Goal: Task Accomplishment & Management: Manage account settings

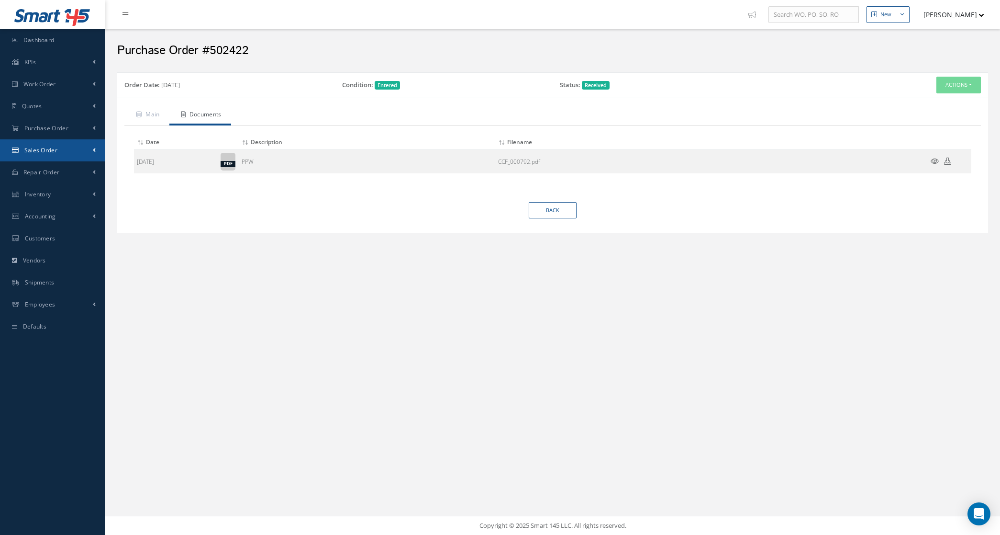
click at [64, 145] on link "Sales Order" at bounding box center [52, 150] width 105 height 22
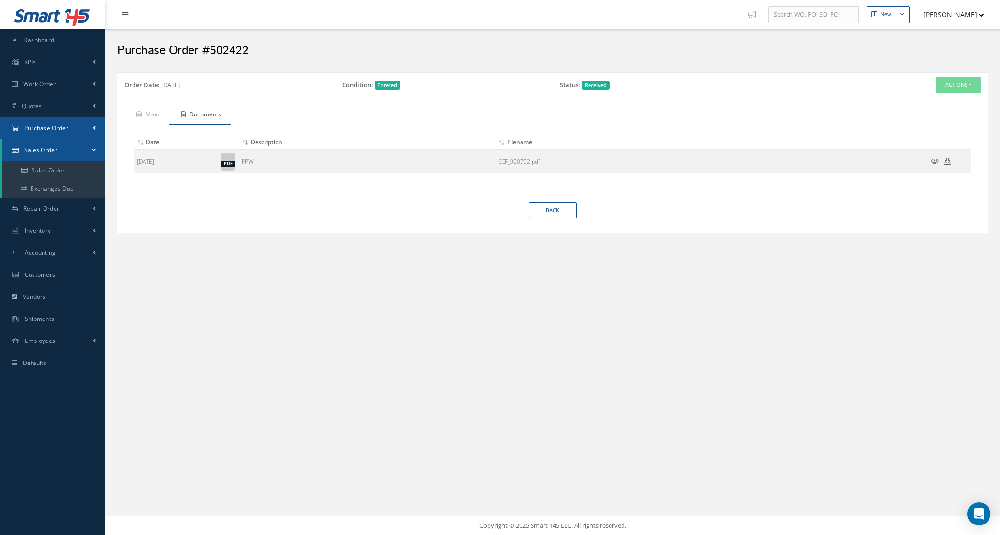
click at [57, 132] on span "Purchase Order" at bounding box center [46, 128] width 44 height 8
click at [57, 142] on a=1&status_id=2&status_id=3&status_id=5&collapsedFilters"] "Purchase Orders" at bounding box center [53, 148] width 103 height 18
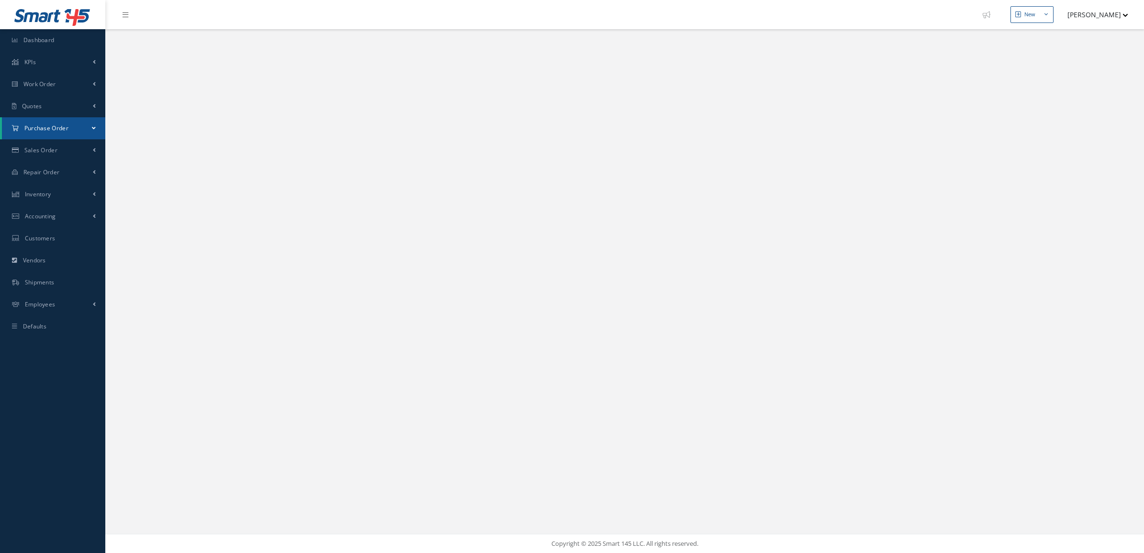
select select "25"
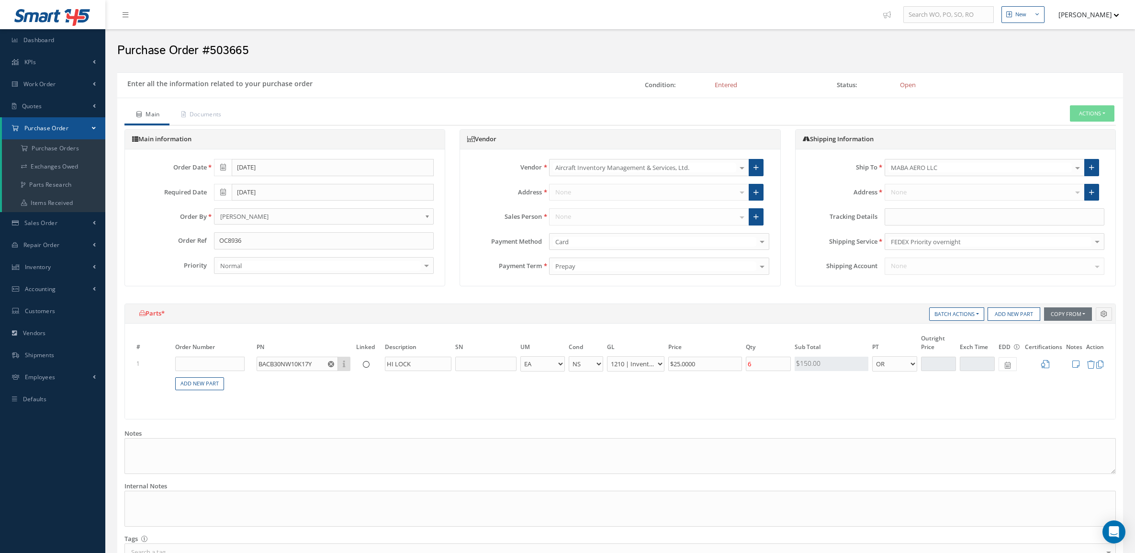
select select "7"
select select "1"
click at [933, 214] on input "text" at bounding box center [994, 216] width 220 height 17
paste input "392595723047"
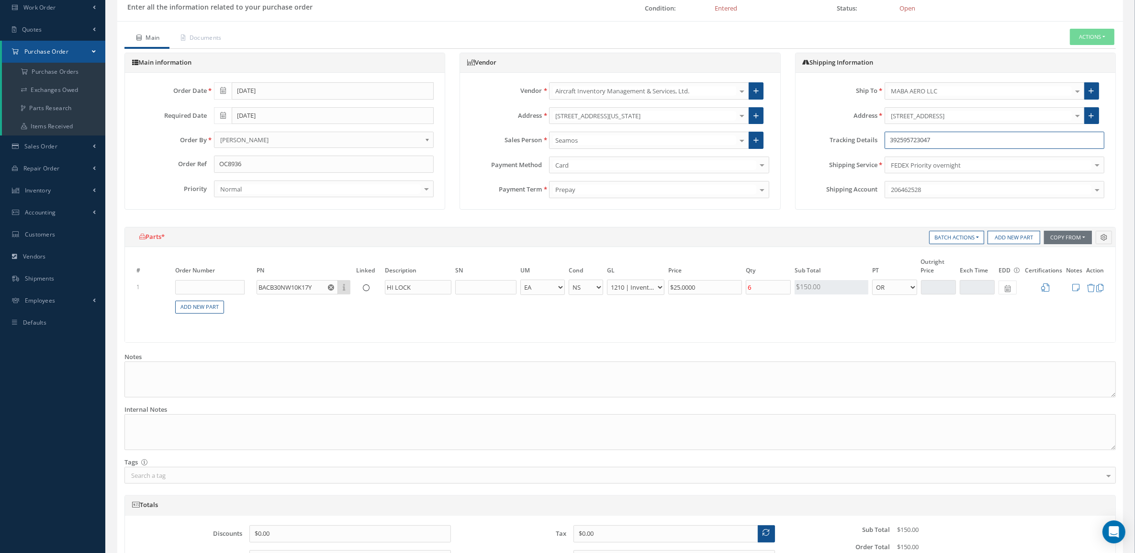
scroll to position [182, 0]
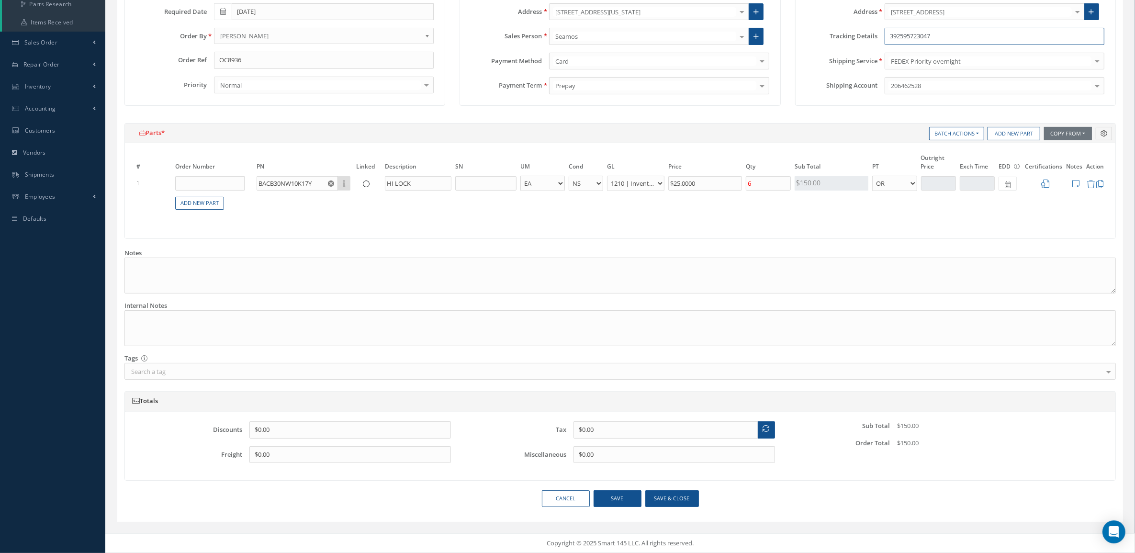
type input "392595723047"
click at [670, 494] on button "Save & close" at bounding box center [672, 498] width 54 height 17
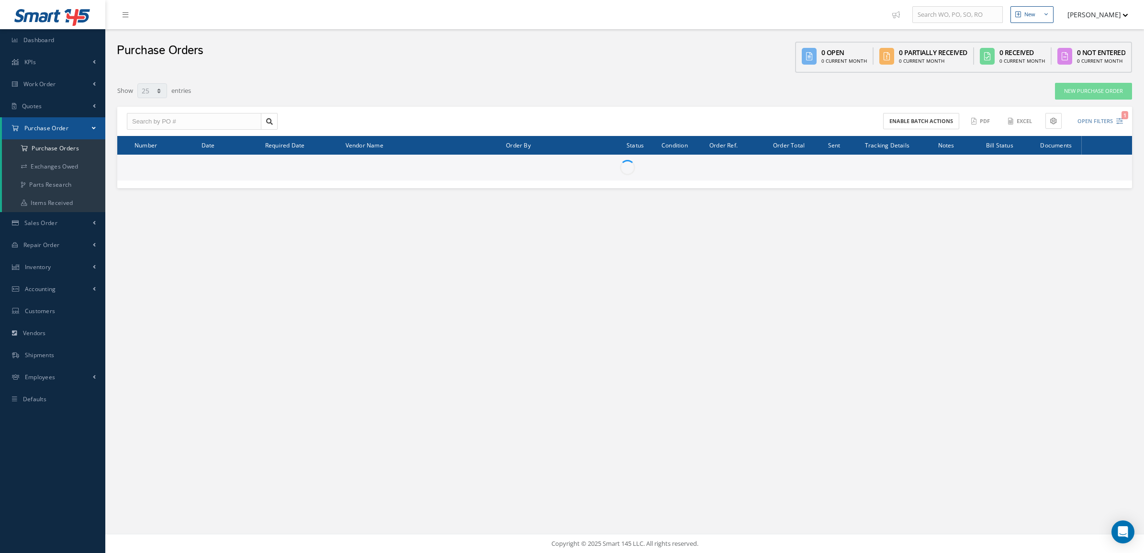
select select "25"
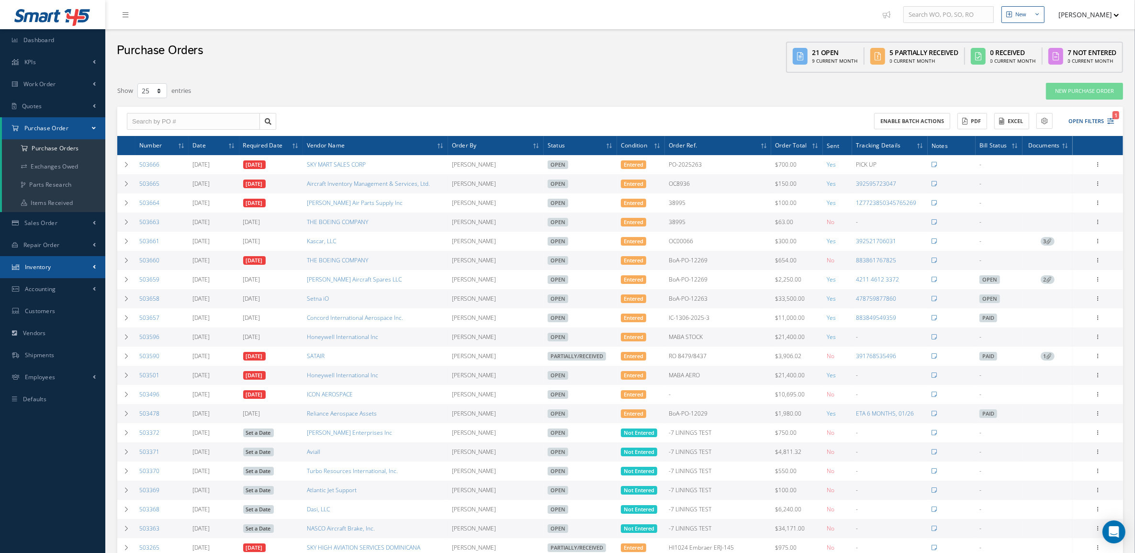
click at [27, 261] on link "Inventory" at bounding box center [52, 267] width 105 height 22
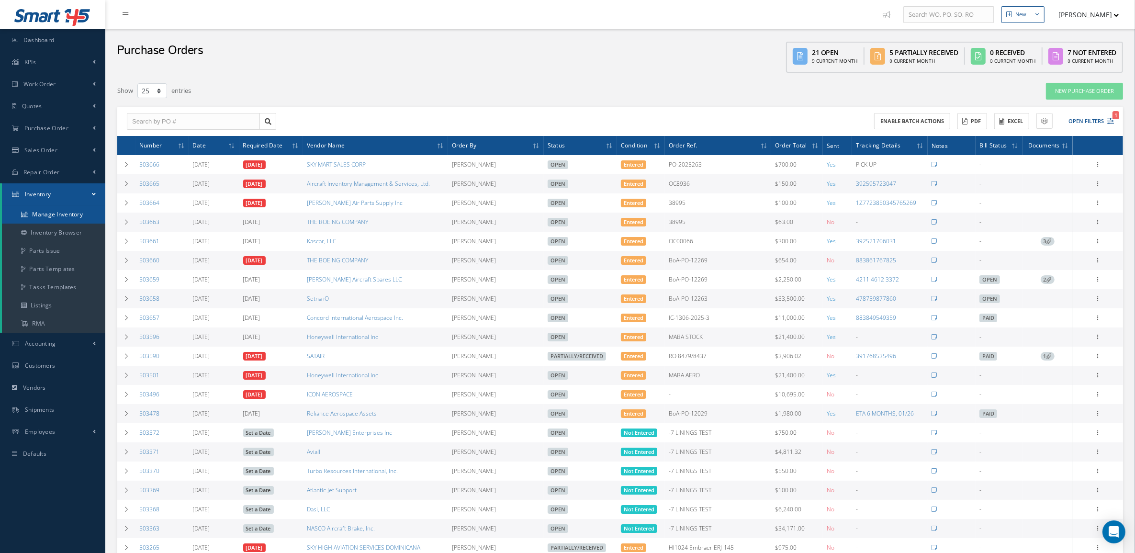
click at [39, 212] on link "Manage Inventory" at bounding box center [53, 214] width 103 height 18
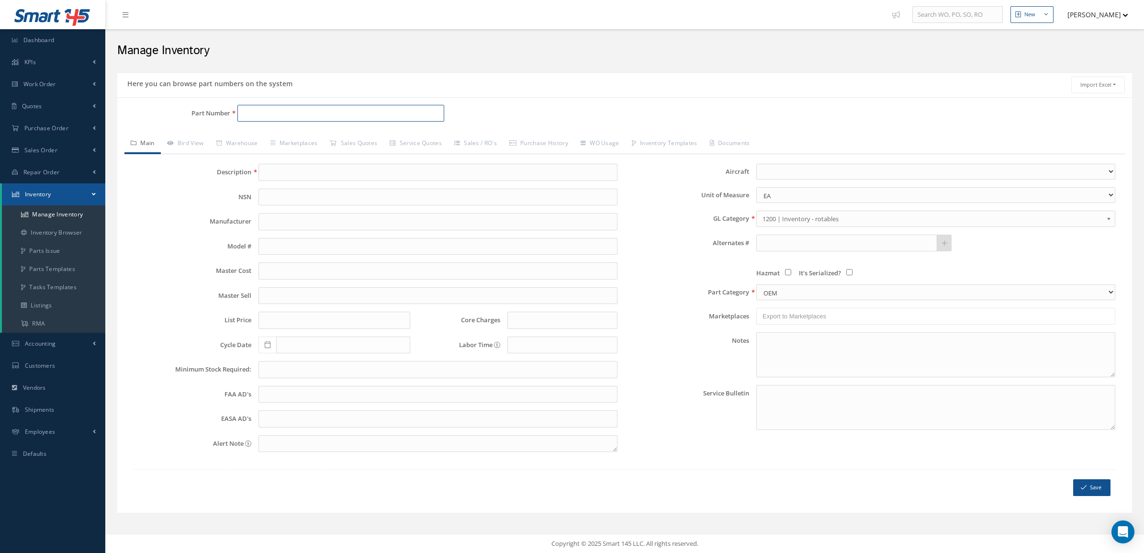
click at [412, 110] on input "Part Number" at bounding box center [340, 113] width 207 height 17
click at [257, 115] on input "145+65100-410" at bounding box center [340, 113] width 207 height 17
click at [315, 116] on input "145-65100-410" at bounding box center [340, 113] width 207 height 17
click at [297, 115] on input "145-65100-410" at bounding box center [340, 113] width 207 height 17
click at [302, 118] on input "145-65100-410" at bounding box center [340, 113] width 207 height 17
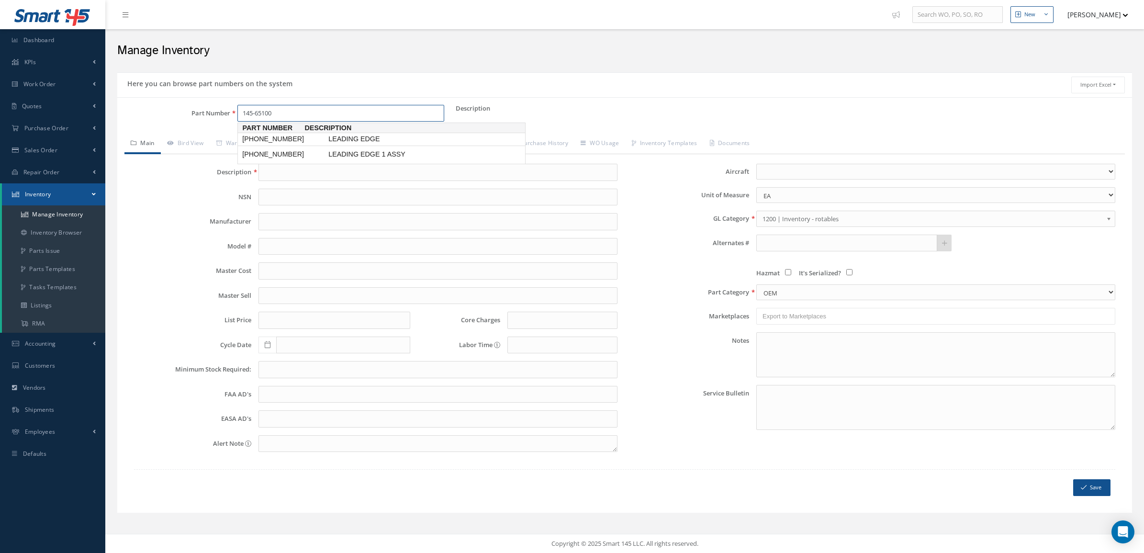
click at [311, 142] on span "145-65100-408" at bounding box center [283, 139] width 86 height 10
type input "145-65100-408"
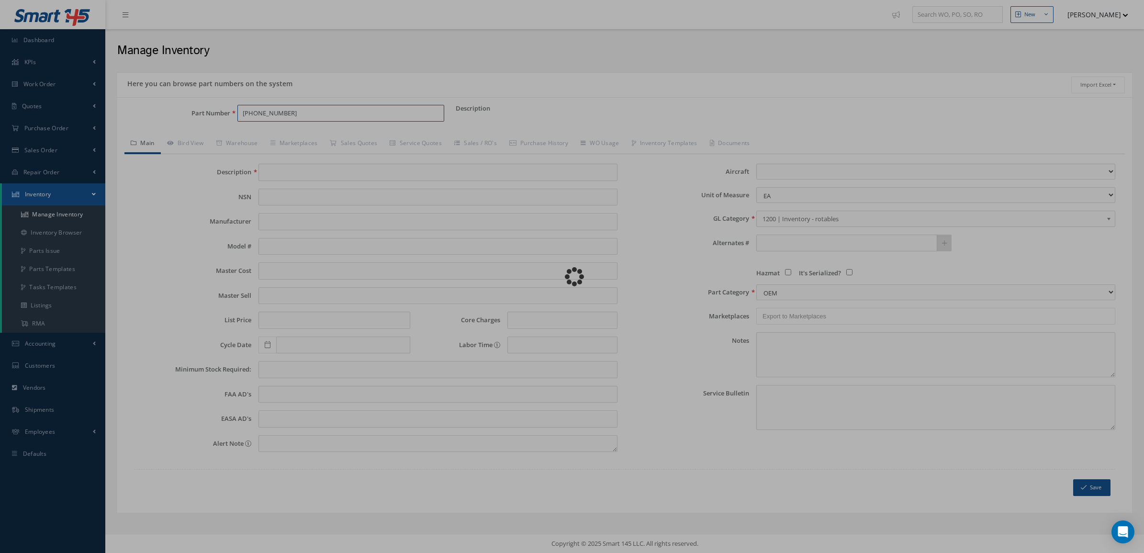
type input "LEADING EDGE"
type input "0.00"
select select
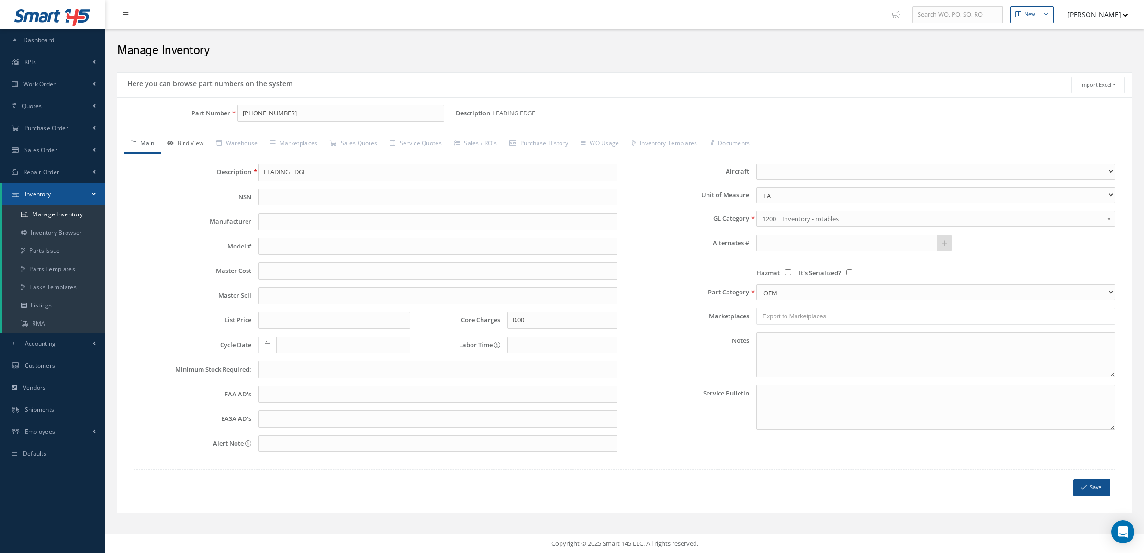
click at [189, 147] on link "Bird View" at bounding box center [185, 144] width 49 height 20
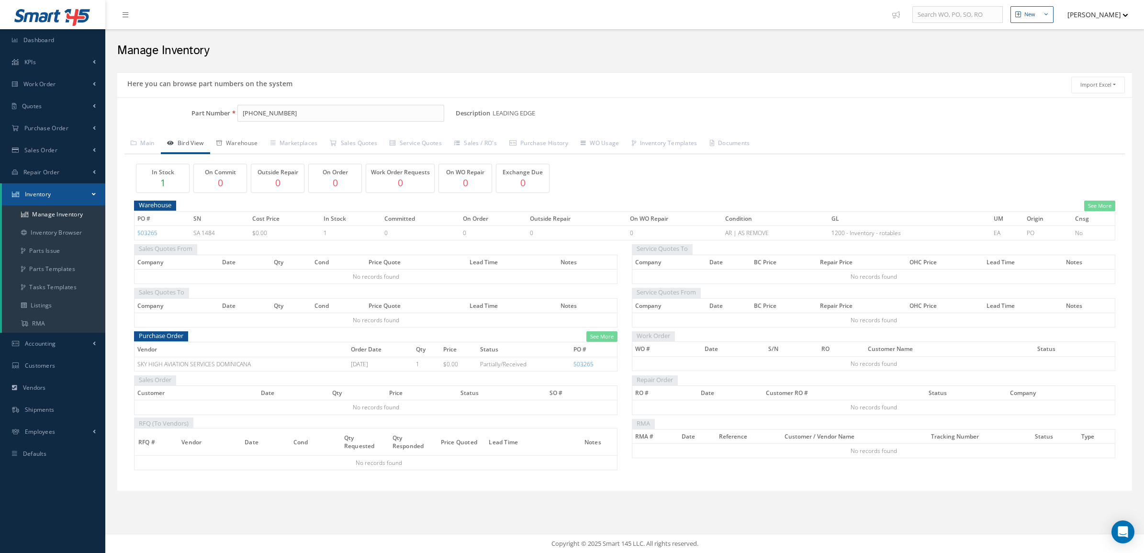
click at [257, 144] on link "Warehouse" at bounding box center [237, 144] width 54 height 20
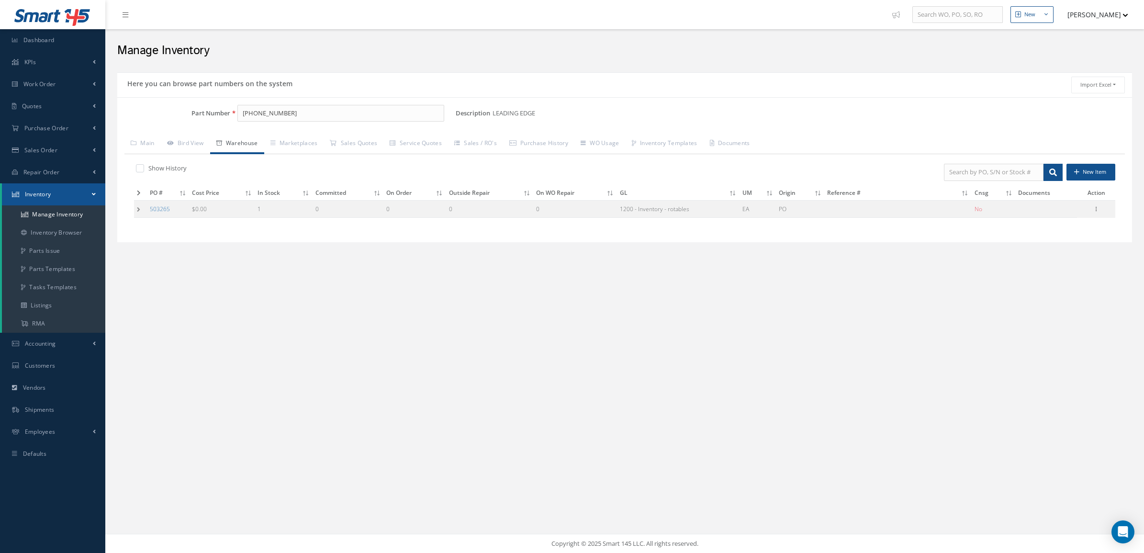
click at [142, 206] on td at bounding box center [140, 209] width 13 height 18
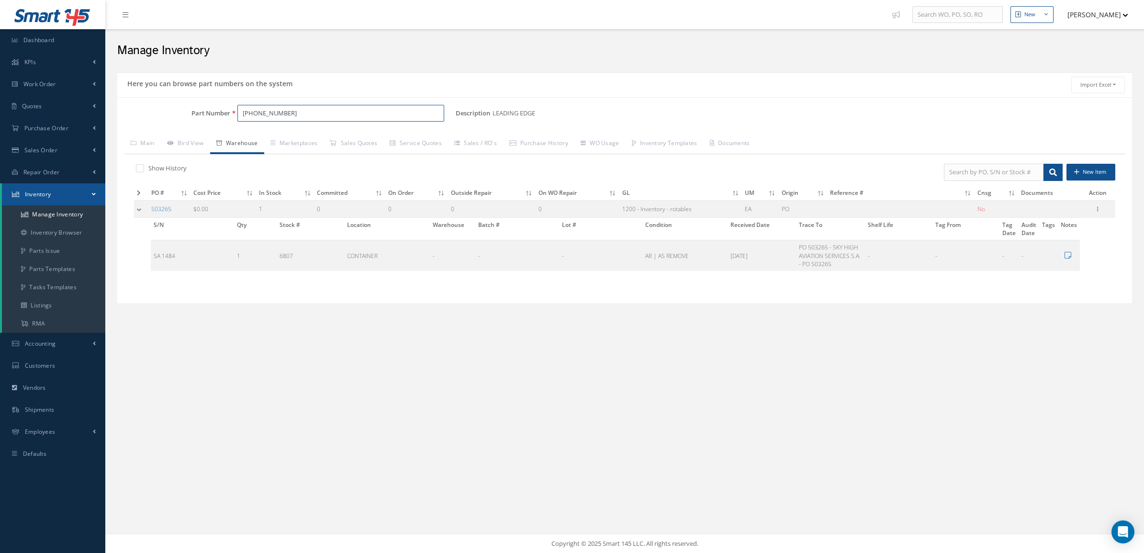
drag, startPoint x: 297, startPoint y: 115, endPoint x: 219, endPoint y: 115, distance: 78.5
click at [219, 115] on div "Part Number 145-65100-408" at bounding box center [286, 113] width 338 height 17
click at [294, 117] on input "145-65100-408" at bounding box center [340, 113] width 207 height 17
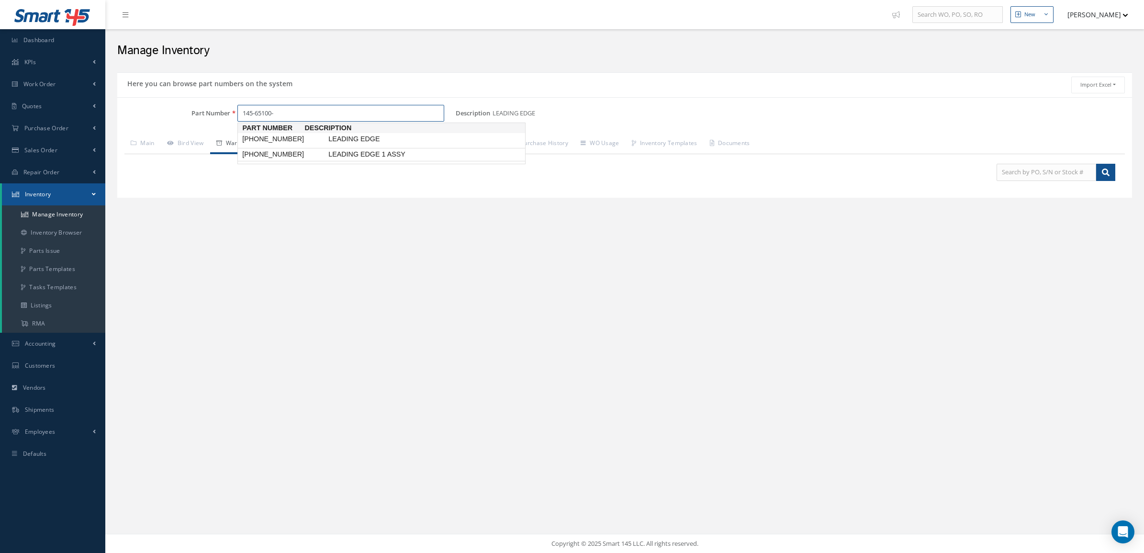
click at [301, 156] on span "145-65100-409" at bounding box center [283, 154] width 86 height 10
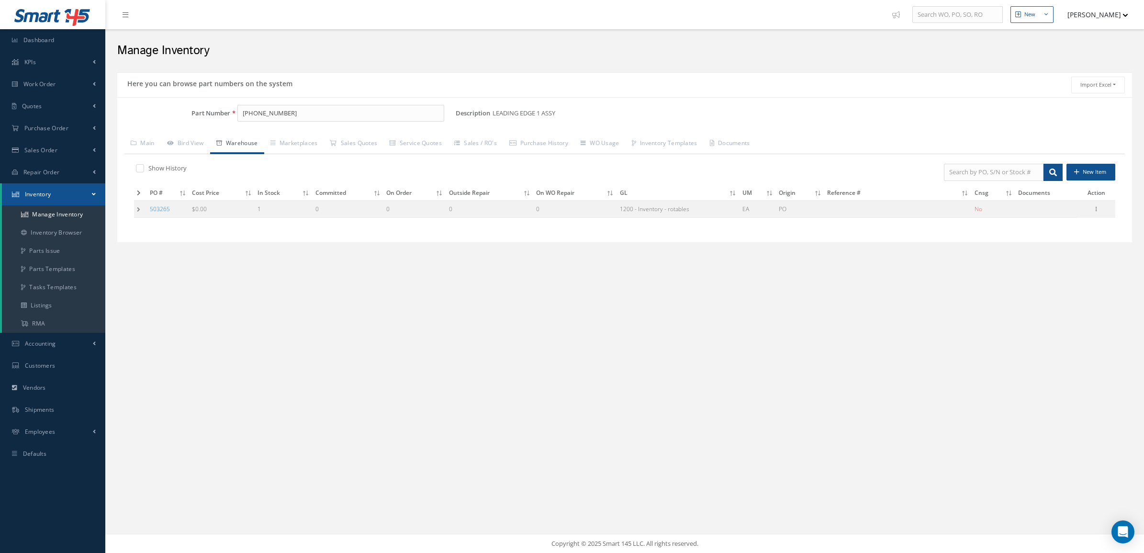
click at [137, 209] on td at bounding box center [140, 209] width 13 height 18
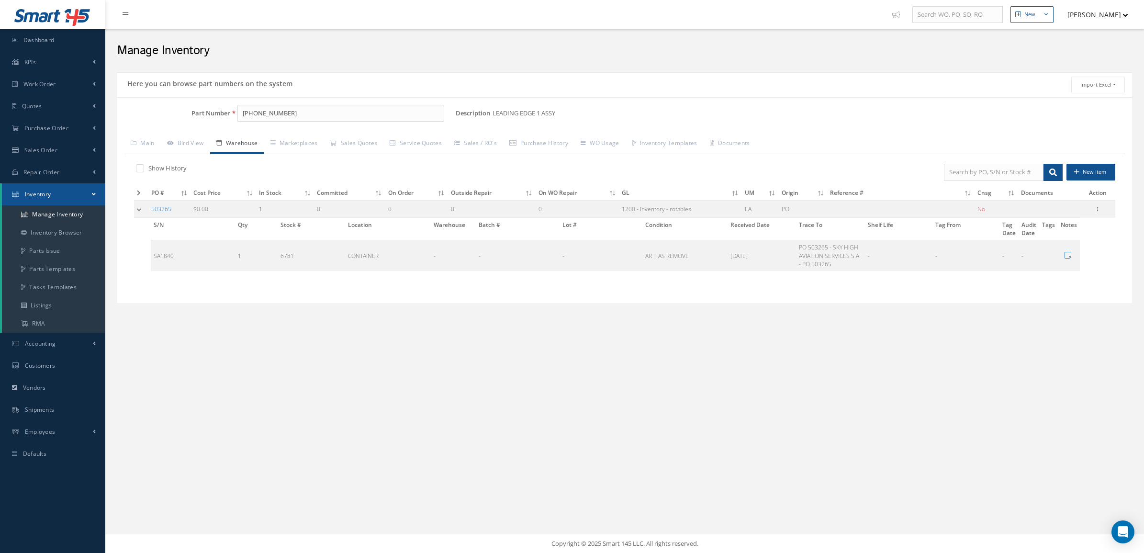
click at [140, 207] on td at bounding box center [141, 209] width 14 height 18
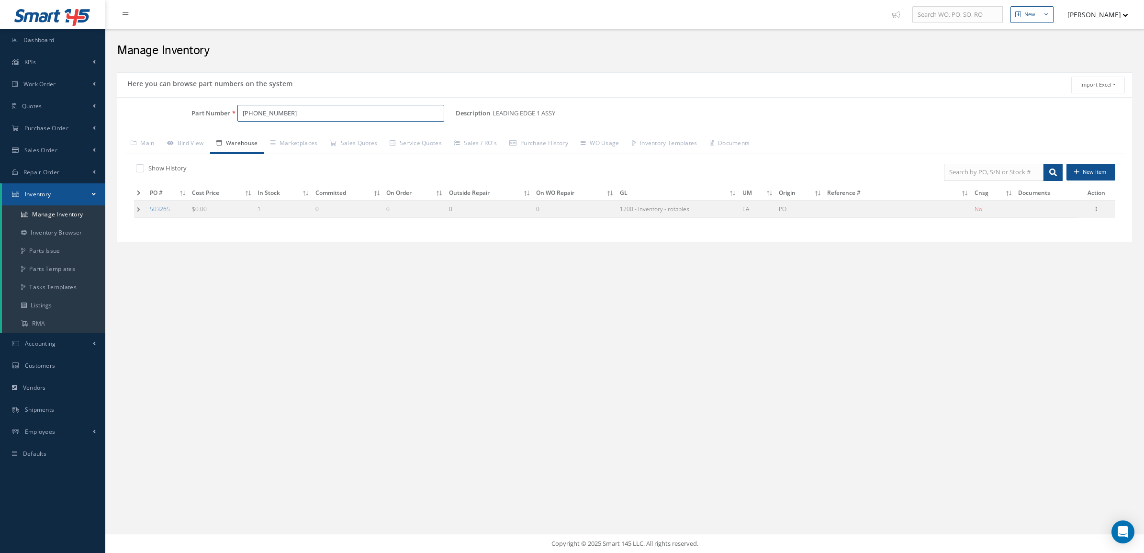
click at [299, 116] on input "145-65100-409" at bounding box center [340, 113] width 207 height 17
click at [137, 214] on td at bounding box center [140, 209] width 13 height 18
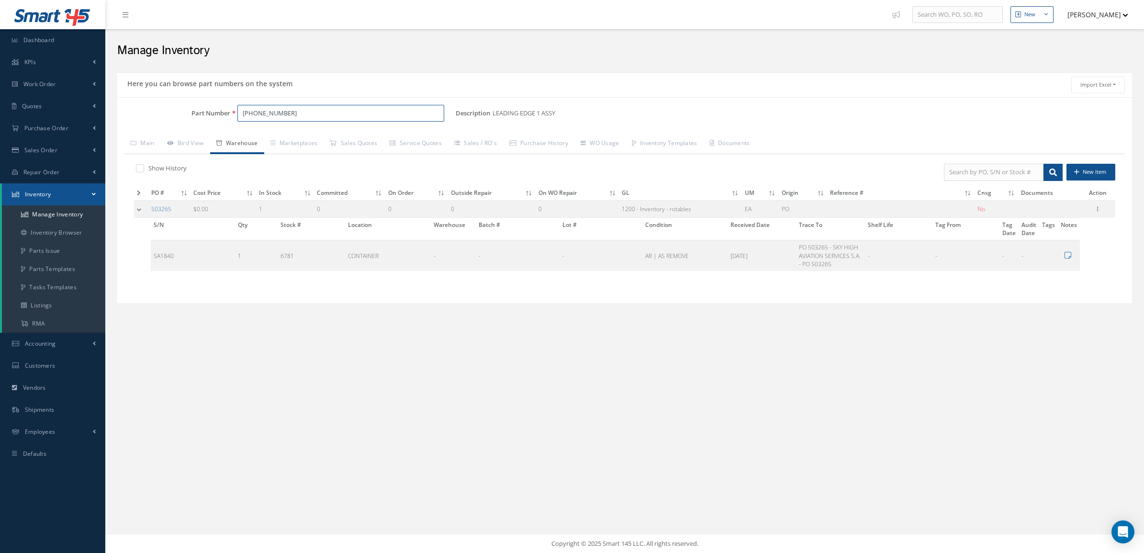
click at [303, 115] on input "[PHONE_NUMBER]" at bounding box center [340, 113] width 207 height 17
type input "145-65100-408"
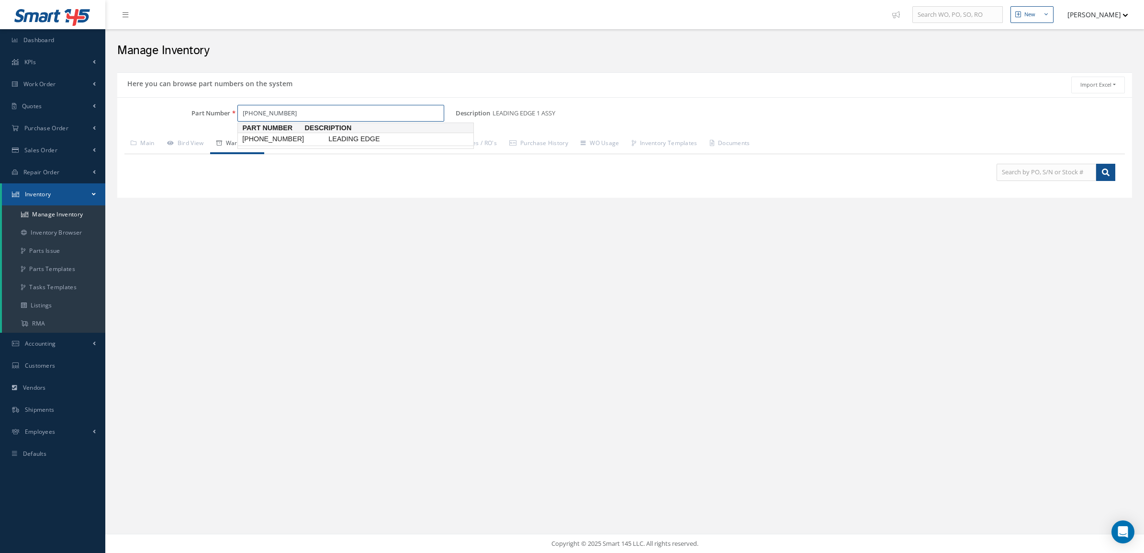
click at [274, 142] on span "145-65100-408" at bounding box center [283, 139] width 86 height 10
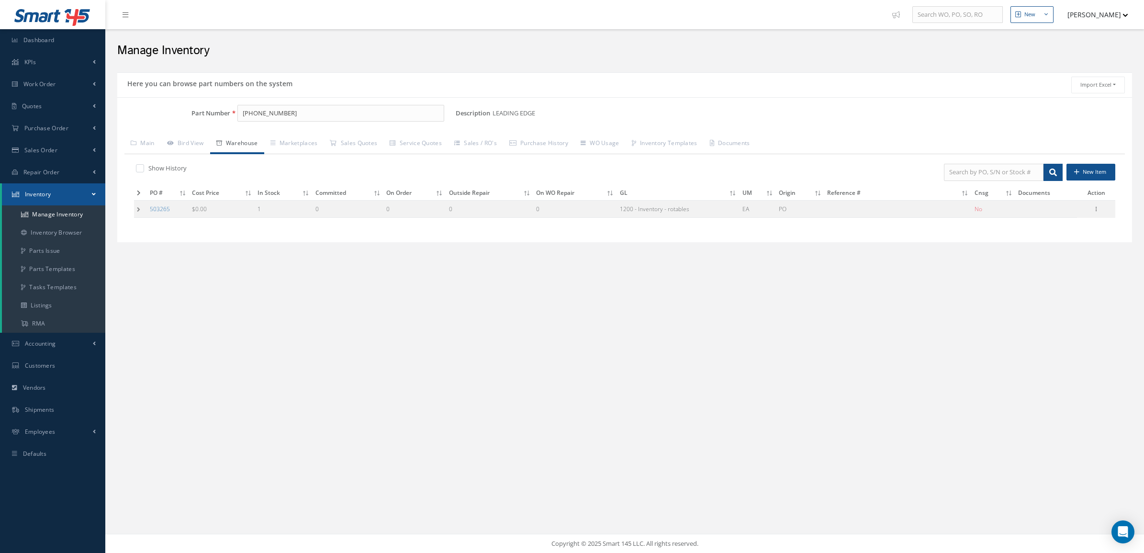
click at [139, 204] on td at bounding box center [140, 209] width 13 height 18
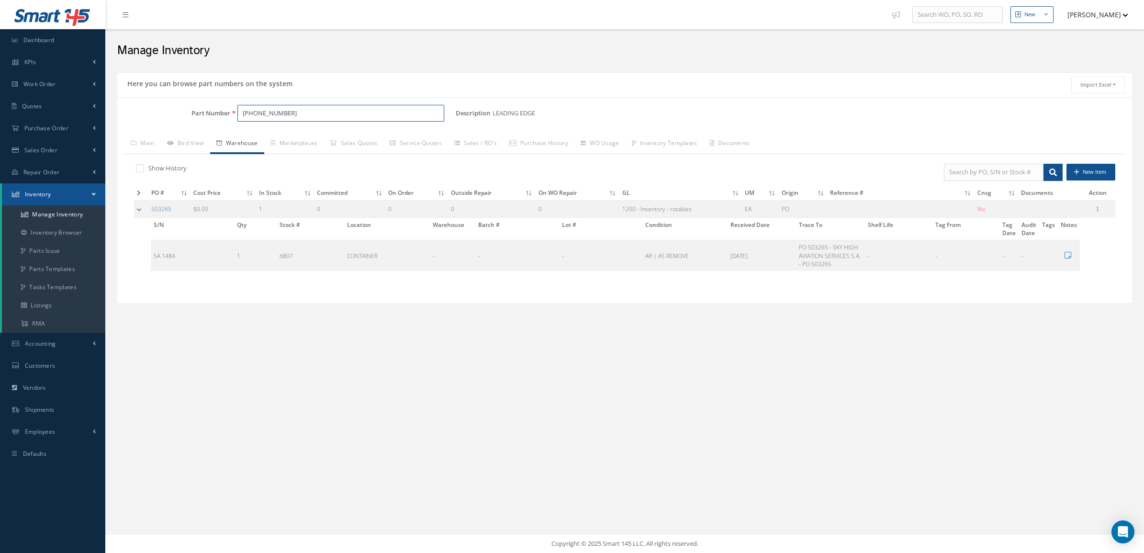
drag, startPoint x: 369, startPoint y: 108, endPoint x: 108, endPoint y: 130, distance: 262.7
click at [108, 130] on div "New New Work Order New Purchase Order New Customer Quote New Sales Order New Re…" at bounding box center [624, 276] width 1038 height 553
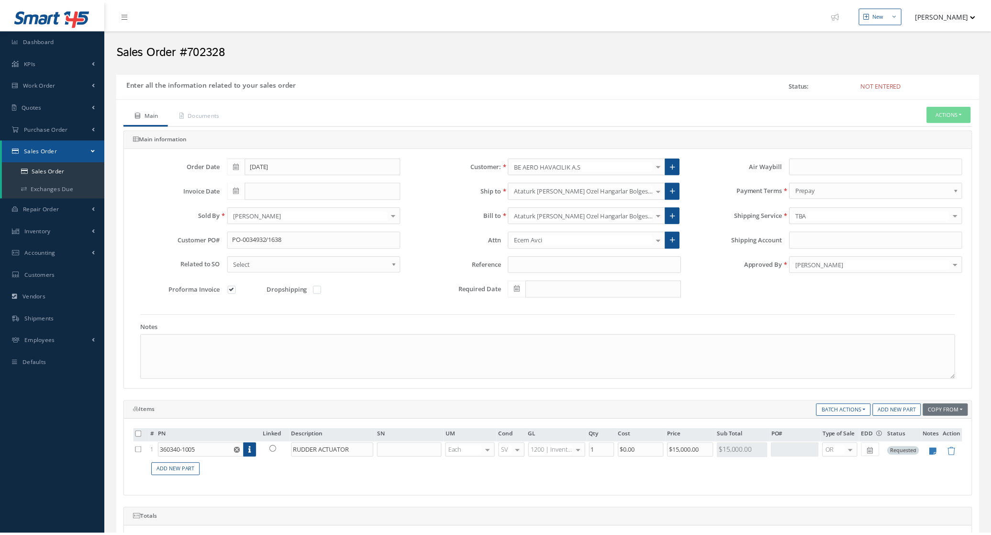
scroll to position [251, 0]
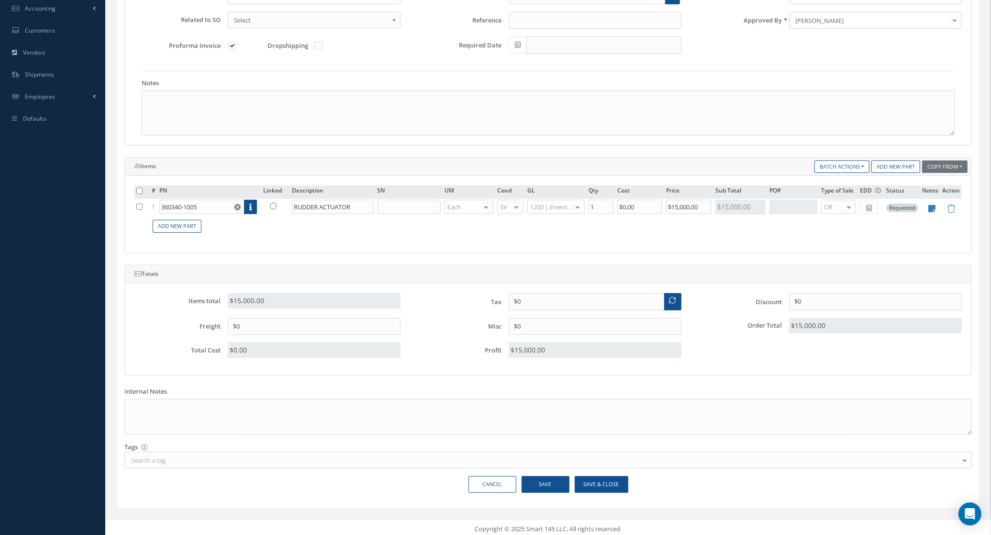
scroll to position [251, 0]
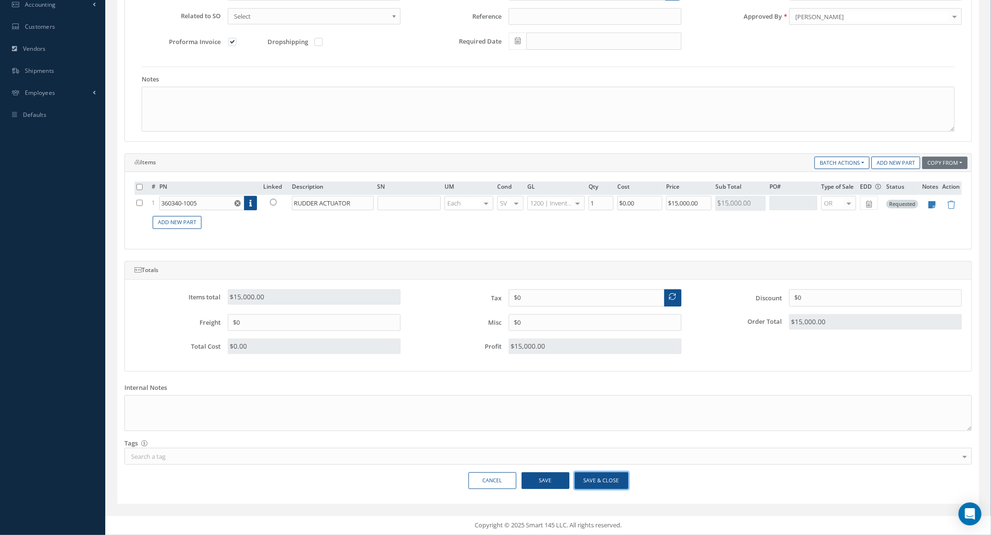
click at [582, 485] on button "Save & Close" at bounding box center [602, 480] width 54 height 17
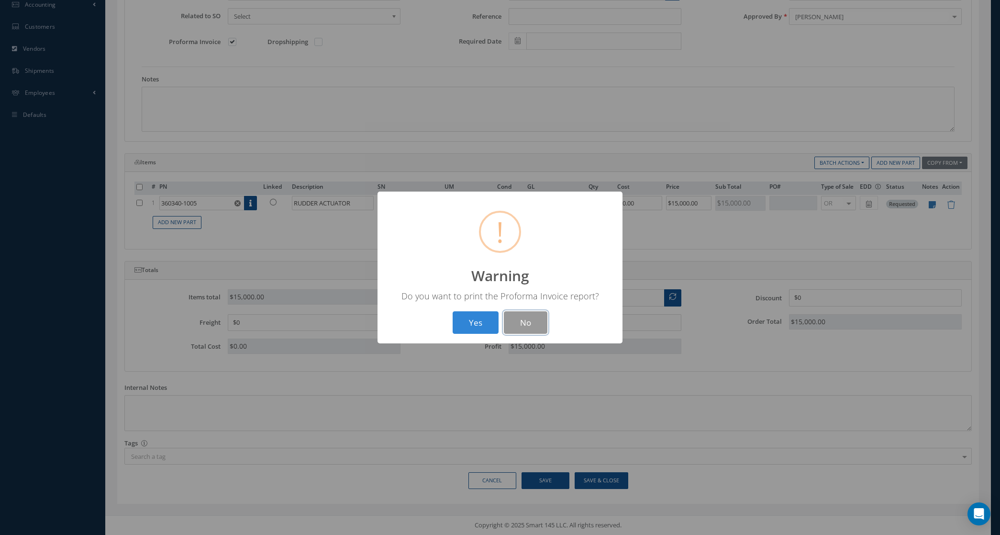
click at [524, 321] on button "No" at bounding box center [526, 322] width 44 height 22
click at [501, 329] on button "OK" at bounding box center [501, 322] width 44 height 22
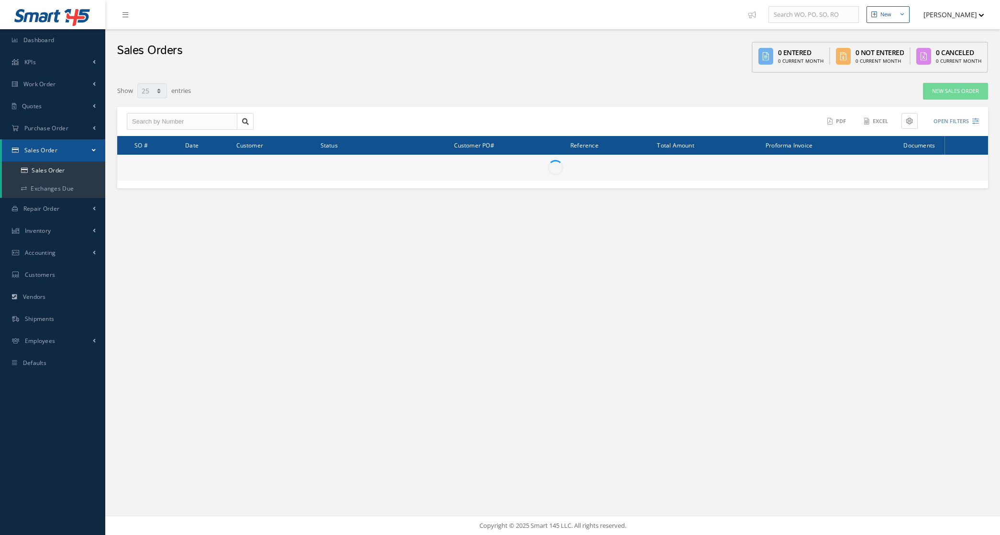
select select "25"
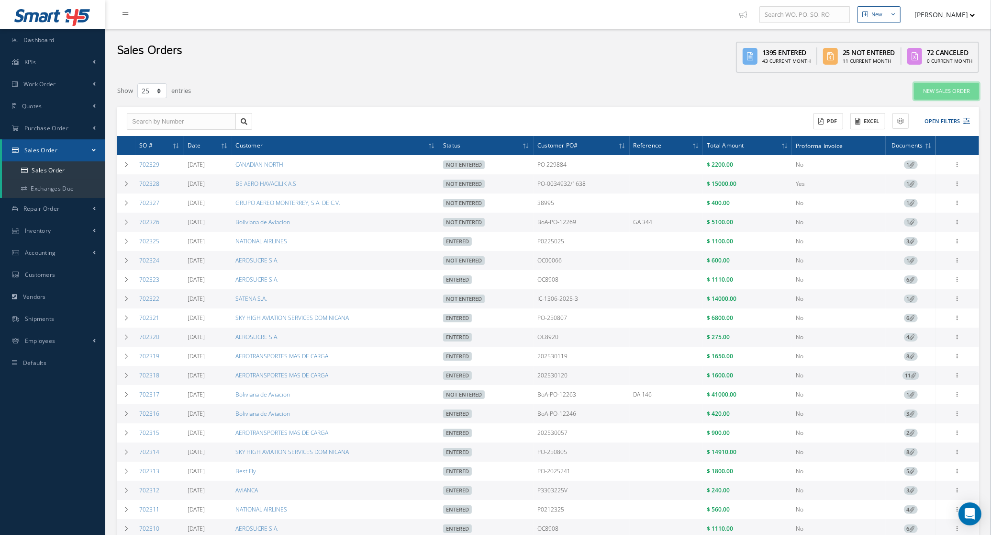
click at [950, 95] on link "New Sales Order" at bounding box center [946, 91] width 65 height 17
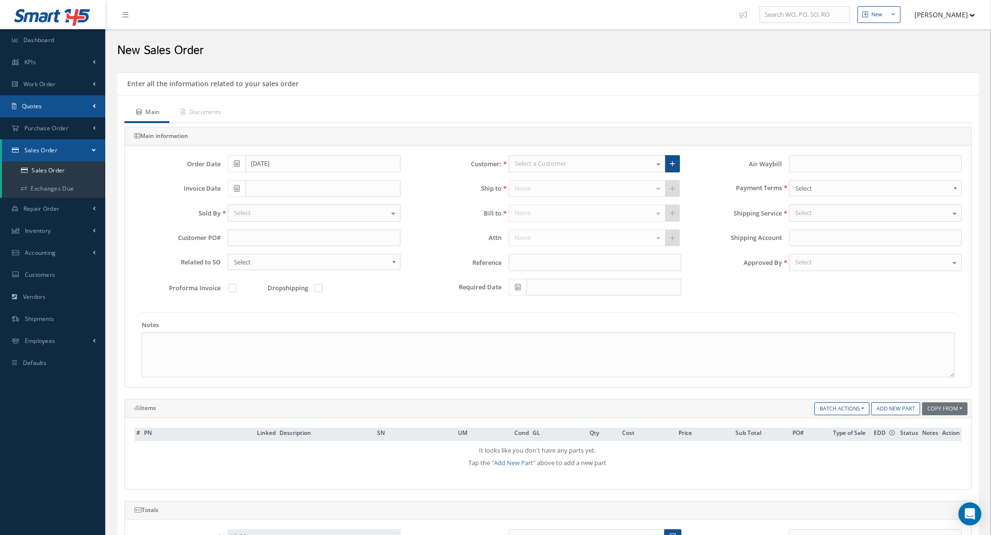
click at [44, 112] on link "Quotes" at bounding box center [52, 106] width 105 height 22
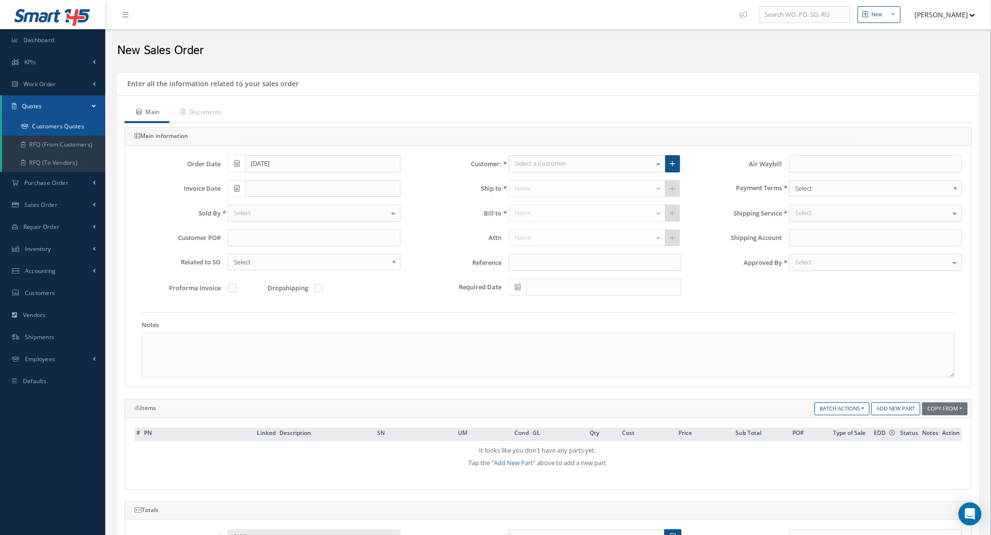
click at [48, 123] on link "Customers Quotes" at bounding box center [53, 126] width 103 height 18
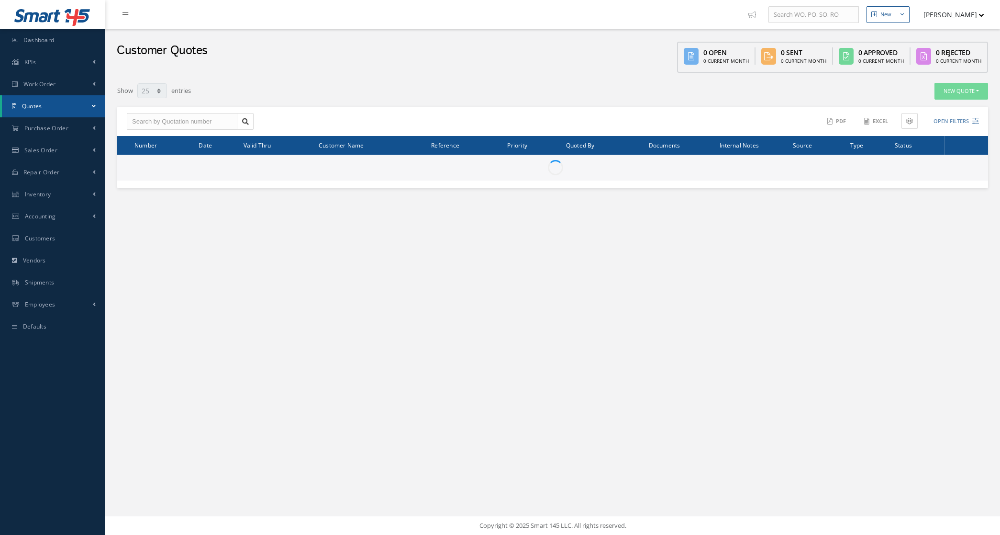
select select "25"
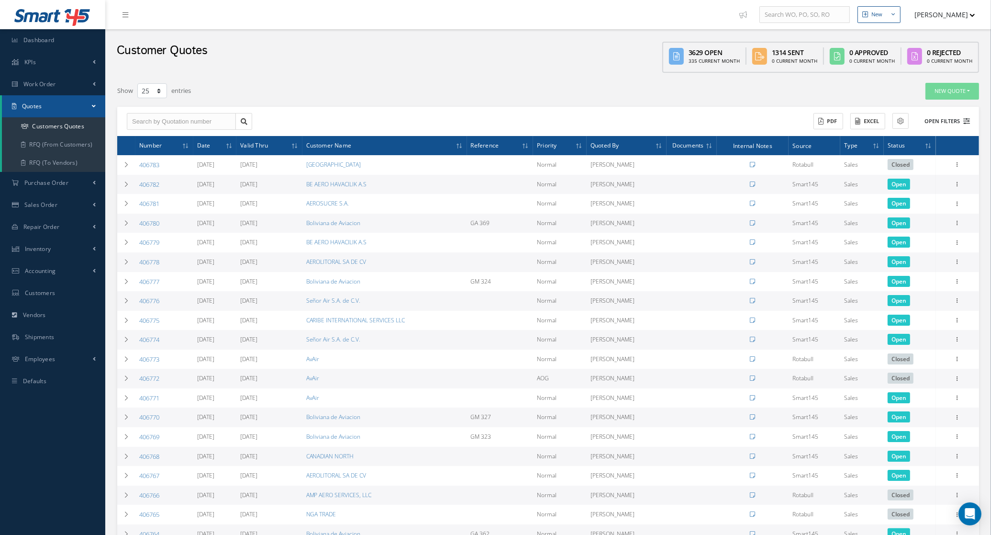
click at [958, 123] on button "Open Filters" at bounding box center [943, 121] width 54 height 16
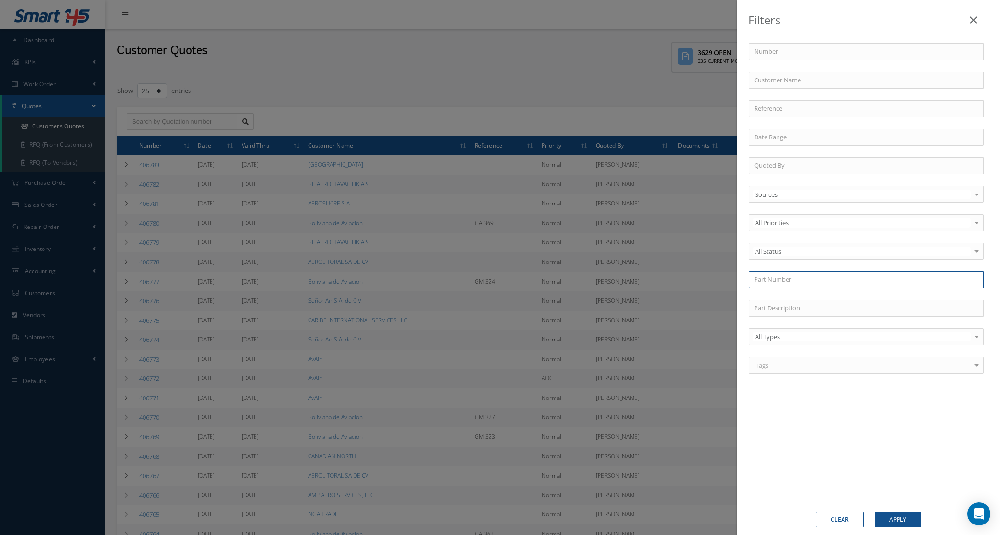
click at [786, 275] on input "text" at bounding box center [866, 279] width 235 height 17
paste input "BACB30KF10A17"
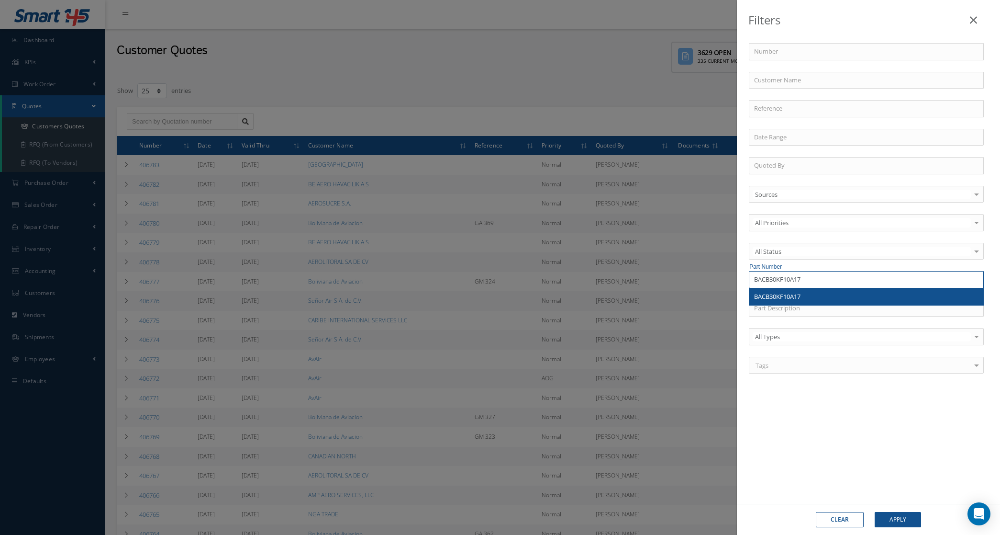
type input "BACB30KF10A17"
click at [799, 299] on span "BACB30KF10A17" at bounding box center [777, 296] width 46 height 9
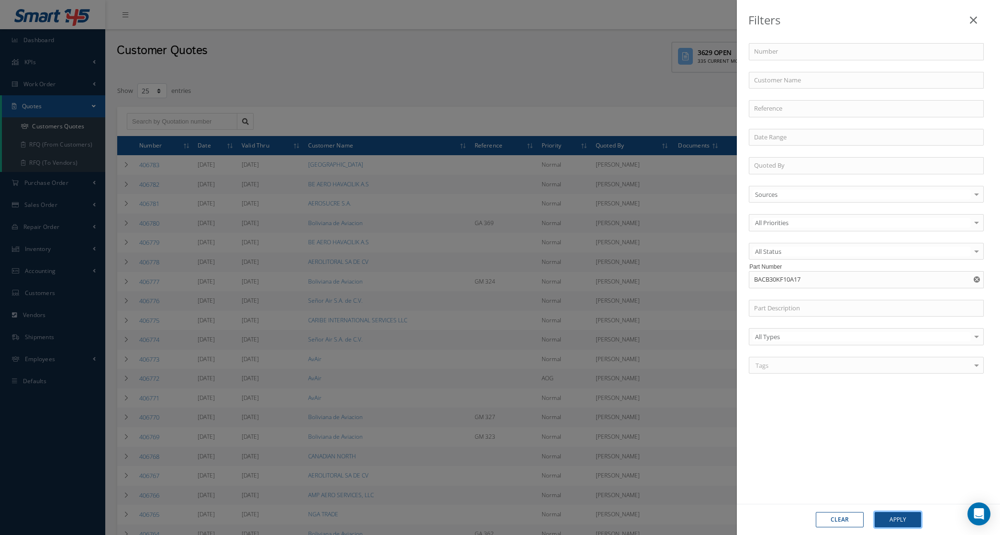
click at [876, 519] on button "Apply" at bounding box center [898, 519] width 46 height 15
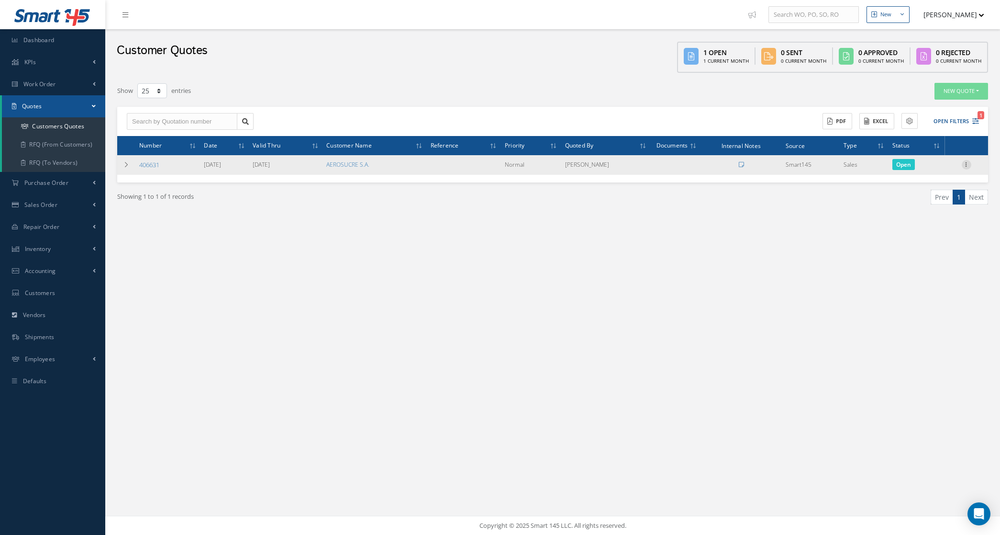
click at [967, 165] on icon at bounding box center [967, 164] width 10 height 8
click at [920, 225] on link "Convert to Sales Order" at bounding box center [923, 224] width 76 height 20
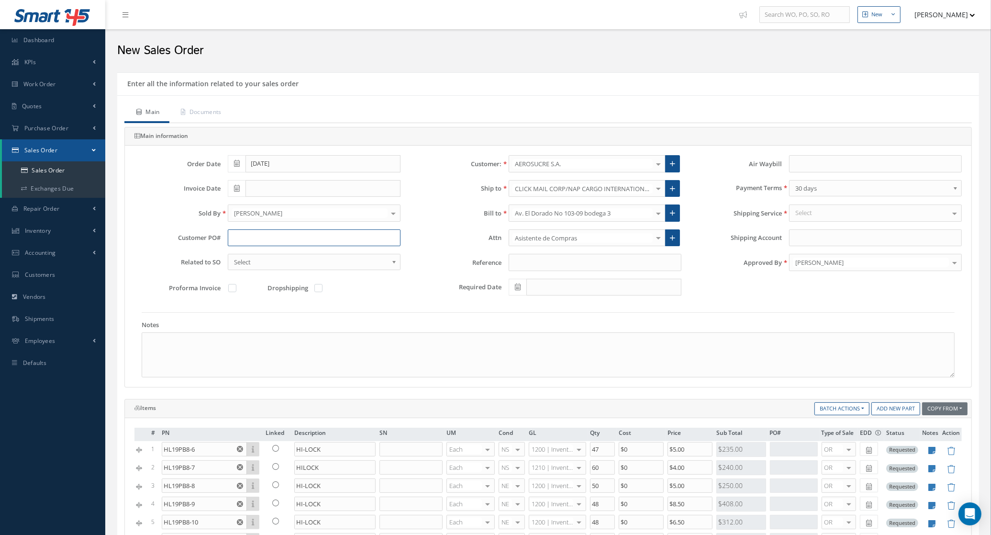
click at [290, 237] on input "text" at bounding box center [314, 237] width 173 height 17
paste input "OC8936"
type input "OC8936"
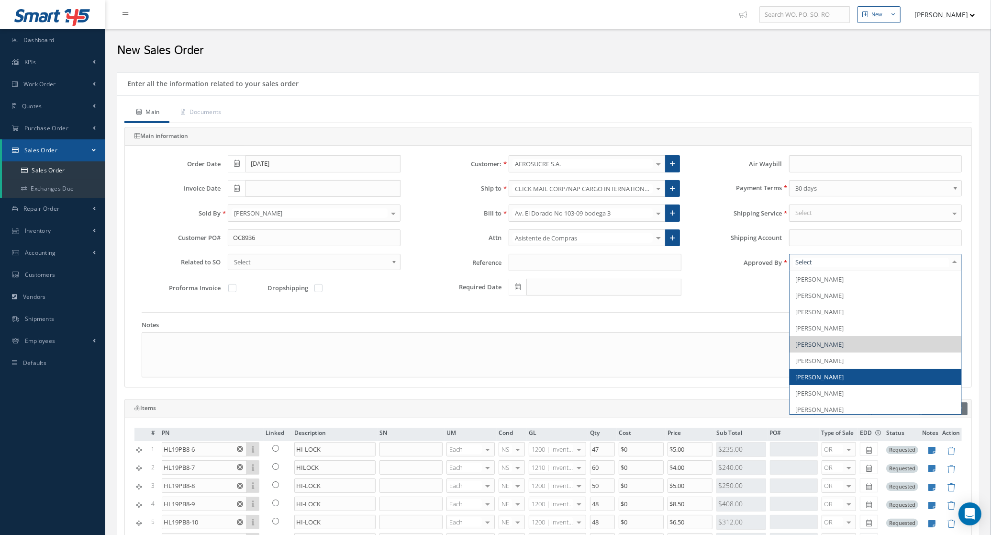
scroll to position [149, 0]
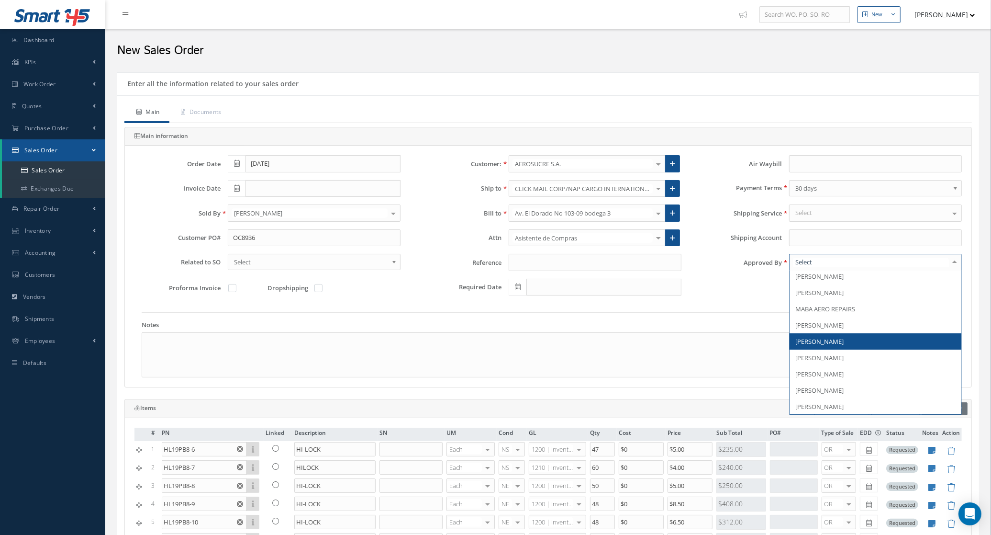
click at [827, 340] on span "[PERSON_NAME]" at bounding box center [819, 341] width 48 height 9
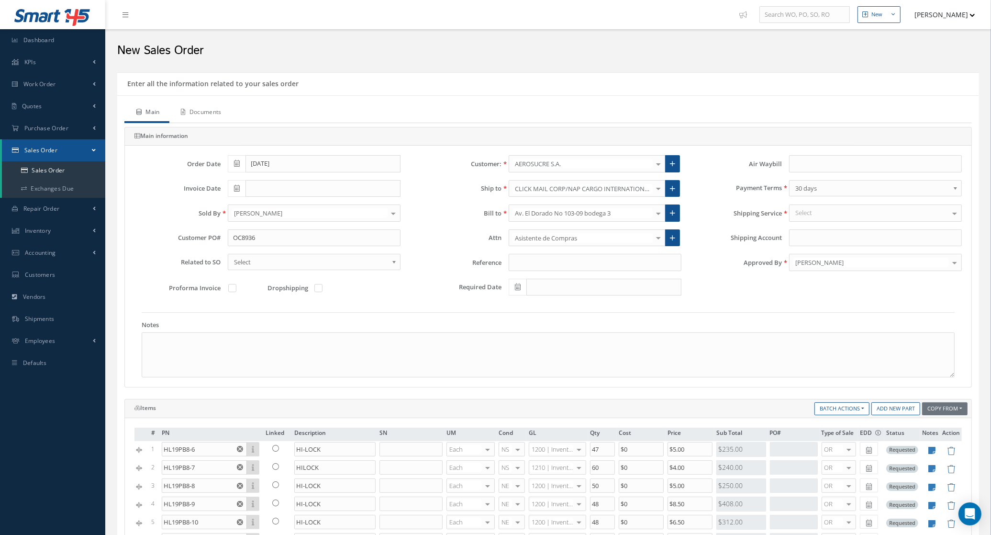
click at [190, 114] on link "Documents" at bounding box center [200, 113] width 62 height 20
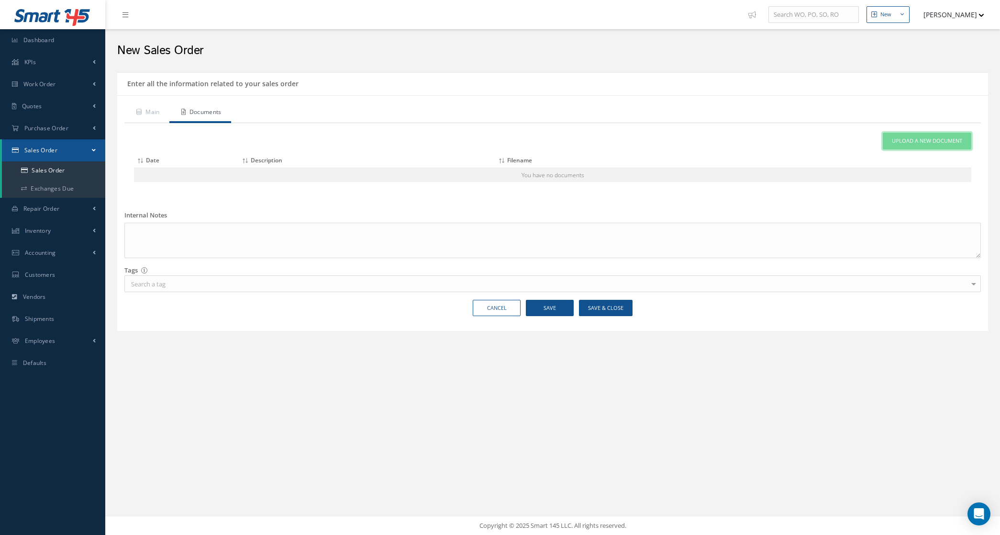
click at [909, 137] on span "Upload a New Document" at bounding box center [927, 141] width 70 height 8
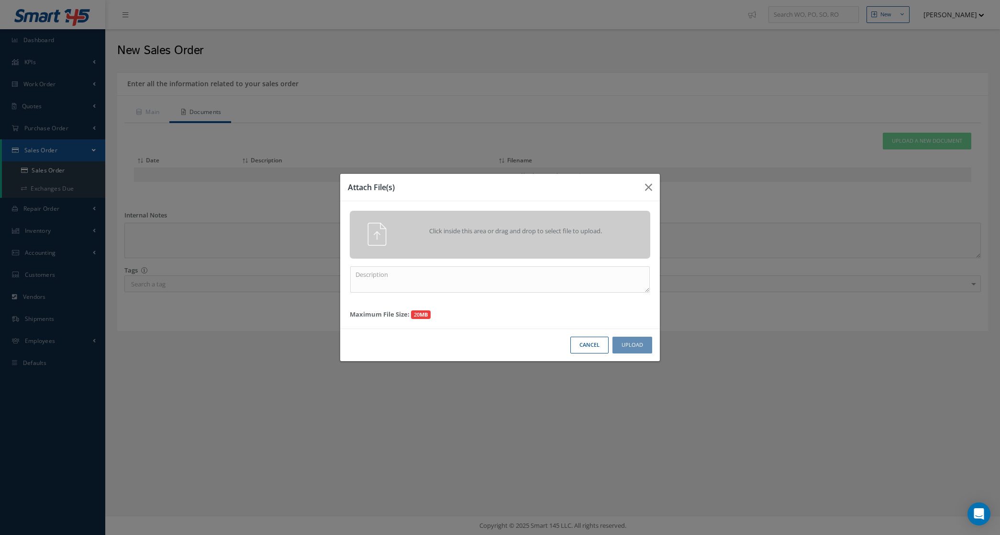
click at [602, 218] on div "Click inside this area or drag and drop to select file to upload." at bounding box center [500, 235] width 301 height 48
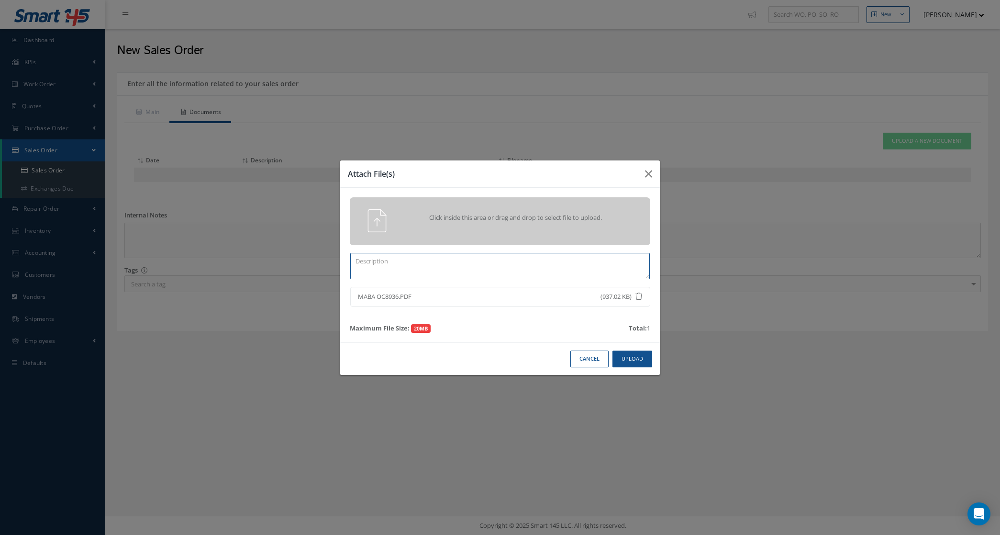
click at [482, 268] on textarea at bounding box center [500, 266] width 300 height 26
type textarea "po"
click at [637, 360] on button "Upload" at bounding box center [633, 358] width 40 height 17
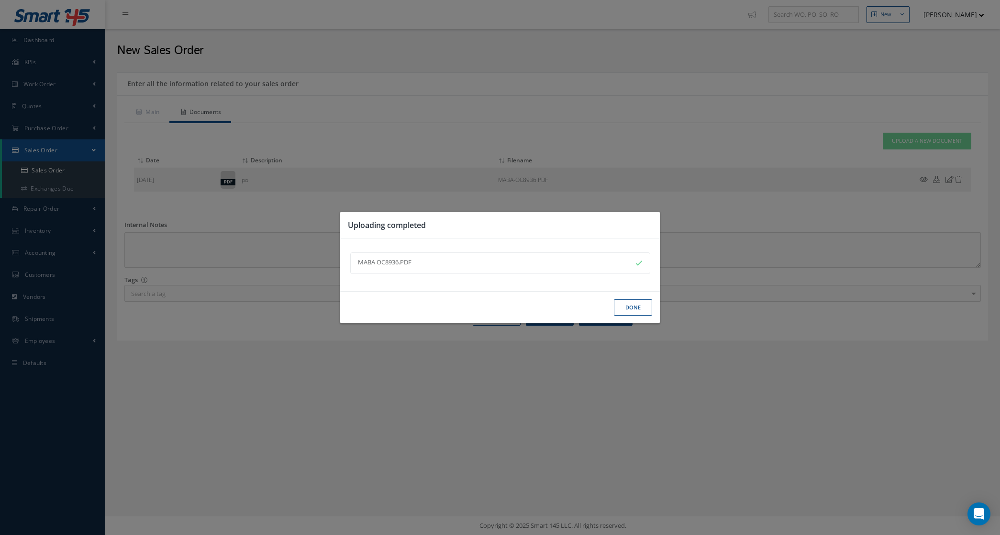
click at [624, 307] on button "Done" at bounding box center [633, 307] width 38 height 17
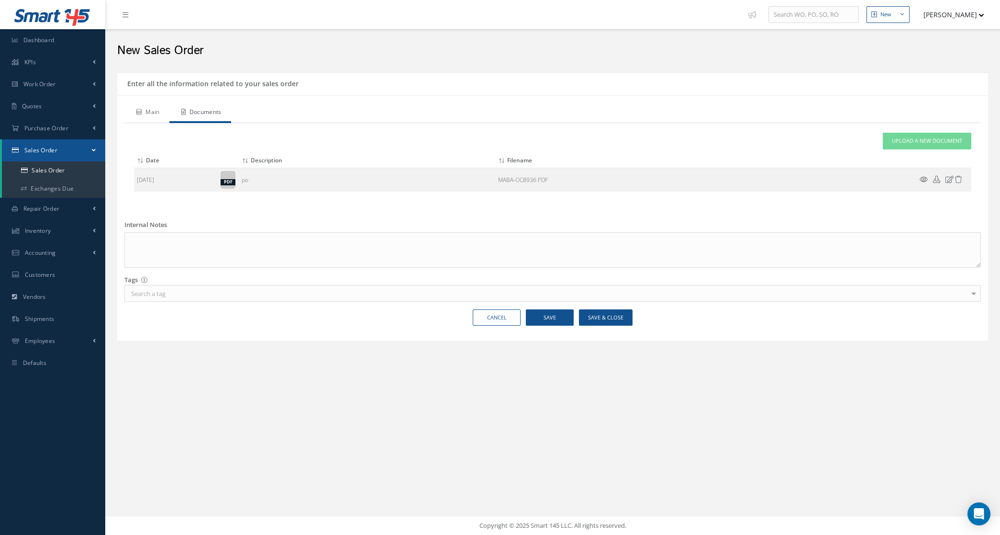
click at [138, 119] on link "Main" at bounding box center [146, 113] width 45 height 20
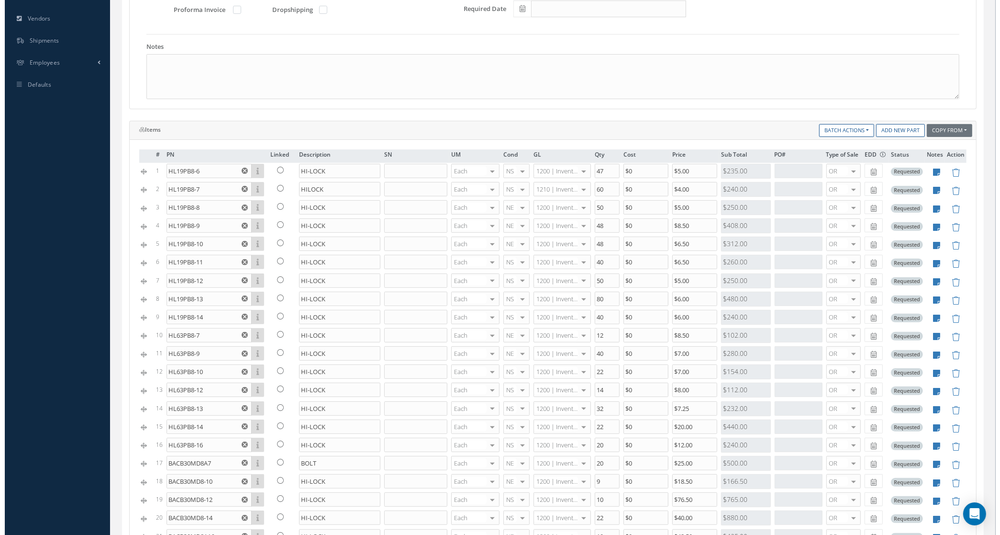
scroll to position [299, 0]
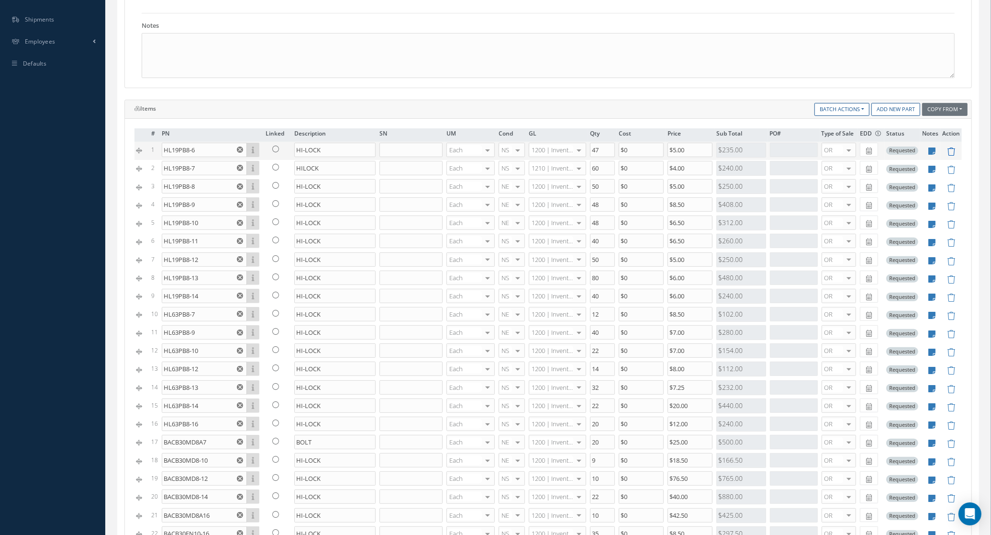
click at [947, 154] on icon at bounding box center [951, 151] width 8 height 8
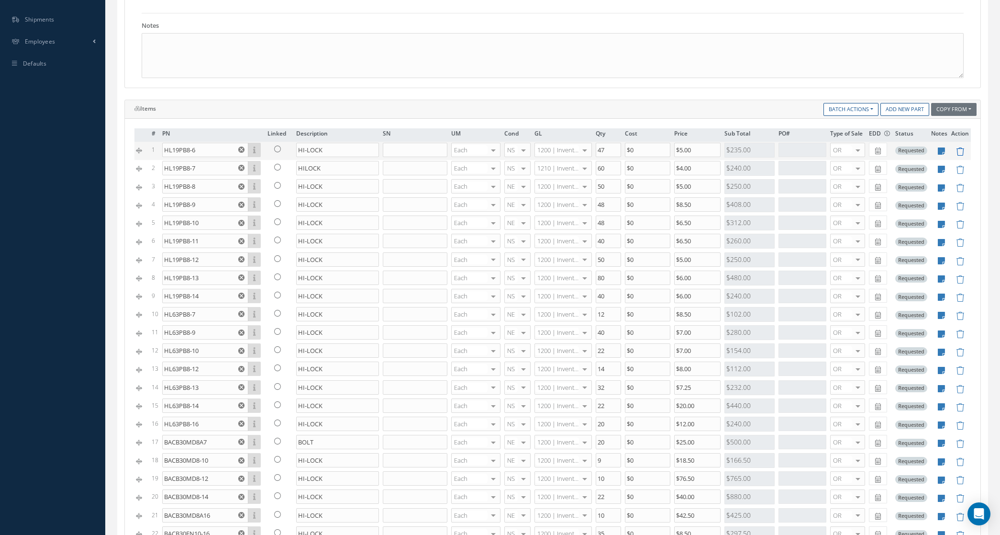
type input "HL19PB8-7"
type input "HILOCK"
type input "60"
type input "$4"
type input "HL19PB8-8"
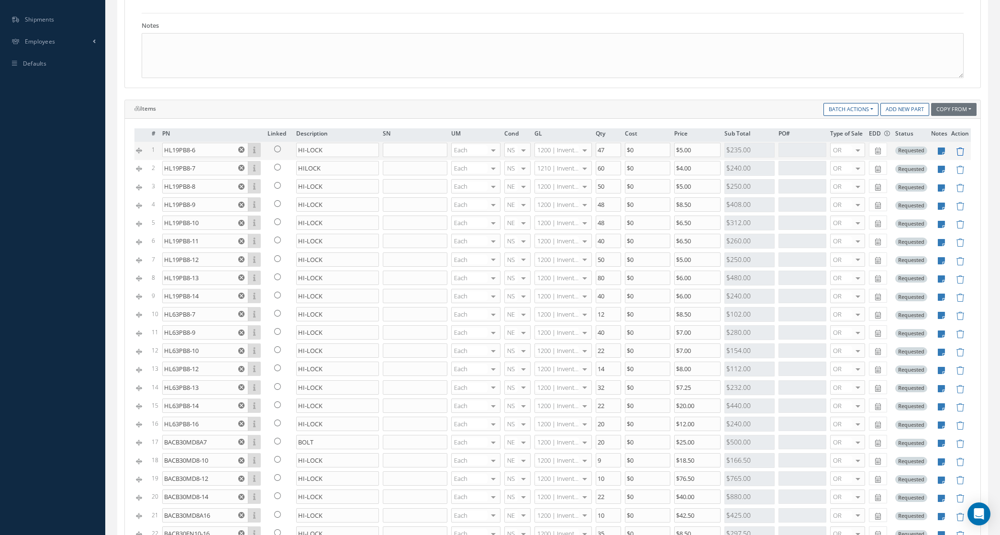
type input "HI-LOCK"
type input "50"
type input "$5"
type input "HL19PB8-9"
type input "48"
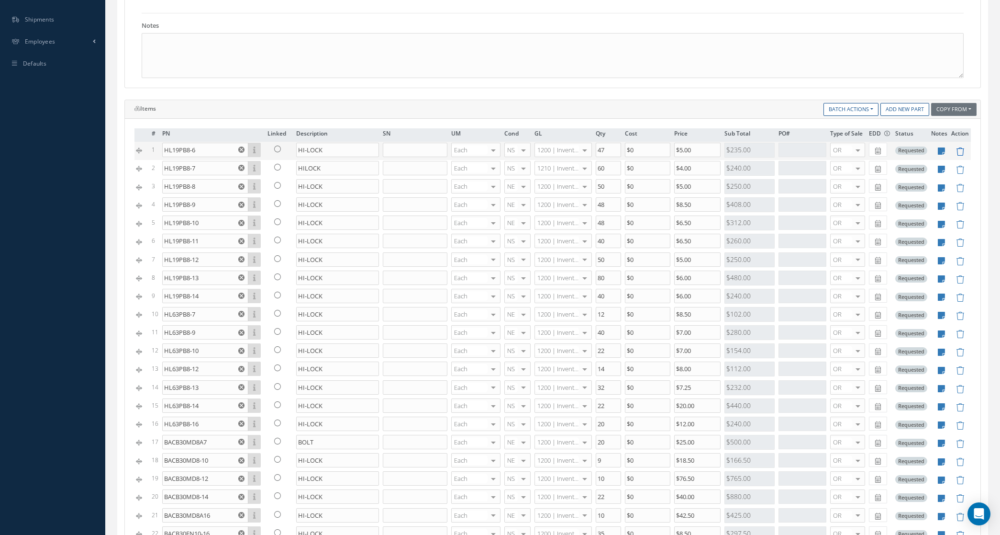
type input "$8.5"
type input "HL19PB8-10"
type input "$6.5"
type input "HL19PB8-11"
type input "40"
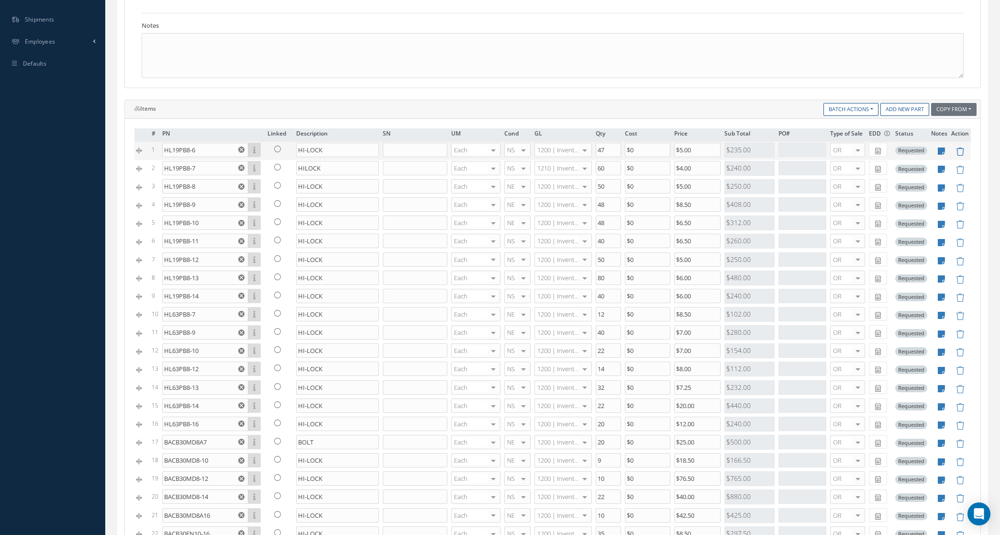
type input "HL19PB8-12"
type input "50"
type input "$5"
type input "HL19PB8-13"
type input "80"
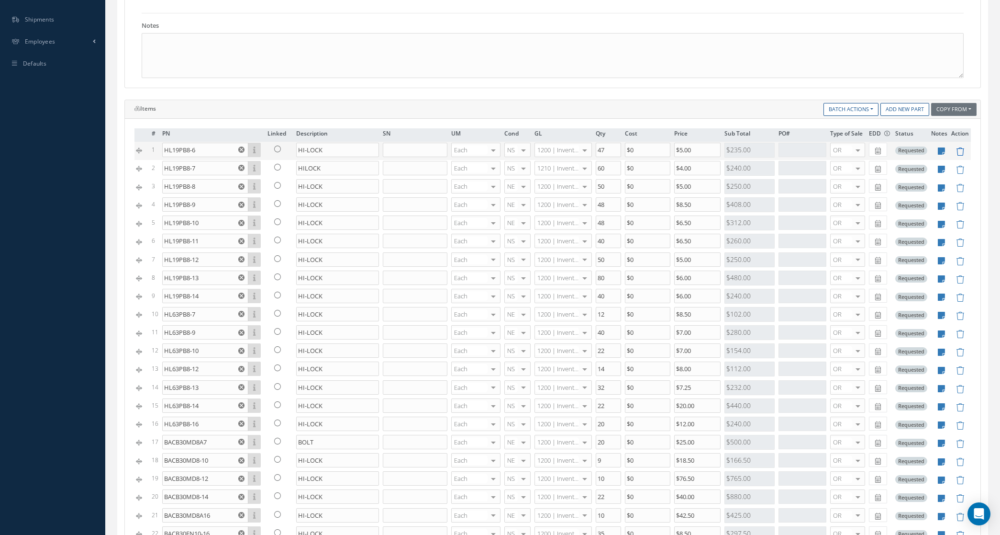
type input "$6"
type input "HL19PB8-14"
type input "40"
type input "HL63PB8-7"
type input "12"
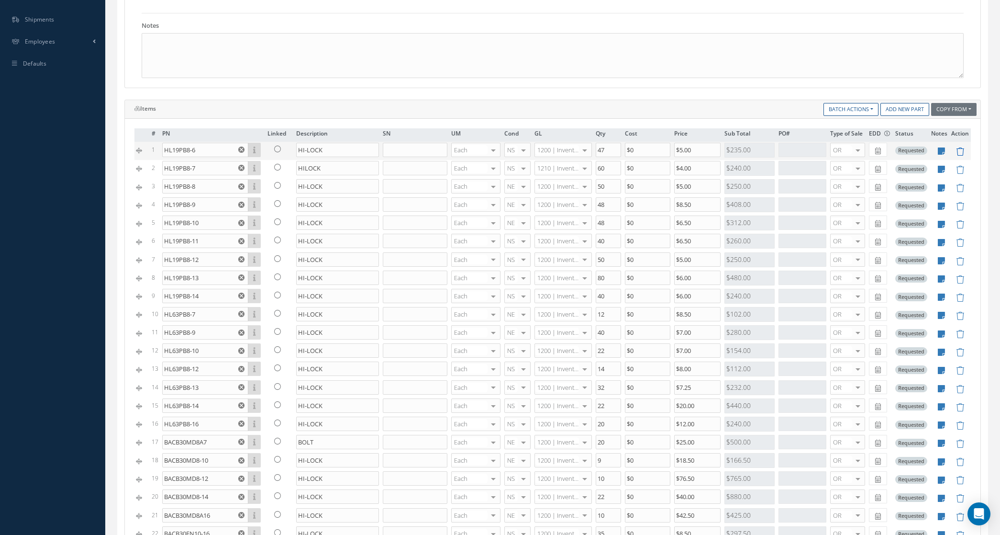
type input "$8.5"
type input "HL63PB8-9"
type input "40"
type input "$7"
type input "HL63PB8-10"
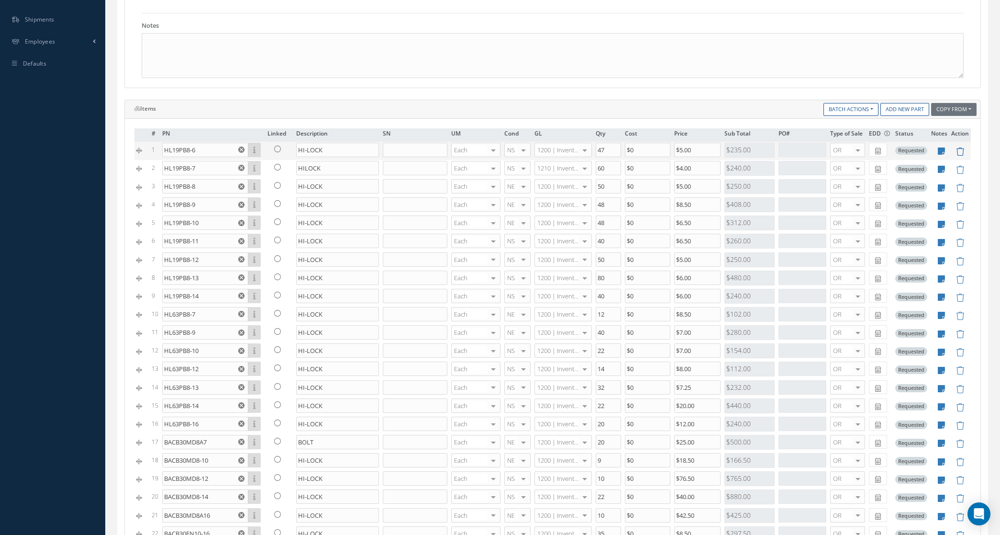
type input "22"
type input "HL63PB8-12"
type input "14"
type input "$8"
type input "HL63PB8-13"
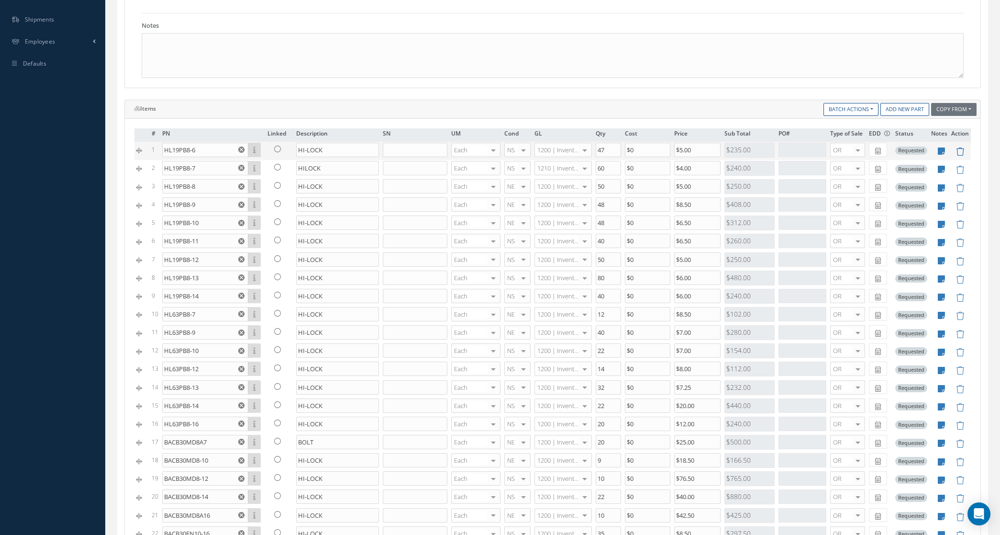
type input "32"
type input "$7.25"
type input "HL63PB8-14"
type input "22"
type input "$20"
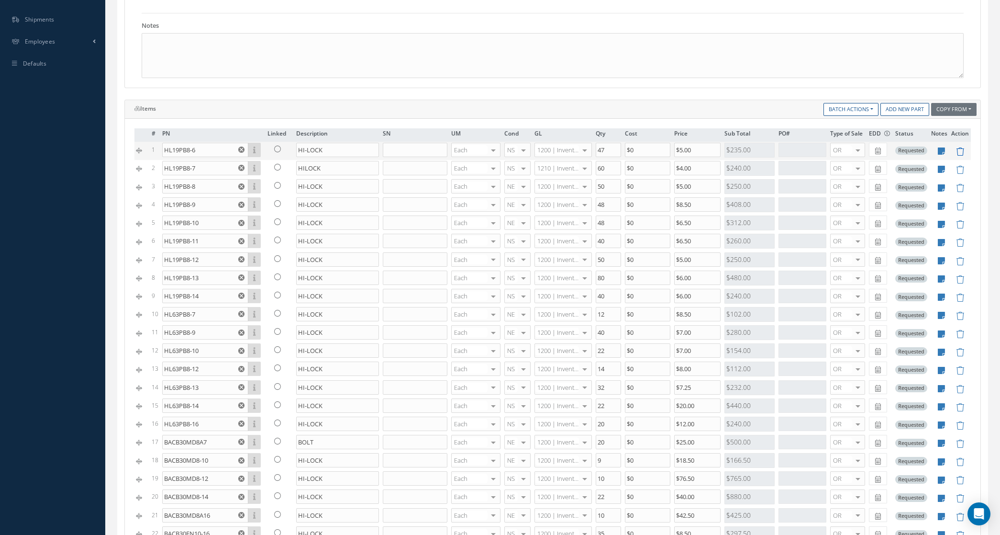
type input "HL63PB8-16"
type input "20"
type input "$12"
type input "BACB30MD8A7"
type input "BOLT"
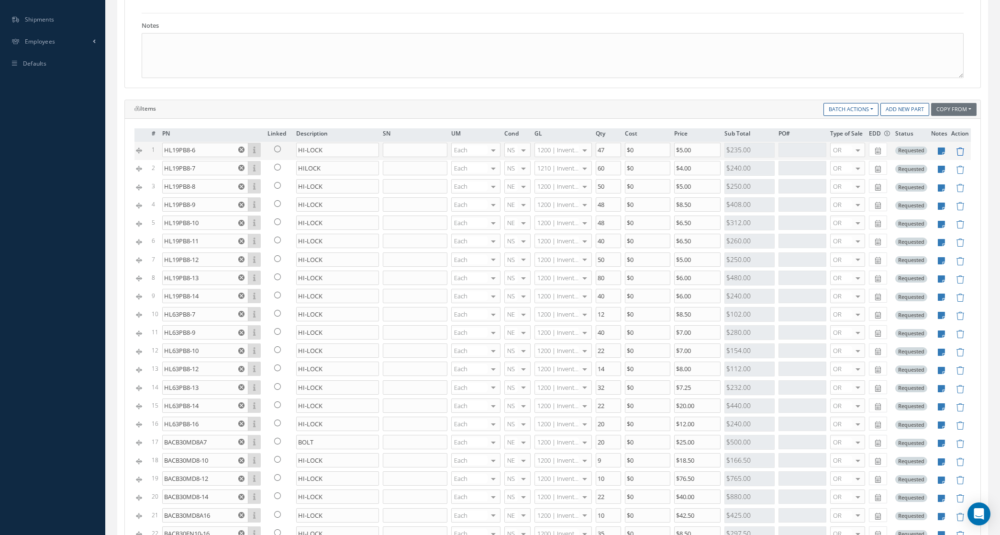
type input "$25"
type input "BACB30MD8-10"
type input "HI-LOCK"
type input "9"
type input "$18.5"
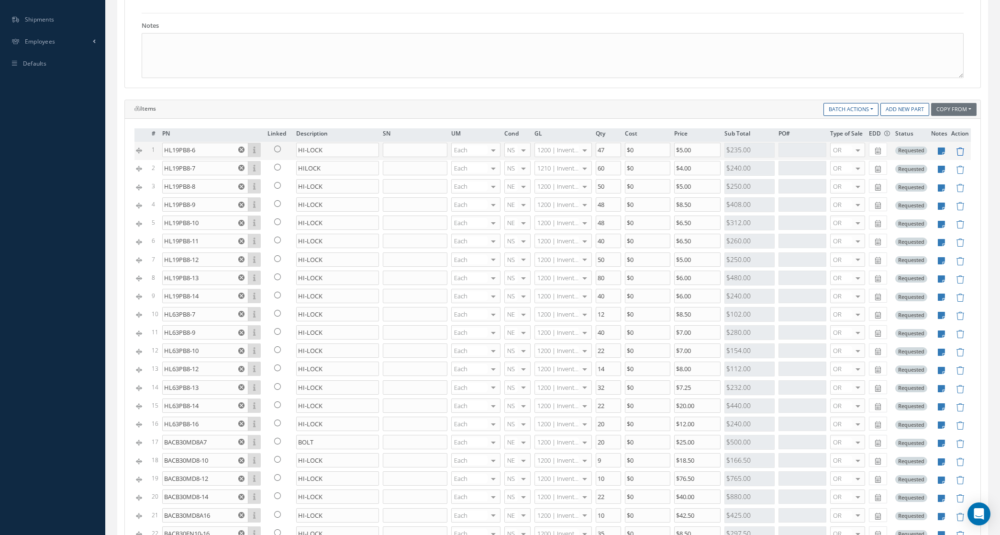
type input "BACB30MD8-12"
type input "10"
type input "$76.5"
type input "BACB30MD8-14"
type input "22"
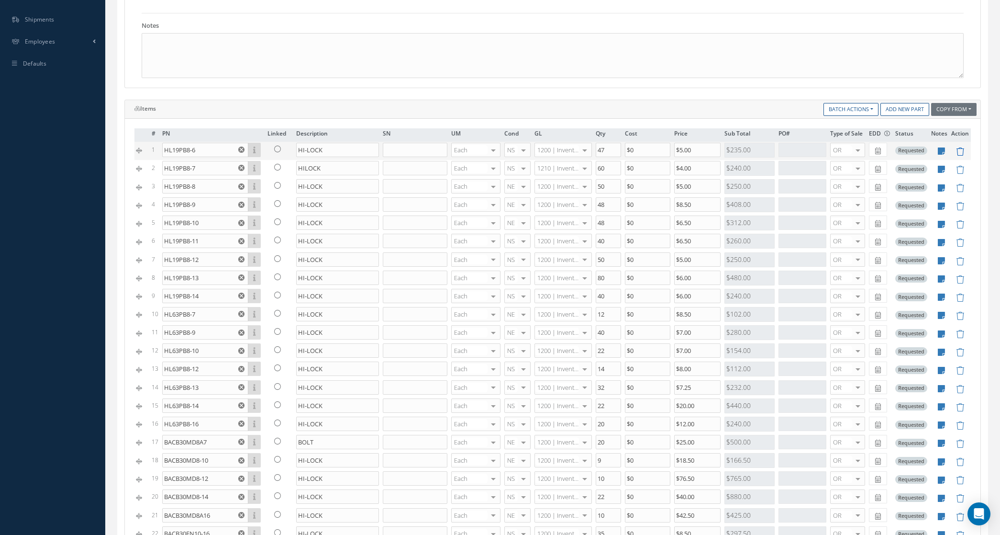
type input "$40"
type input "BACB30MD8A16"
type input "10"
type input "$42.5"
type input "BACB30FN10-16"
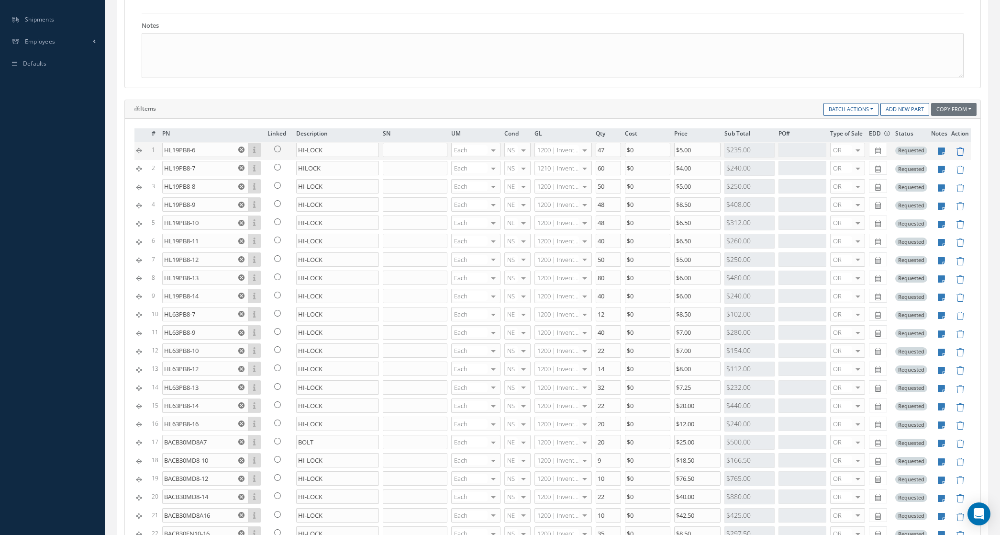
type input "35"
type input "$8.5"
type input "BACB30FN10-13"
type input "20"
type input "$8"
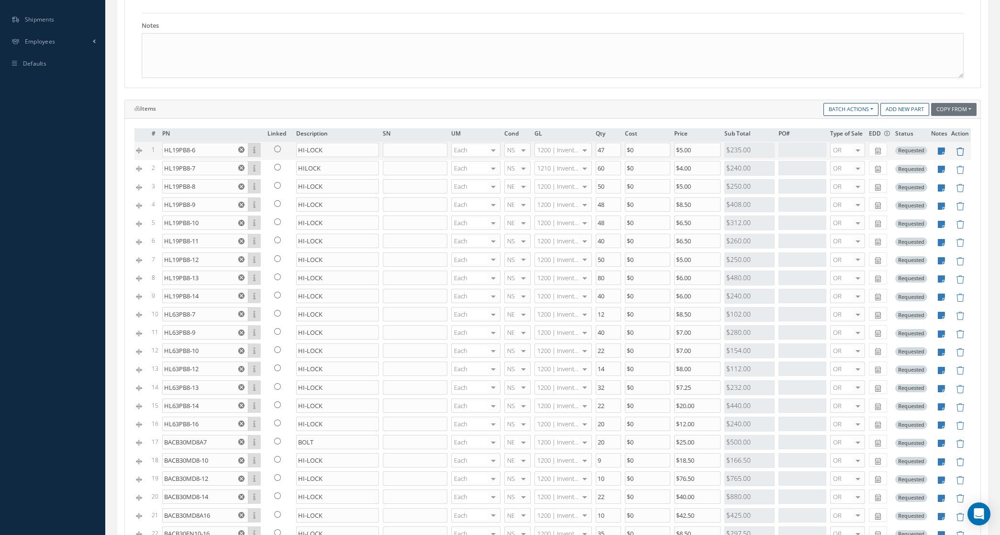
type input "BACB30KF10A7"
type input "8"
type input "$125"
type input "BACB30KF10A13"
type input "10"
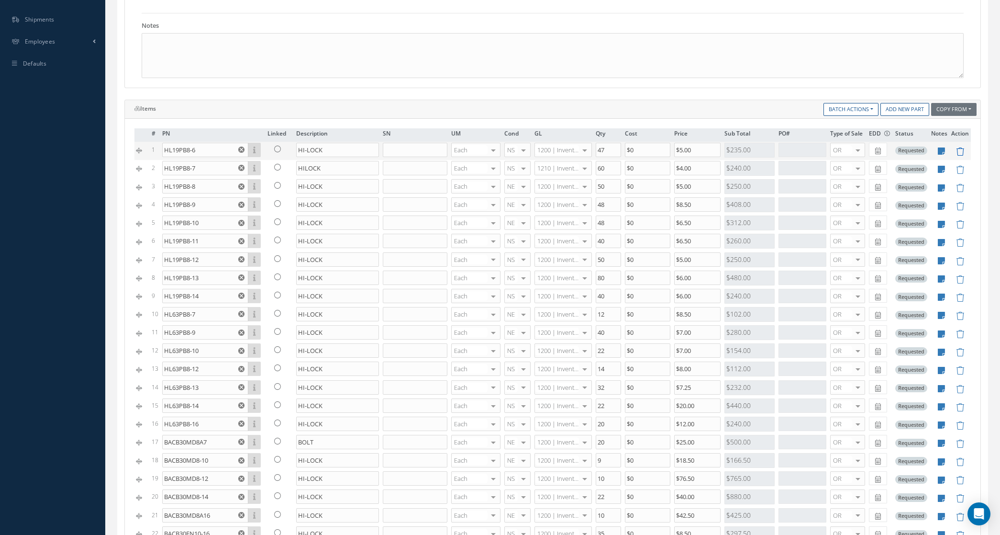
type input "$265"
type input "BACB30KF10A15"
type input "7"
type input "$74"
type input "BACB30KF10A17"
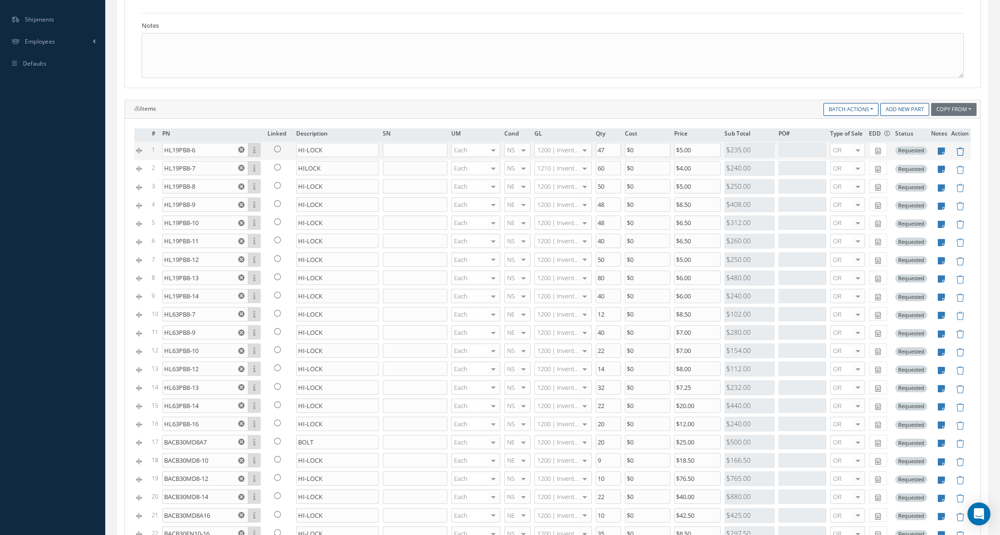
type input "5"
type input "$300"
type input "BACB30FN12A9"
type input "BOLT"
type input "$45"
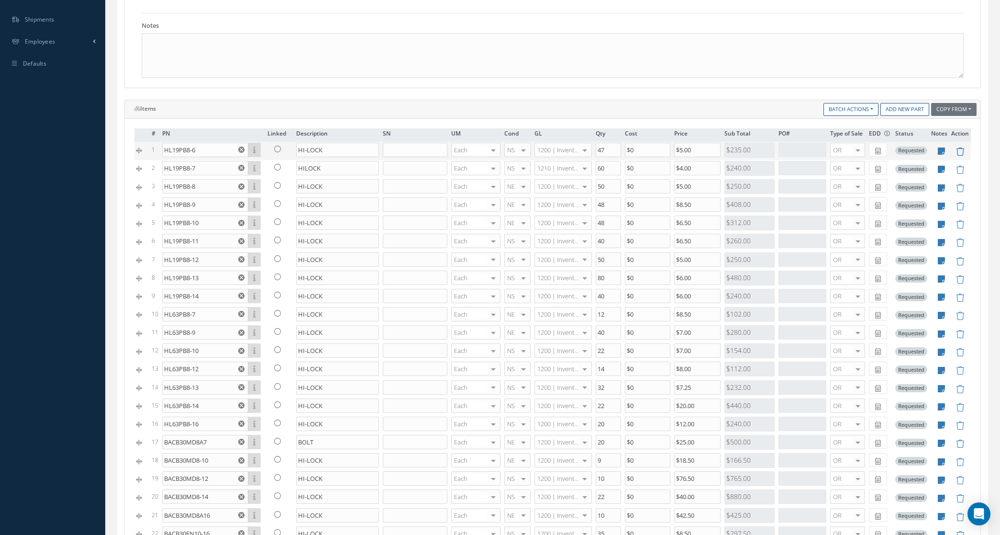
type input "BACB30FN12A15"
type input "10"
type input "$23.5"
type input "BACC30R8"
type input "COLLAR"
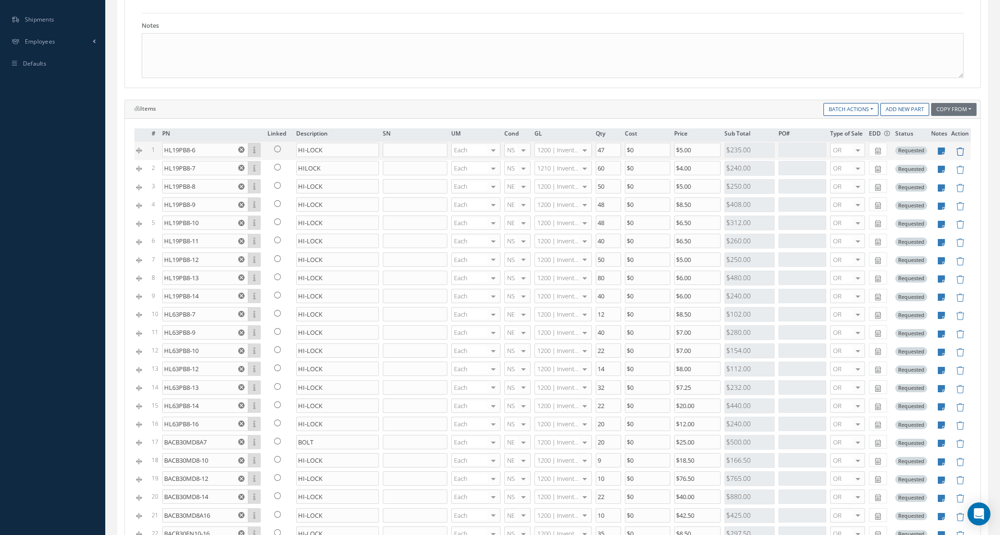
type input "200"
type input "$2.25"
type input "BACC30R10"
type input "150"
type input "$2.5"
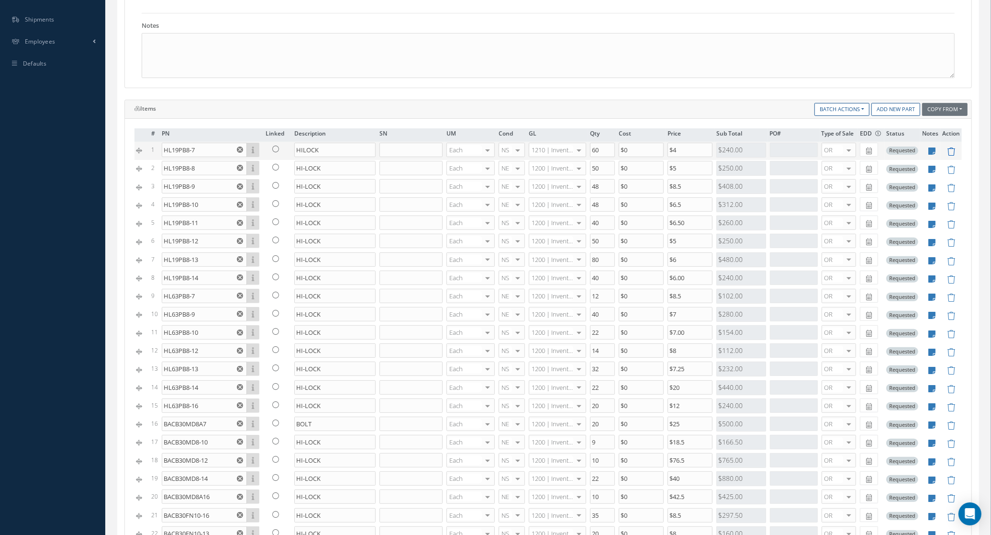
click at [947, 154] on icon at bounding box center [951, 151] width 8 height 8
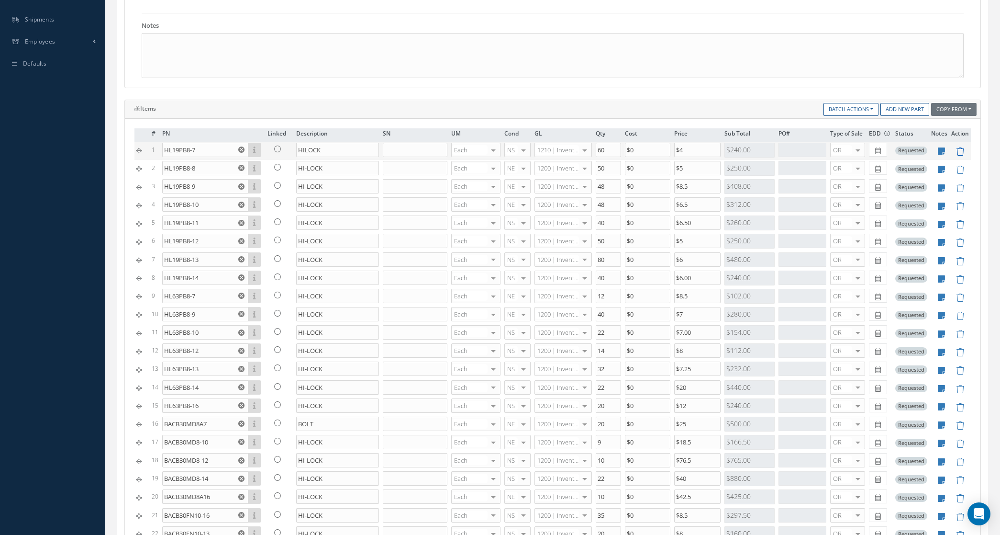
type input "HL19PB8-8"
type input "HI-LOCK"
type input "50"
type input "$5"
type input "HL19PB8-9"
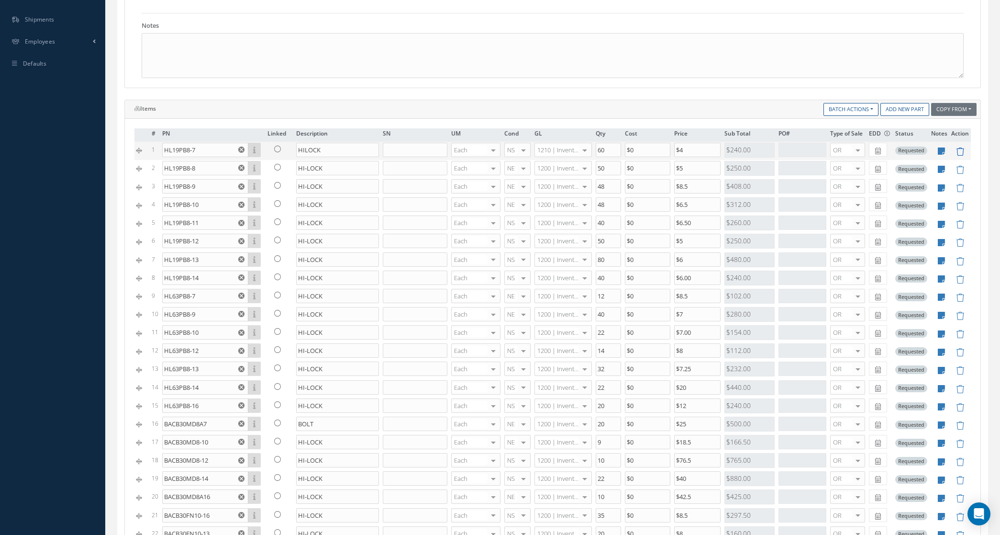
type input "48"
type input "$8.5"
type input "HL19PB8-10"
type input "$6.5"
type input "HL19PB8-11"
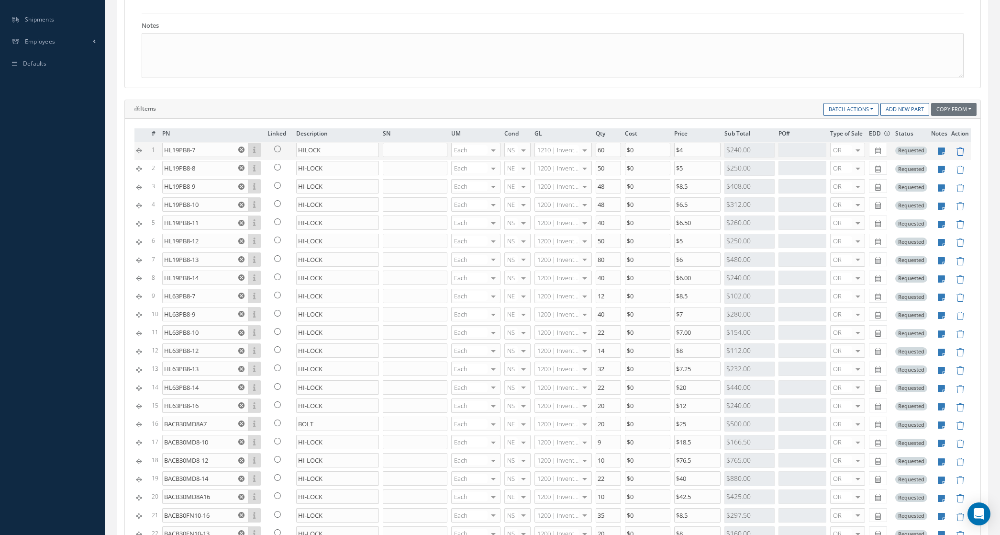
type input "40"
type input "HL19PB8-12"
type input "50"
type input "$5"
type input "HL19PB8-13"
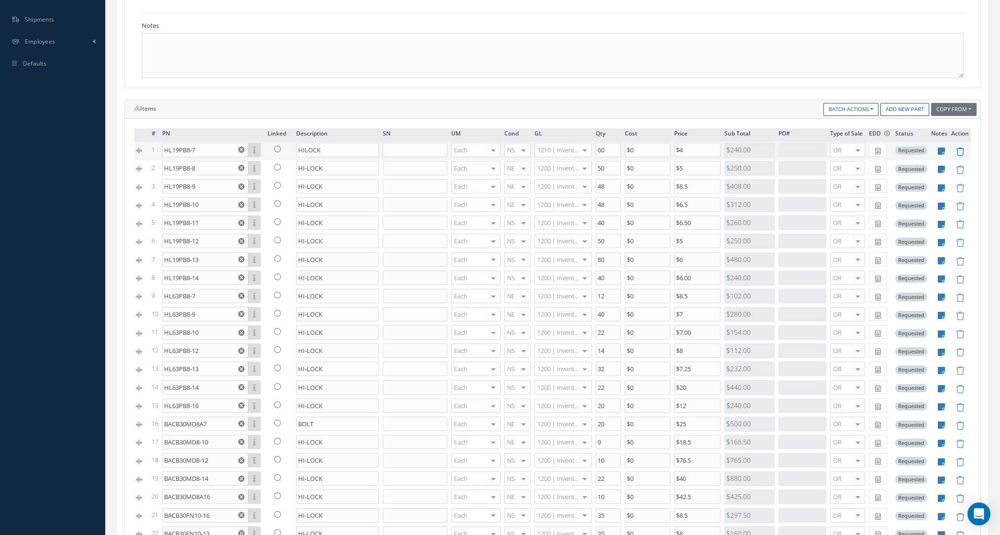
type input "80"
type input "$6"
type input "HL19PB8-14"
type input "40"
type input "HL63PB8-7"
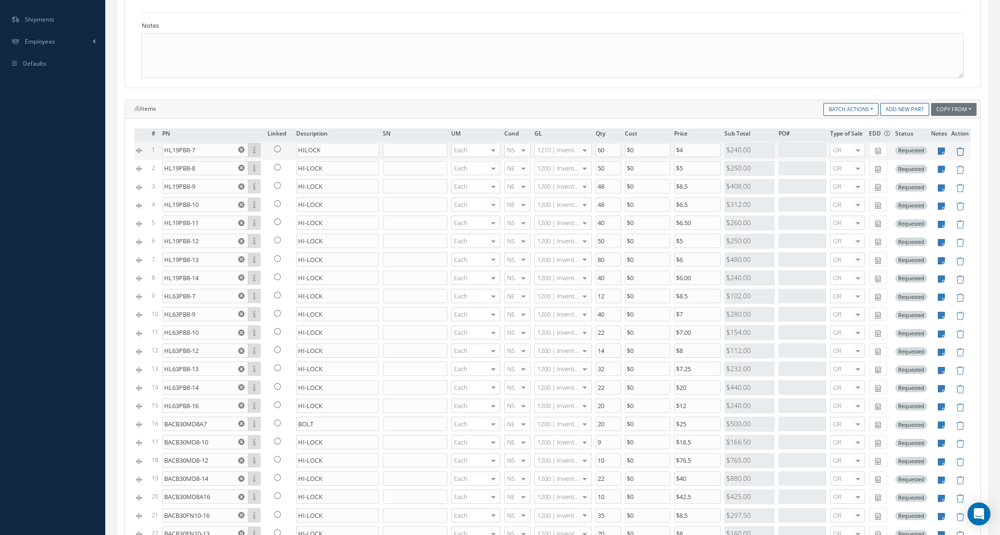
type input "12"
type input "$8.5"
type input "HL63PB8-9"
type input "40"
type input "$7"
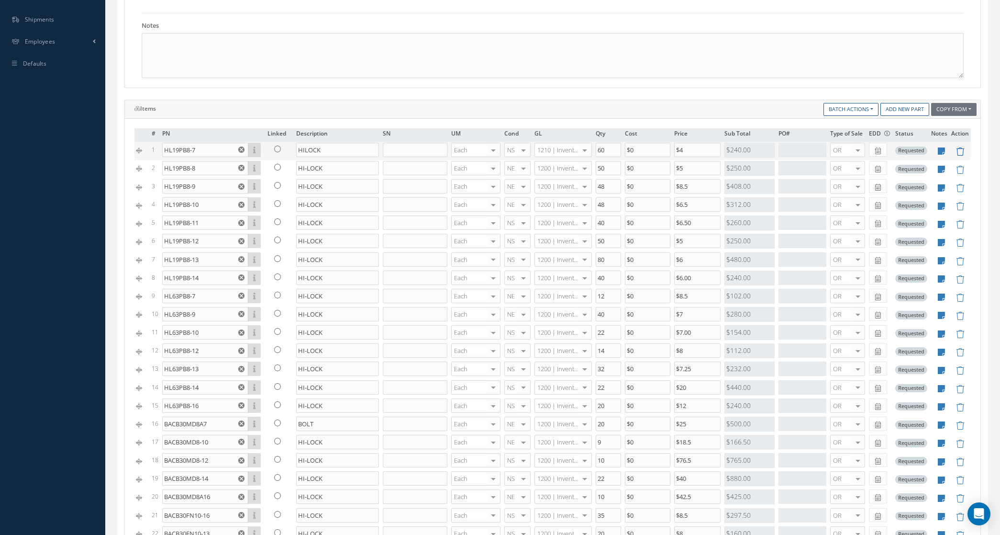
type input "HL63PB8-10"
type input "22"
type input "HL63PB8-12"
type input "14"
type input "$8"
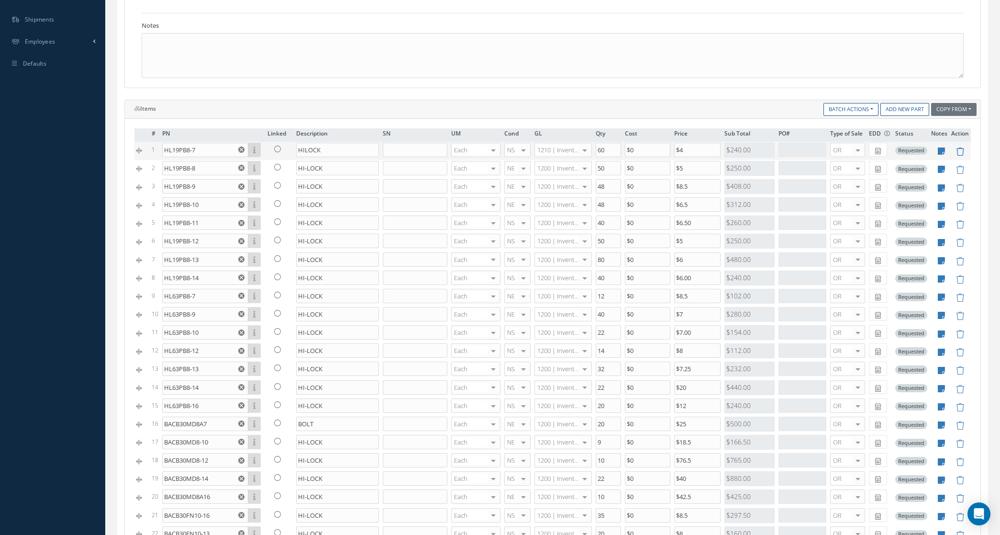
type input "HL63PB8-13"
type input "32"
type input "$7.25"
type input "HL63PB8-14"
type input "22"
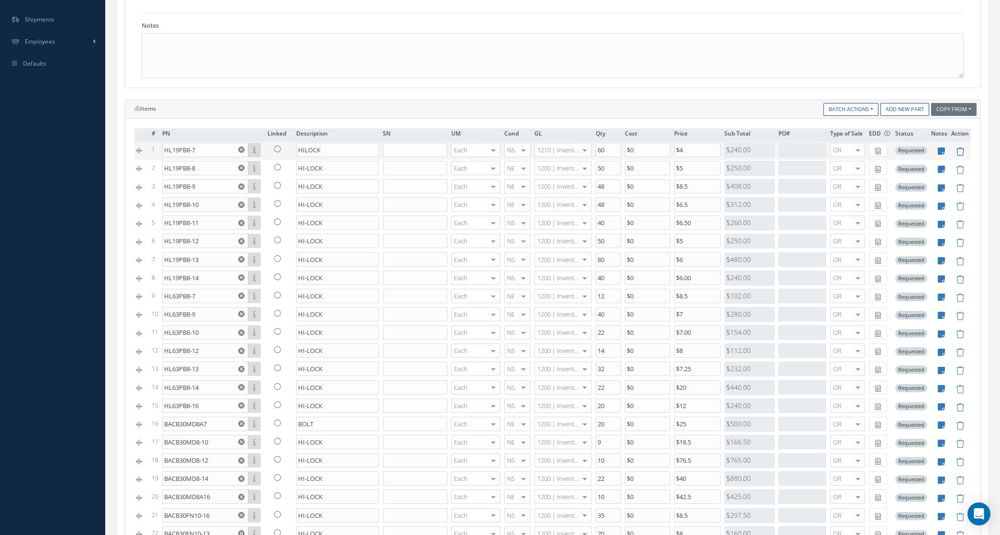
type input "$20"
type input "HL63PB8-16"
type input "20"
type input "$12"
type input "BACB30MD8A7"
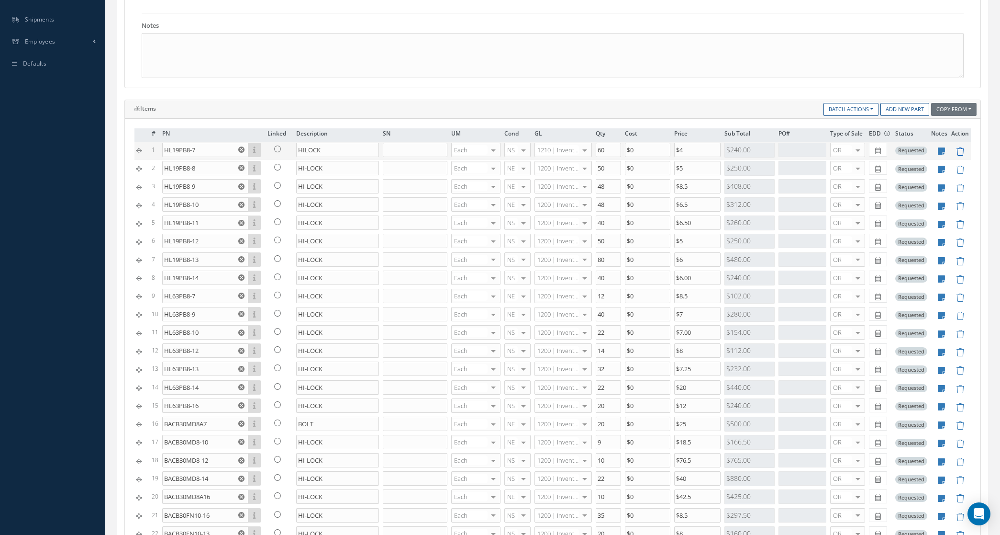
type input "BOLT"
type input "$25"
type input "BACB30MD8-10"
type input "HI-LOCK"
type input "9"
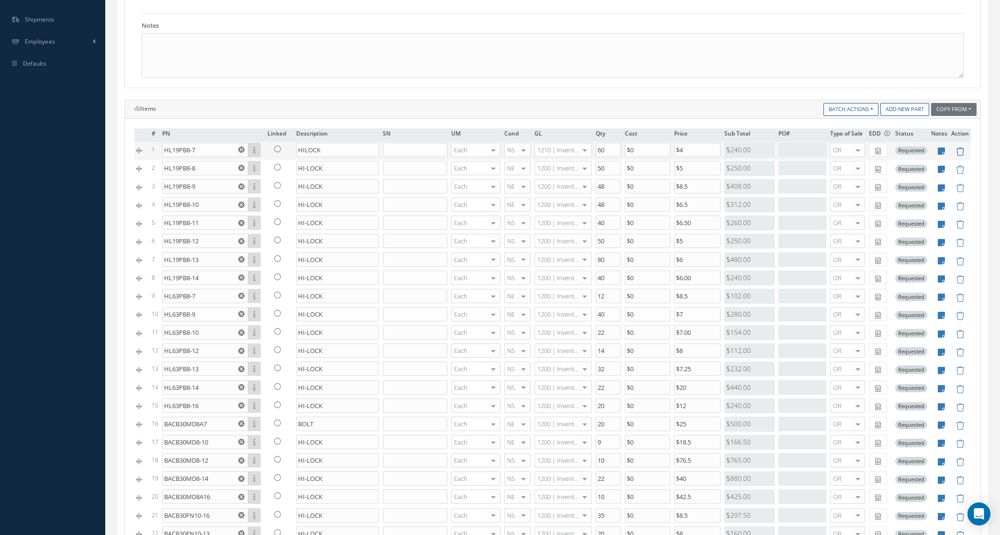
type input "$18.5"
type input "BACB30MD8-12"
type input "10"
type input "$76.5"
type input "BACB30MD8-14"
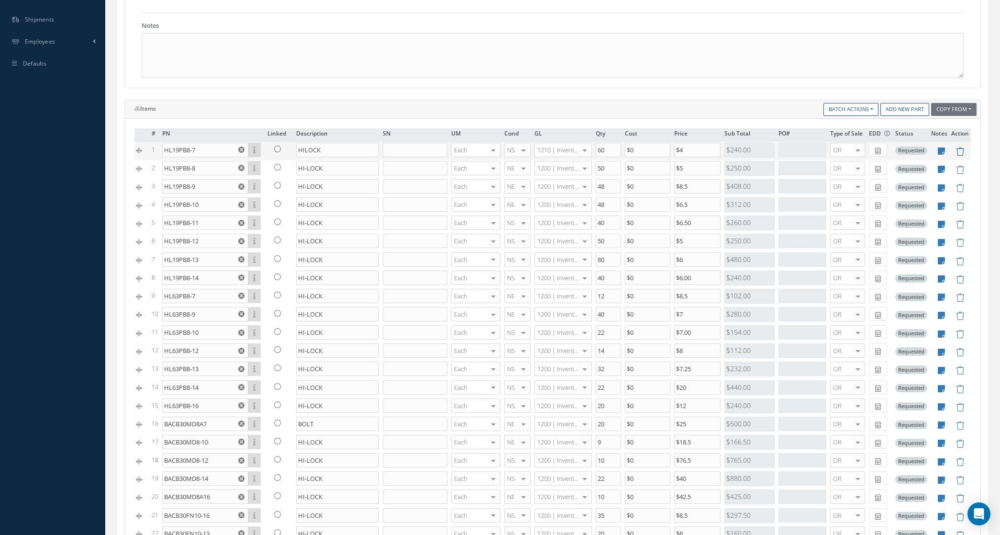
type input "22"
type input "$40"
type input "BACB30MD8A16"
type input "10"
type input "$42.5"
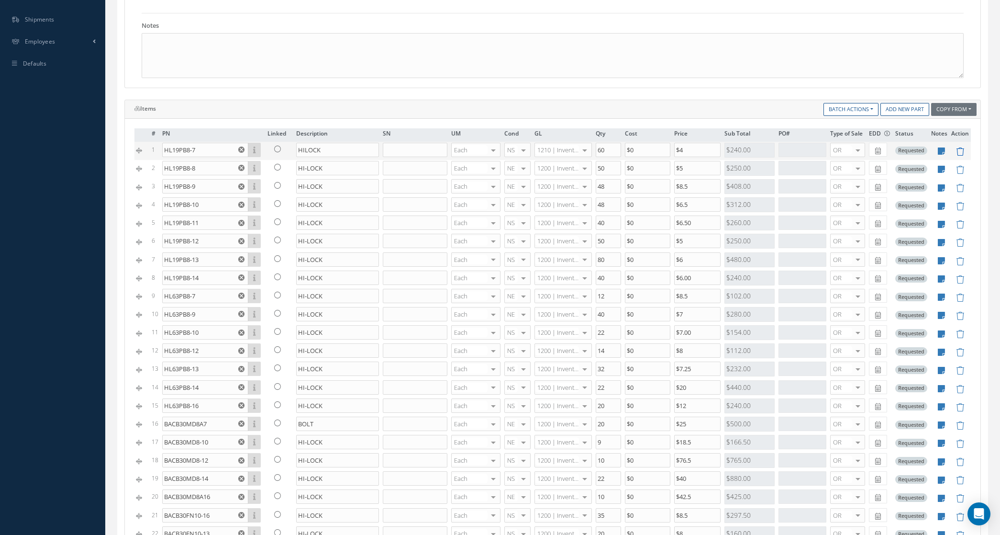
type input "BACB30FN10-16"
type input "35"
type input "$8.5"
type input "BACB30FN10-13"
type input "20"
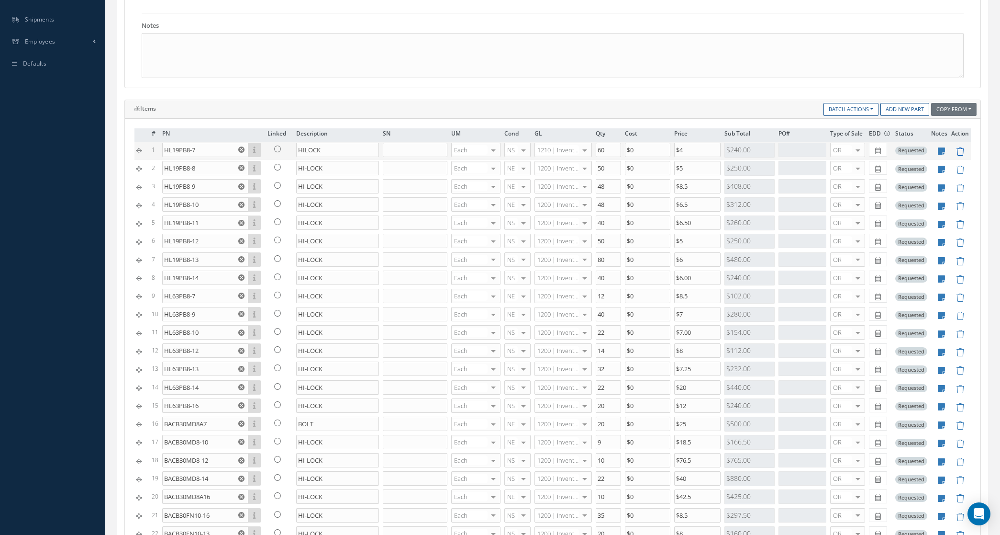
type input "$8"
type input "BACB30KF10A7"
type input "8"
type input "$125"
type input "BACB30KF10A13"
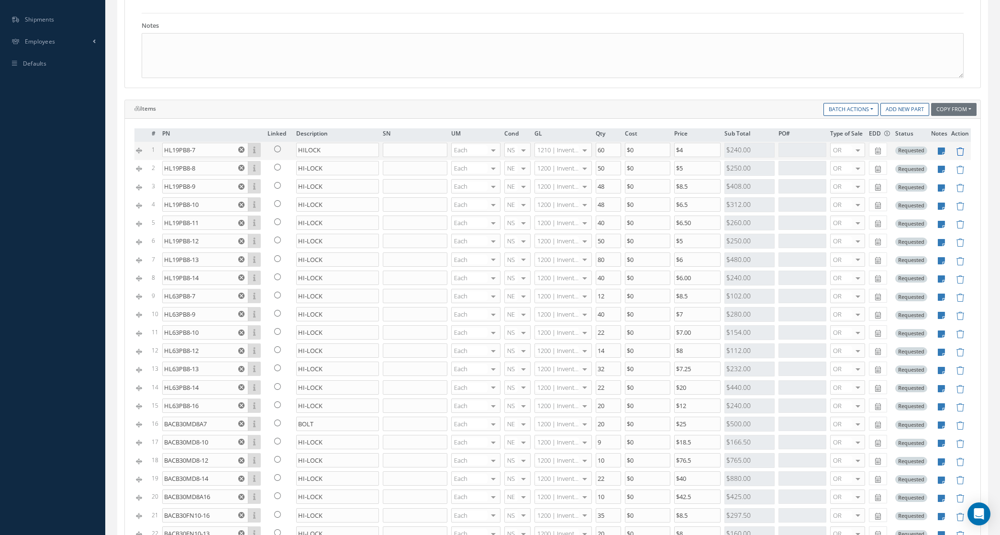
type input "10"
type input "$265"
type input "BACB30KF10A15"
type input "7"
type input "$74"
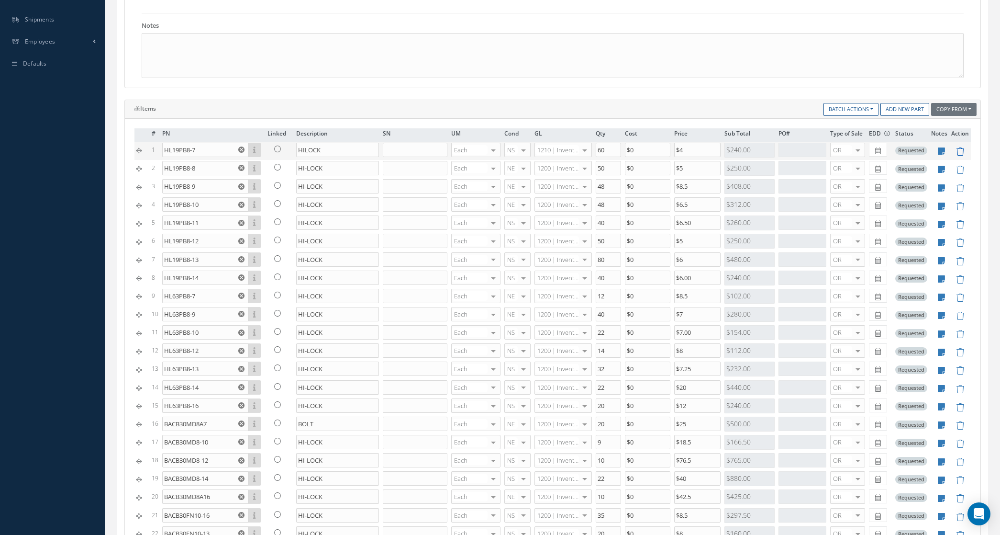
type input "BACB30KF10A17"
type input "5"
type input "$300"
type input "BACB30FN12A9"
type input "BOLT"
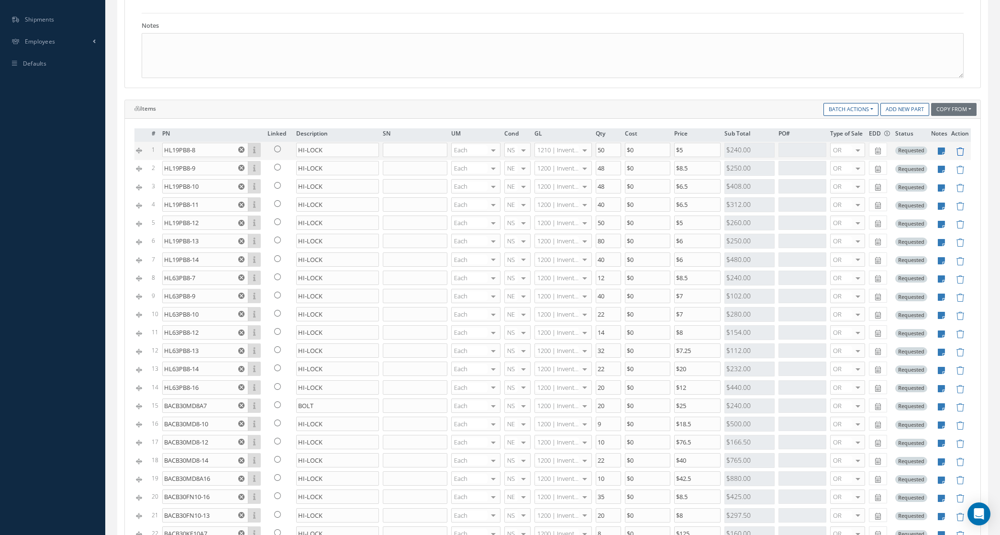
type input "$45"
type input "BACB30FN12A15"
type input "10"
type input "$23.5"
type input "BACC30R8"
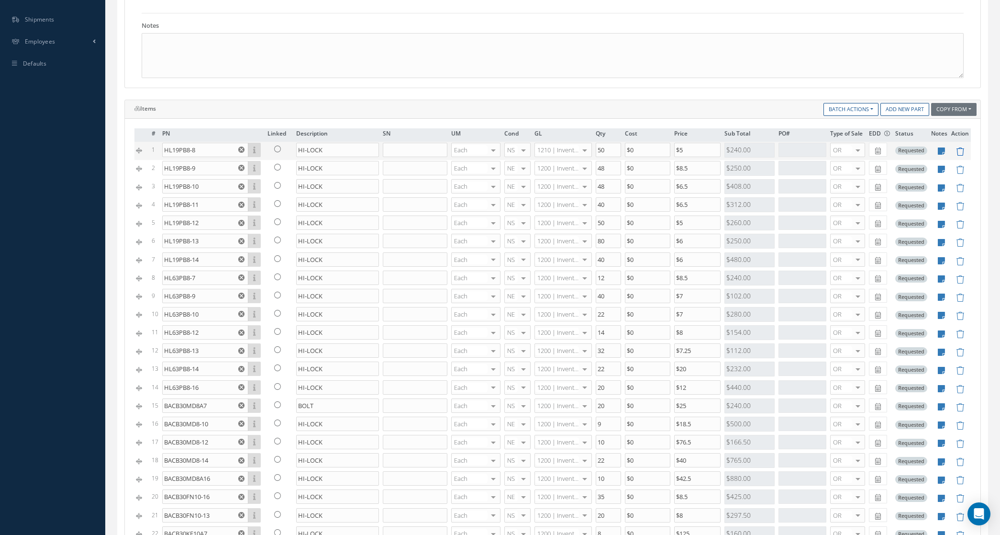
type input "COLLAR"
type input "200"
type input "$2.25"
type input "BACC30R10"
type input "150"
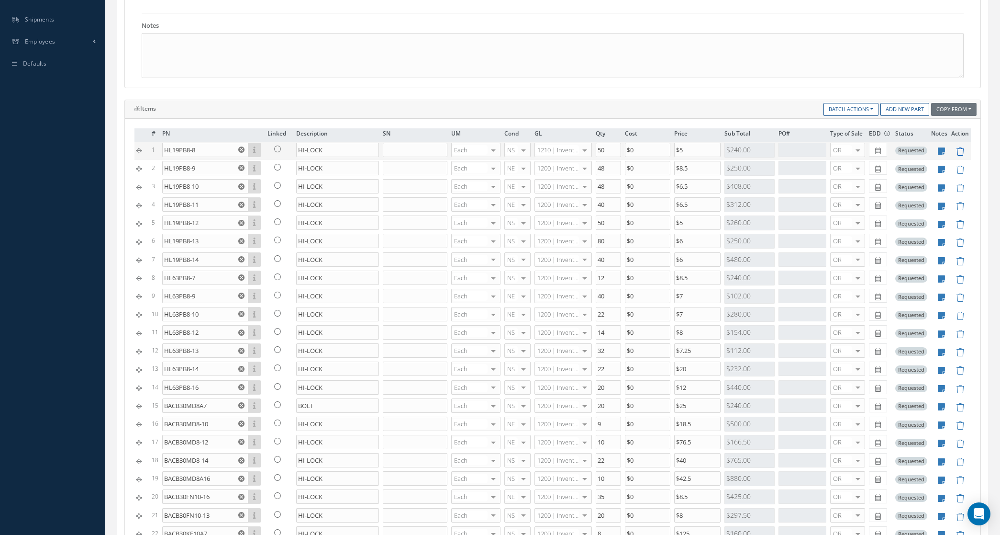
type input "$2.5"
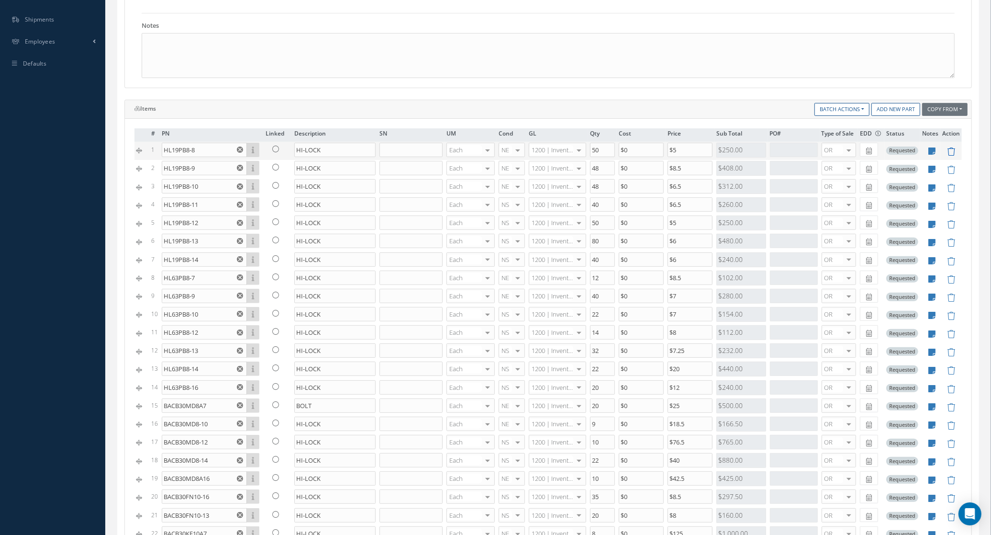
click at [947, 154] on icon at bounding box center [951, 151] width 8 height 8
type input "HL19PB8-9"
type input "48"
type input "$8.5"
type input "HL19PB8-10"
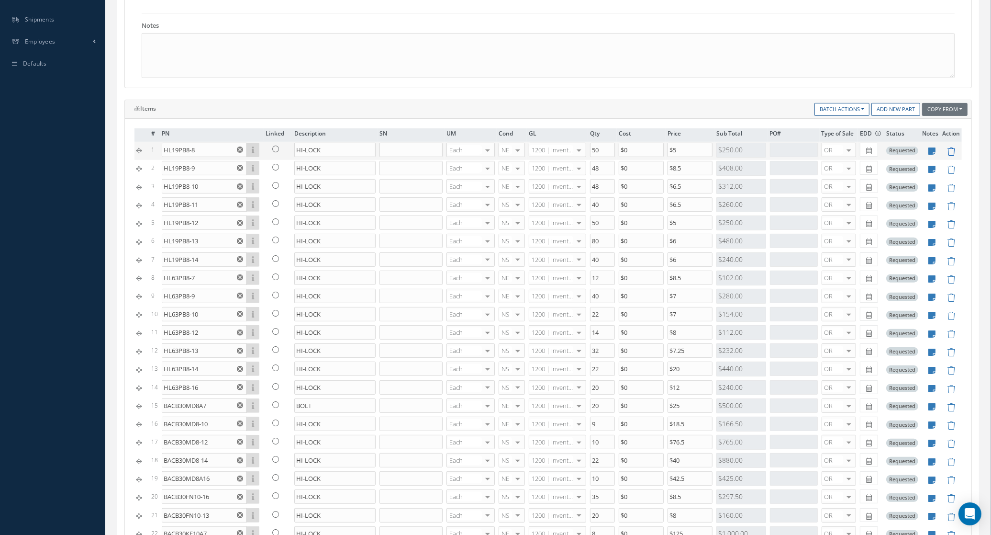
type input "$6.5"
type input "HL19PB8-11"
type input "40"
type input "HL19PB8-12"
type input "50"
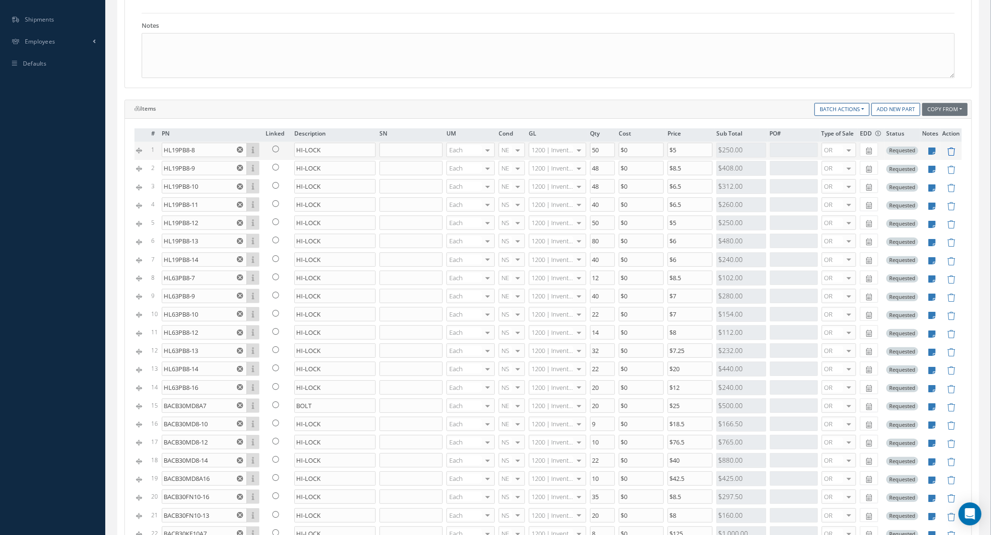
type input "$5"
type input "HL19PB8-13"
type input "80"
type input "$6"
type input "HL19PB8-14"
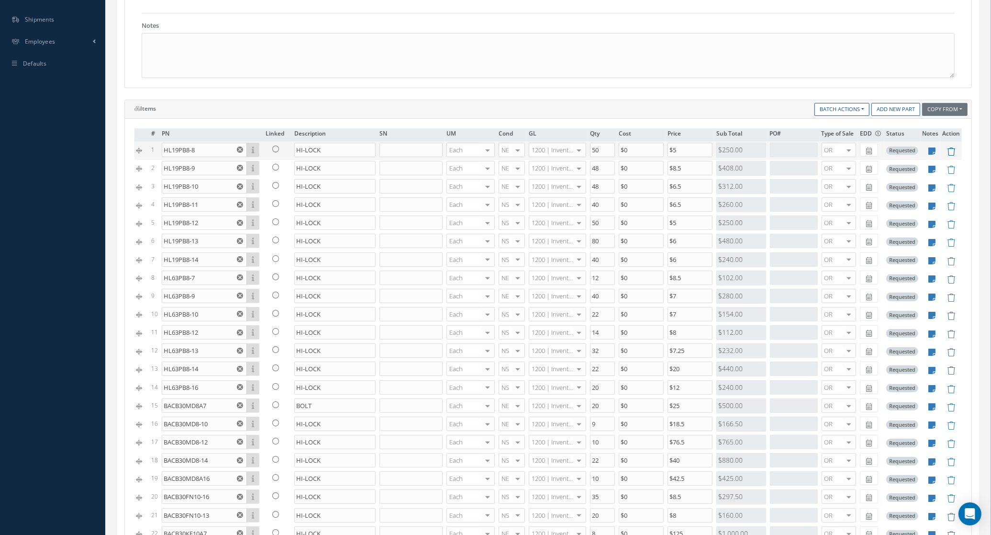
type input "40"
type input "HL63PB8-7"
type input "12"
type input "$8.5"
type input "HL63PB8-9"
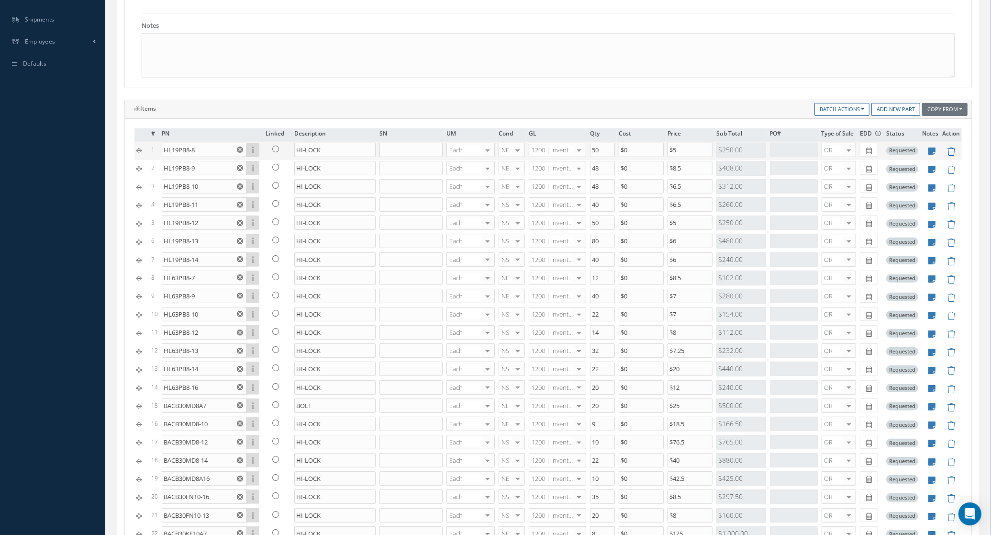
type input "40"
type input "$7"
type input "HL63PB8-10"
click at [947, 154] on icon at bounding box center [951, 151] width 8 height 8
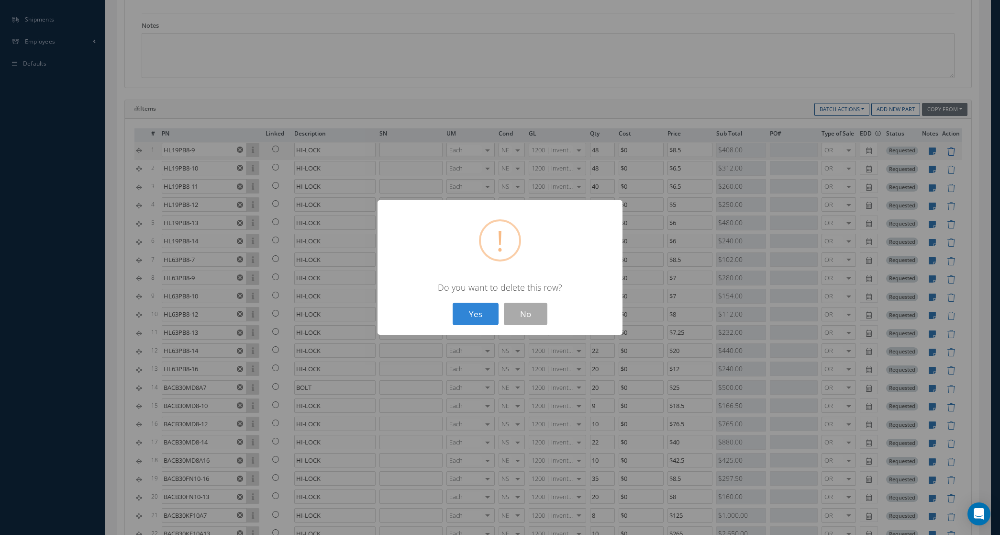
click at [453, 302] on button "Yes" at bounding box center [476, 313] width 46 height 22
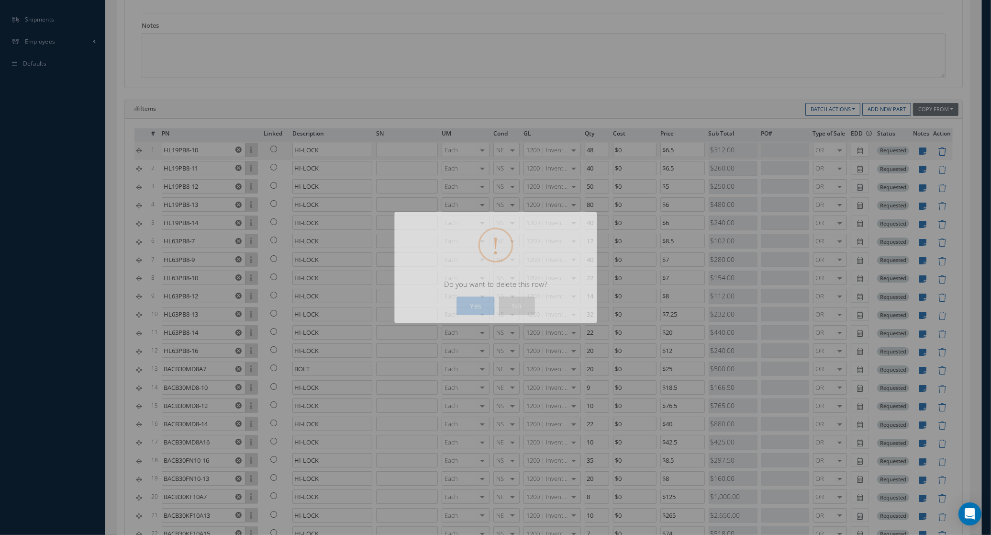
click at [943, 154] on icon at bounding box center [942, 151] width 8 height 8
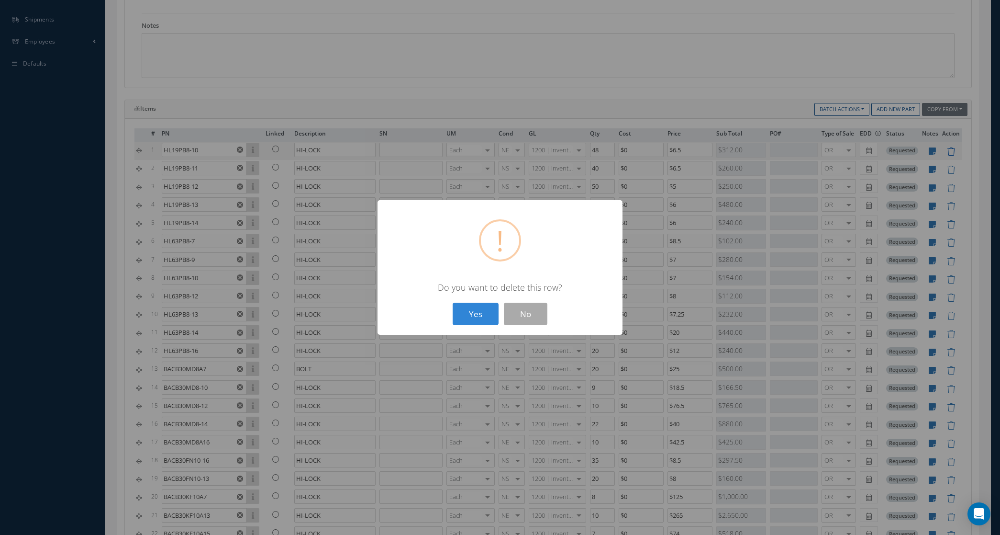
click at [453, 302] on button "Yes" at bounding box center [476, 313] width 46 height 22
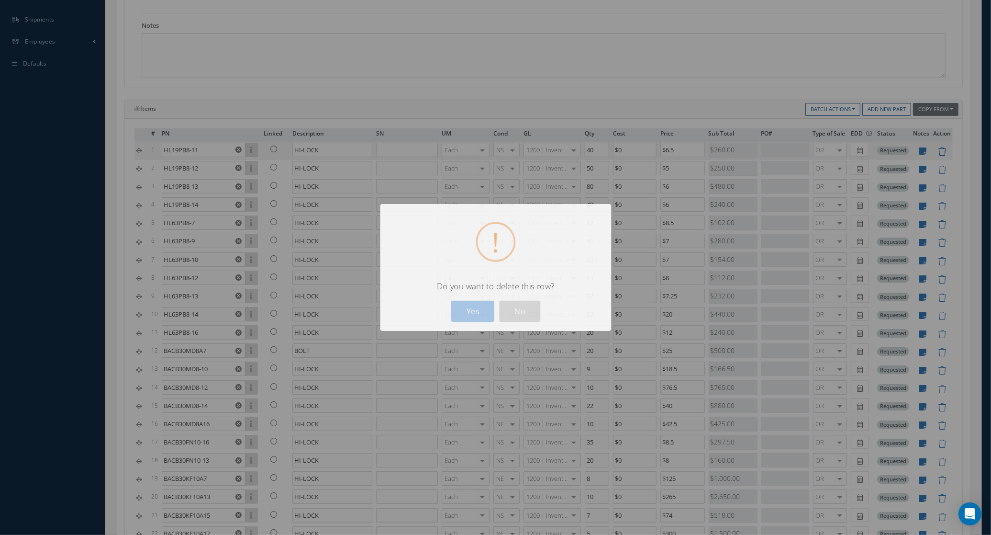
click at [943, 154] on icon at bounding box center [942, 151] width 8 height 8
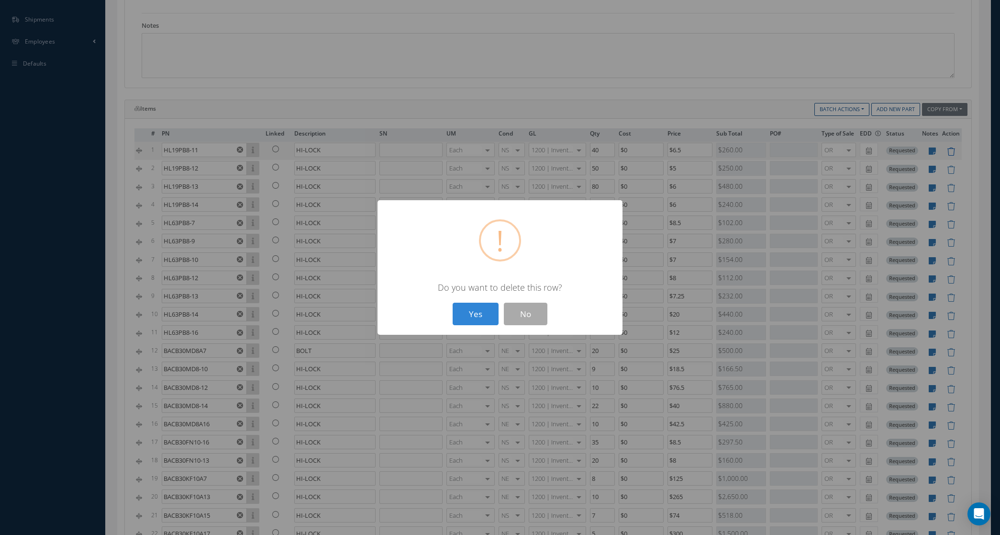
click at [453, 302] on button "Yes" at bounding box center [476, 313] width 46 height 22
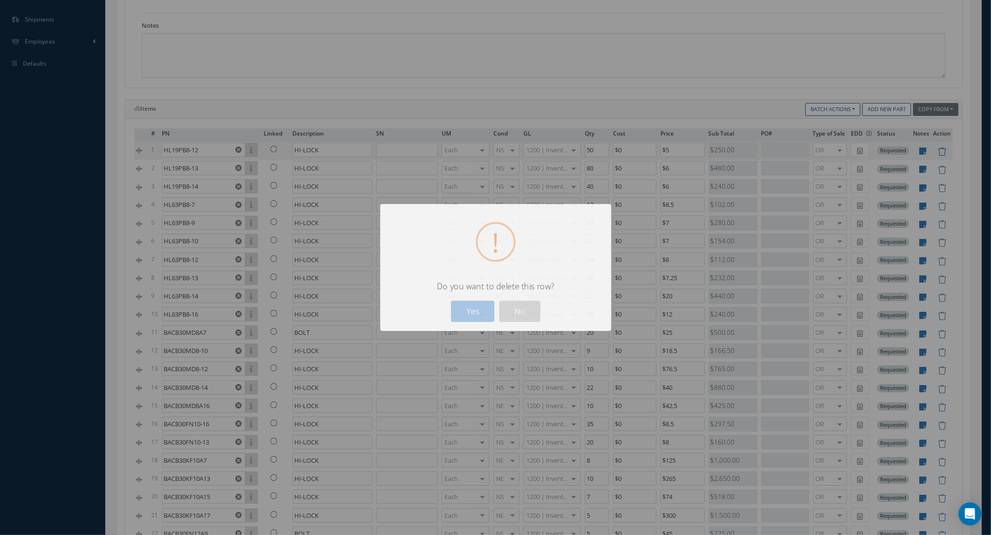
click at [943, 154] on icon at bounding box center [942, 151] width 8 height 8
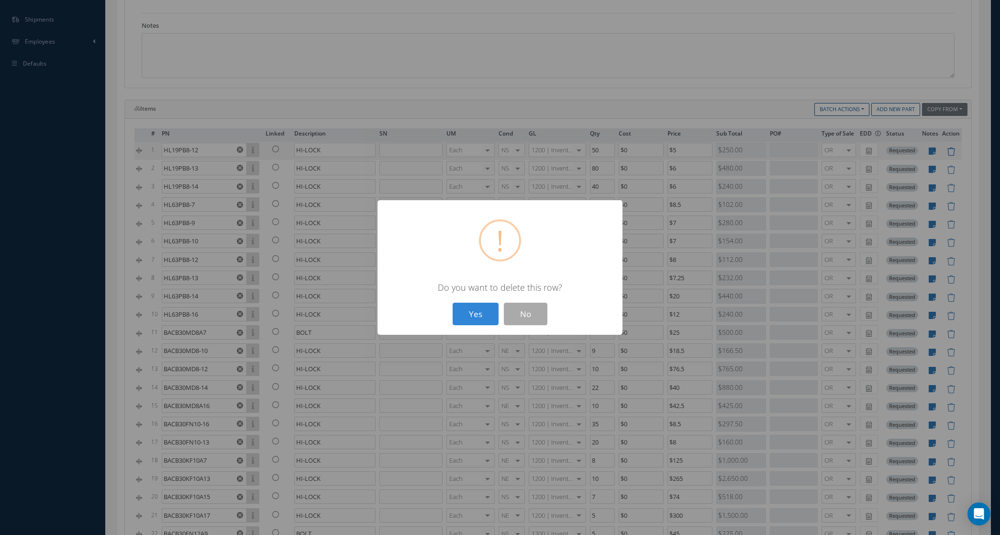
click at [453, 302] on button "Yes" at bounding box center [476, 313] width 46 height 22
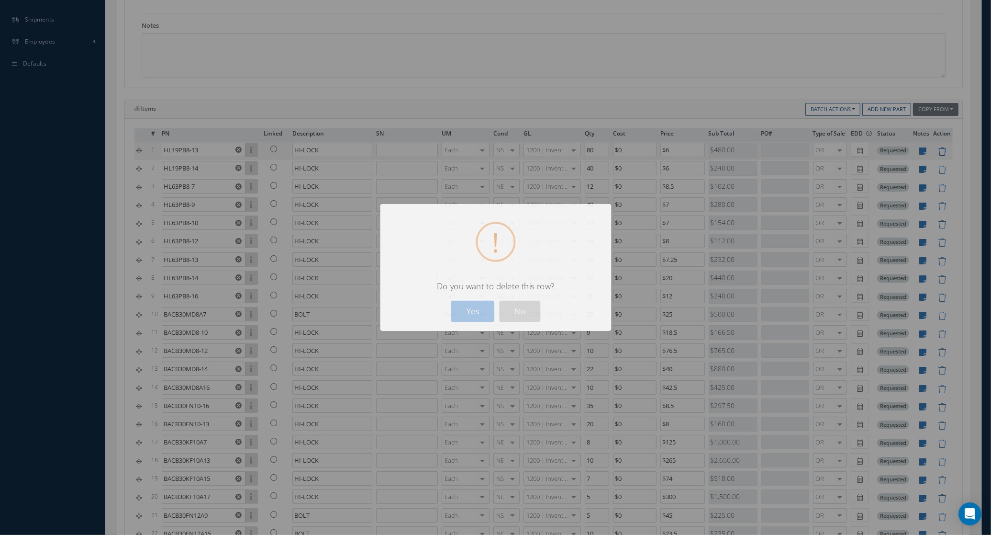
click at [943, 154] on icon at bounding box center [942, 151] width 8 height 8
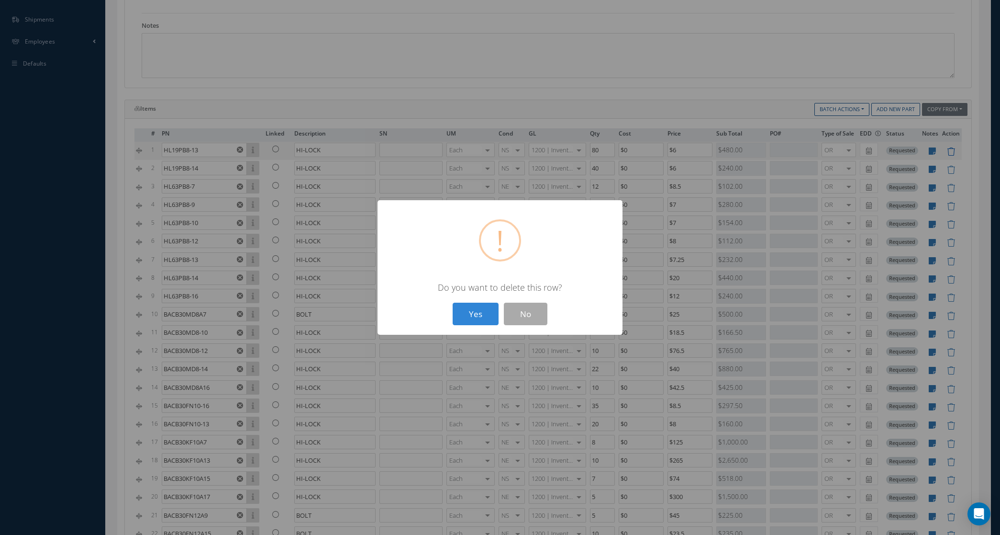
click at [453, 302] on button "Yes" at bounding box center [476, 313] width 46 height 22
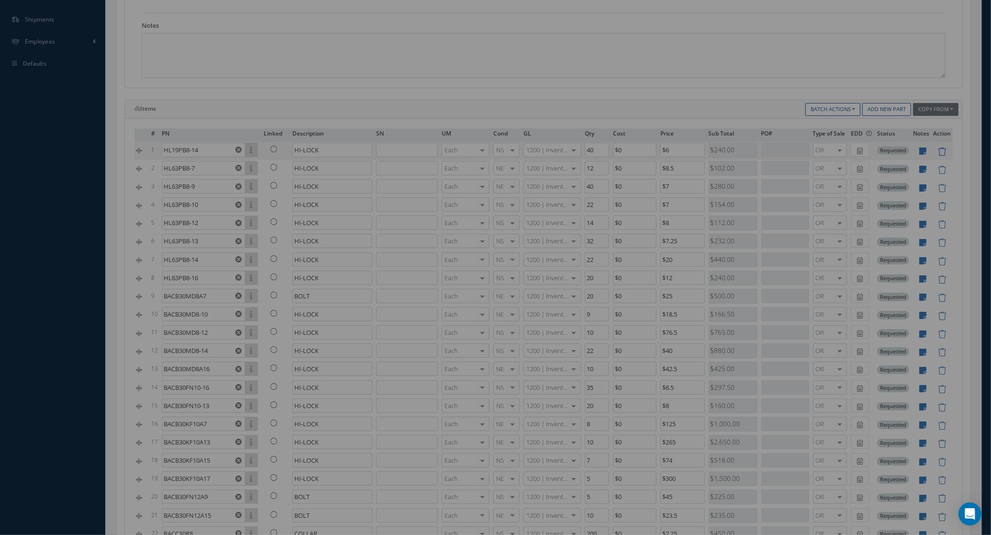
click at [943, 154] on icon at bounding box center [942, 151] width 8 height 8
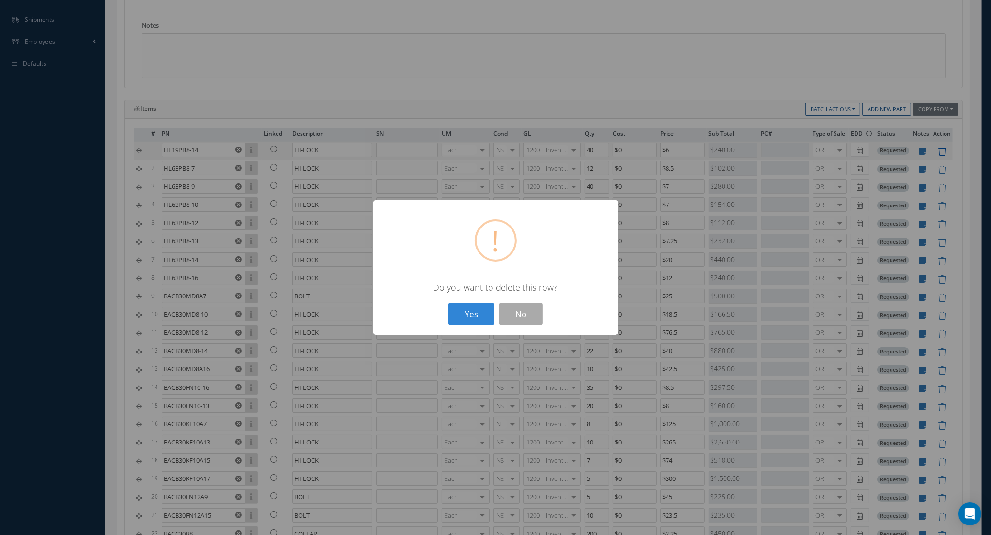
click at [448, 302] on button "Yes" at bounding box center [471, 313] width 46 height 22
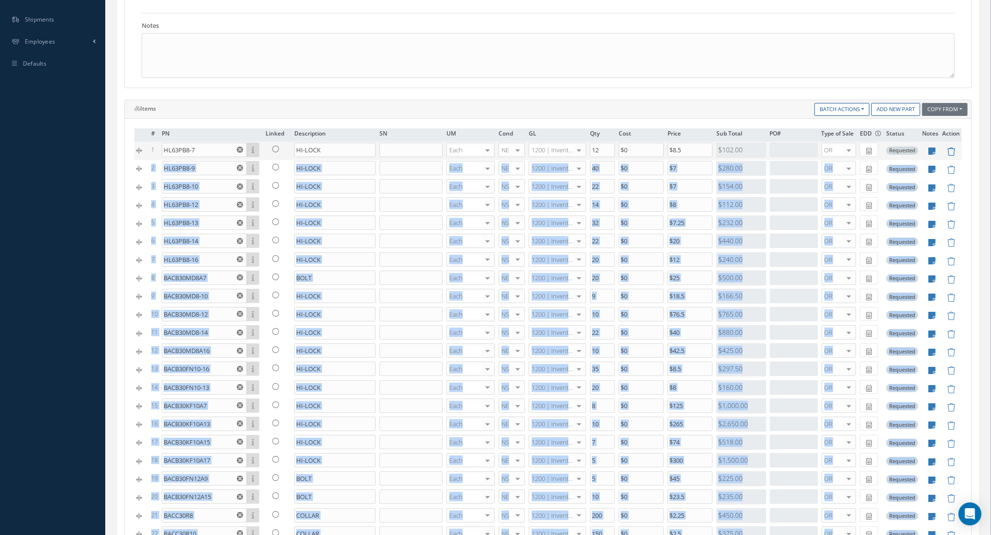
click at [947, 154] on icon at bounding box center [951, 151] width 8 height 8
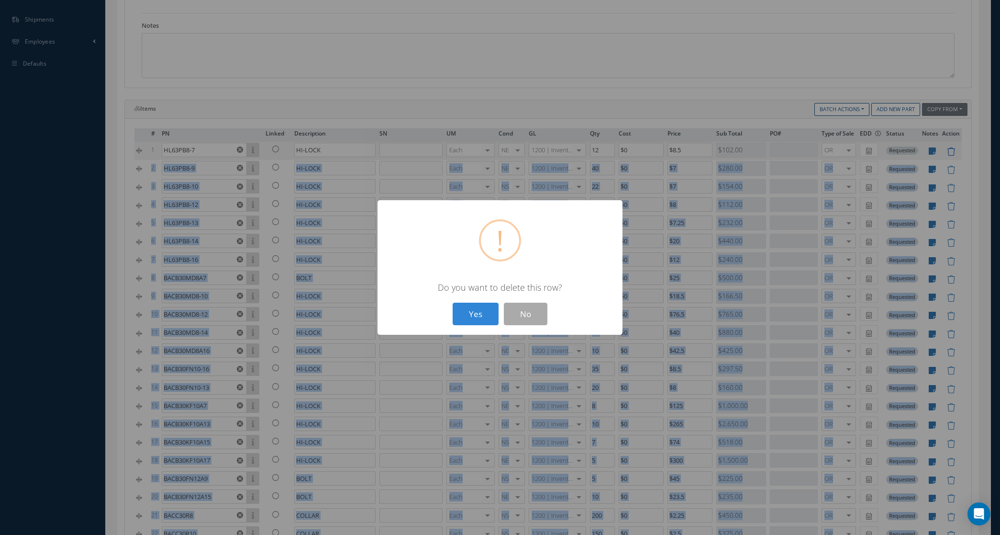
click at [453, 302] on button "Yes" at bounding box center [476, 313] width 46 height 22
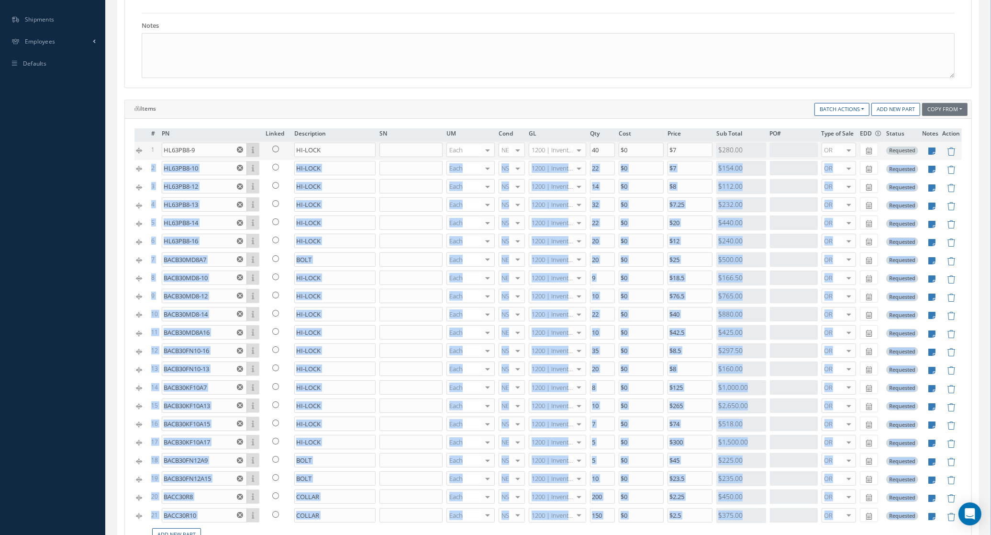
click at [943, 155] on td at bounding box center [951, 151] width 22 height 18
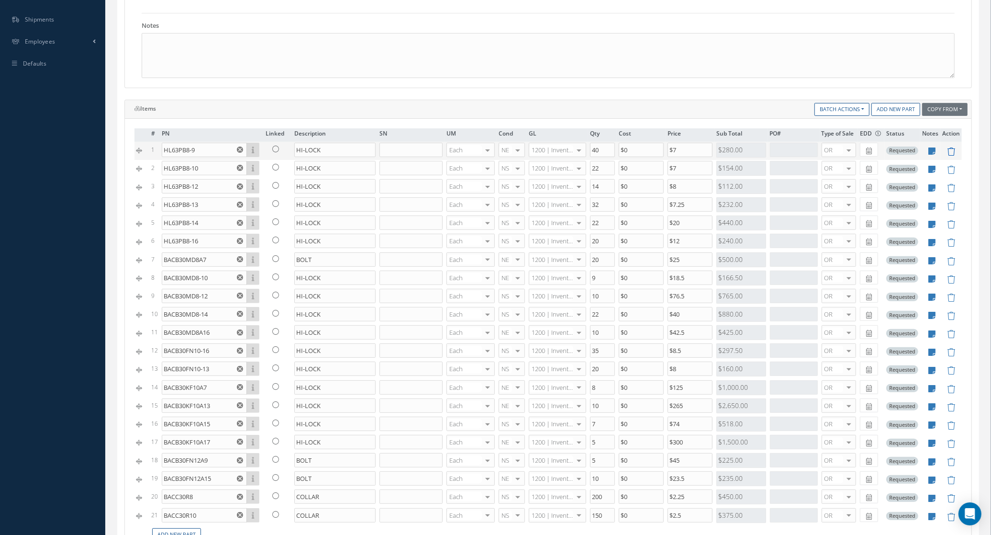
click at [951, 156] on icon at bounding box center [951, 151] width 8 height 8
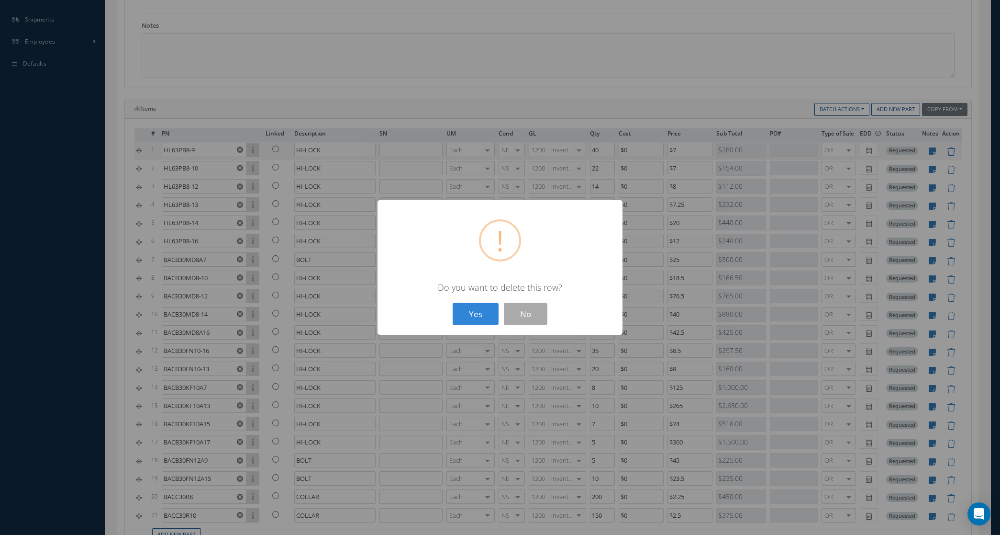
click at [453, 302] on button "Yes" at bounding box center [476, 313] width 46 height 22
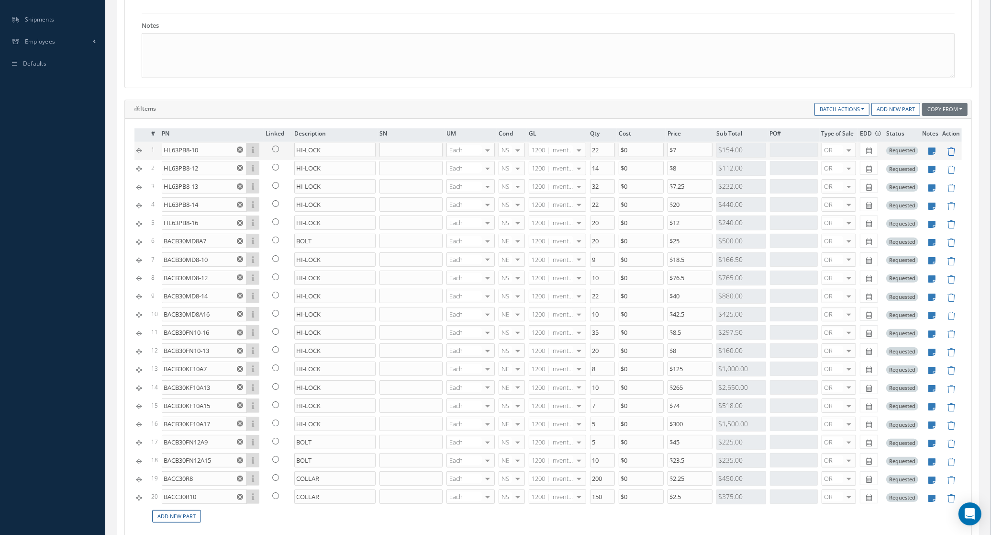
click at [951, 156] on icon at bounding box center [951, 151] width 8 height 8
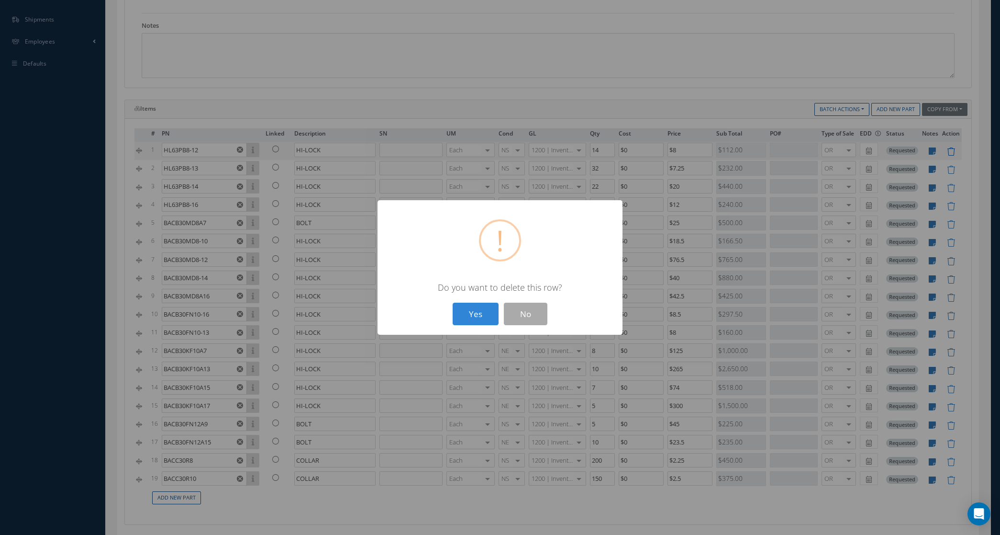
click at [453, 302] on button "Yes" at bounding box center [476, 313] width 46 height 22
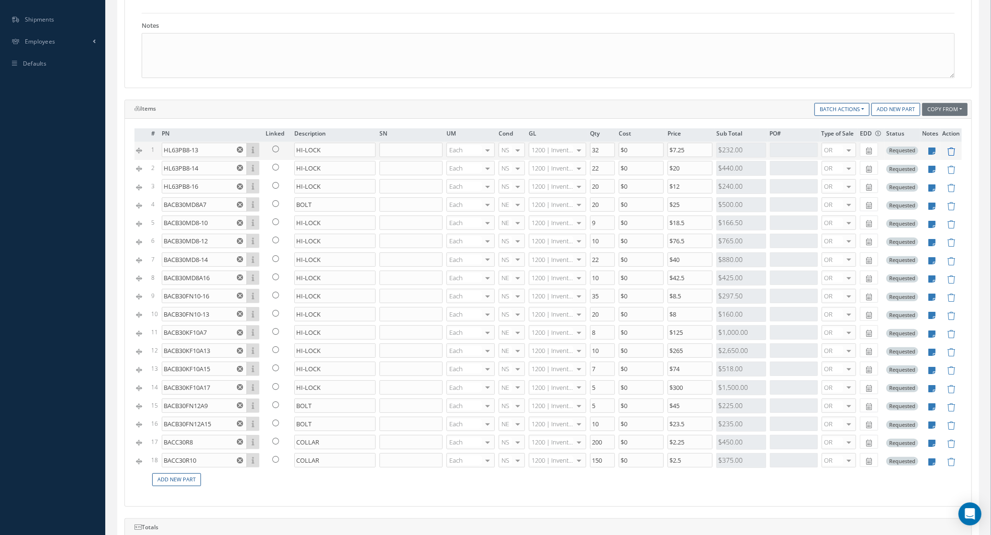
click at [951, 156] on icon at bounding box center [951, 151] width 8 height 8
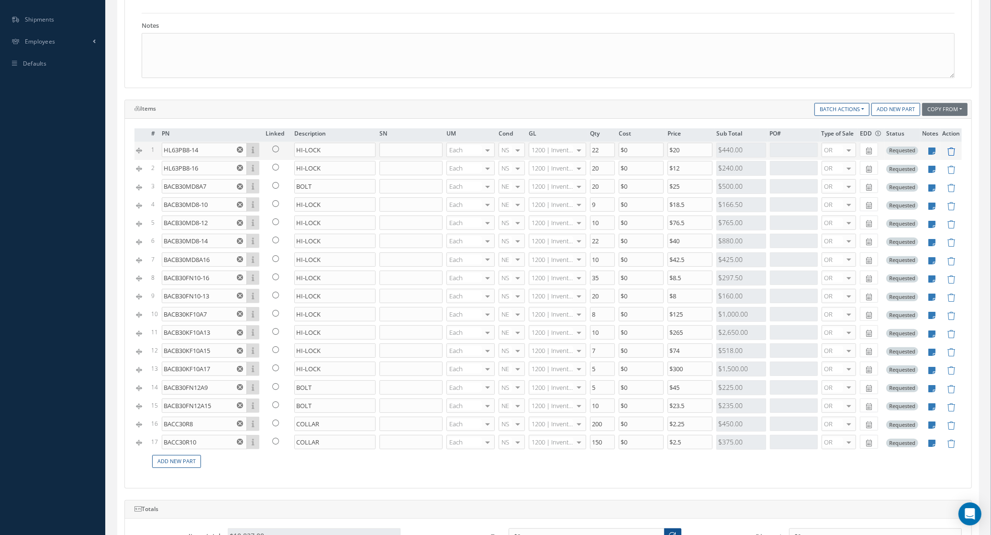
click at [951, 156] on icon at bounding box center [951, 151] width 8 height 8
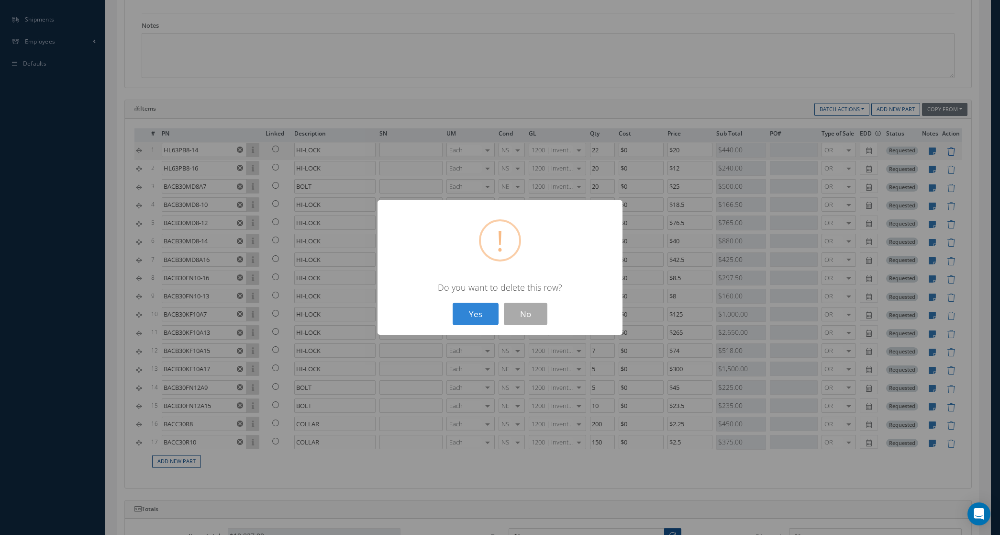
click at [453, 302] on button "Yes" at bounding box center [476, 313] width 46 height 22
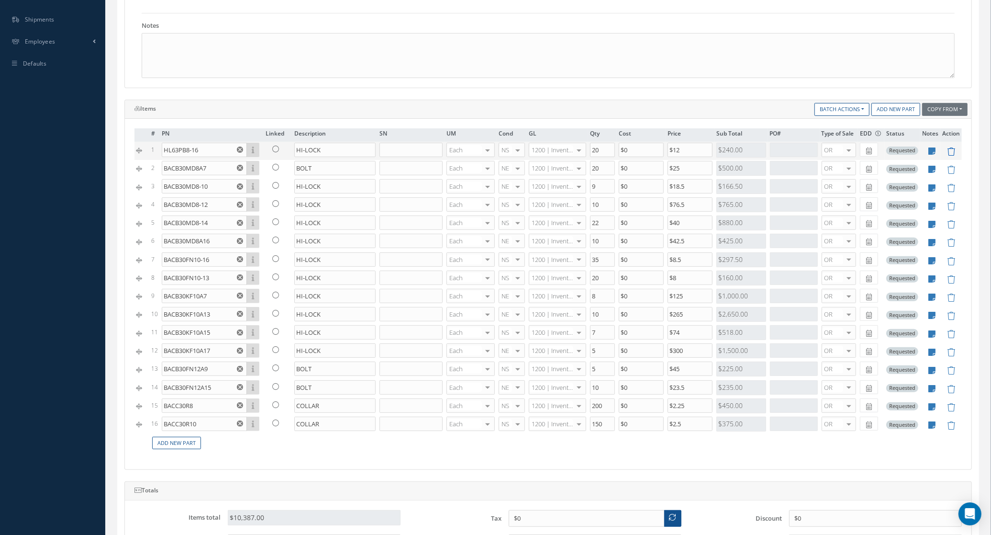
click at [951, 156] on icon at bounding box center [951, 151] width 8 height 8
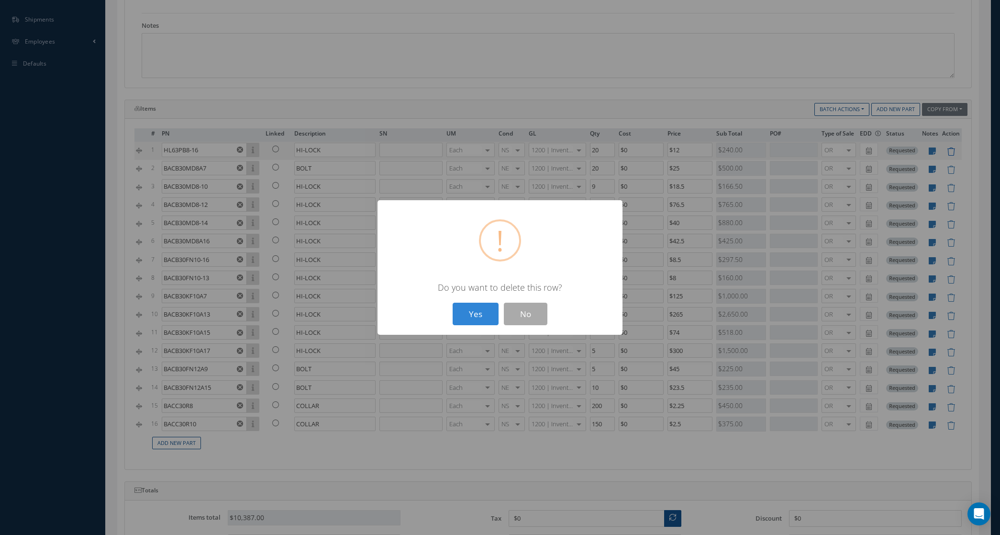
click at [453, 302] on button "Yes" at bounding box center [476, 313] width 46 height 22
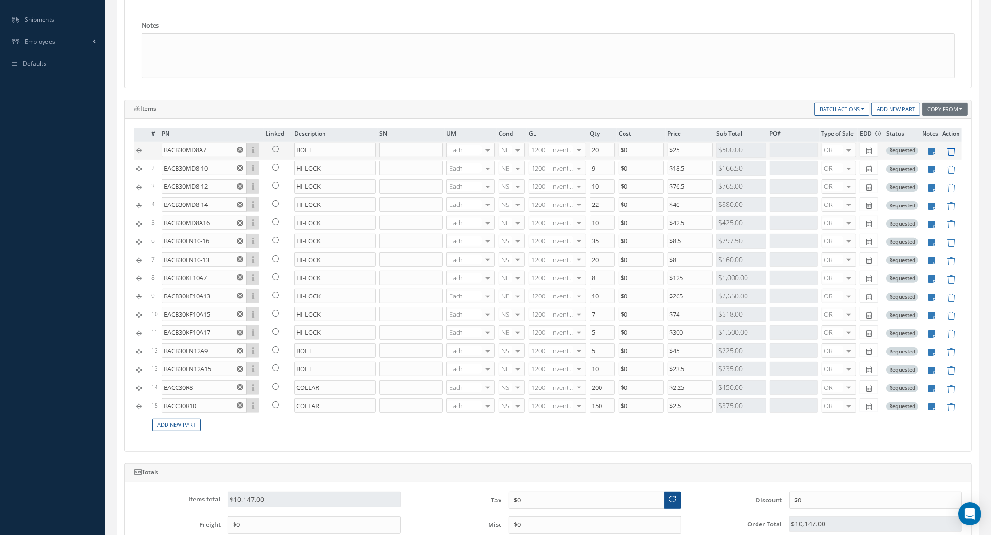
click at [951, 156] on icon at bounding box center [951, 151] width 8 height 8
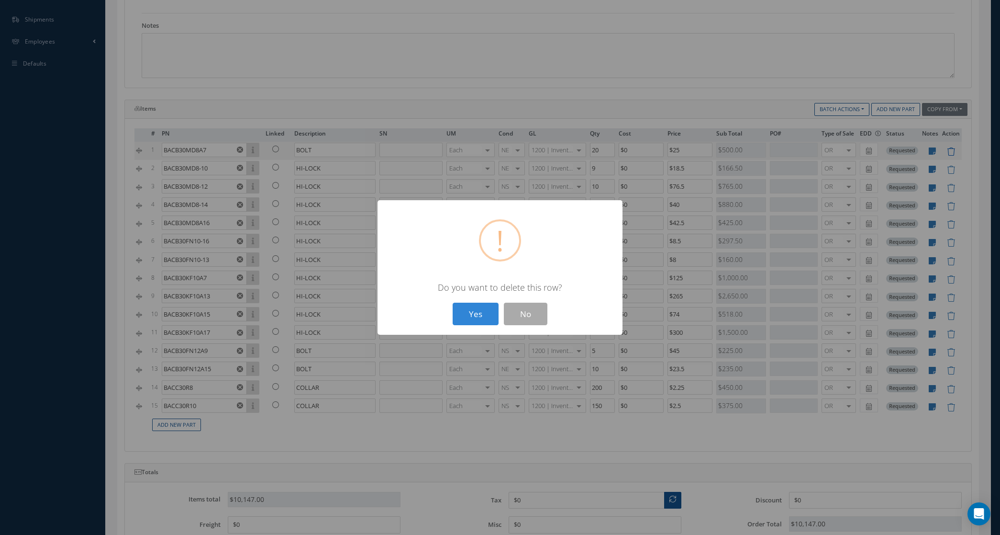
click at [453, 302] on button "Yes" at bounding box center [476, 313] width 46 height 22
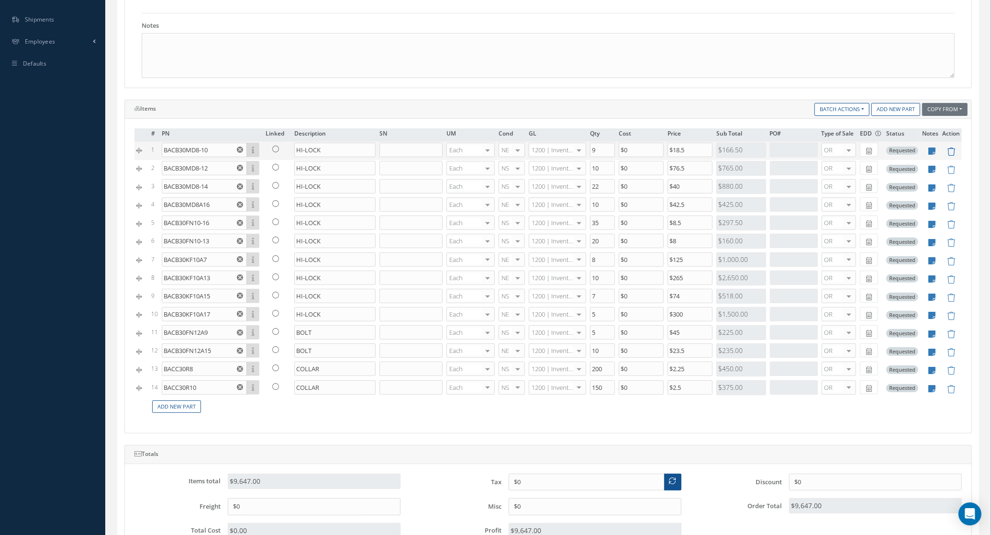
click at [951, 156] on icon at bounding box center [951, 151] width 8 height 8
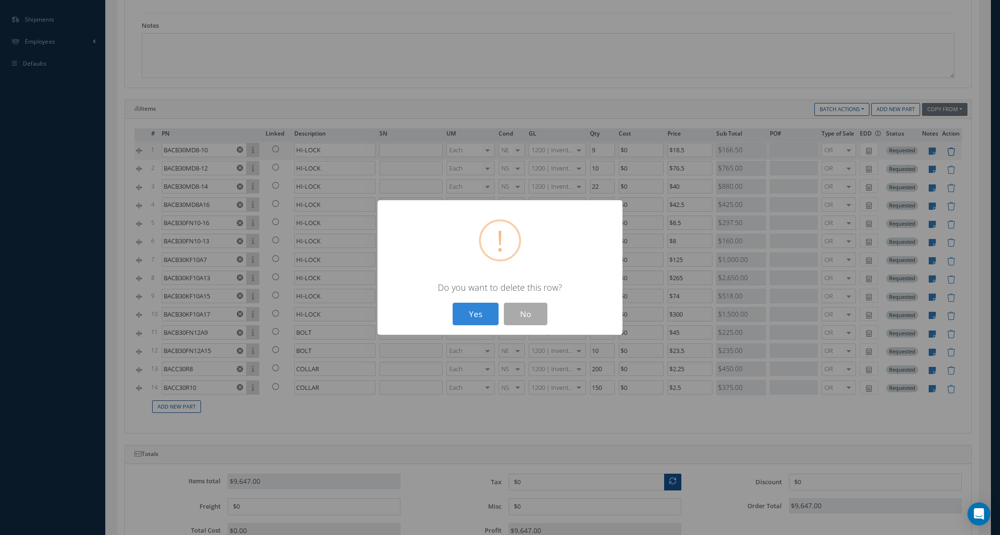
click at [453, 302] on button "Yes" at bounding box center [476, 313] width 46 height 22
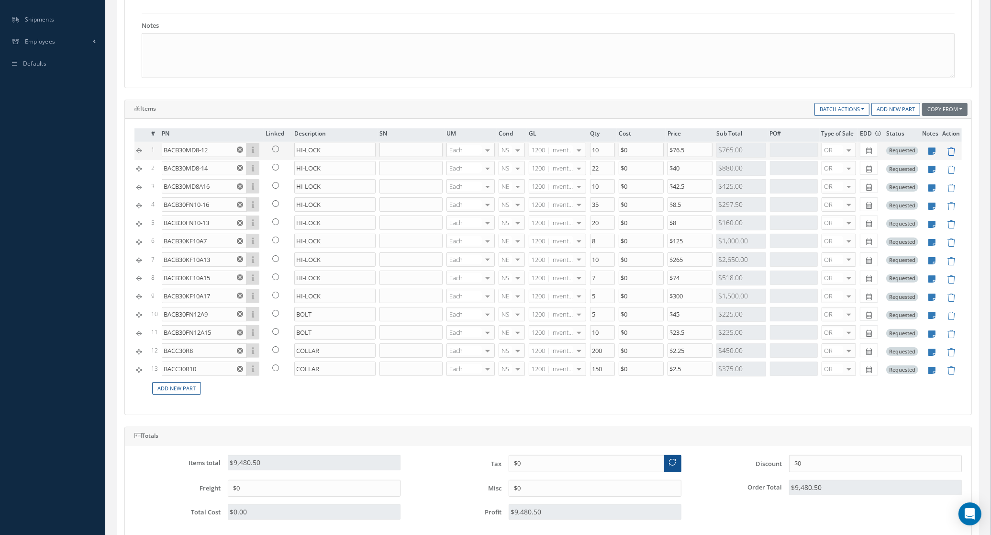
click at [951, 156] on icon at bounding box center [951, 151] width 8 height 8
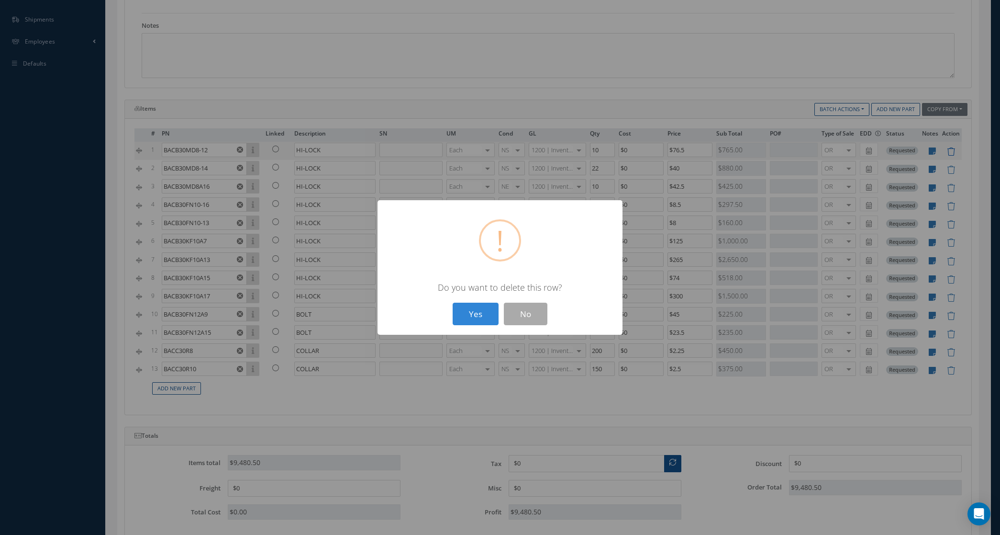
click at [453, 302] on button "Yes" at bounding box center [476, 313] width 46 height 22
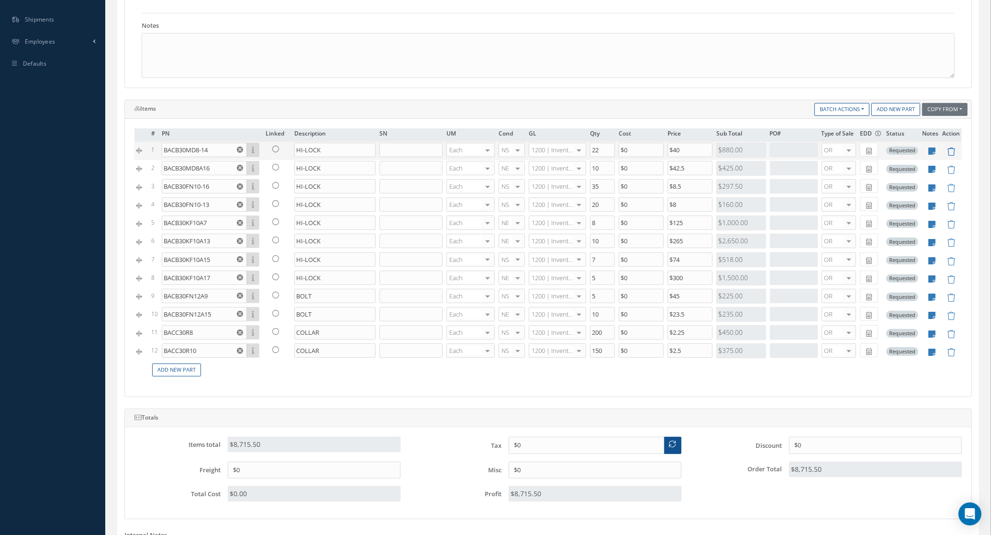
click at [951, 156] on icon at bounding box center [951, 151] width 8 height 8
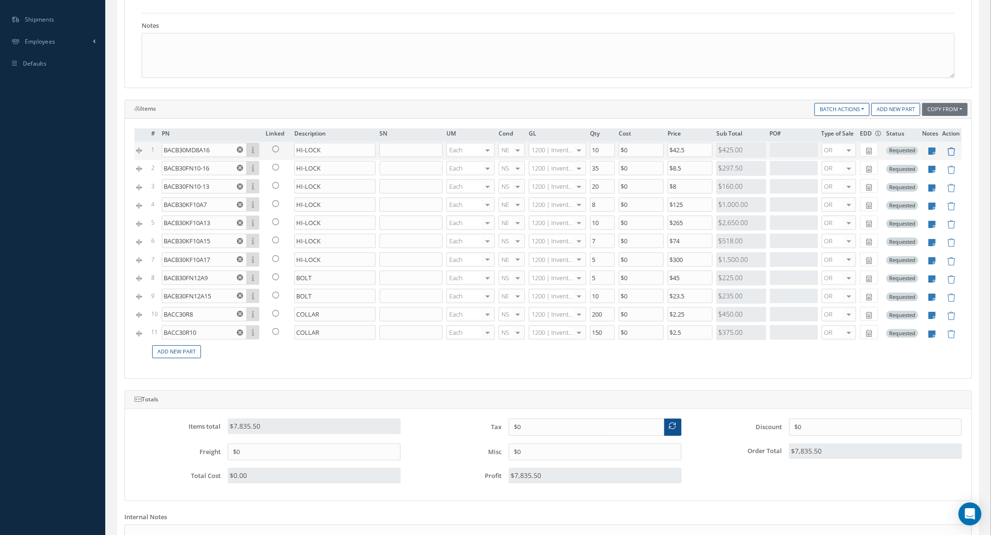
click at [951, 156] on icon at bounding box center [951, 151] width 8 height 8
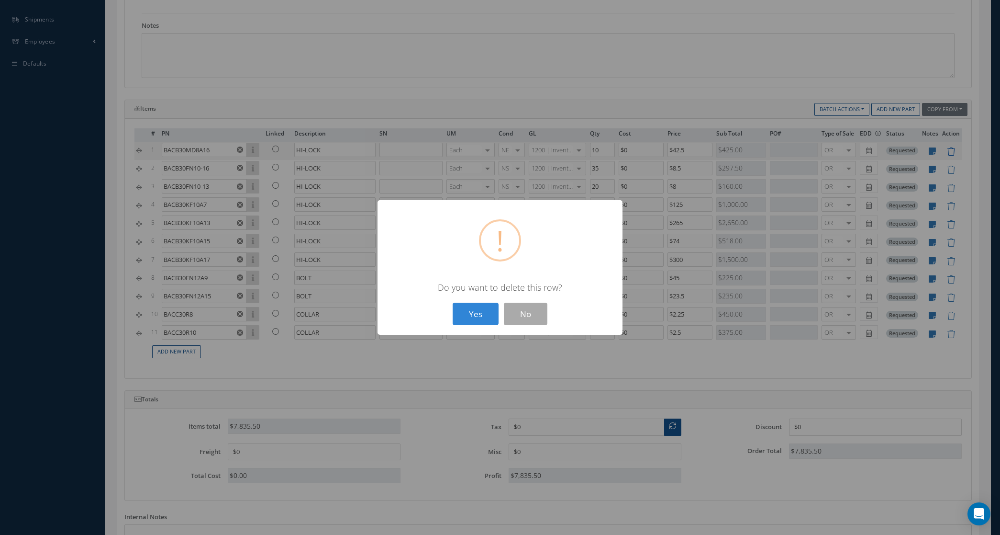
click at [453, 302] on button "Yes" at bounding box center [476, 313] width 46 height 22
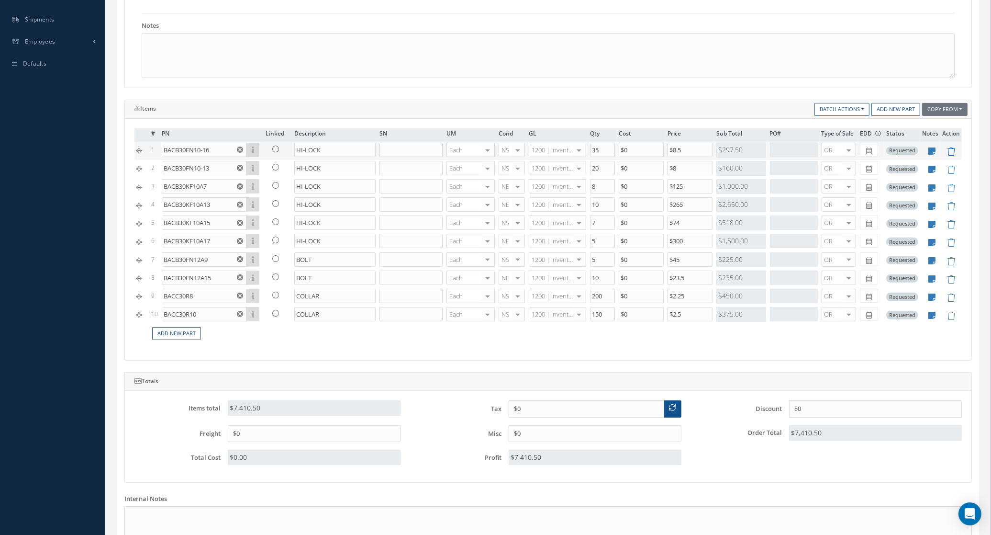
click at [951, 156] on icon at bounding box center [951, 151] width 8 height 8
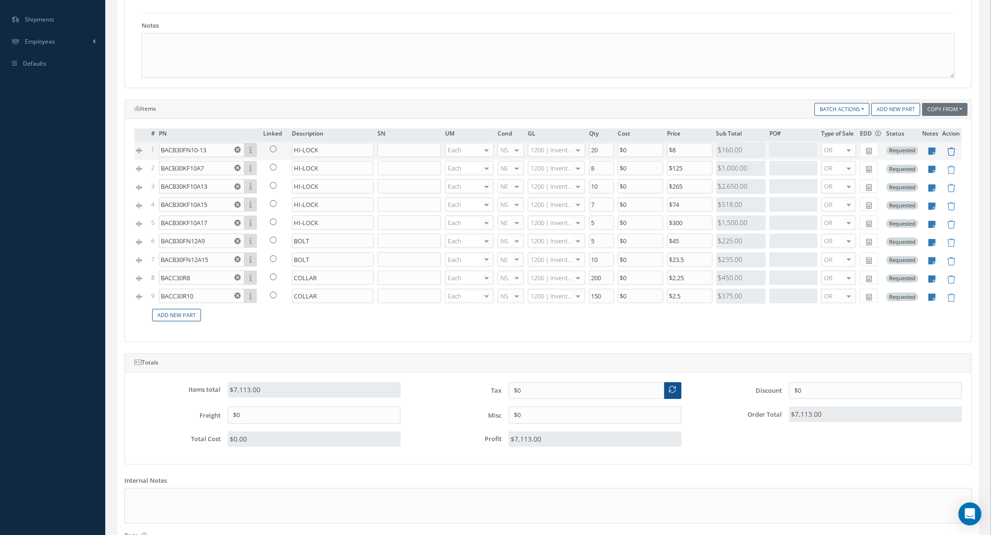
click at [951, 156] on icon at bounding box center [951, 151] width 8 height 8
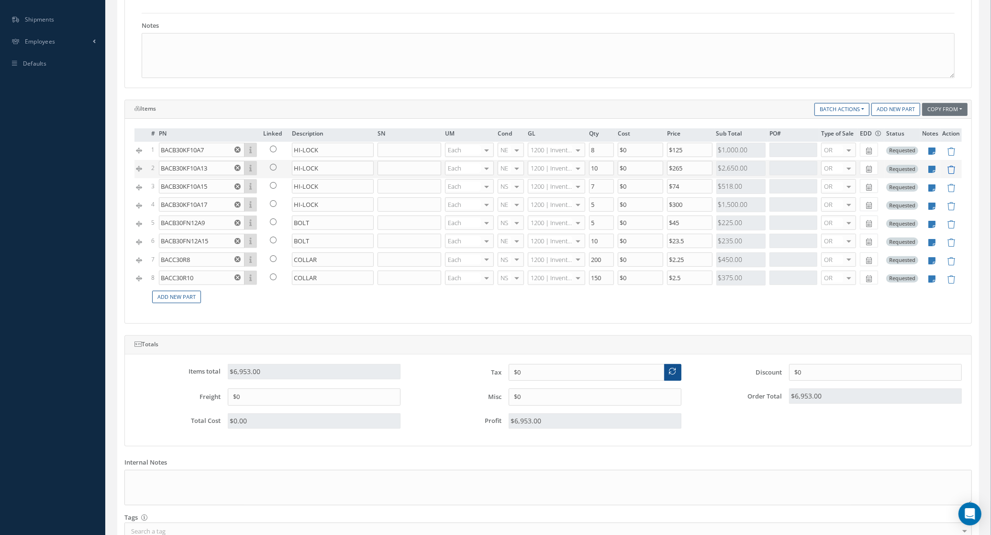
click at [950, 171] on icon at bounding box center [951, 170] width 8 height 8
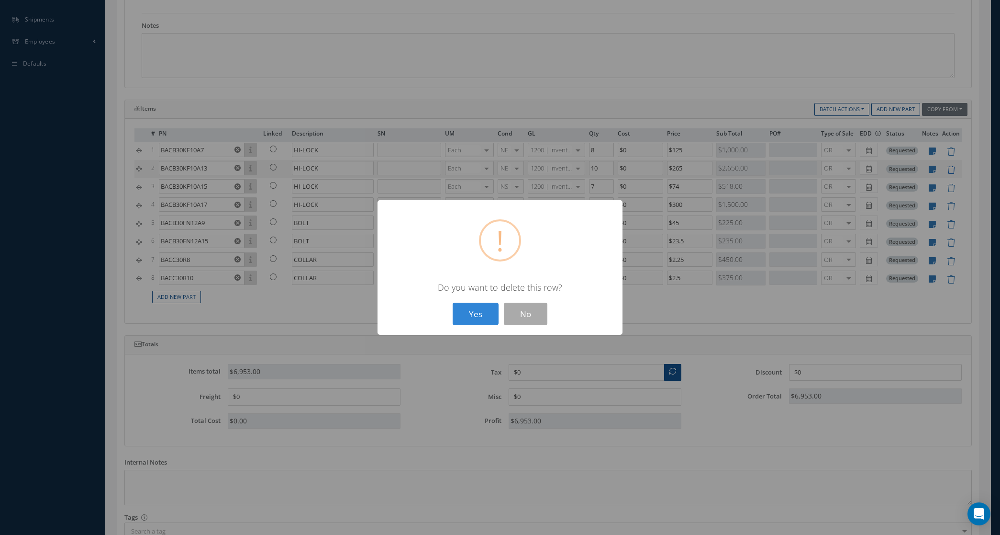
click at [453, 302] on button "Yes" at bounding box center [476, 313] width 46 height 22
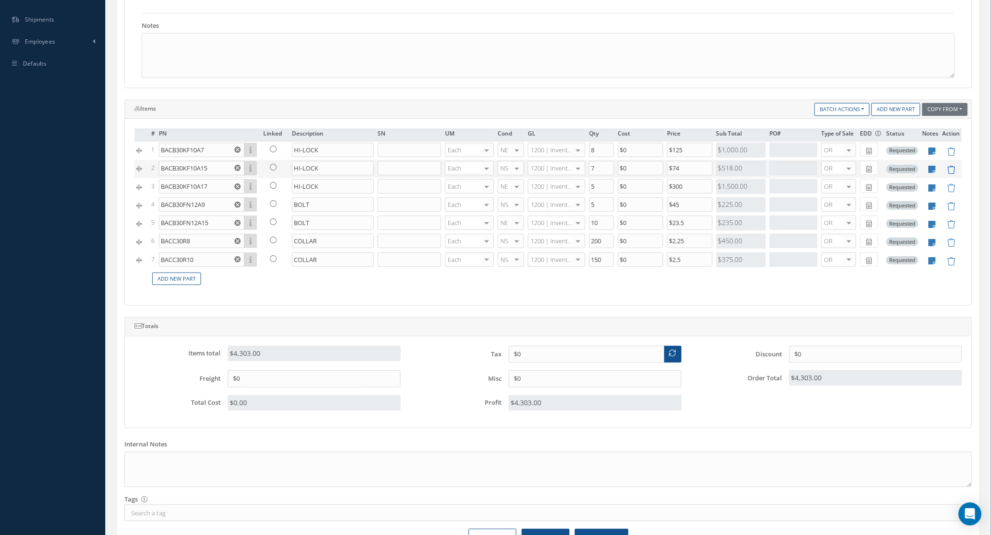
click at [950, 171] on icon at bounding box center [951, 170] width 8 height 8
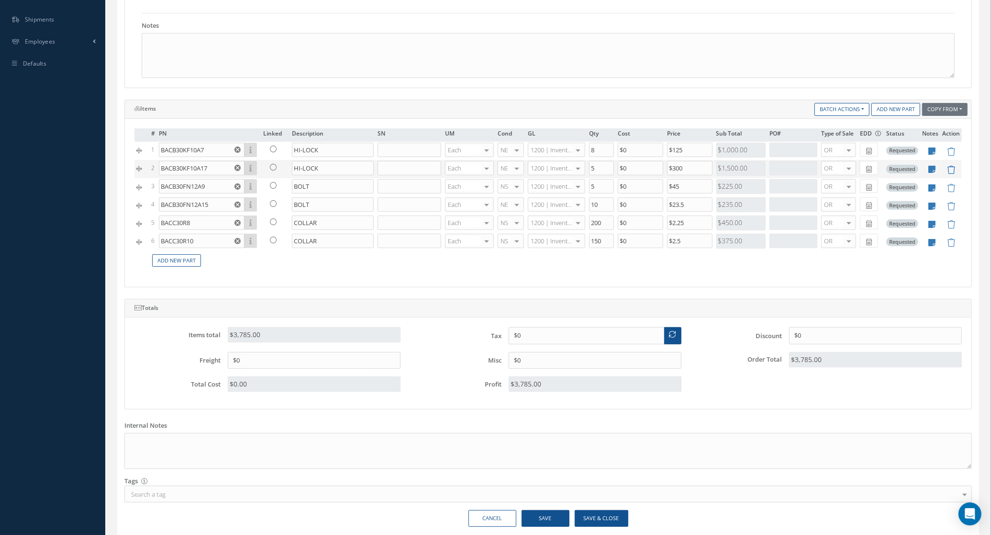
click at [950, 171] on icon at bounding box center [951, 170] width 8 height 8
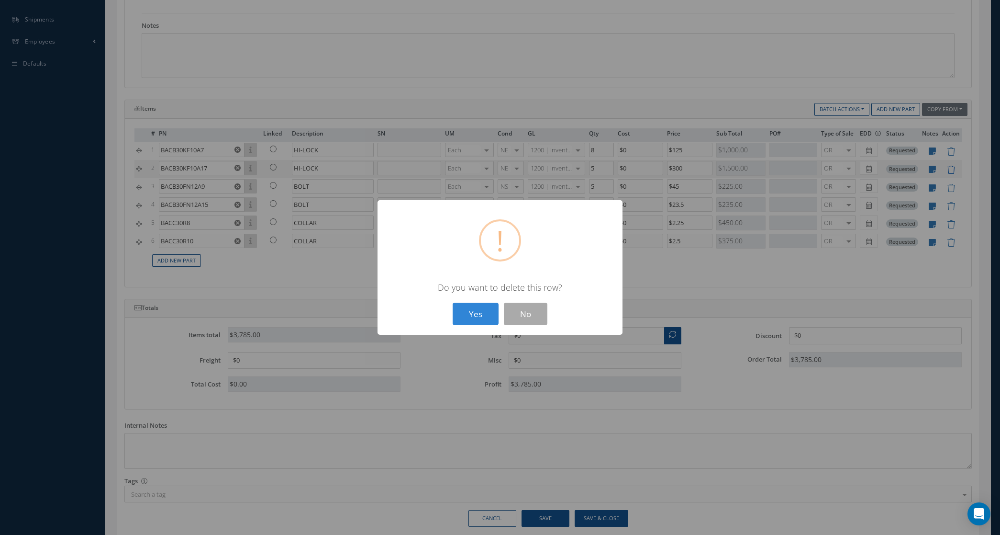
click at [453, 302] on button "Yes" at bounding box center [476, 313] width 46 height 22
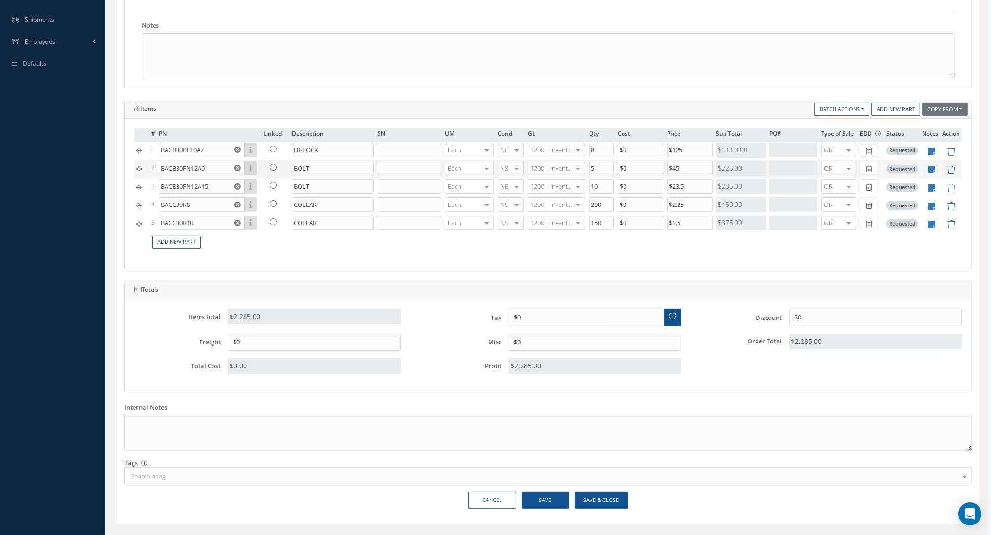
click at [950, 171] on icon at bounding box center [951, 170] width 8 height 8
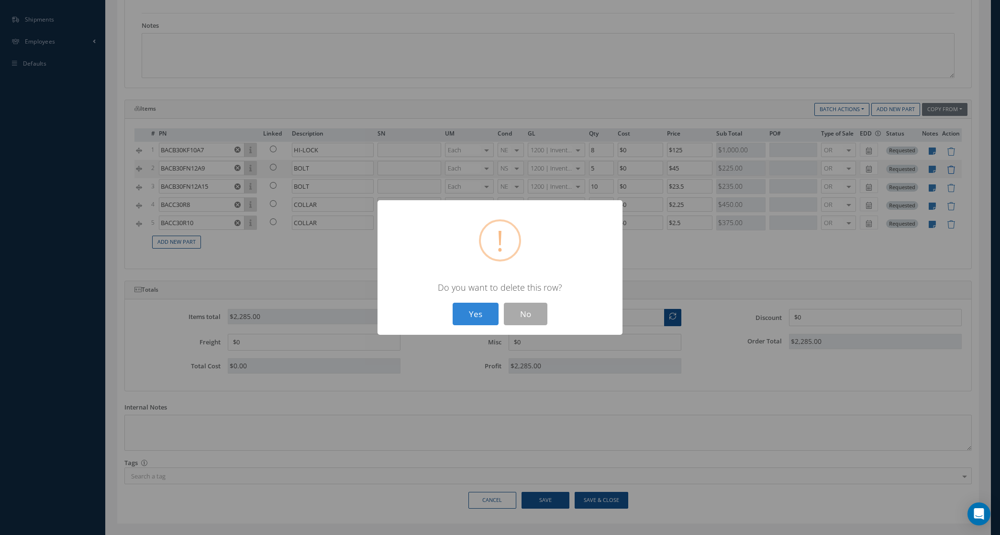
click at [453, 302] on button "Yes" at bounding box center [476, 313] width 46 height 22
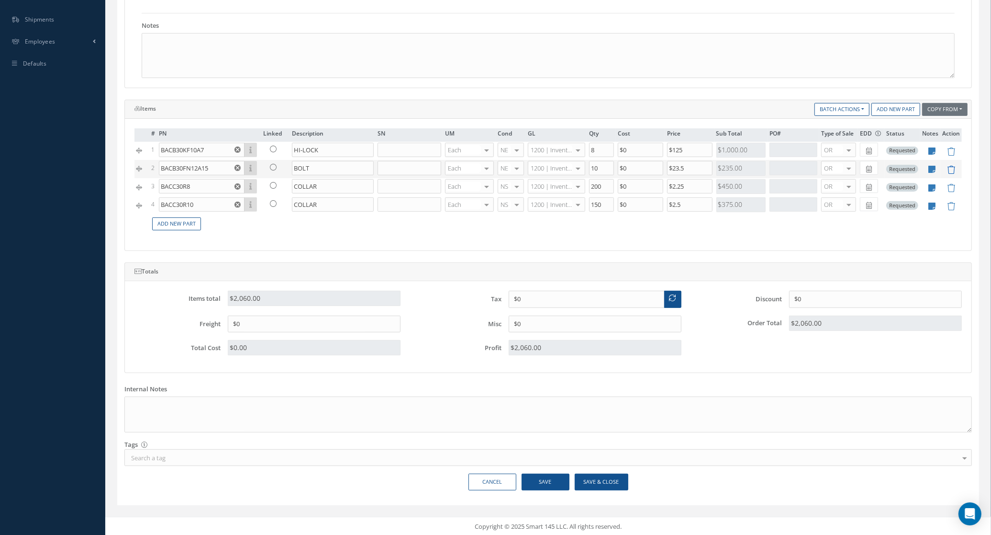
click at [950, 171] on icon at bounding box center [951, 170] width 8 height 8
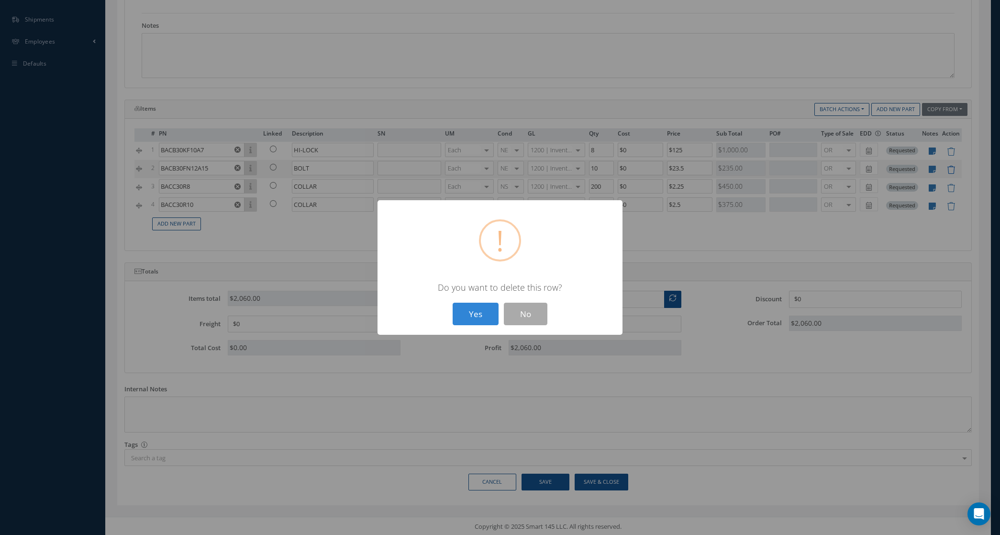
click at [453, 302] on button "Yes" at bounding box center [476, 313] width 46 height 22
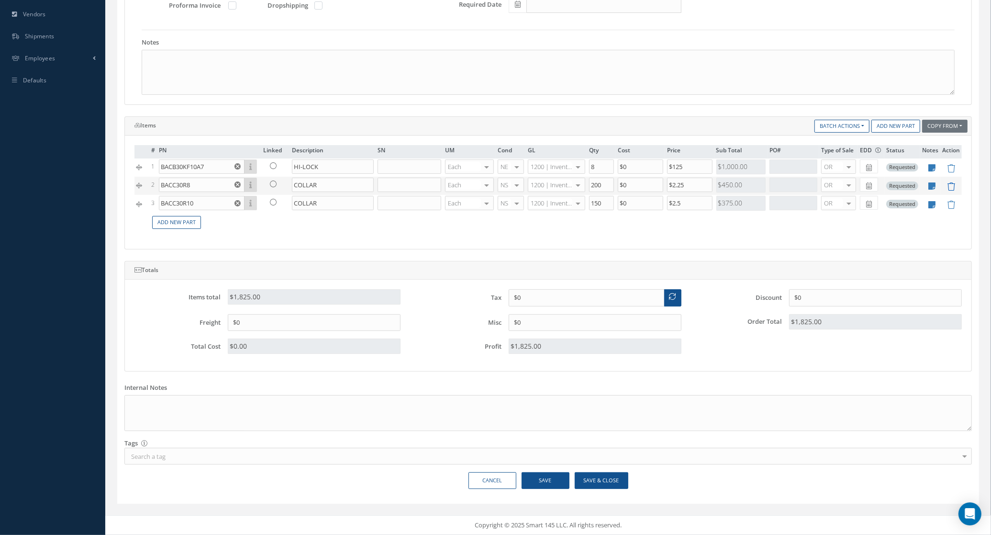
click at [950, 171] on td at bounding box center [951, 167] width 22 height 18
click at [950, 182] on icon at bounding box center [951, 186] width 8 height 8
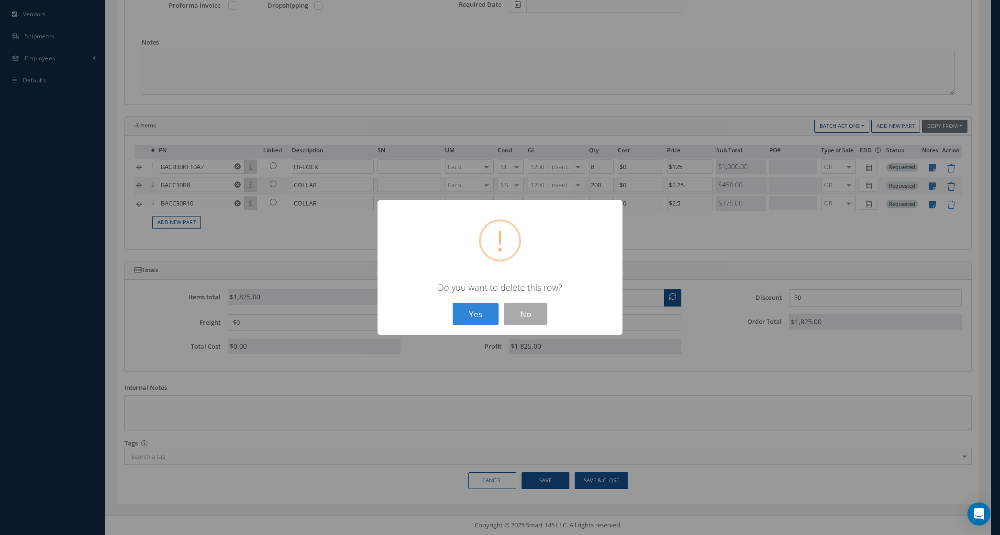
click at [453, 302] on button "Yes" at bounding box center [476, 313] width 46 height 22
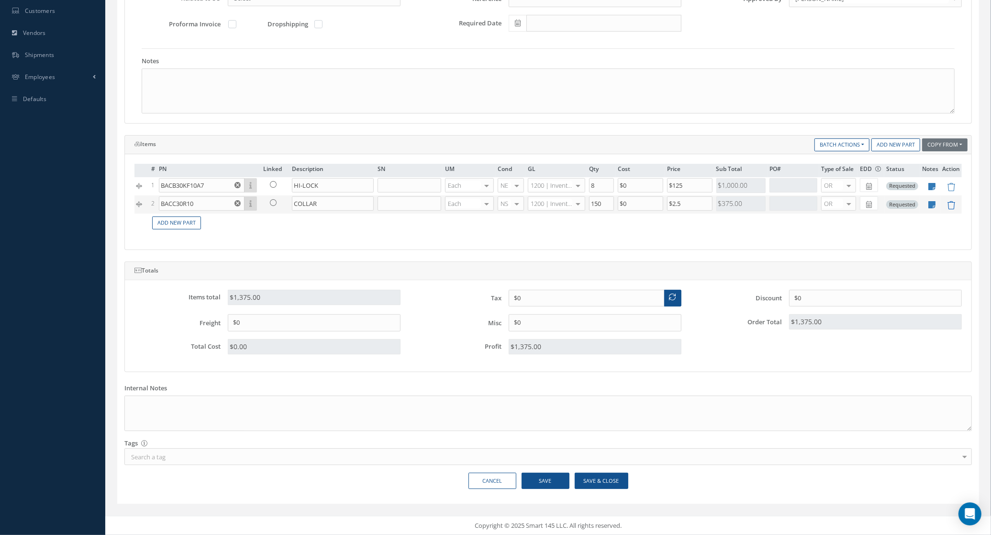
click at [950, 202] on icon at bounding box center [951, 205] width 8 height 8
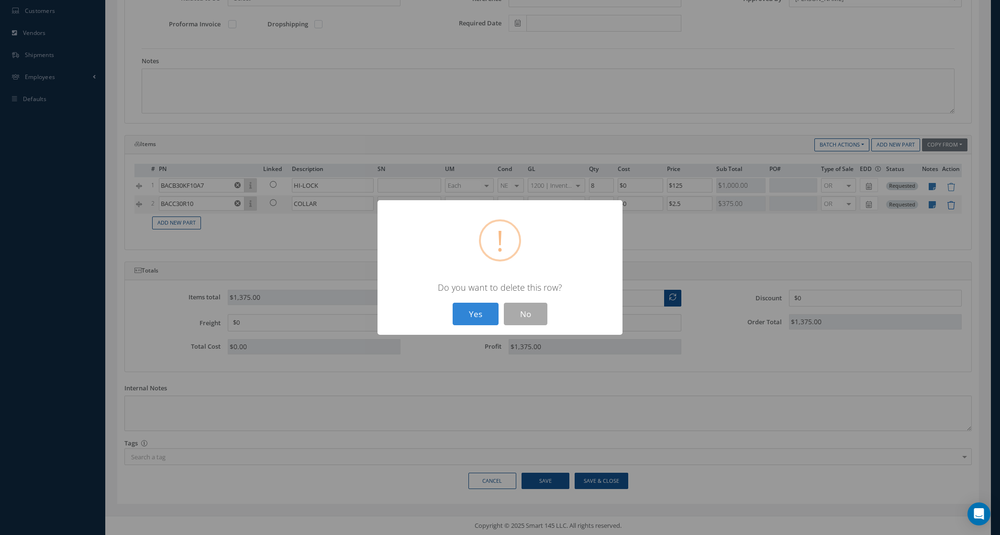
click at [453, 302] on button "Yes" at bounding box center [476, 313] width 46 height 22
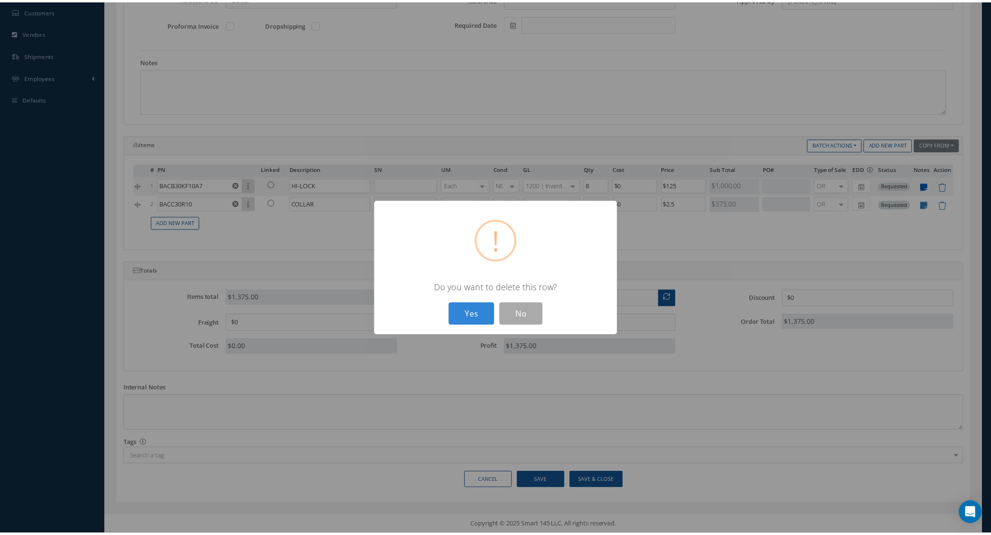
scroll to position [249, 0]
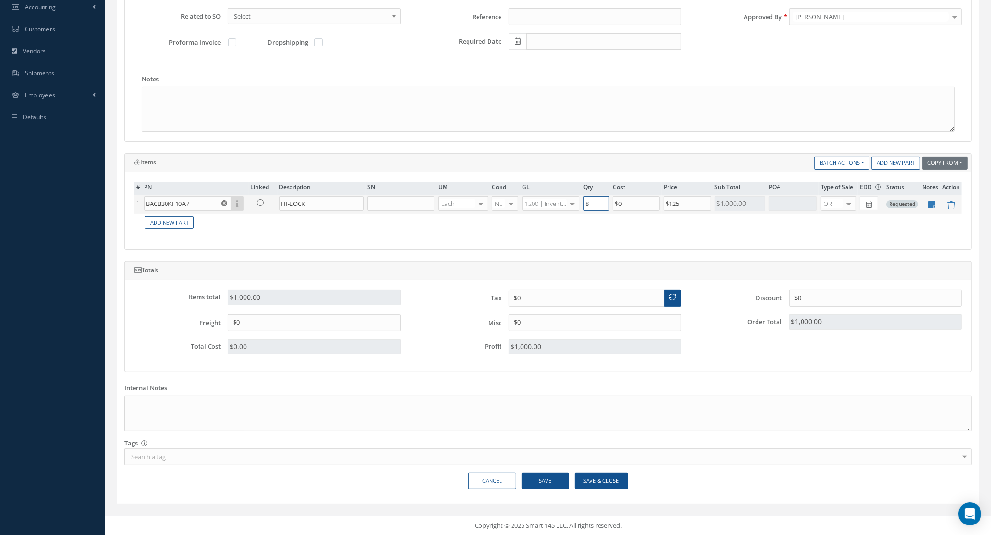
drag, startPoint x: 597, startPoint y: 204, endPoint x: 522, endPoint y: 203, distance: 75.1
click at [522, 203] on tr "1 BACB30KF10A7 Part Number Description SN Condition PO# Qty Location Warehouse …" at bounding box center [547, 204] width 827 height 18
click at [569, 233] on div "# PN Linked Description SN UM Cond GL Qty Cost Price Sub Total PO# Type of Sale…" at bounding box center [547, 211] width 827 height 58
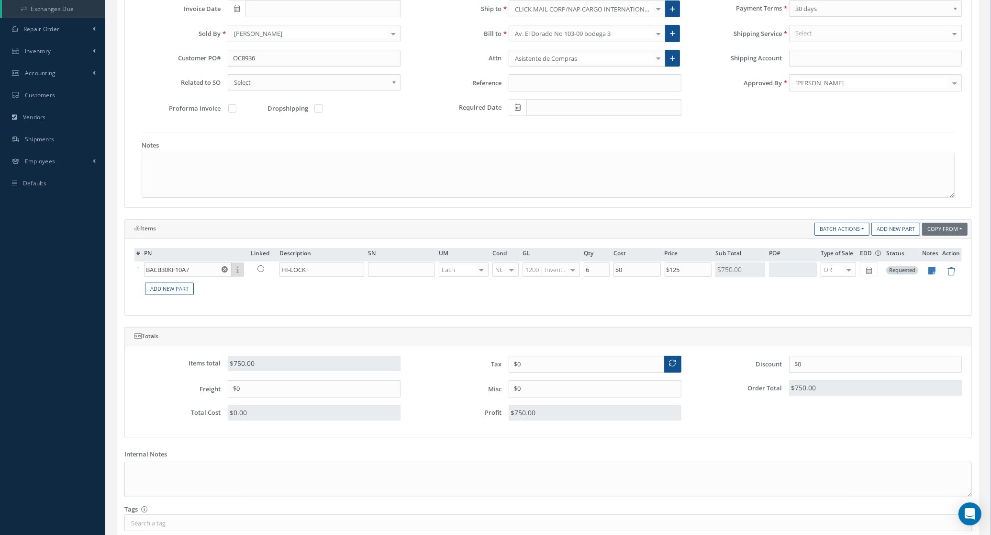
scroll to position [10, 0]
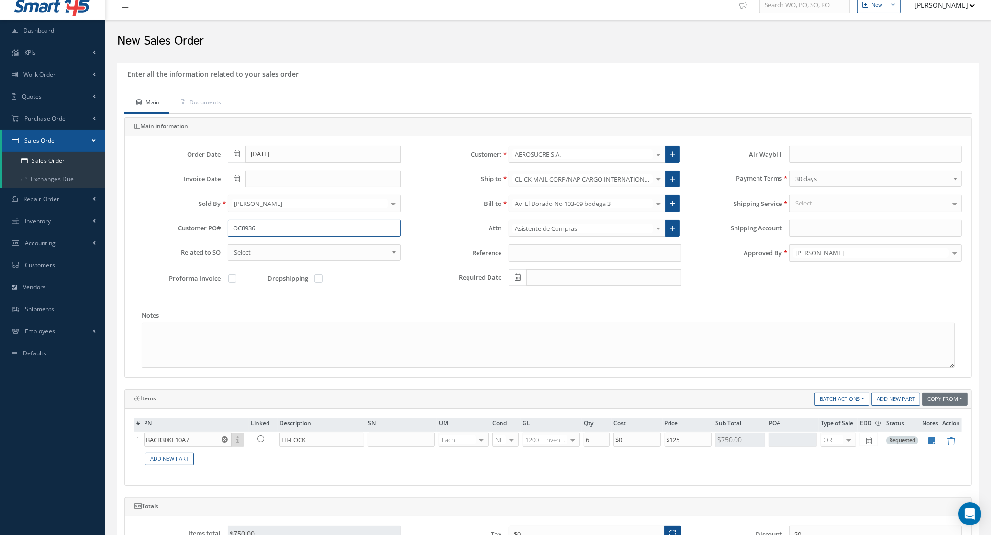
drag, startPoint x: 257, startPoint y: 232, endPoint x: 207, endPoint y: 228, distance: 49.5
click at [207, 228] on div "Customer PO# OC8936" at bounding box center [267, 228] width 280 height 17
click at [218, 106] on link "Documents" at bounding box center [200, 103] width 62 height 20
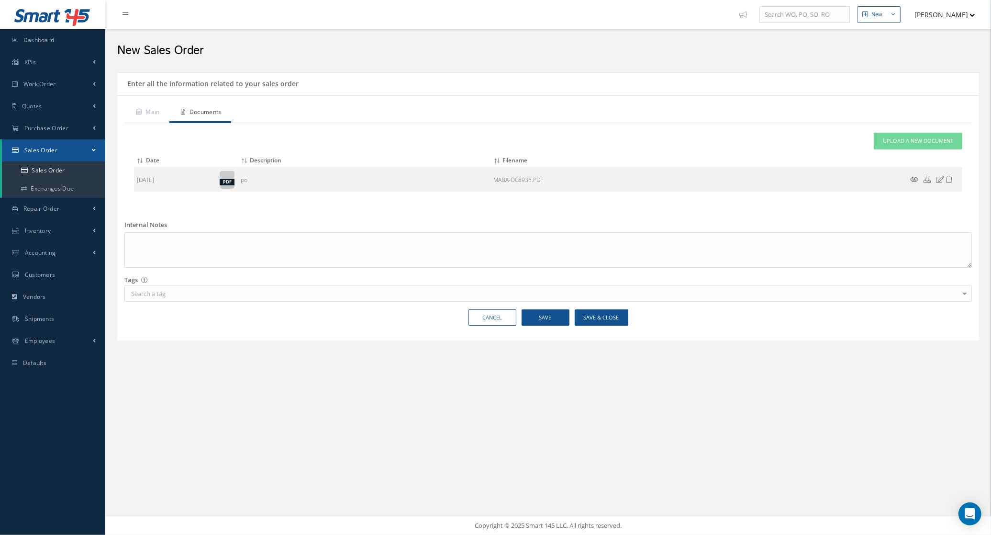
scroll to position [0, 0]
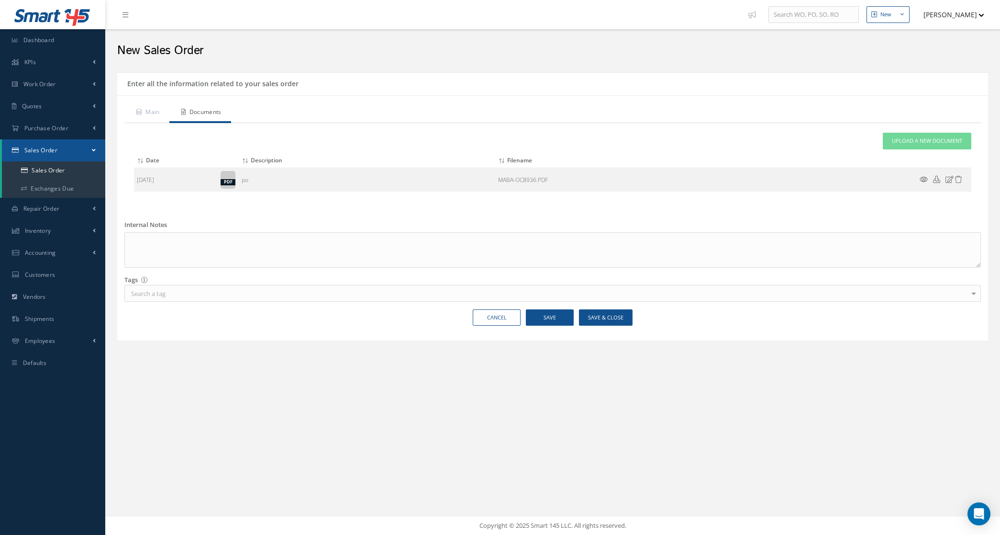
click at [158, 101] on div "Main Documents Main information Order Date 08/28/2025 Customer: AEROSUCRE S.A. …" at bounding box center [552, 217] width 871 height 245
click at [155, 113] on link "Main" at bounding box center [146, 113] width 45 height 20
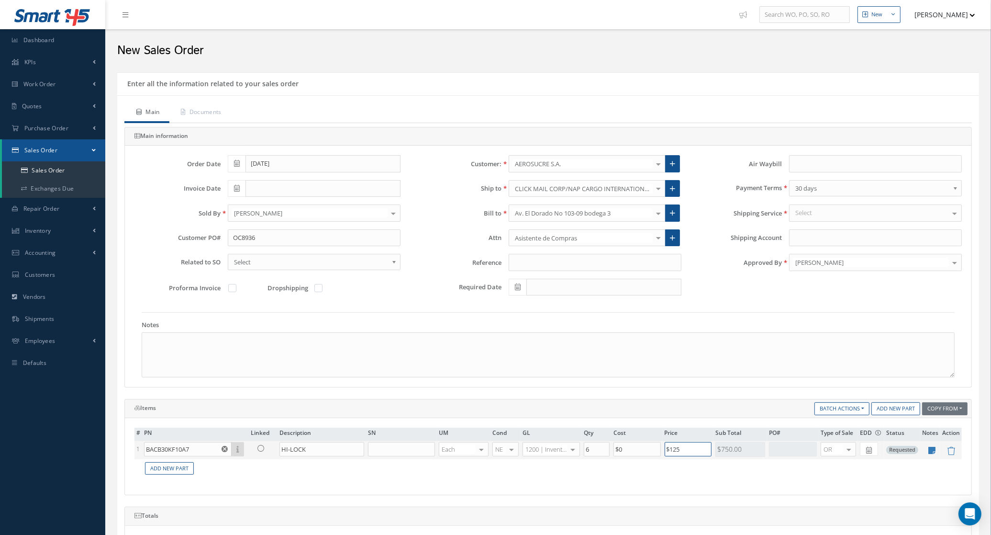
drag, startPoint x: 683, startPoint y: 453, endPoint x: 633, endPoint y: 450, distance: 50.3
click at [633, 450] on tr "1 BACB30KF10A7 Part Number Description SN Condition PO# Qty Location Warehouse …" at bounding box center [547, 450] width 827 height 18
click at [648, 476] on td "Add New Part" at bounding box center [552, 468] width 820 height 19
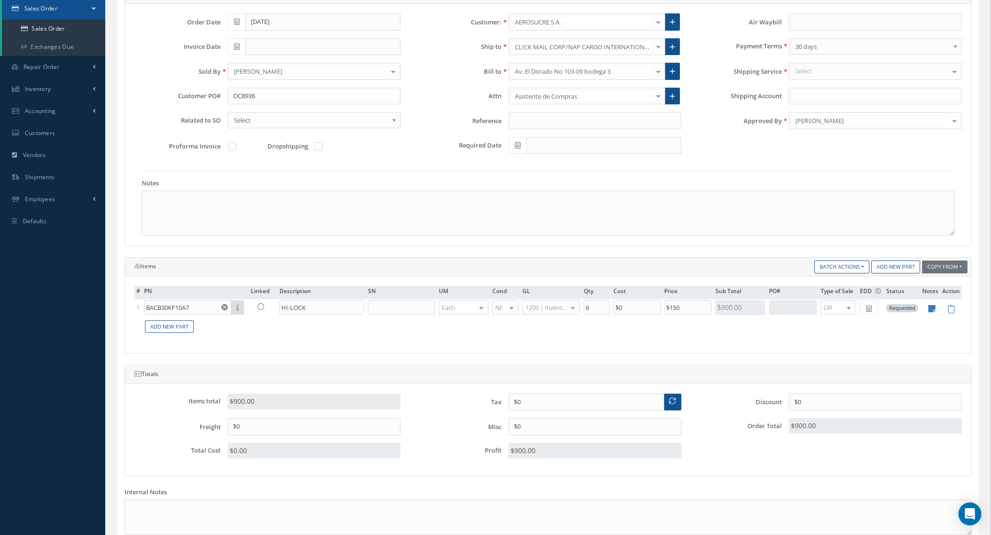
scroll to position [239, 0]
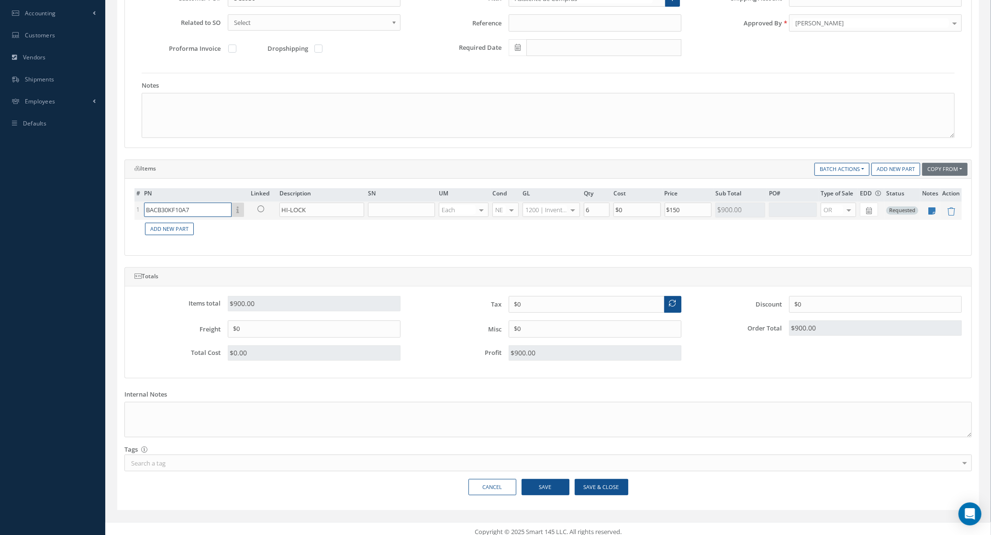
click at [212, 214] on input "BACB30KF10A7" at bounding box center [188, 209] width 88 height 14
click at [927, 213] on link at bounding box center [930, 212] width 11 height 8
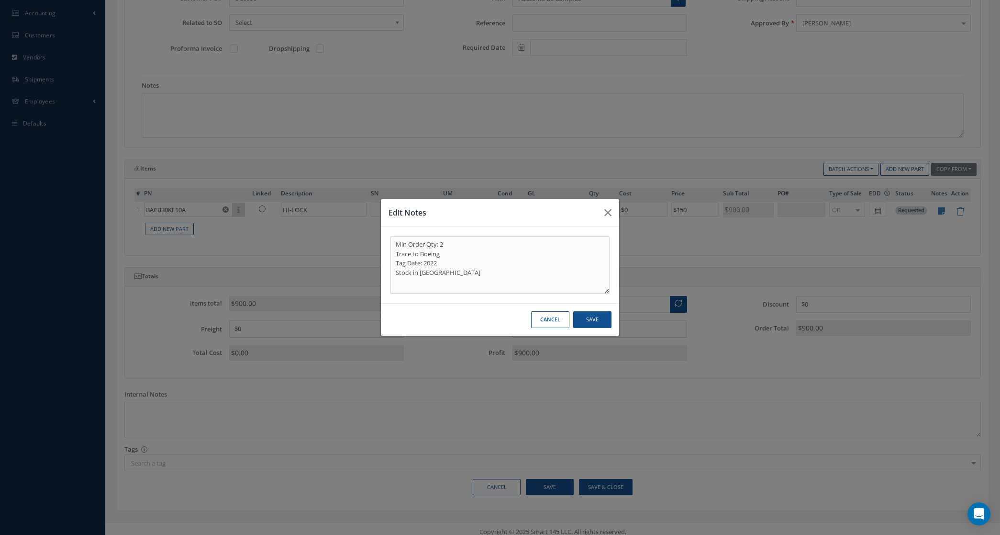
drag, startPoint x: 554, startPoint y: 322, endPoint x: 518, endPoint y: 304, distance: 39.8
click at [554, 322] on button "Cancel" at bounding box center [550, 319] width 38 height 17
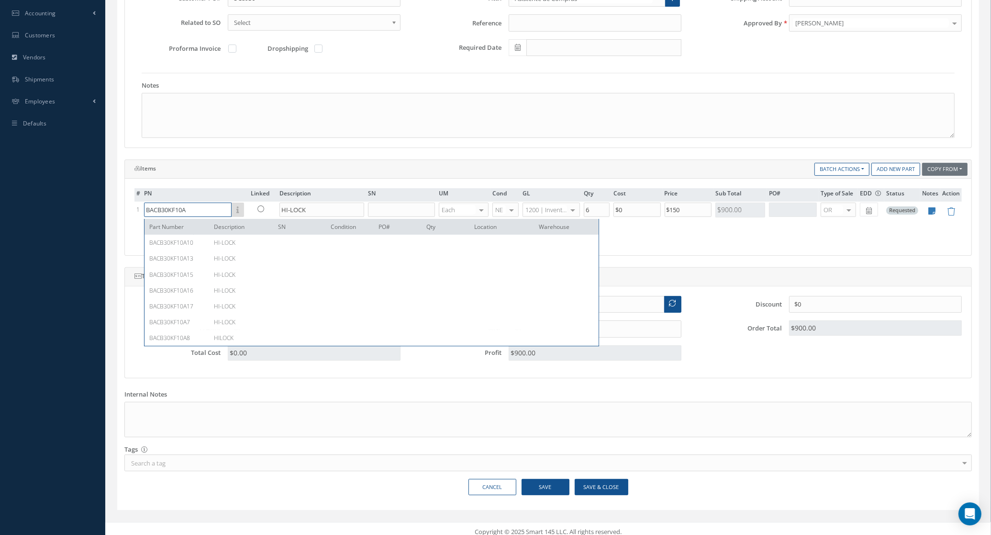
drag, startPoint x: 205, startPoint y: 216, endPoint x: 109, endPoint y: 214, distance: 95.7
click at [109, 214] on div "New New Work Order New Purchase Order New Customer Quote New Sales Order New Re…" at bounding box center [548, 151] width 886 height 780
paste input "BACB30NW10K17Y"
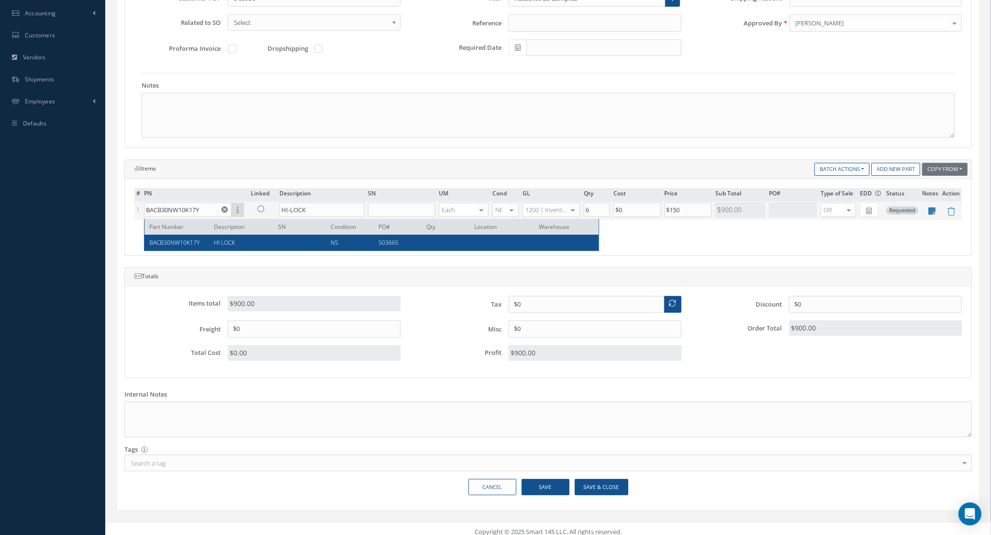
click at [178, 244] on span "BACB30NW10K17Y" at bounding box center [174, 242] width 50 height 8
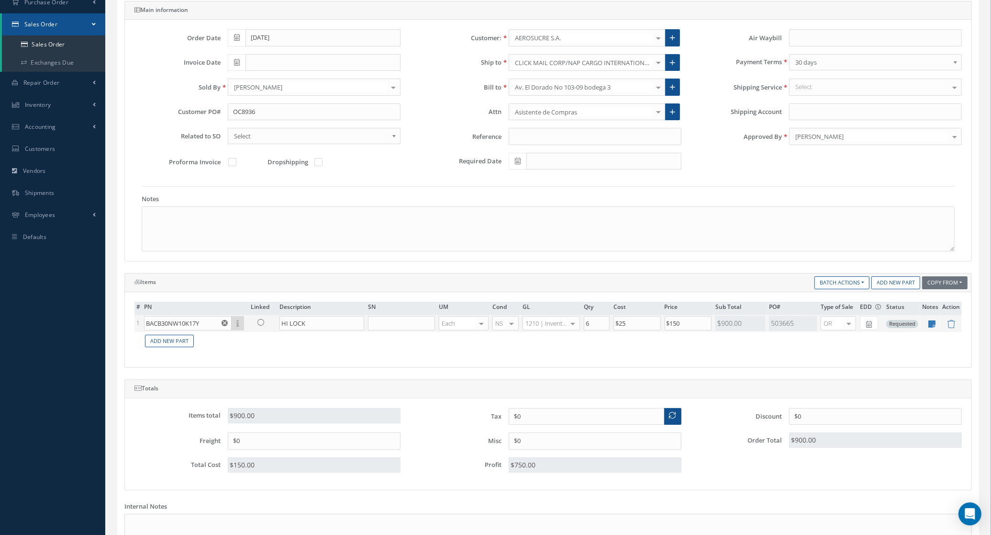
scroll to position [120, 0]
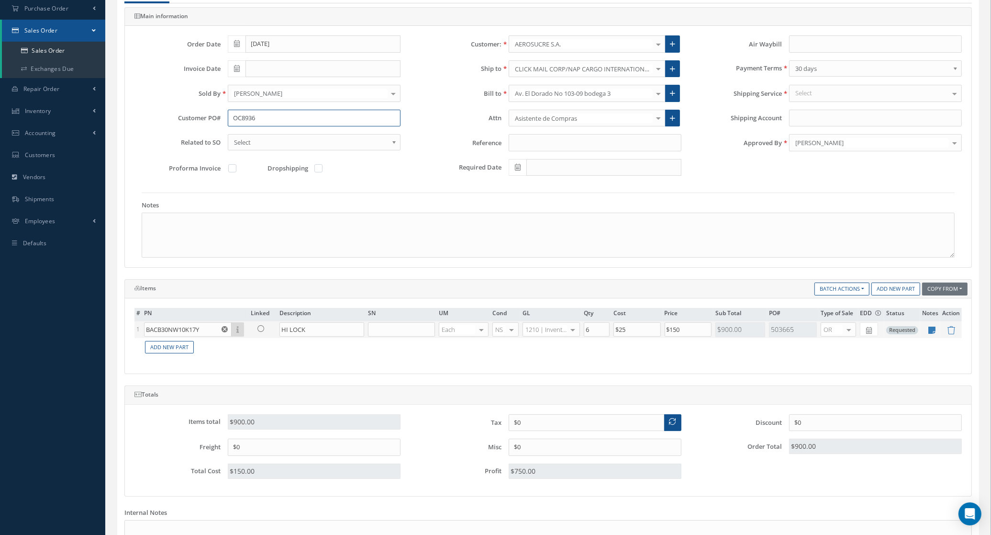
drag, startPoint x: 272, startPoint y: 116, endPoint x: 192, endPoint y: 116, distance: 79.4
click at [192, 116] on div "Customer PO# OC8936" at bounding box center [267, 118] width 280 height 17
paste input "BACB30NW10K17Y"
drag, startPoint x: 205, startPoint y: 335, endPoint x: 117, endPoint y: 324, distance: 88.3
click at [117, 324] on div "Items Copy From Purchase Order Customer Quotation Sales Order Add New Part Batc…" at bounding box center [548, 326] width 862 height 95
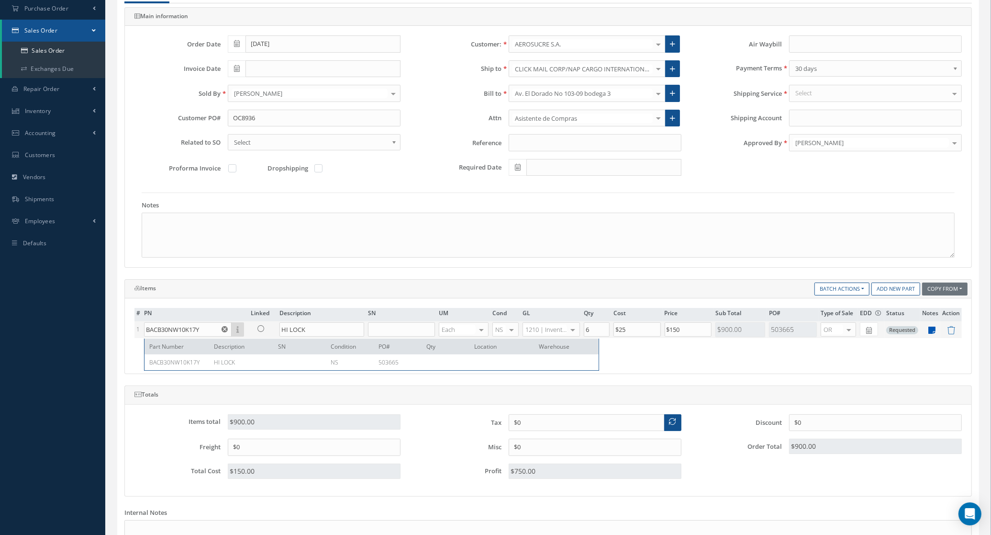
click at [934, 331] on icon at bounding box center [932, 330] width 7 height 8
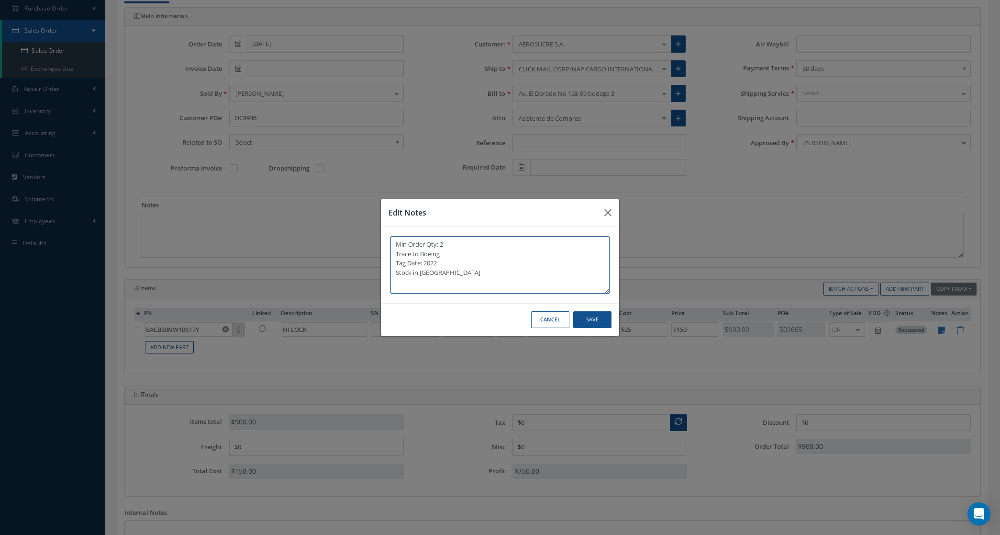
drag, startPoint x: 506, startPoint y: 278, endPoint x: 500, endPoint y: 278, distance: 5.7
click at [500, 278] on textarea "Min Order Qty: 2 Trace to Boeing Tag Date: 2022 Stock in FL" at bounding box center [499, 264] width 219 height 57
drag, startPoint x: 460, startPoint y: 261, endPoint x: 387, endPoint y: 227, distance: 81.0
click at [387, 227] on div "Min Order Qty: 2 Trace to Boeing Tag Date: 2022 Stock in FL" at bounding box center [500, 264] width 238 height 77
paste textarea "BACB30KF10A17"
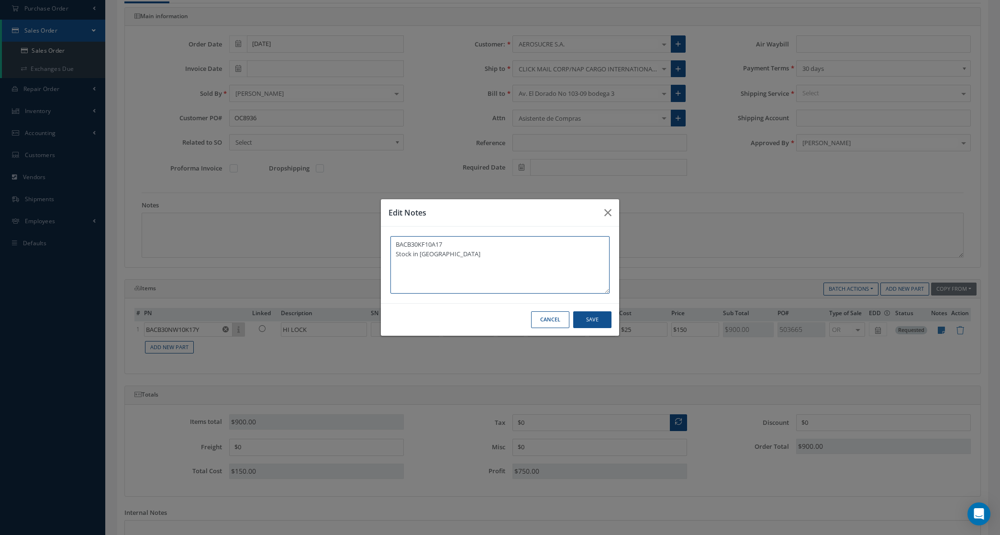
click at [395, 242] on textarea "BACB30KF10A17 Stock in FL" at bounding box center [499, 264] width 219 height 57
click at [603, 317] on button "Save" at bounding box center [592, 319] width 38 height 17
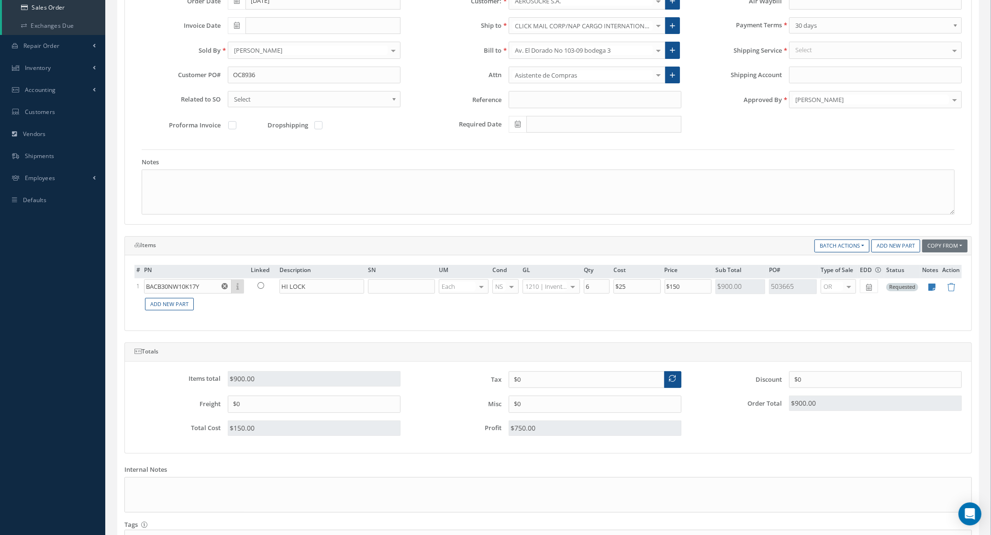
scroll to position [247, 0]
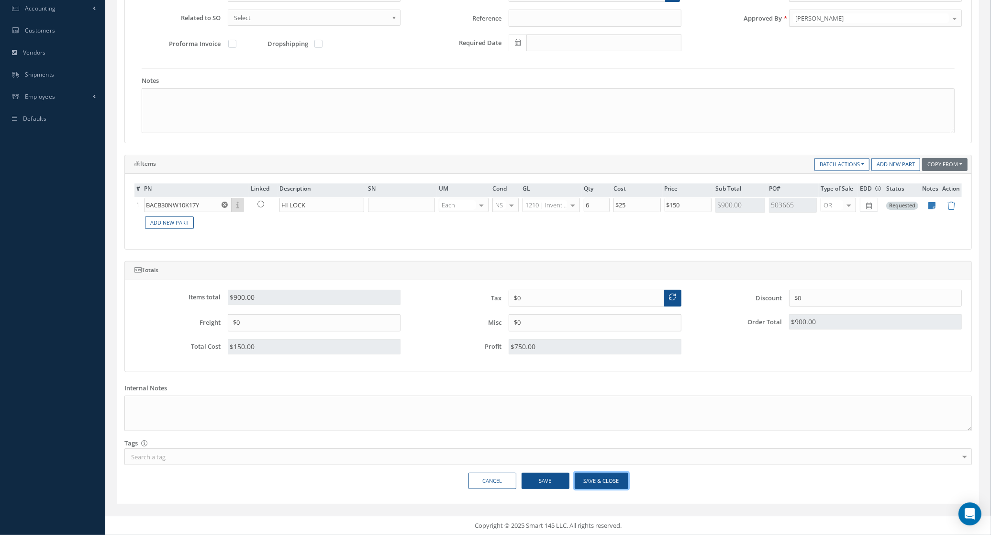
click at [608, 474] on button "Save & Close" at bounding box center [602, 480] width 54 height 17
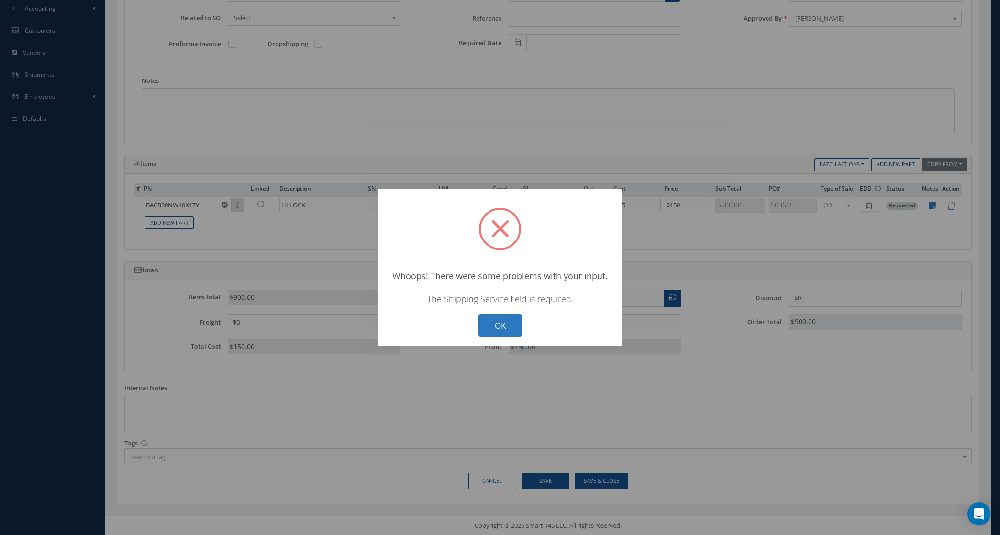
click at [488, 320] on button "OK" at bounding box center [501, 325] width 44 height 22
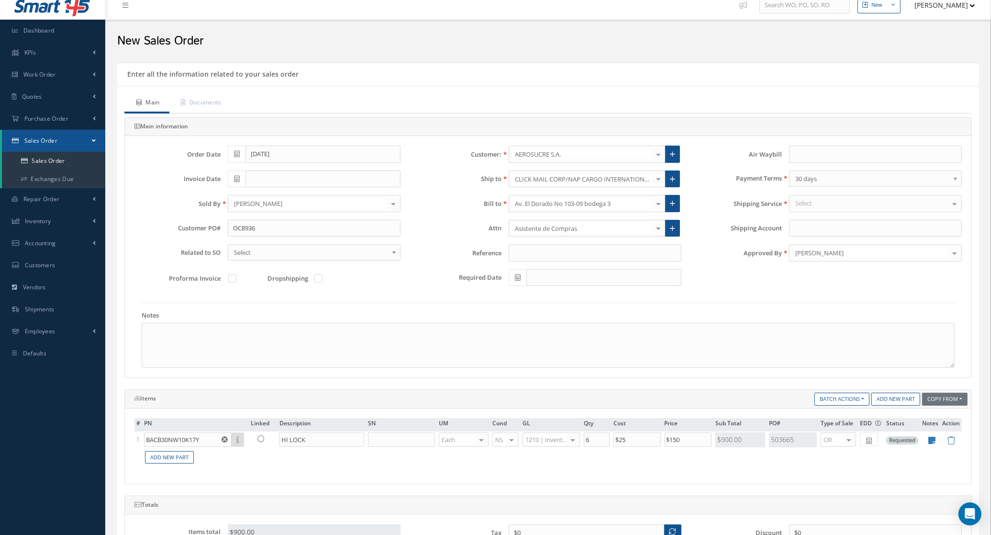
scroll to position [8, 0]
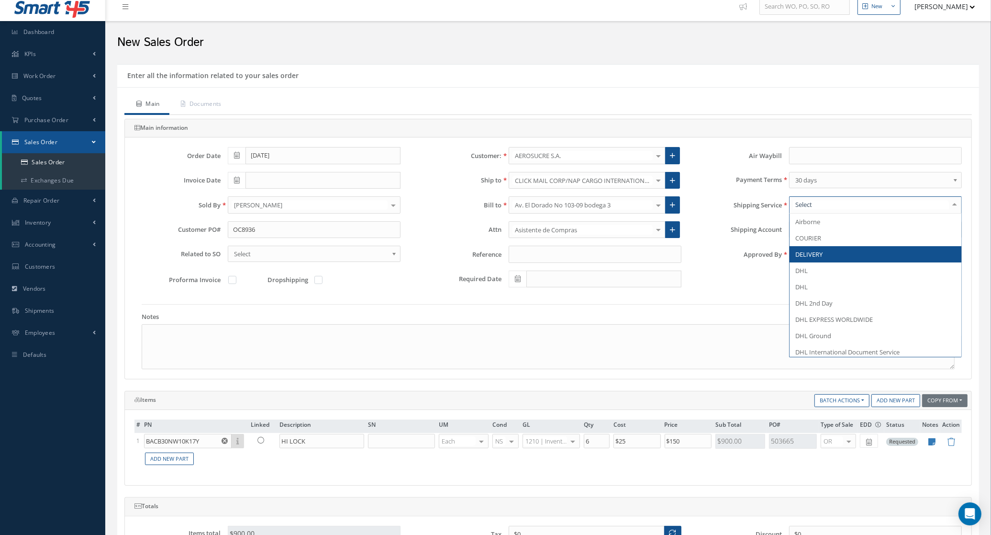
click at [818, 257] on span "DELIVERY" at bounding box center [808, 254] width 27 height 9
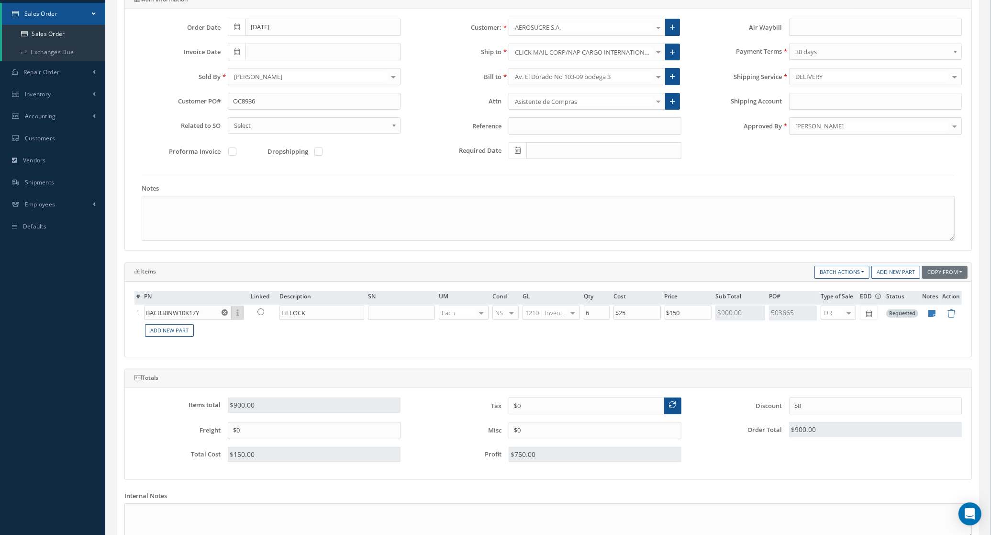
scroll to position [247, 0]
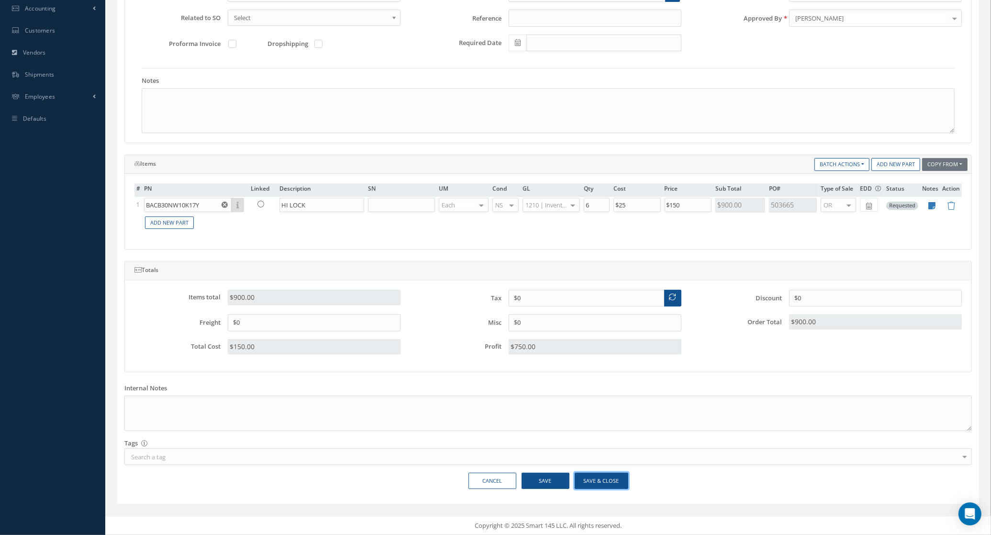
click at [618, 483] on button "Save & Close" at bounding box center [602, 480] width 54 height 17
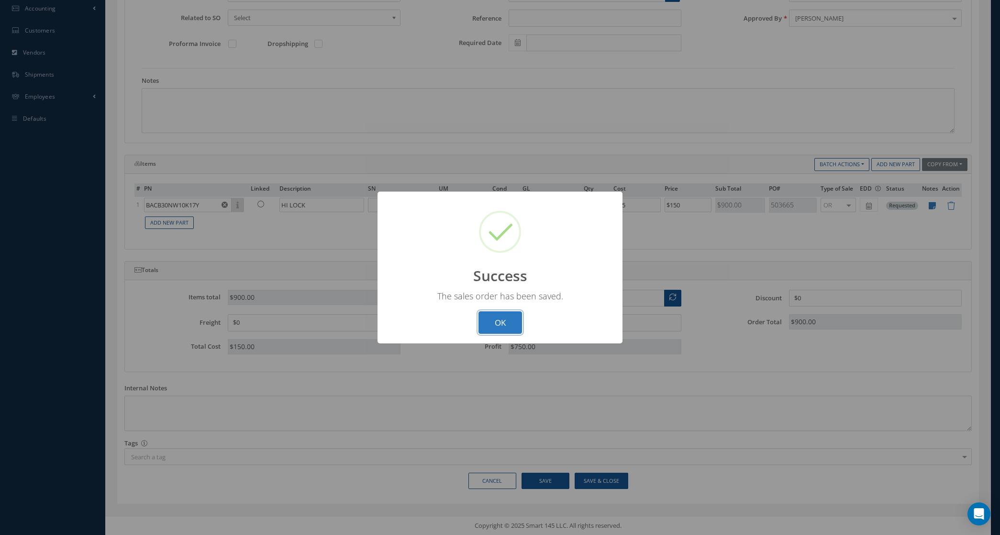
click at [492, 311] on button "OK" at bounding box center [501, 322] width 44 height 22
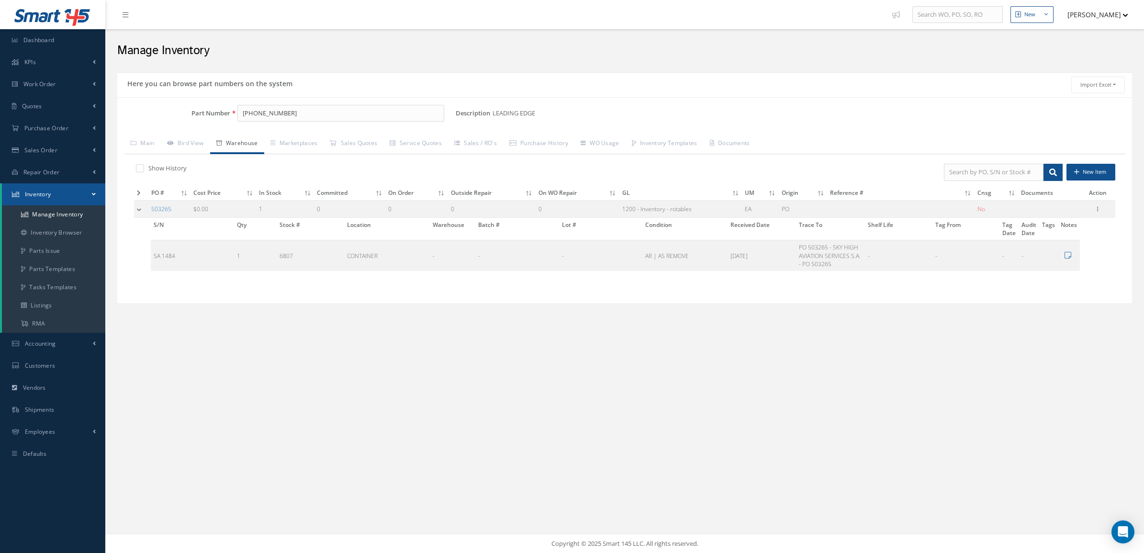
drag, startPoint x: 0, startPoint y: 0, endPoint x: 216, endPoint y: 109, distance: 242.3
click at [216, 109] on div "Part Number 145-65100-408" at bounding box center [286, 113] width 338 height 17
click at [66, 128] on span "Purchase Order" at bounding box center [46, 128] width 44 height 8
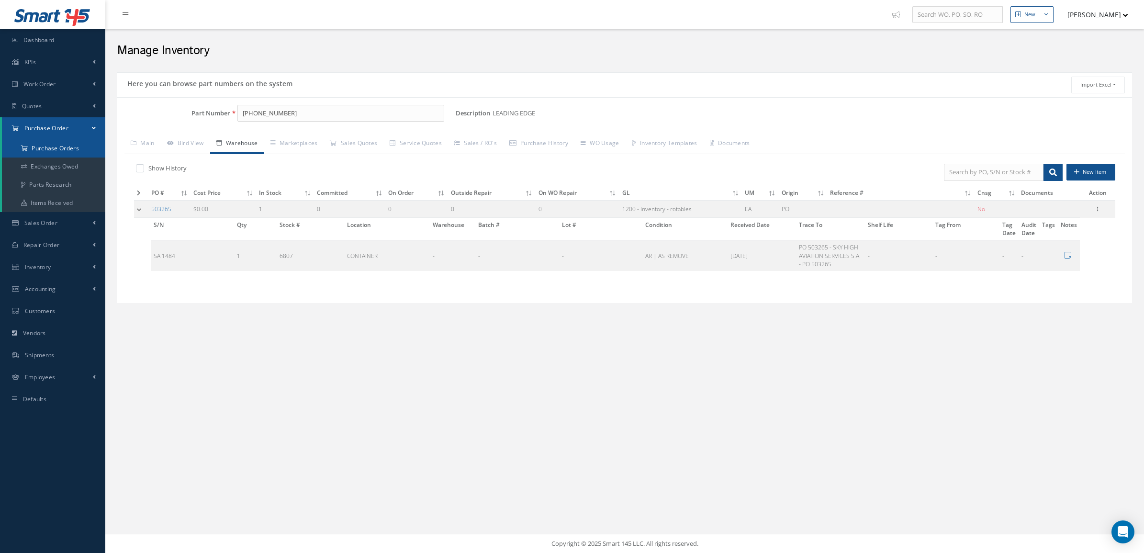
click at [73, 152] on a=1&status_id=2&status_id=3&status_id=5&collapsedFilters"] "Purchase Orders" at bounding box center [53, 148] width 103 height 18
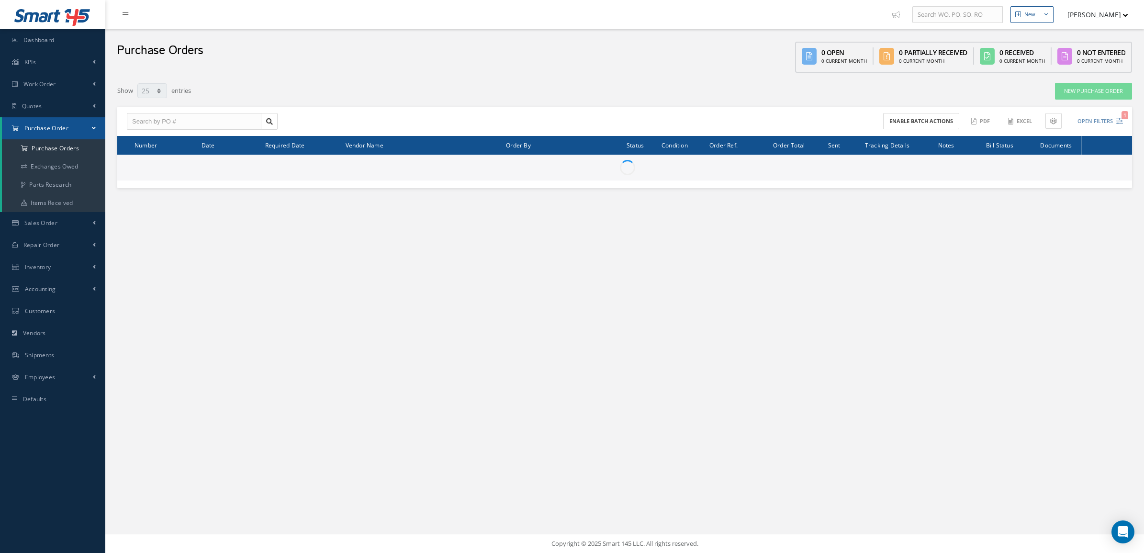
select select "25"
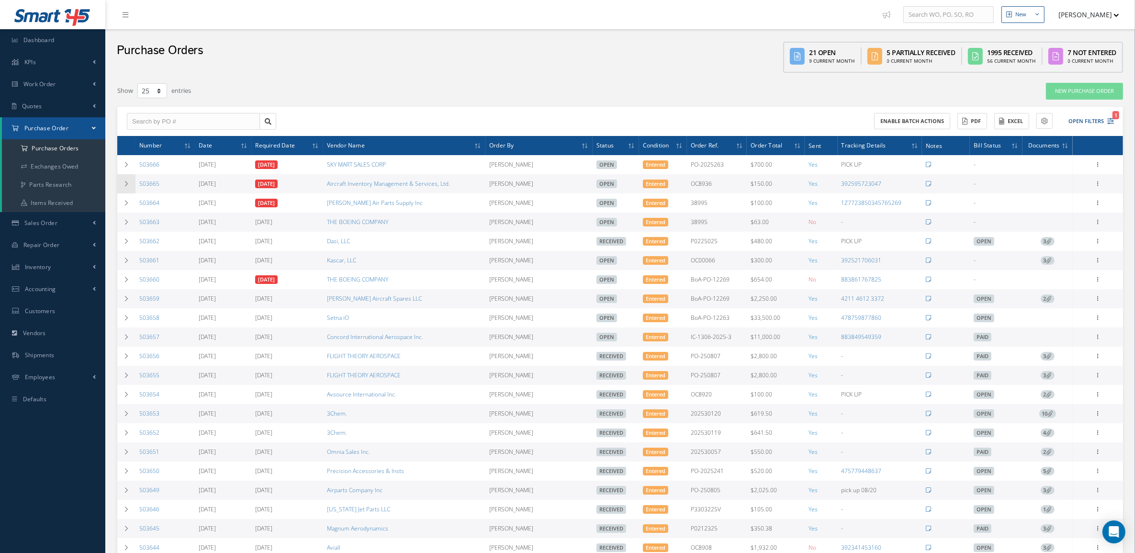
click at [125, 184] on icon at bounding box center [126, 184] width 7 height 6
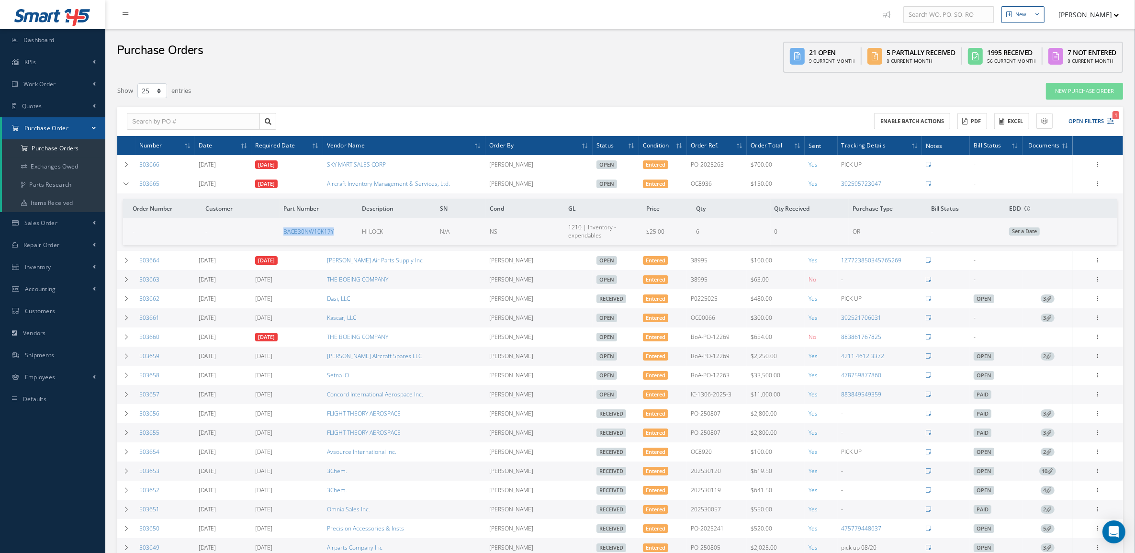
drag, startPoint x: 273, startPoint y: 234, endPoint x: 337, endPoint y: 234, distance: 64.6
click at [337, 234] on tr "- - BACB30NW10K17Y HI LOCK N/A NS 1210 | Inventory - expendables $25.00 6 0 OR …" at bounding box center [620, 231] width 994 height 27
copy tr "BACB30NW10K17Y"
click at [128, 179] on td at bounding box center [126, 183] width 18 height 19
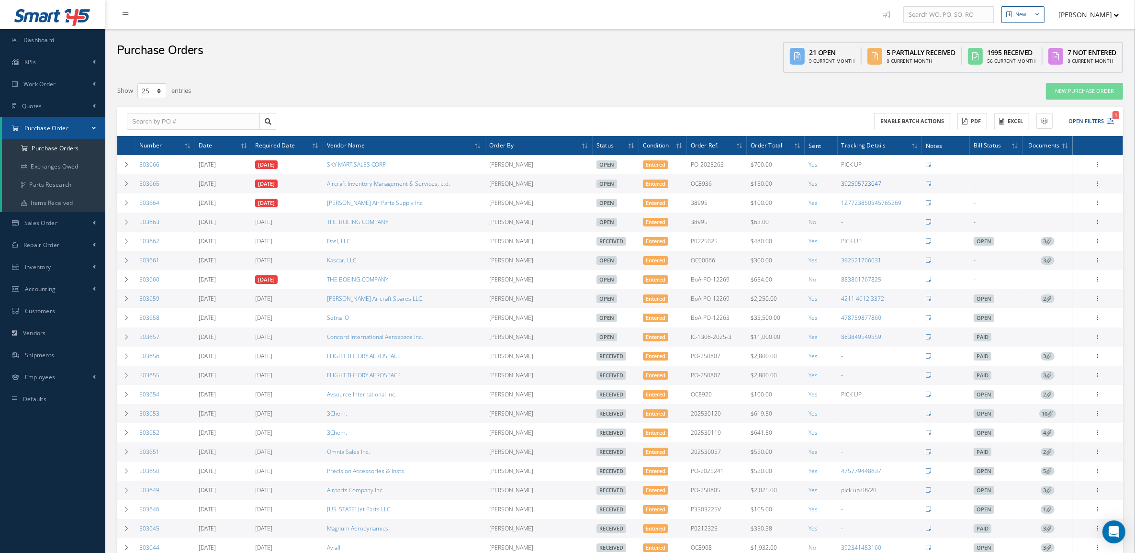
click at [872, 183] on link "392595723047" at bounding box center [861, 183] width 40 height 8
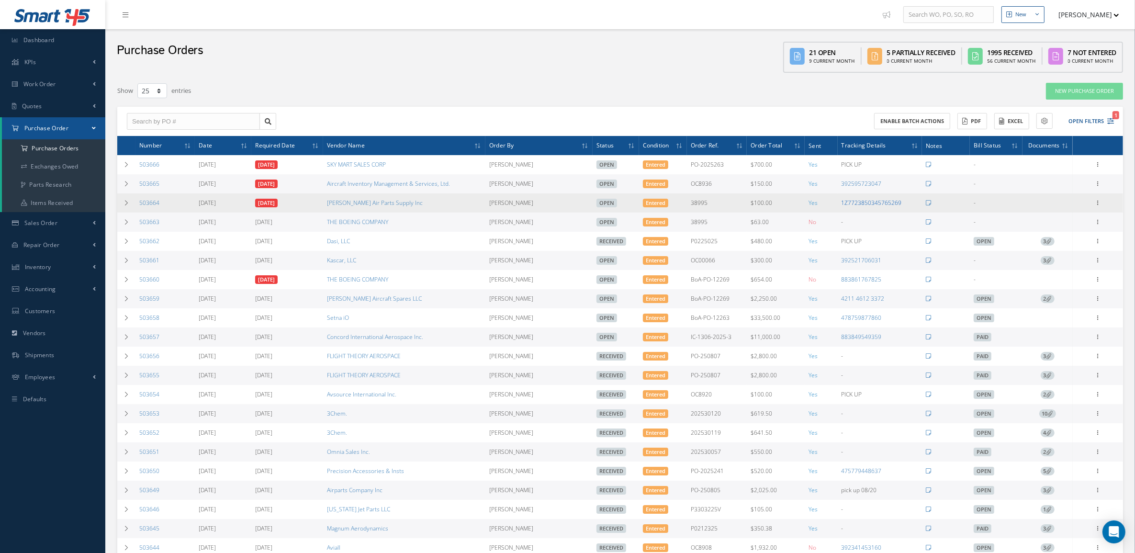
click at [869, 200] on link "1Z7723850345765269" at bounding box center [871, 203] width 60 height 8
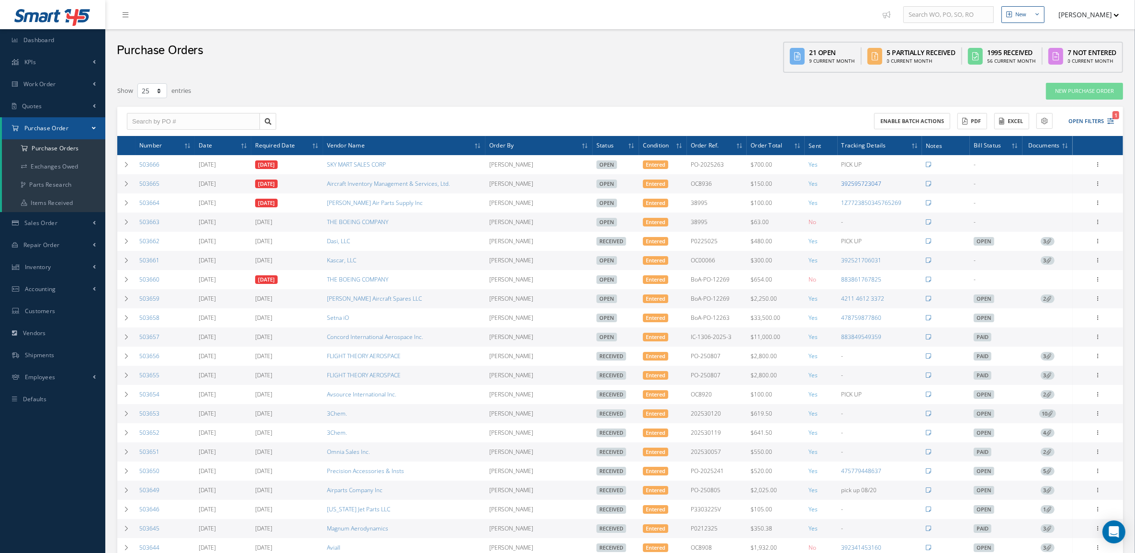
click at [856, 181] on link "392595723047" at bounding box center [861, 183] width 40 height 8
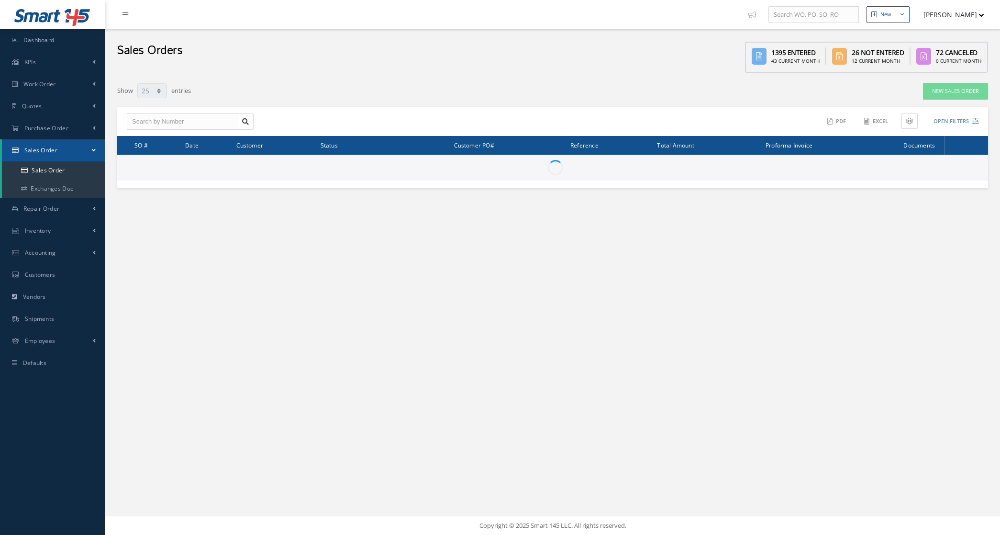
select select "25"
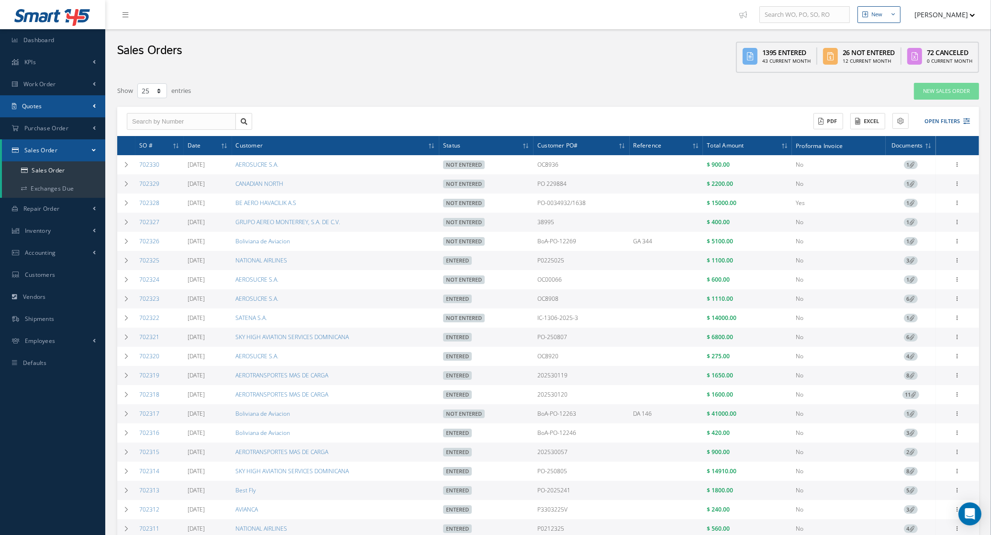
drag, startPoint x: 152, startPoint y: 166, endPoint x: 42, endPoint y: 105, distance: 125.1
click at [42, 105] on link "Quotes" at bounding box center [52, 106] width 105 height 22
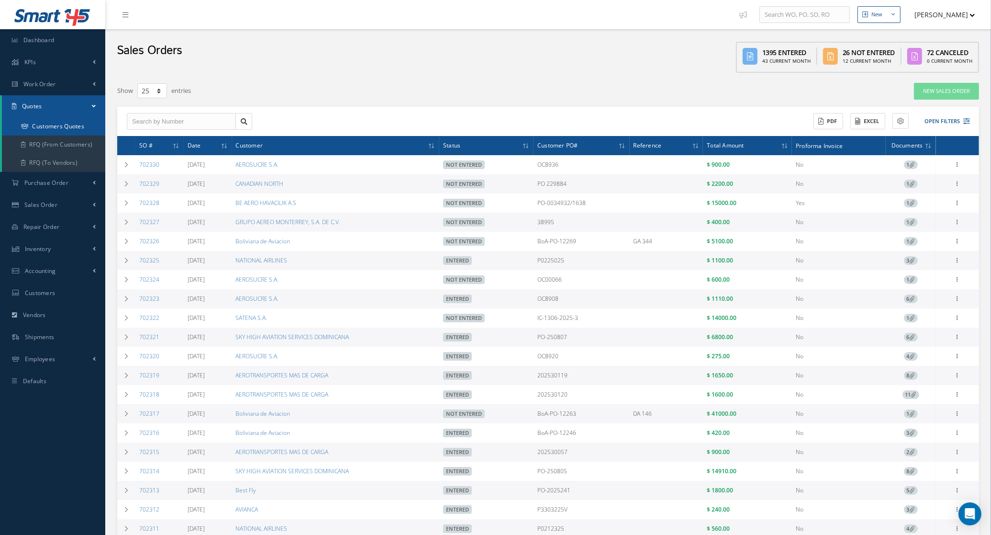
click at [48, 126] on link "Customers Quotes" at bounding box center [53, 126] width 103 height 18
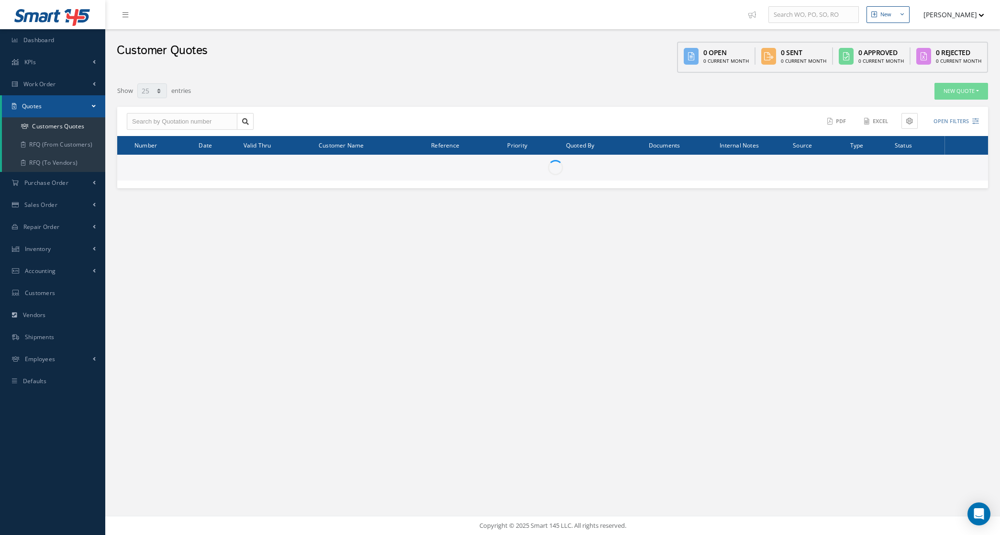
select select "25"
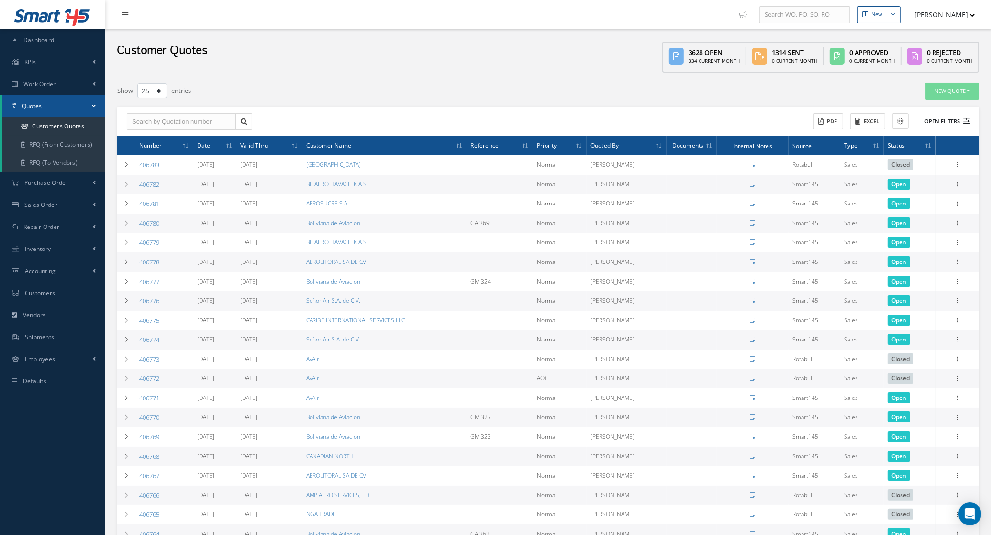
click at [946, 122] on button "Open Filters" at bounding box center [943, 121] width 54 height 16
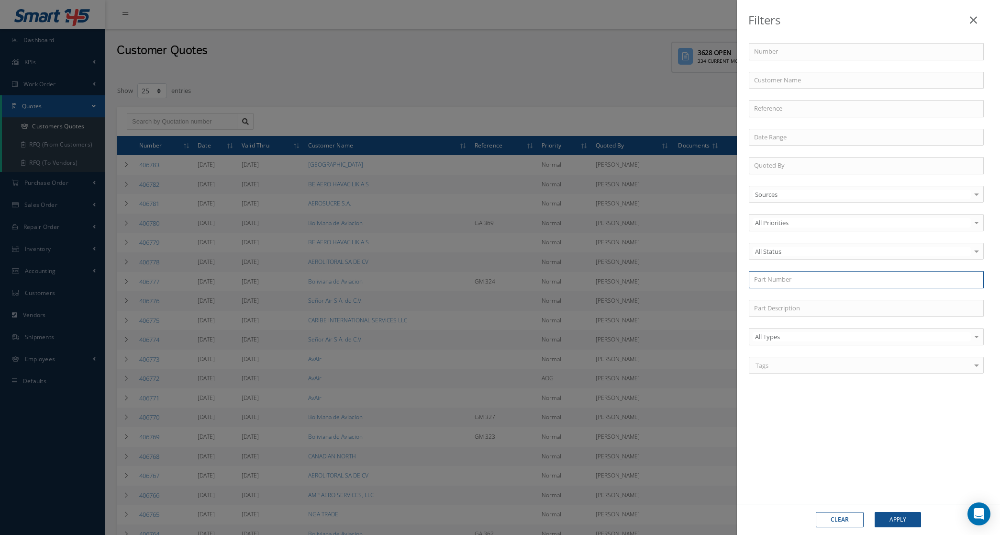
click at [790, 276] on input "text" at bounding box center [866, 279] width 235 height 17
paste input "3M 8663"
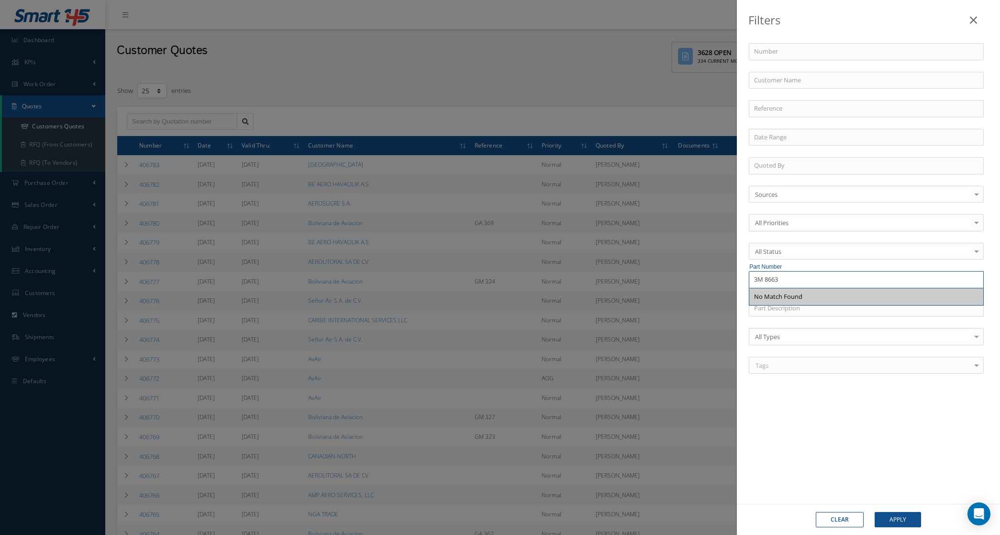
drag, startPoint x: 762, startPoint y: 281, endPoint x: 725, endPoint y: 280, distance: 36.4
click at [725, 280] on div "Filters Number Customer Name Reference Quoted By Sources Sources Smart145 Rotab…" at bounding box center [500, 267] width 1000 height 535
drag, startPoint x: 785, startPoint y: 280, endPoint x: 692, endPoint y: 279, distance: 93.3
click at [692, 279] on div "Filters Number Customer Name Reference Quoted By Sources Sources Smart145 Rotab…" at bounding box center [500, 267] width 1000 height 535
type input "3M"
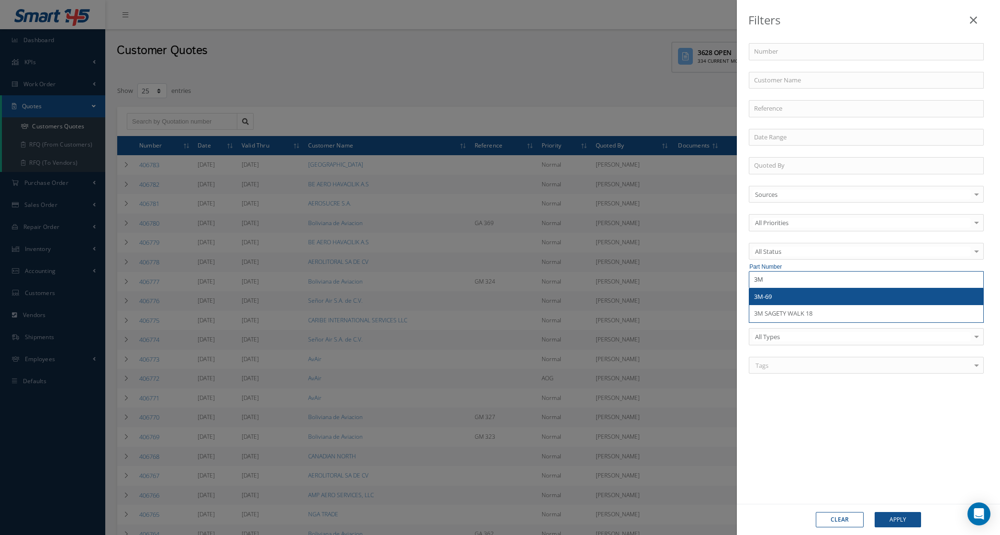
drag, startPoint x: 801, startPoint y: 278, endPoint x: 699, endPoint y: 283, distance: 102.1
click at [699, 283] on div "Filters Number Customer Name Reference Quoted By Sources Sources Smart145 Rotab…" at bounding box center [500, 267] width 1000 height 535
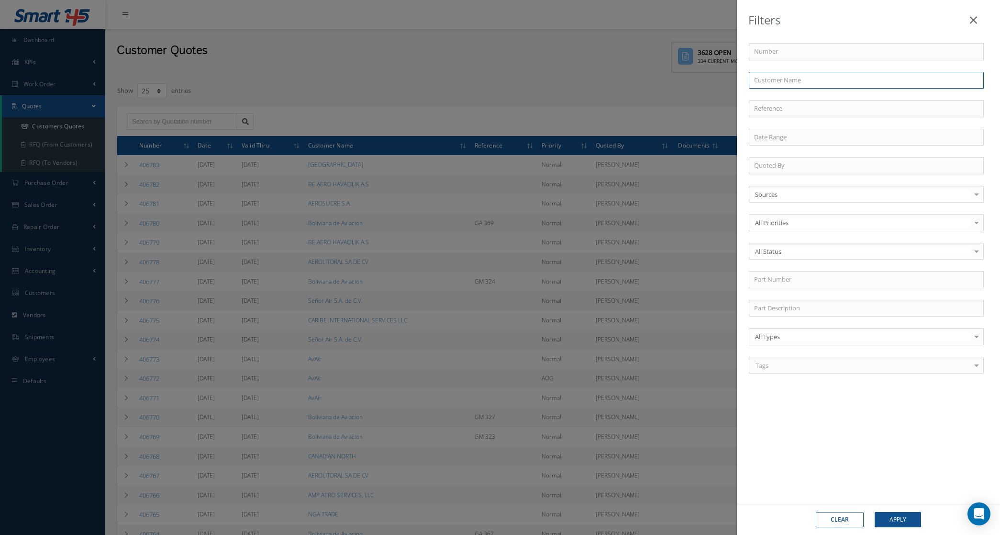
click at [779, 75] on input "text" at bounding box center [866, 80] width 235 height 17
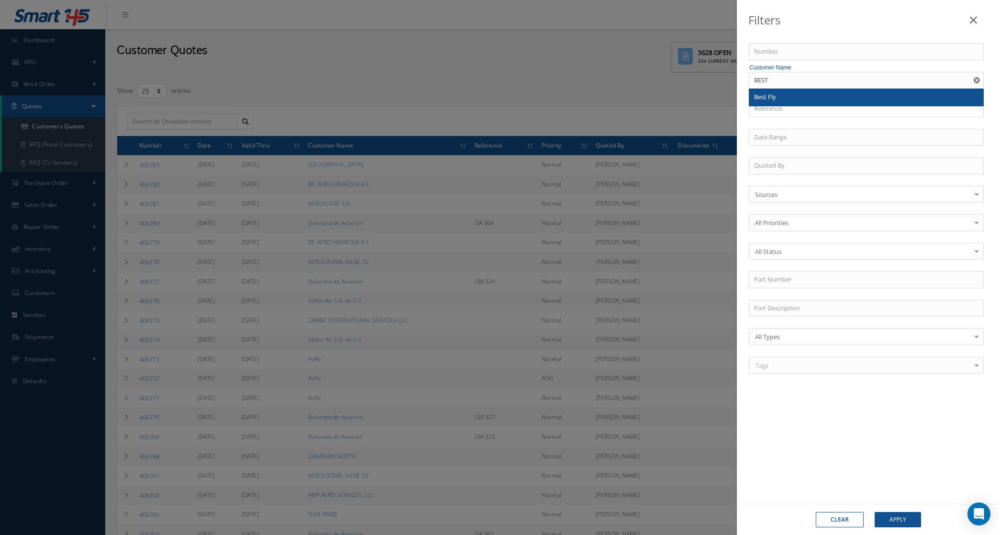
click at [784, 95] on div "Best Fly" at bounding box center [866, 97] width 224 height 10
type input "Best Fly"
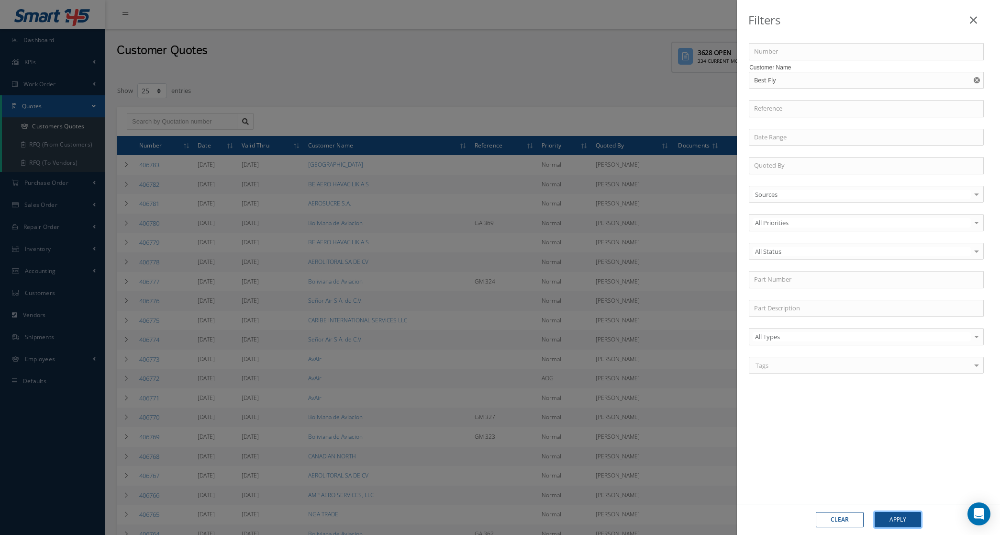
click at [904, 515] on button "Apply" at bounding box center [898, 519] width 46 height 15
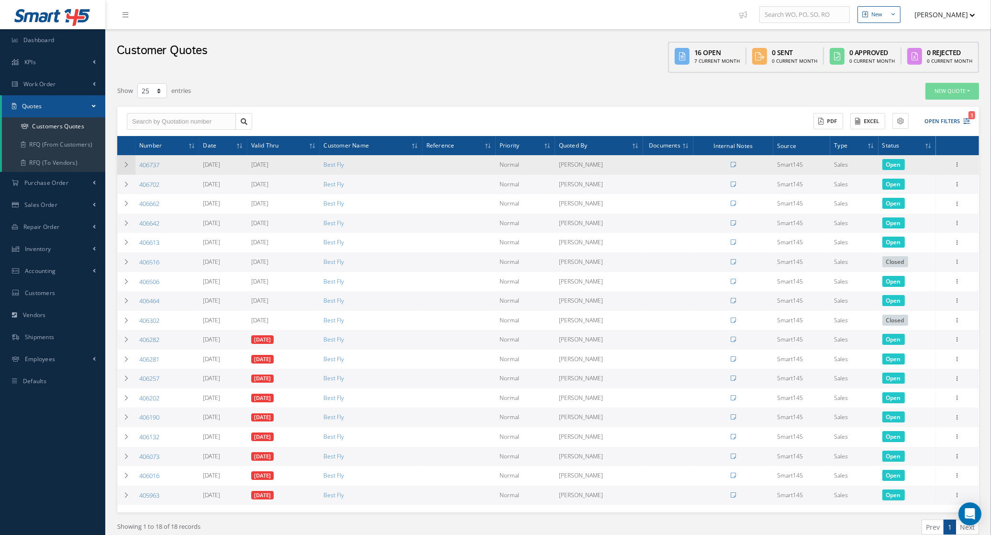
click at [125, 167] on td at bounding box center [126, 165] width 18 height 20
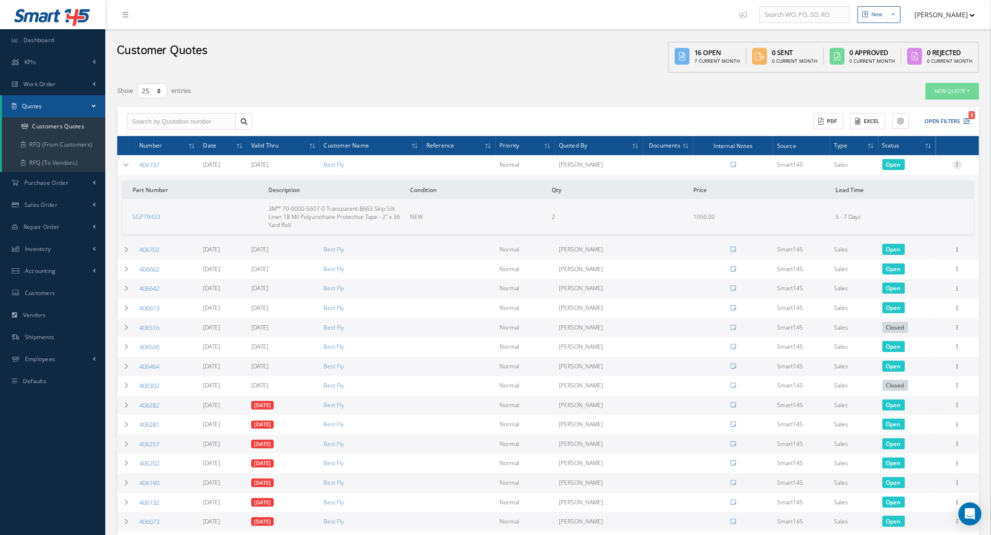
click at [955, 164] on icon at bounding box center [958, 164] width 10 height 8
click at [908, 226] on link "Convert to Sales Order" at bounding box center [914, 224] width 76 height 20
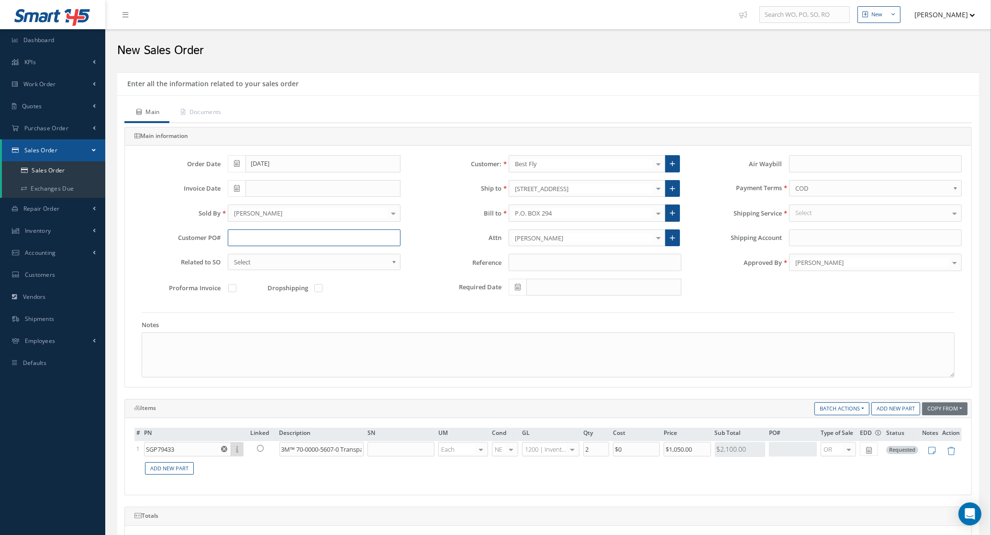
click at [255, 237] on input "text" at bounding box center [314, 237] width 173 height 17
paste input "PO-2025263"
type input "PO-2025263"
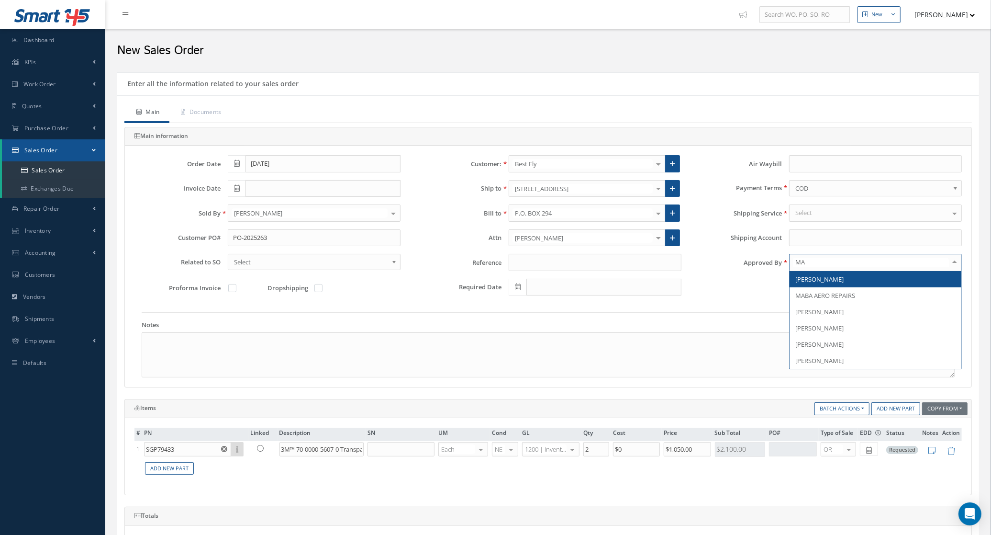
type input "MAR"
click at [866, 272] on span "[PERSON_NAME]" at bounding box center [876, 279] width 172 height 16
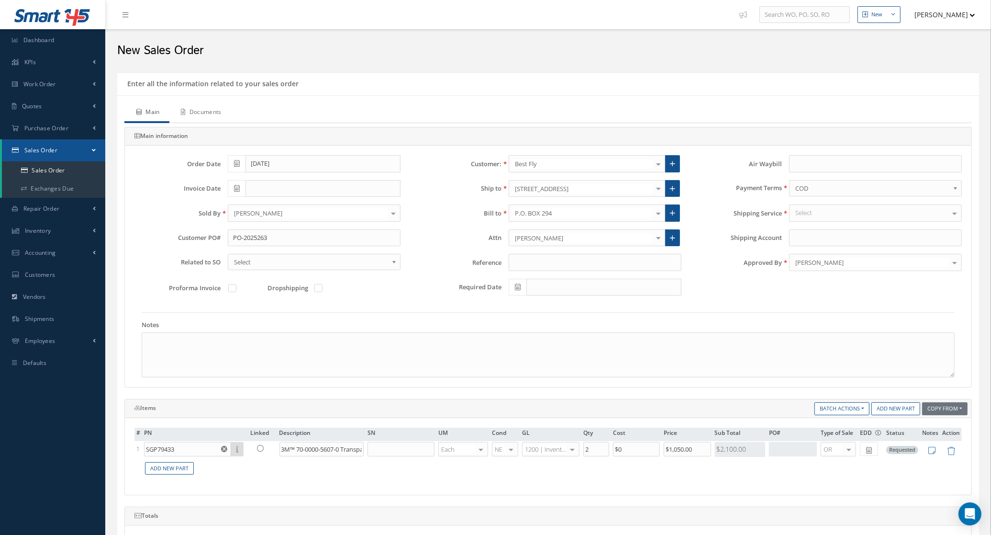
click at [219, 109] on link "Documents" at bounding box center [200, 113] width 62 height 20
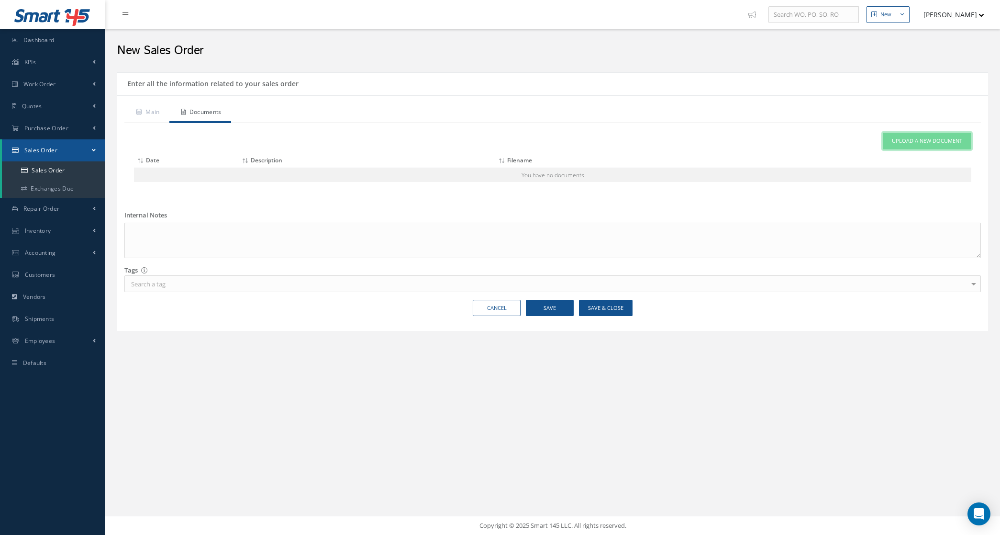
click at [943, 140] on span "Upload a New Document" at bounding box center [927, 141] width 70 height 8
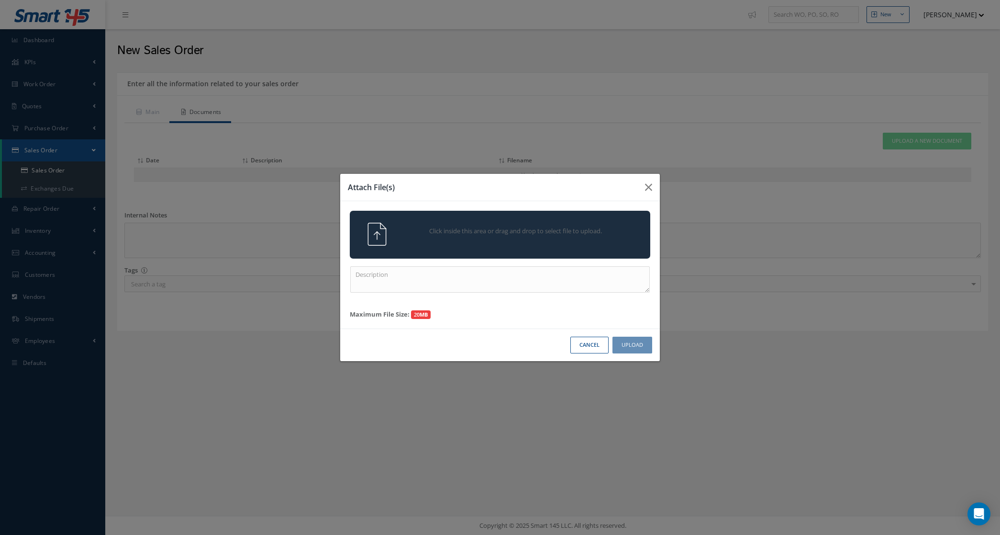
click at [560, 230] on span "Click inside this area or drag and drop to select file to upload." at bounding box center [515, 231] width 217 height 10
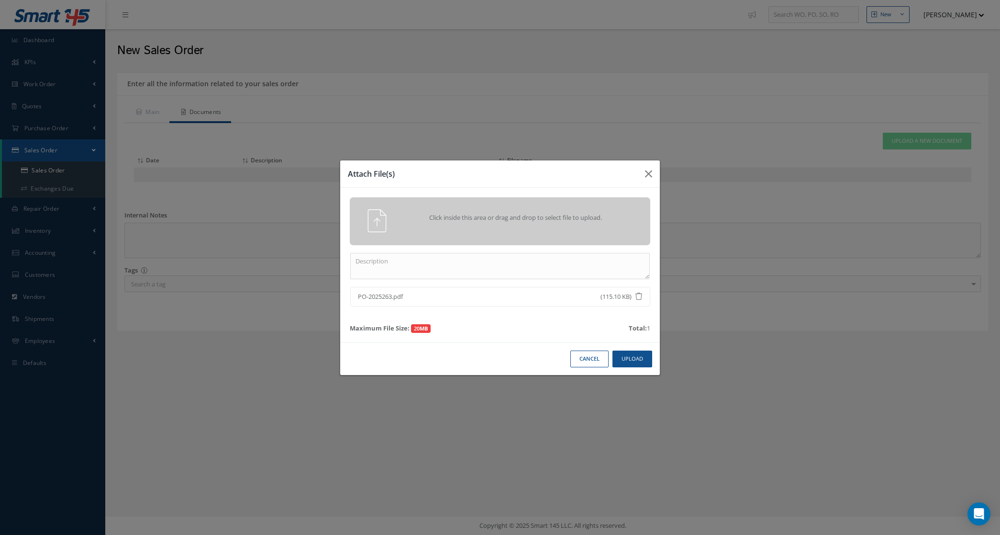
click at [576, 290] on li "PO-2025263.pdf (115.10 KB)" at bounding box center [500, 297] width 300 height 20
click at [565, 264] on textarea at bounding box center [500, 266] width 300 height 26
type textarea "PO"
click at [646, 356] on button "Upload" at bounding box center [633, 358] width 40 height 17
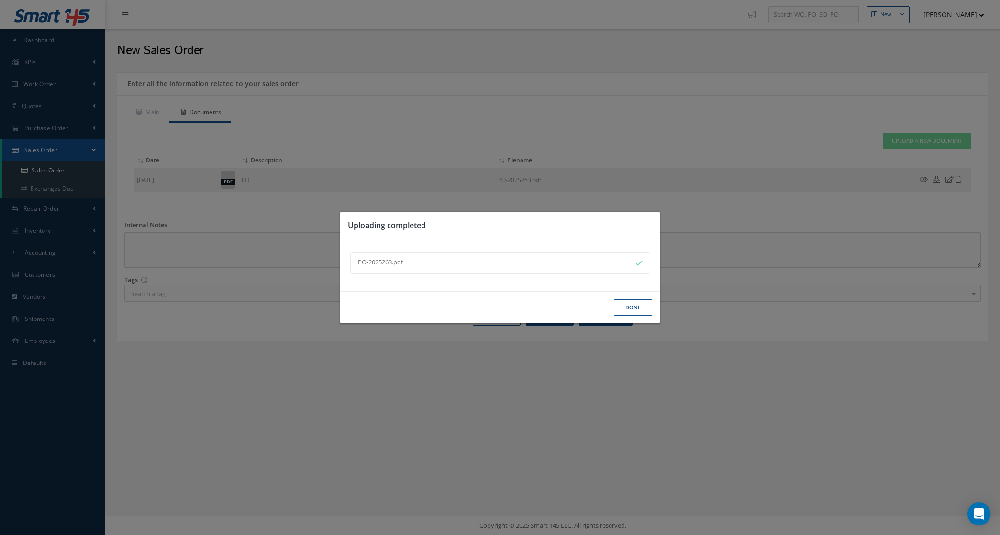
click at [626, 309] on button "Done" at bounding box center [633, 307] width 38 height 17
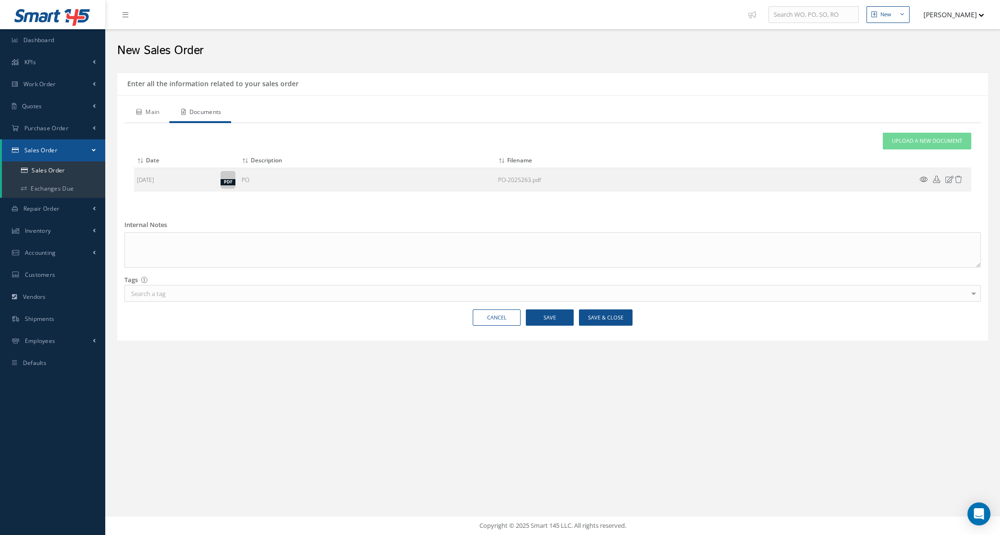
click at [148, 113] on link "Main" at bounding box center [146, 113] width 45 height 20
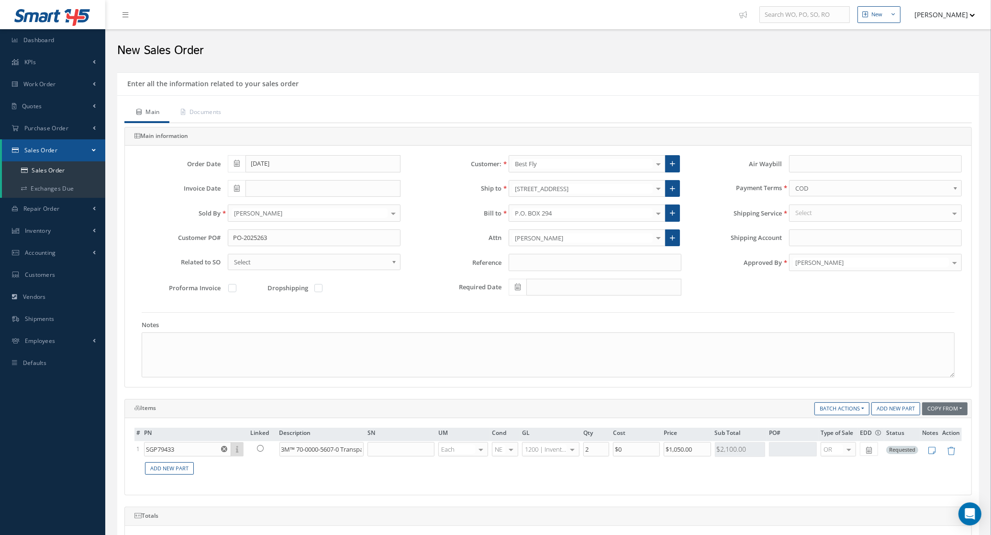
scroll to position [60, 0]
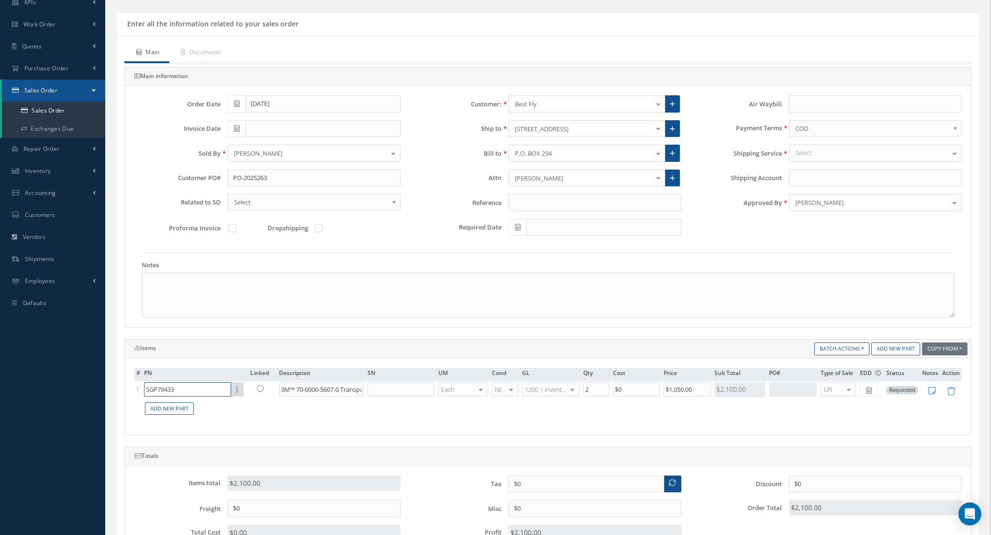
drag, startPoint x: 183, startPoint y: 392, endPoint x: 33, endPoint y: 390, distance: 149.8
click at [33, 390] on div "Smart 145 Dashboard KPIs Accounting Work Order Work Order Preview" at bounding box center [495, 330] width 991 height 780
paste input "8663DL"
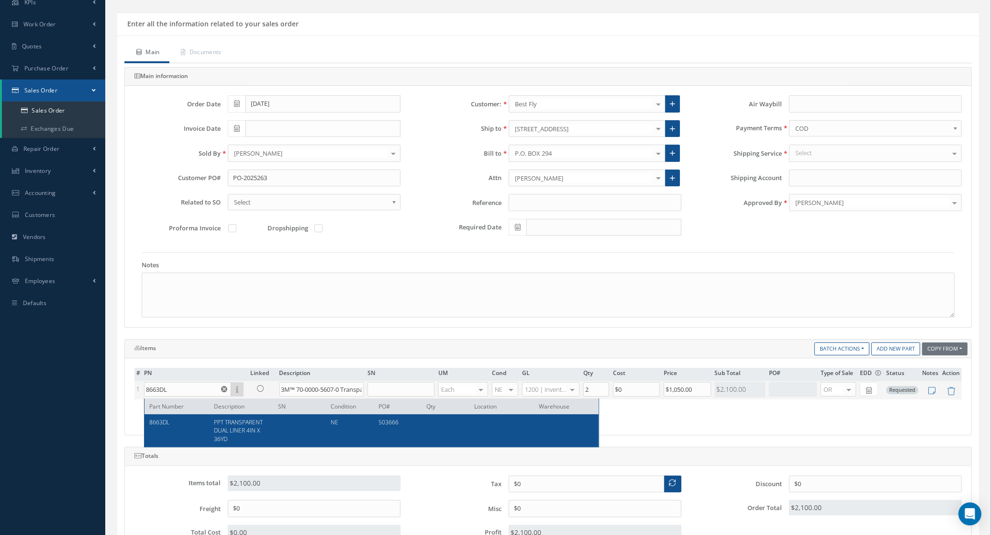
click at [171, 423] on div "8663DL" at bounding box center [177, 430] width 57 height 24
type input "8663DL"
type input "PPT TRANSPARENT DUAL LINER 4IN X 36YD"
type input "$700"
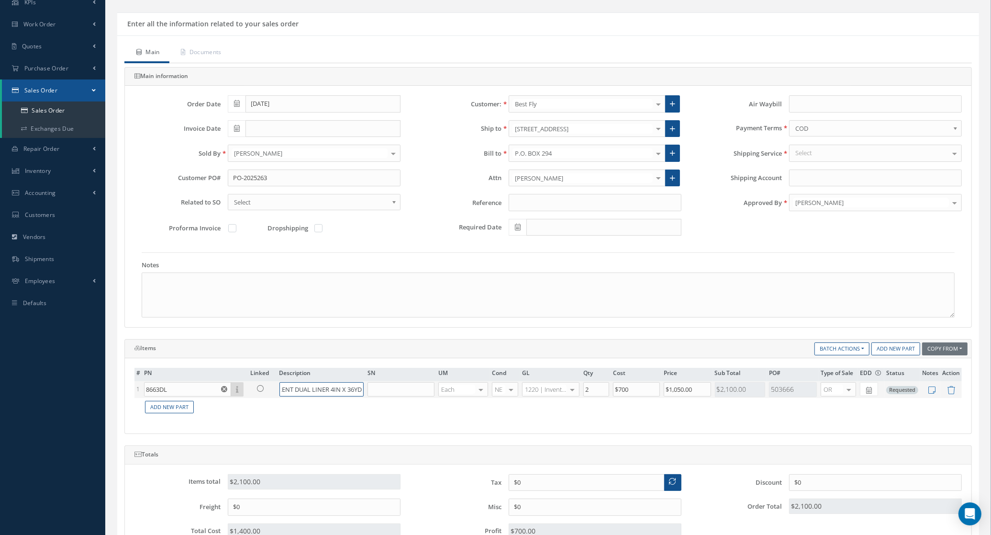
scroll to position [0, 0]
drag, startPoint x: 298, startPoint y: 389, endPoint x: 267, endPoint y: 391, distance: 31.6
click at [267, 391] on tr "1 8663DL Part Number Description SN Condition PO# Qty Location Warehouse PPT TR…" at bounding box center [547, 389] width 827 height 17
click at [340, 413] on td "Add New Part" at bounding box center [552, 407] width 820 height 19
click at [929, 390] on icon at bounding box center [932, 390] width 7 height 8
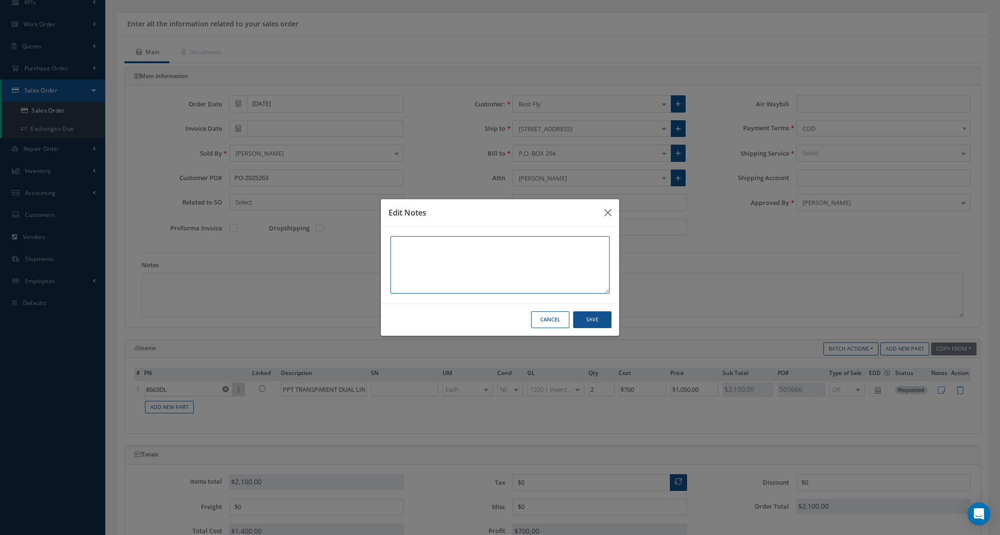
paste textarea "3M 8663"
type textarea "3M 8663"
click at [586, 317] on button "Save" at bounding box center [592, 319] width 38 height 17
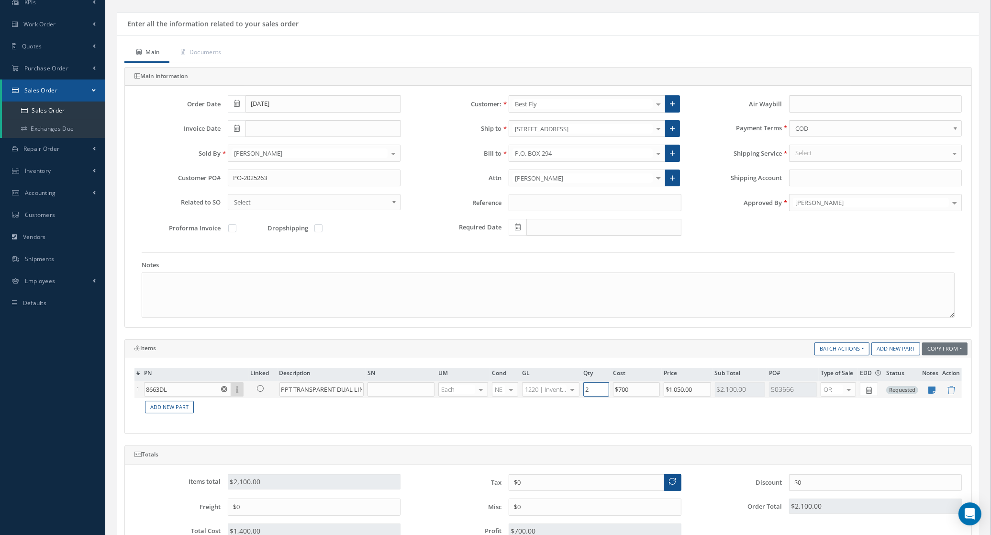
drag, startPoint x: 592, startPoint y: 392, endPoint x: 560, endPoint y: 390, distance: 31.6
click at [560, 390] on tr "1 8663DL Part Number Description SN Condition PO# Qty Location Warehouse PPT TR…" at bounding box center [547, 389] width 827 height 17
type input "1"
click at [574, 405] on td "Add New Part" at bounding box center [552, 407] width 820 height 19
click at [806, 136] on div "COD" at bounding box center [875, 128] width 173 height 16
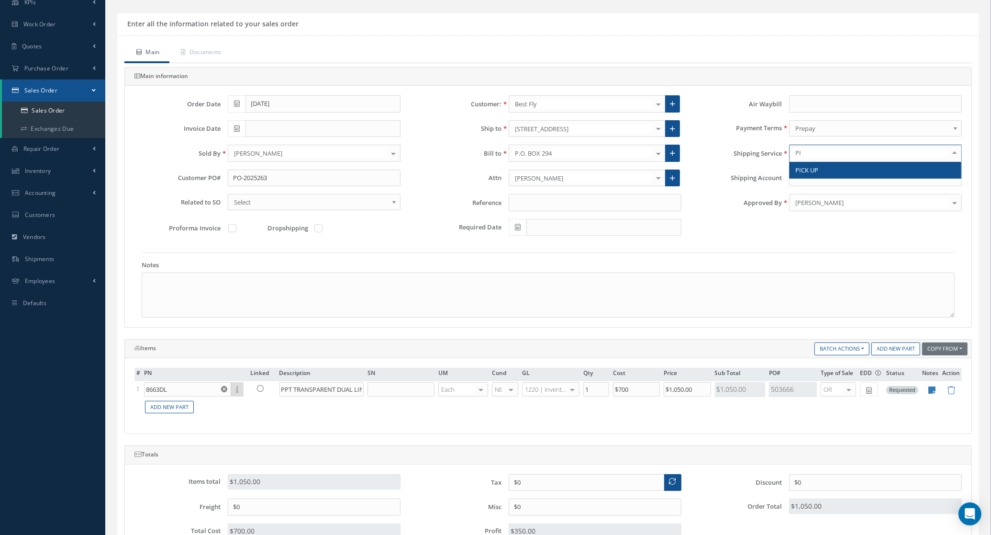
type input "PIC"
click at [814, 173] on span "PICK UP" at bounding box center [806, 170] width 23 height 9
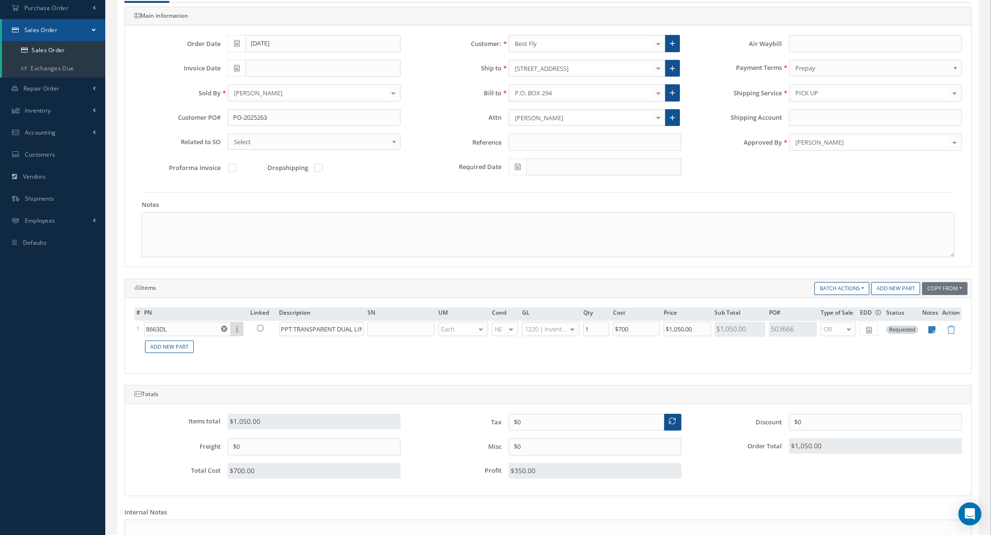
scroll to position [247, 0]
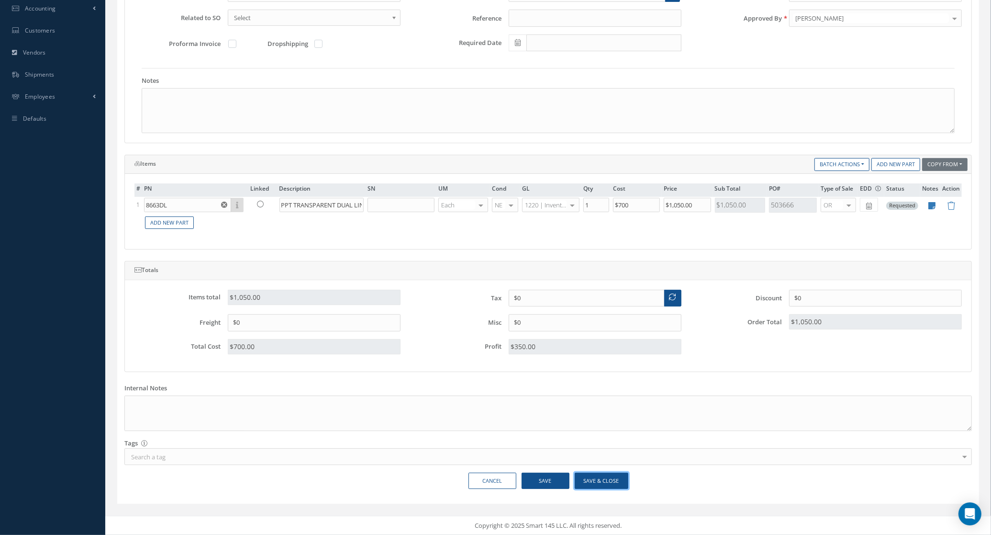
click at [592, 483] on button "Save & Close" at bounding box center [602, 480] width 54 height 17
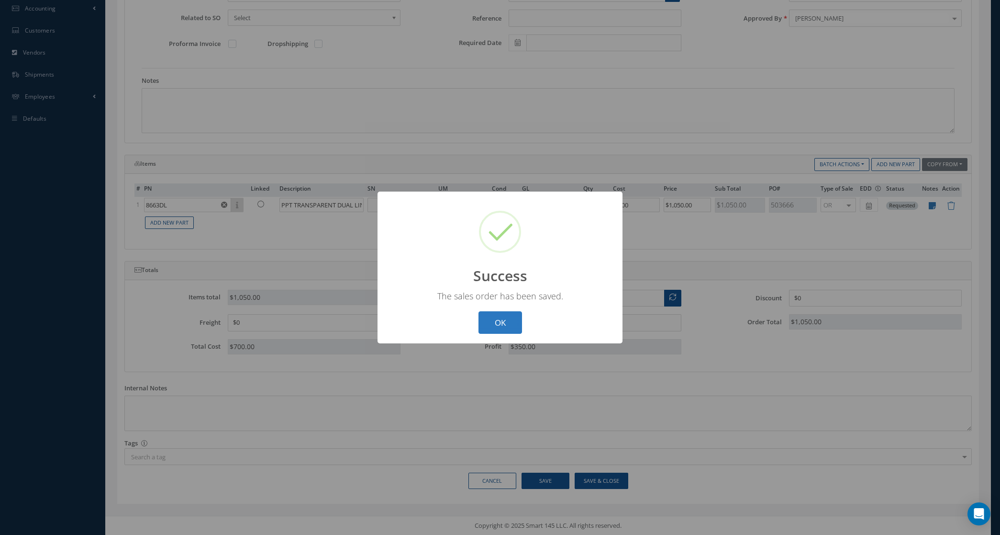
click at [506, 326] on button "OK" at bounding box center [501, 322] width 44 height 22
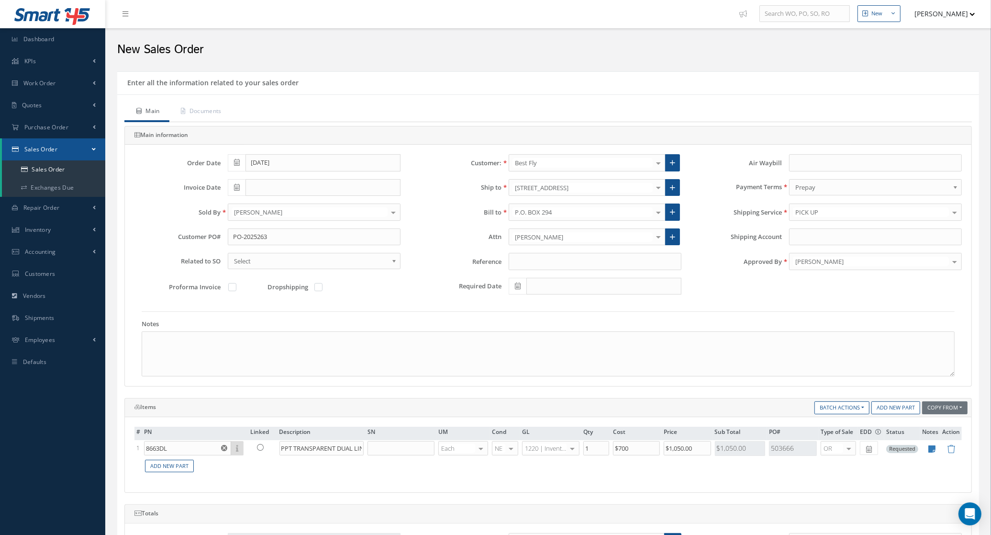
scroll to position [0, 0]
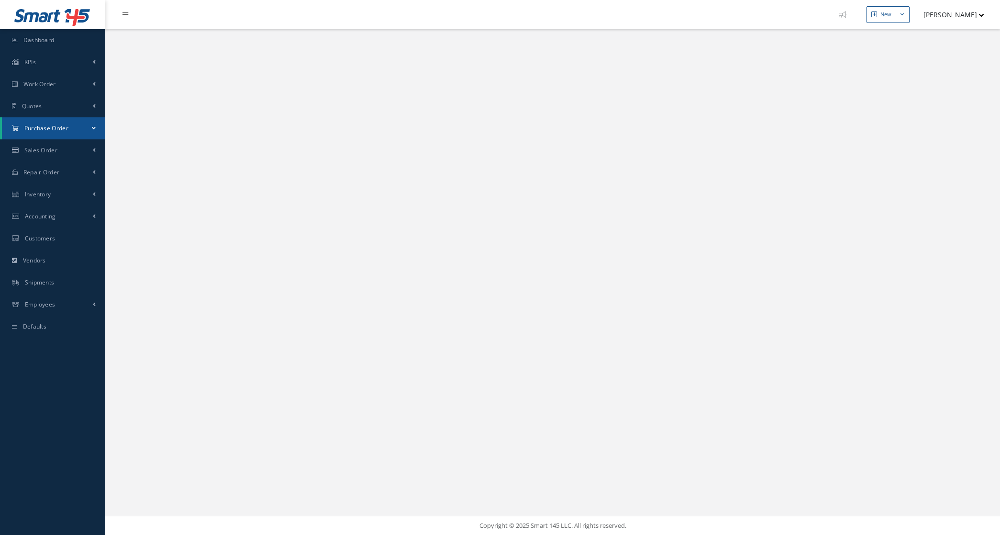
select select "25"
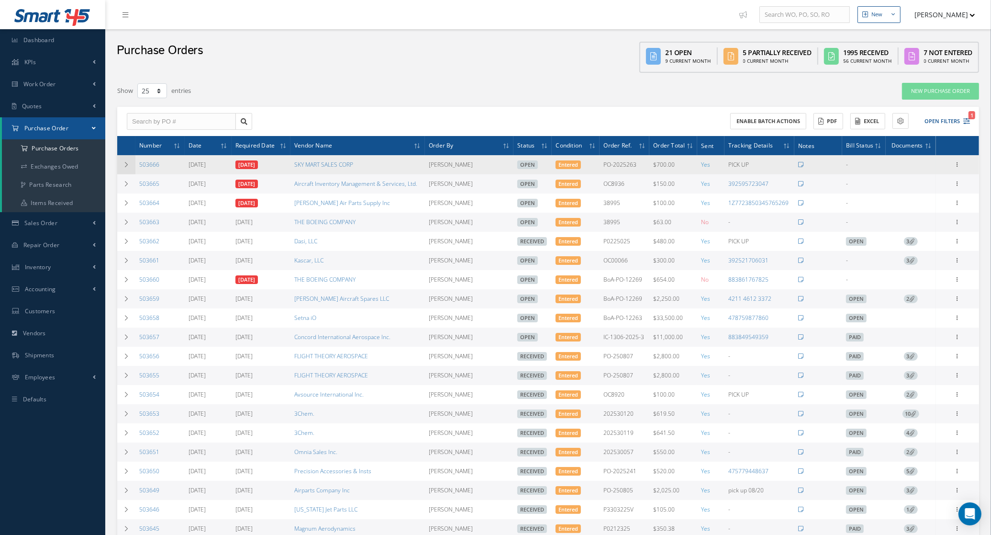
click at [128, 166] on icon at bounding box center [126, 165] width 7 height 6
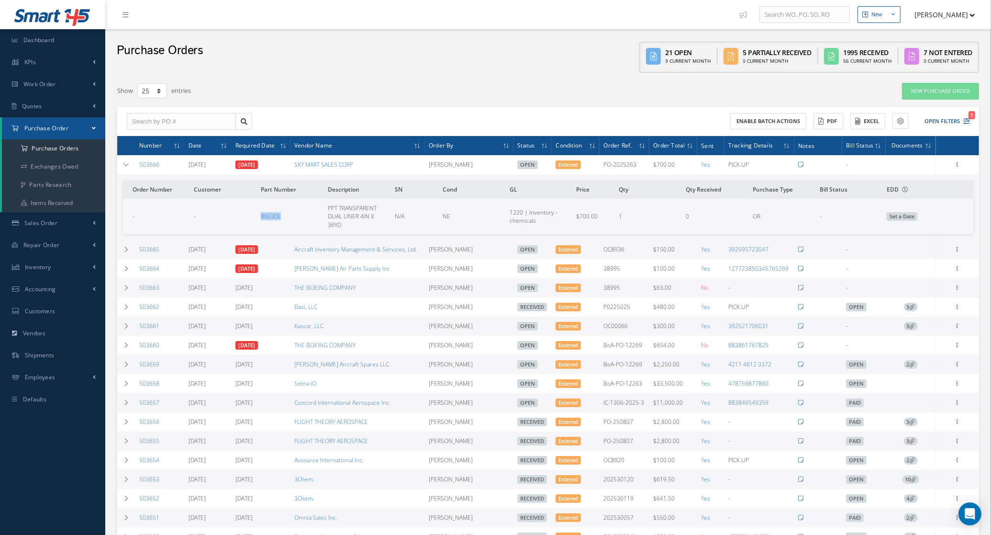
drag, startPoint x: 235, startPoint y: 212, endPoint x: 288, endPoint y: 217, distance: 52.9
click at [288, 217] on tr "- - 8663DL PPT TRANSPARENT DUAL LINER 4IN X 36YD N/A NE 1220 | Inventory - chem…" at bounding box center [548, 216] width 850 height 35
copy tr "8663DL"
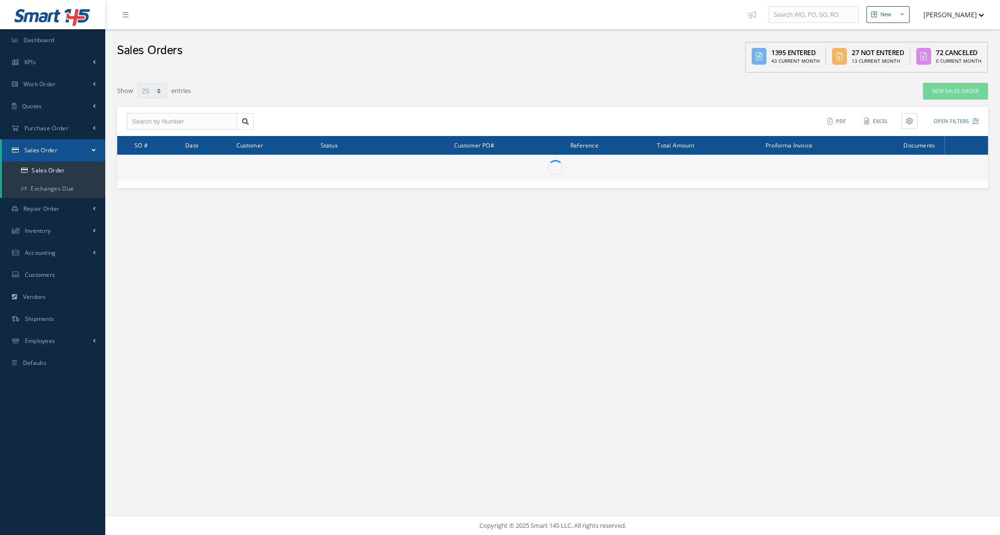
select select "25"
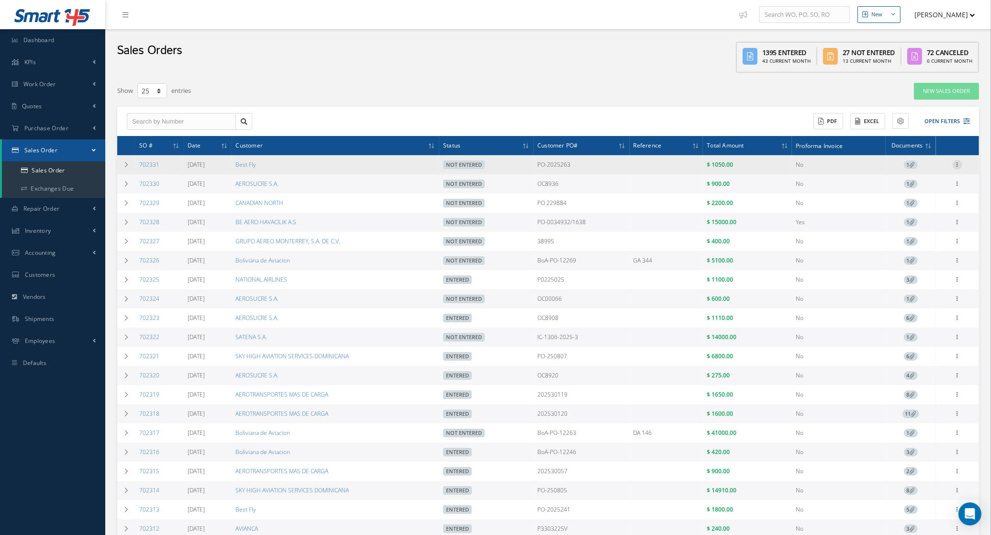
click at [959, 165] on icon at bounding box center [958, 164] width 10 height 8
click at [922, 180] on link "Edit" at bounding box center [914, 183] width 76 height 12
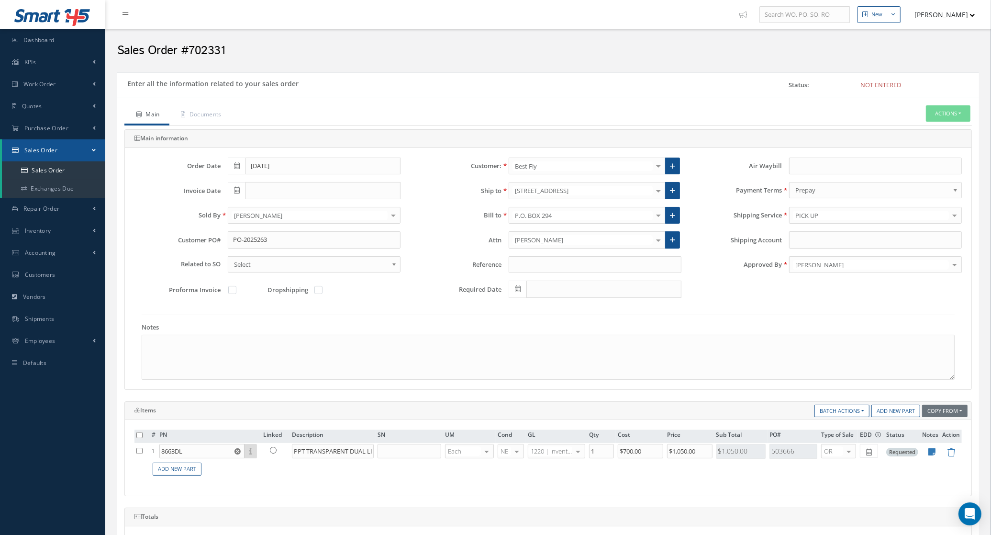
click at [654, 192] on div at bounding box center [658, 190] width 13 height 16
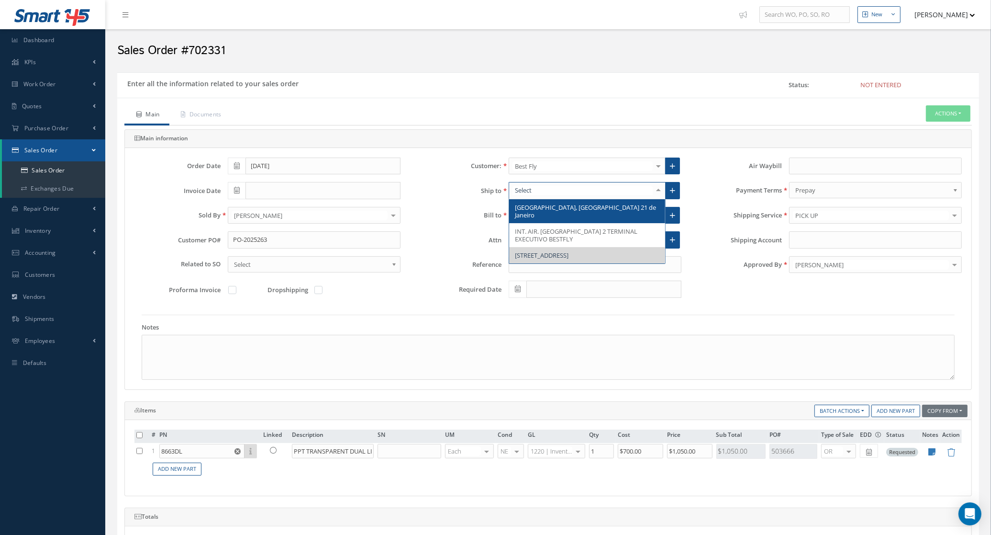
click at [618, 211] on span "Luanda International Airport, Av. 21 de Janeiro" at bounding box center [585, 211] width 141 height 16
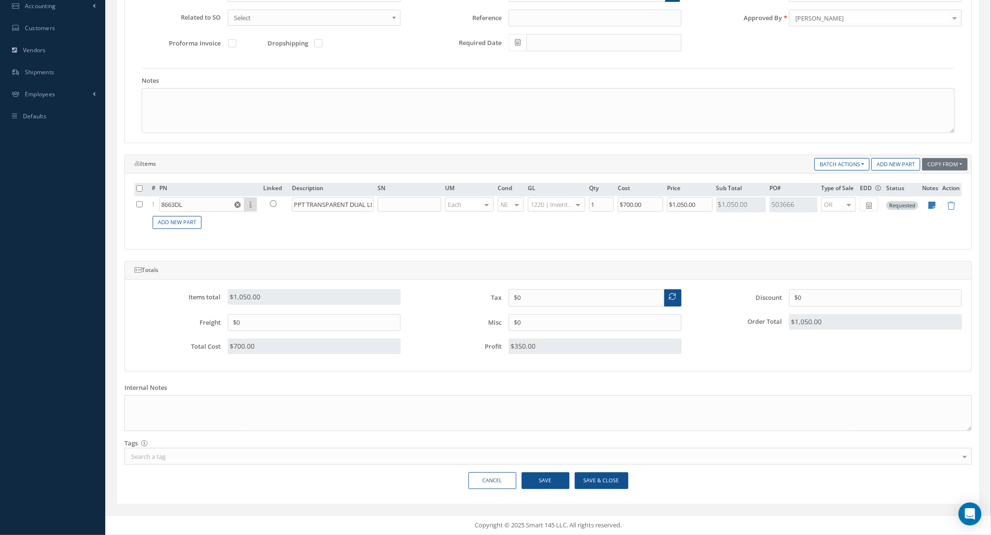
scroll to position [250, 0]
click at [623, 477] on button "Save & Close" at bounding box center [602, 480] width 54 height 17
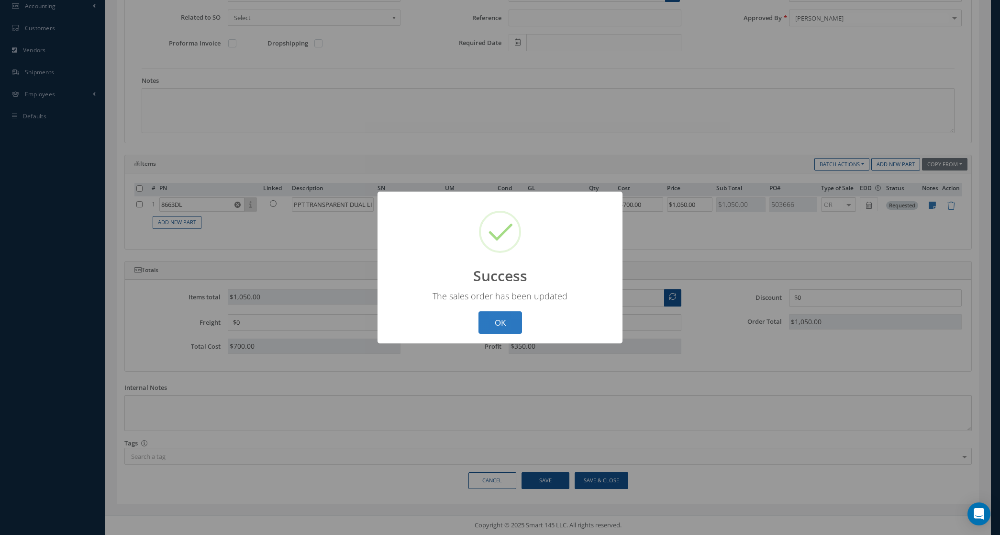
click at [513, 324] on button "OK" at bounding box center [501, 322] width 44 height 22
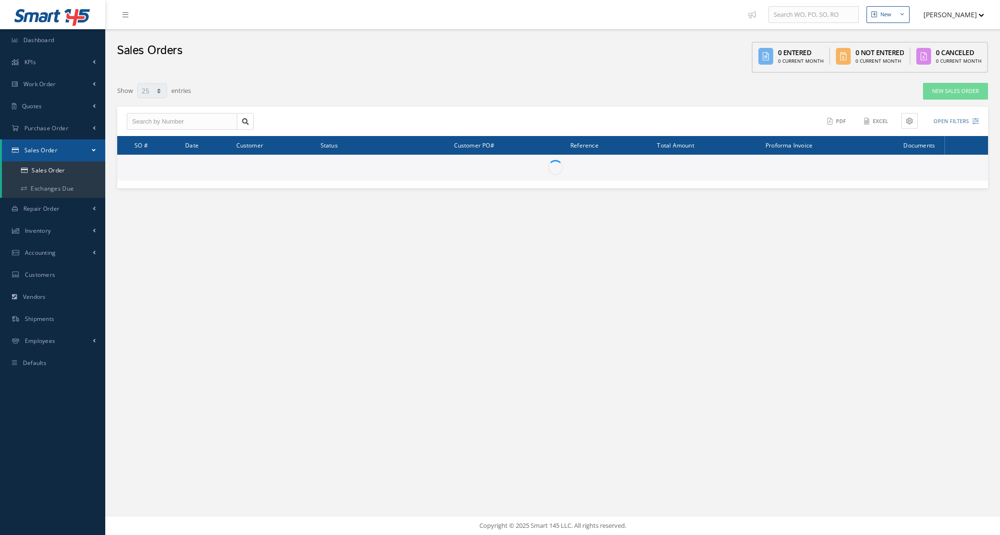
select select "25"
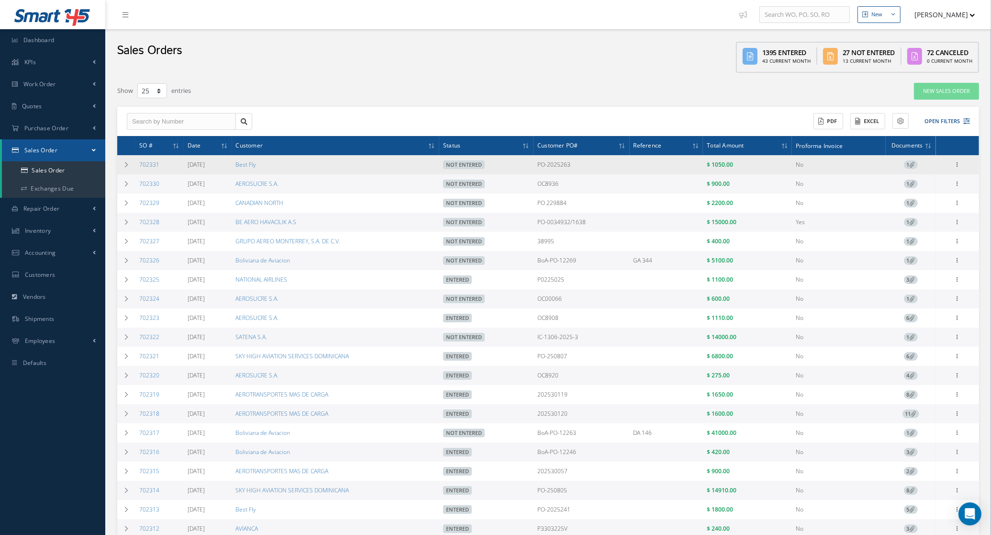
drag, startPoint x: 167, startPoint y: 171, endPoint x: 136, endPoint y: 171, distance: 30.1
click at [136, 171] on td "702331" at bounding box center [159, 164] width 48 height 19
copy link "702331"
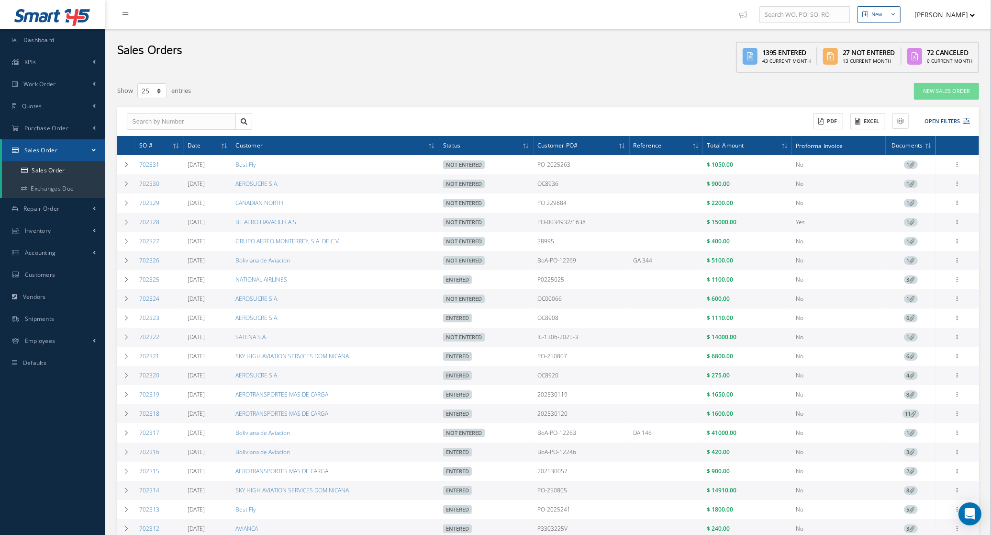
drag, startPoint x: 162, startPoint y: 187, endPoint x: 135, endPoint y: 188, distance: 26.8
click at [135, 188] on td "702330" at bounding box center [159, 183] width 48 height 19
copy link "702330"
click at [952, 114] on button "Open Filters" at bounding box center [943, 121] width 54 height 16
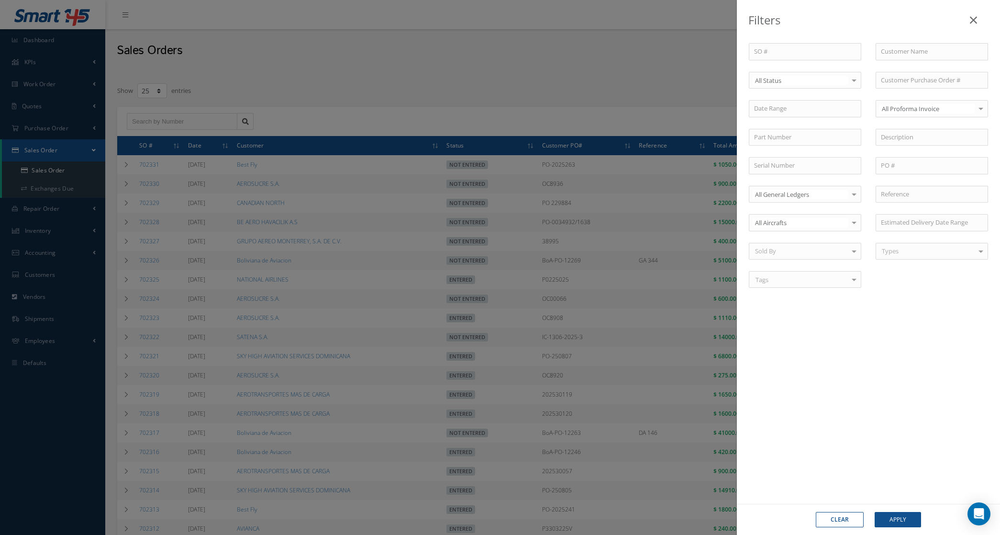
click at [779, 86] on div "All Status" at bounding box center [805, 80] width 112 height 17
click at [793, 132] on span "Not Entered" at bounding box center [805, 129] width 112 height 16
drag, startPoint x: 905, startPoint y: 531, endPoint x: 901, endPoint y: 521, distance: 11.2
click at [904, 530] on div "Clear Apply" at bounding box center [868, 518] width 263 height 31
click at [901, 521] on button "Apply" at bounding box center [898, 519] width 46 height 15
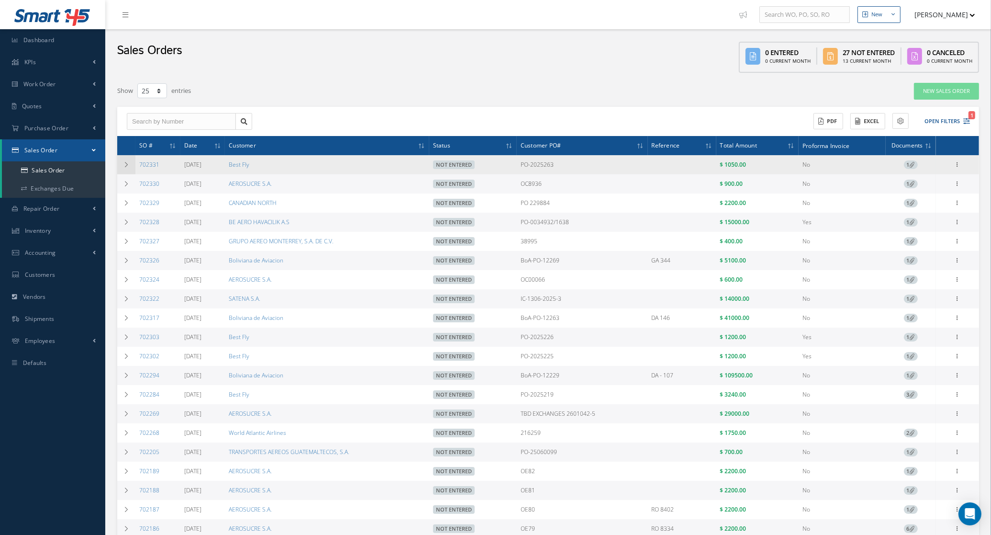
click at [125, 164] on icon at bounding box center [126, 165] width 7 height 6
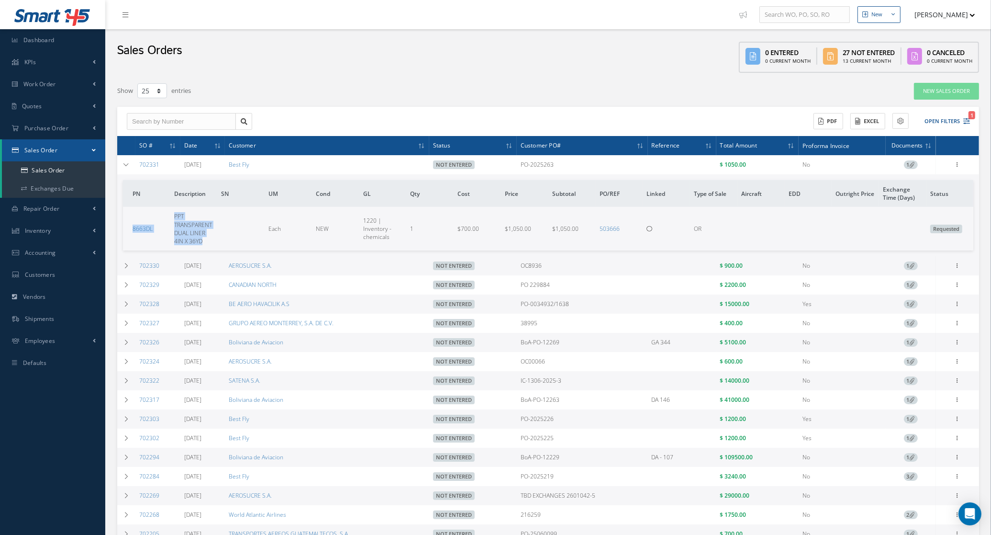
drag, startPoint x: 130, startPoint y: 233, endPoint x: 219, endPoint y: 243, distance: 89.6
click at [219, 243] on tr "8663DL PPT TRANSPARENT DUAL LINER 4IN X 36YD Each NEW 1220 | Inventory - chemic…" at bounding box center [548, 229] width 850 height 44
copy tr "8663DL PPT TRANSPARENT DUAL LINER 4IN X 36YD"
click at [128, 162] on icon at bounding box center [126, 165] width 7 height 6
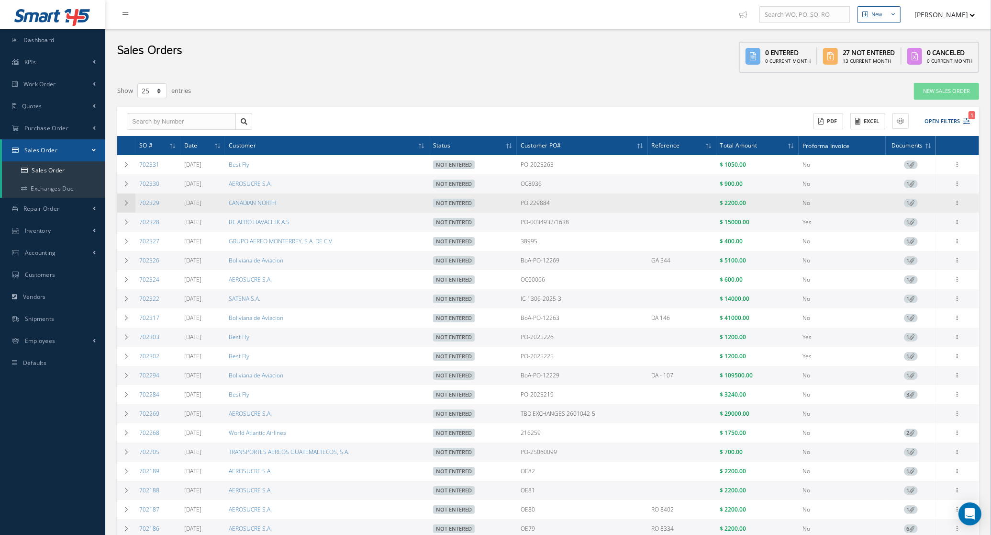
click at [132, 204] on td at bounding box center [126, 202] width 18 height 19
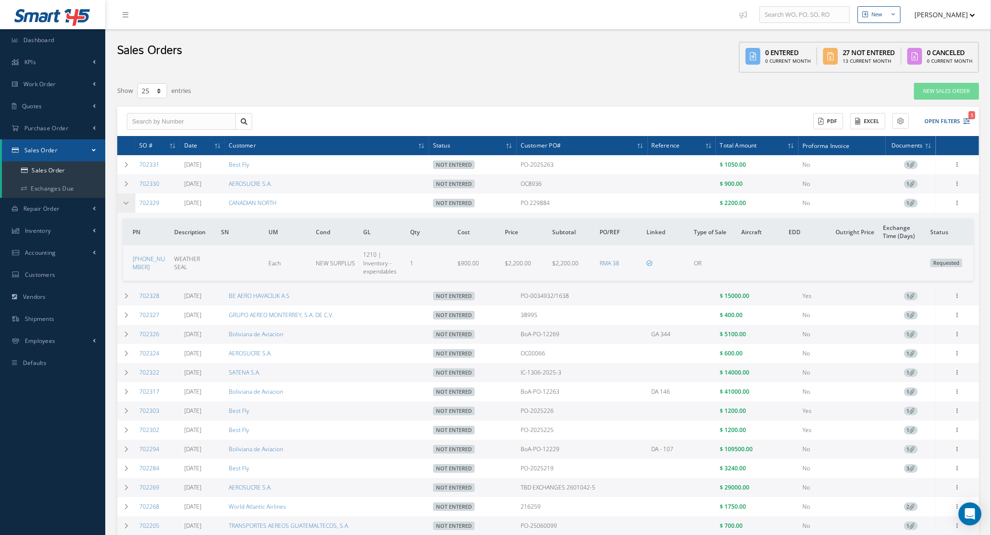
click at [132, 204] on td at bounding box center [126, 202] width 18 height 19
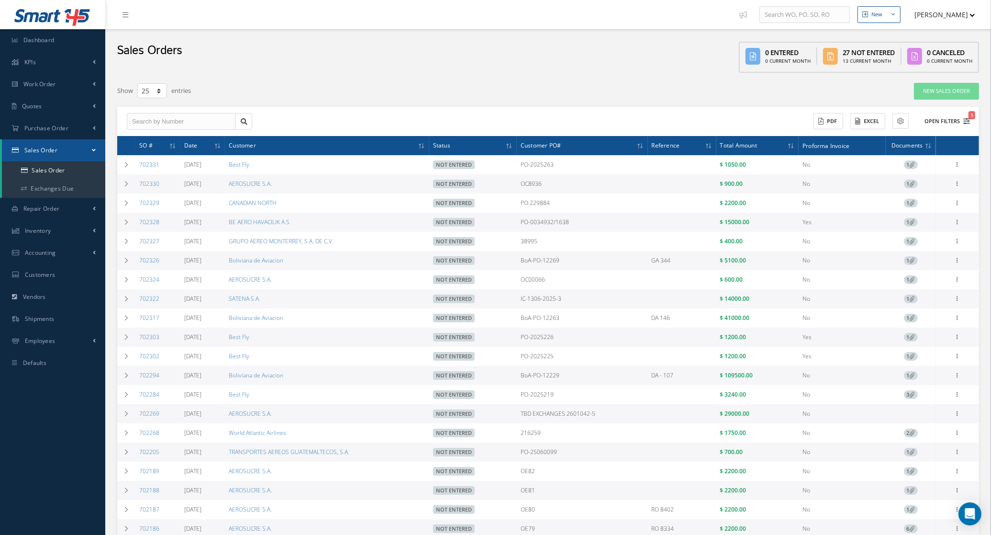
click at [937, 121] on button "Open Filters 1" at bounding box center [943, 121] width 54 height 16
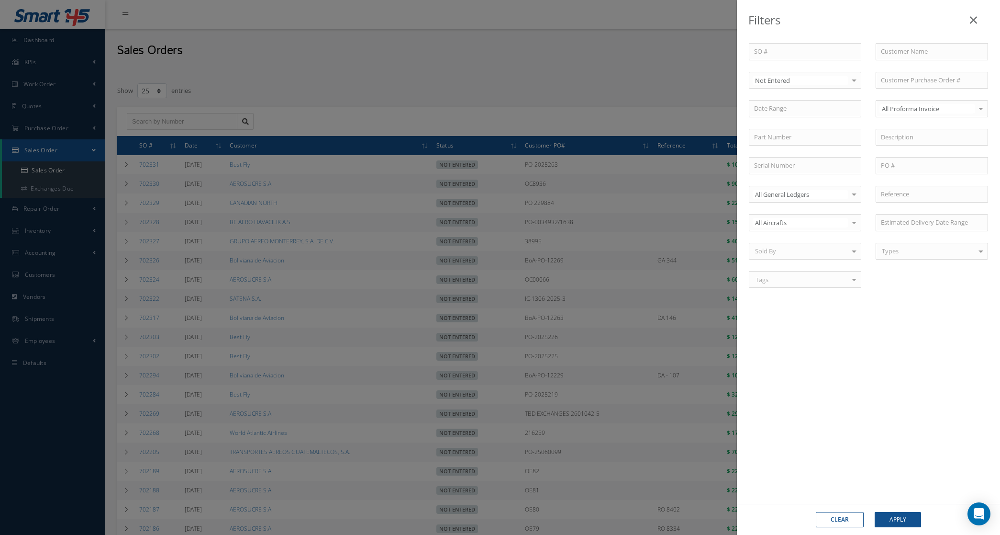
click at [381, 96] on div "Filters SO # Customer Name Select Not Entered All Status Entered Not Entered Pa…" at bounding box center [500, 267] width 1000 height 535
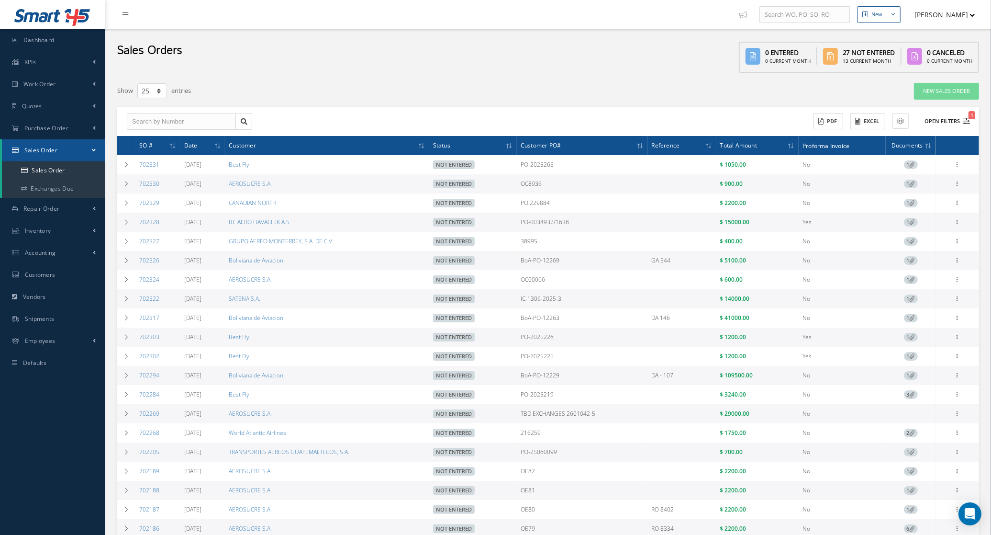
click at [930, 113] on button "Open Filters 1" at bounding box center [943, 121] width 54 height 16
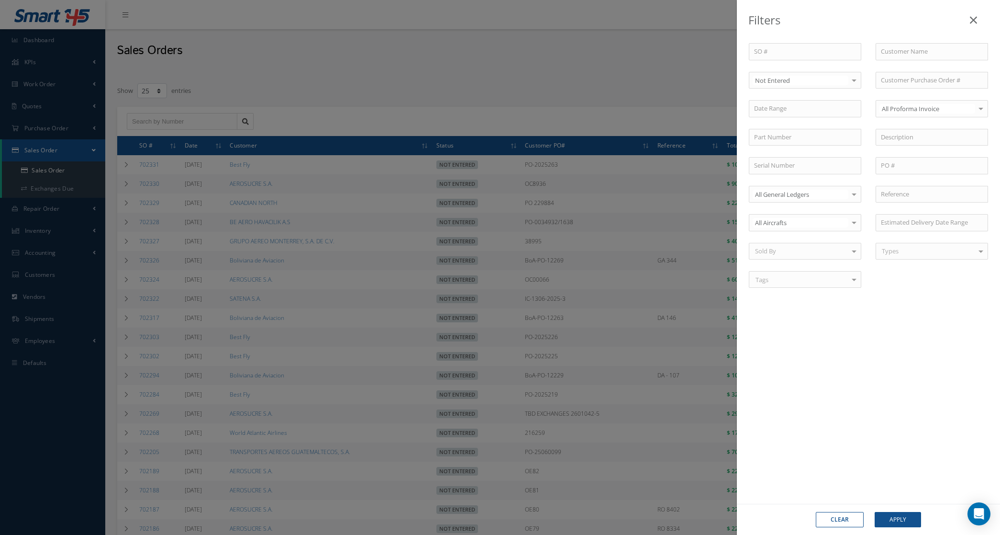
click at [839, 516] on button "Clear" at bounding box center [840, 519] width 48 height 15
click at [897, 78] on input "text" at bounding box center [932, 80] width 112 height 17
paste input "BoA-PO-12263"
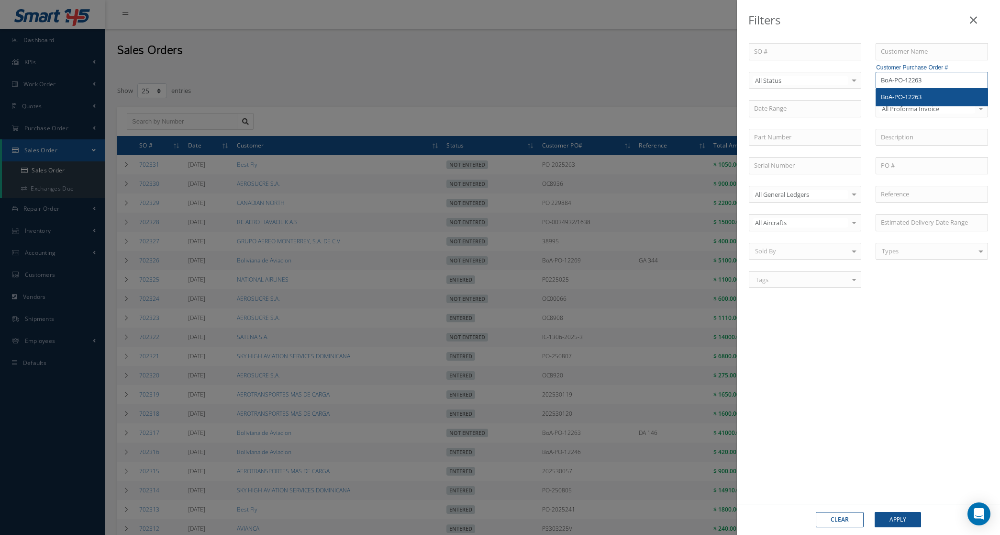
type input "BoA-PO-12263"
click at [903, 101] on span "BoA-PO-12263" at bounding box center [901, 96] width 41 height 9
click at [903, 516] on button "Apply" at bounding box center [898, 519] width 46 height 15
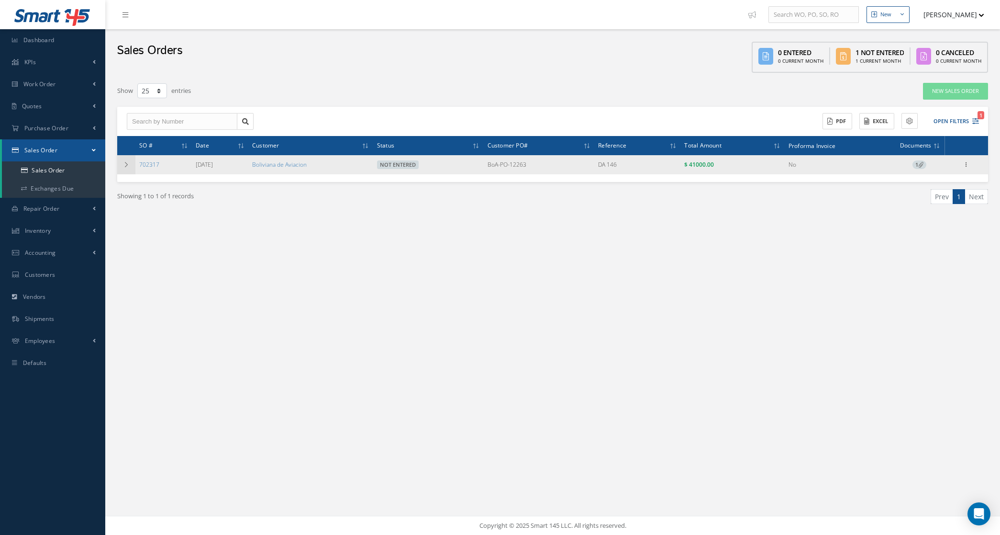
click at [128, 167] on td at bounding box center [126, 164] width 18 height 19
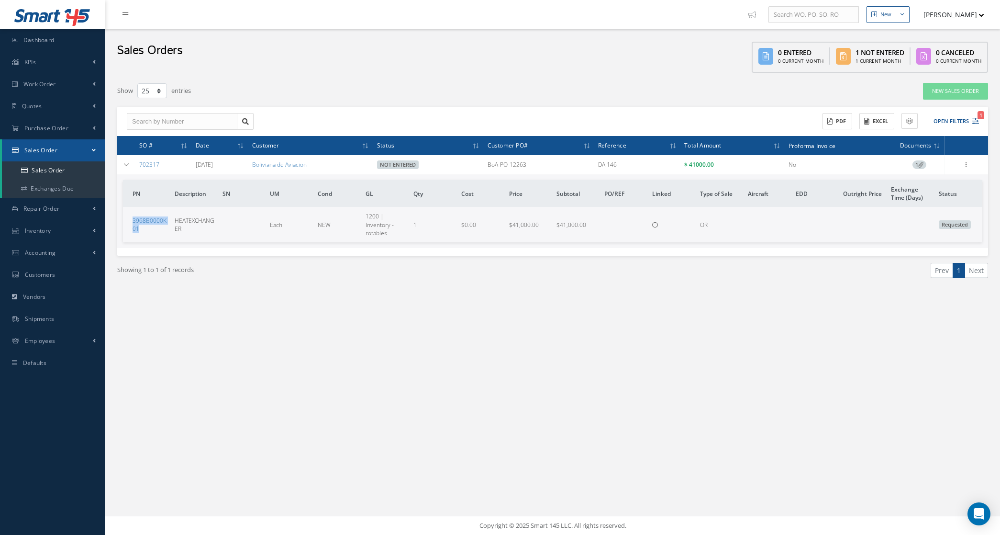
drag, startPoint x: 150, startPoint y: 233, endPoint x: 127, endPoint y: 219, distance: 26.2
click at [127, 219] on td "3968B0000K01" at bounding box center [147, 224] width 48 height 35
copy link "3968B0000K01"
click at [978, 115] on span "1" at bounding box center [981, 115] width 7 height 8
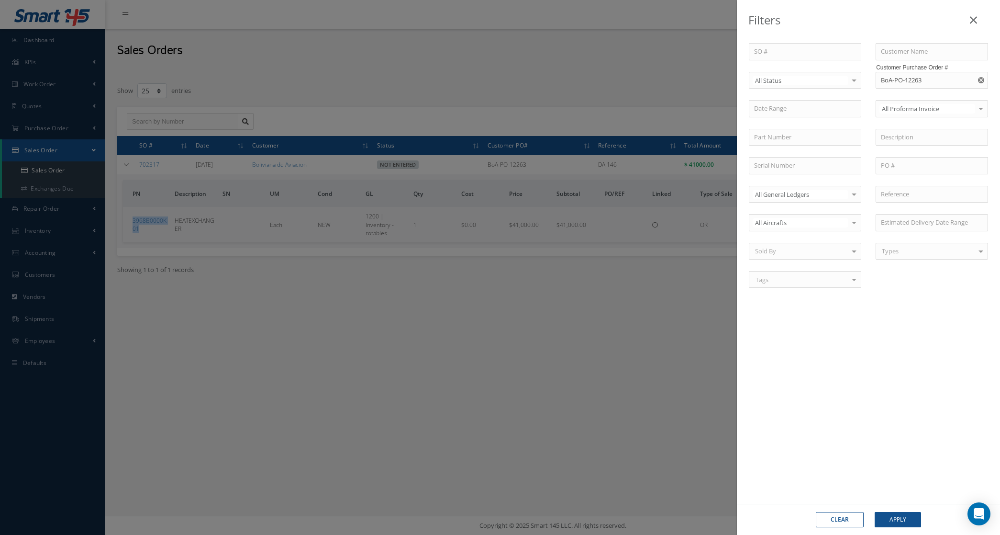
click at [980, 79] on use "Reset" at bounding box center [981, 80] width 6 height 6
click at [824, 141] on input "text" at bounding box center [805, 137] width 112 height 17
paste input "3968B0000K01"
type input "3968B0000K01"
click at [771, 149] on div "3968B0000K01" at bounding box center [805, 153] width 112 height 17
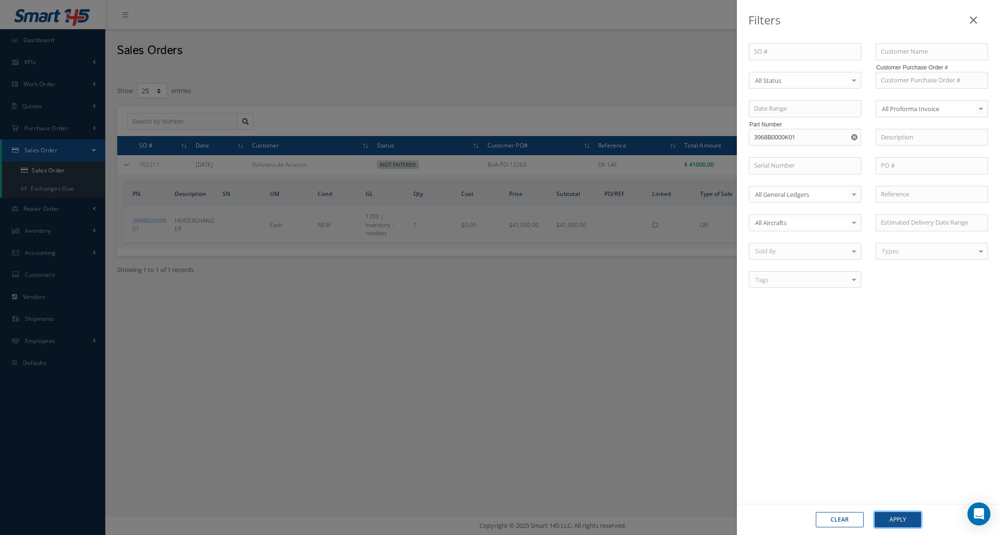
click at [890, 518] on button "Apply" at bounding box center [898, 519] width 46 height 15
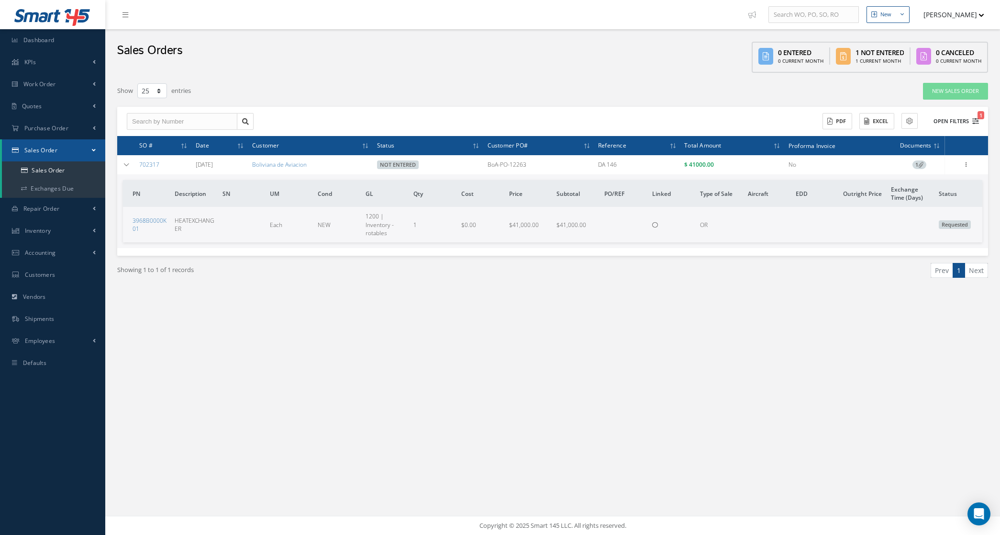
click at [951, 123] on button "Open Filters 1" at bounding box center [952, 121] width 54 height 16
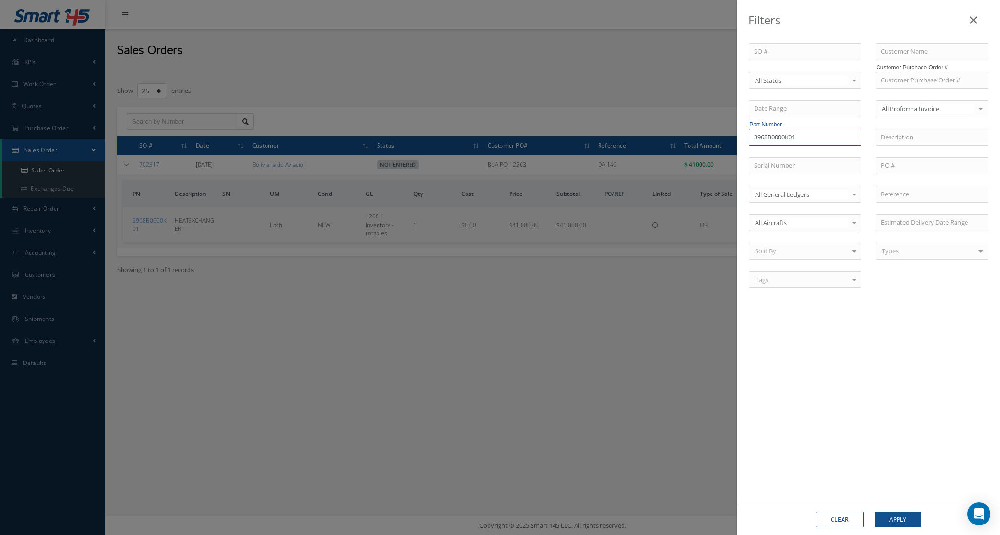
drag, startPoint x: 829, startPoint y: 144, endPoint x: 633, endPoint y: 147, distance: 195.8
click at [633, 147] on div "Filters SO # Customer Name Select All Status All Status Entered Not Entered Par…" at bounding box center [500, 267] width 1000 height 535
click at [936, 49] on input "text" at bounding box center [932, 51] width 112 height 17
click at [927, 68] on span "AEROSUCRE S.A." at bounding box center [904, 68] width 46 height 9
type input "AEROSUCRE S.A."
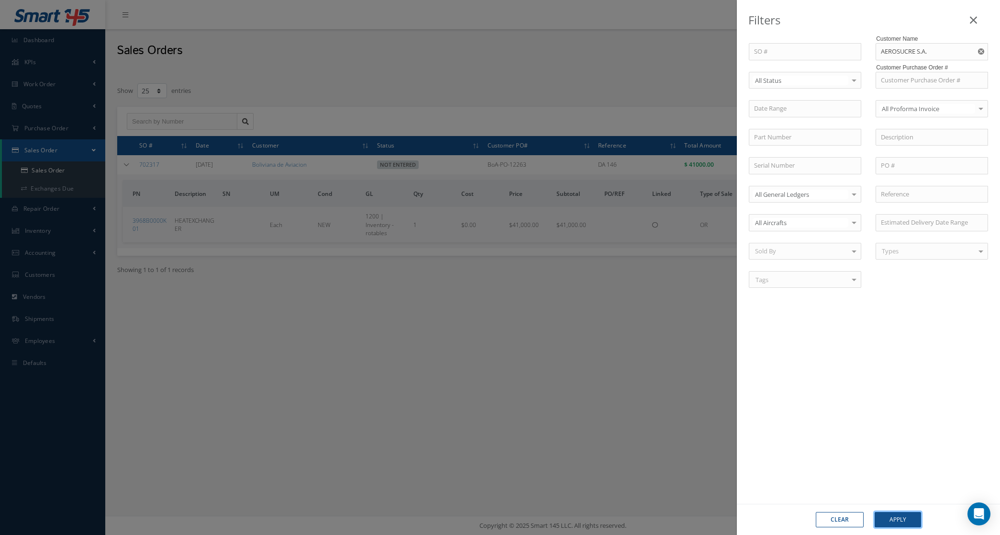
click at [893, 513] on button "Apply" at bounding box center [898, 519] width 46 height 15
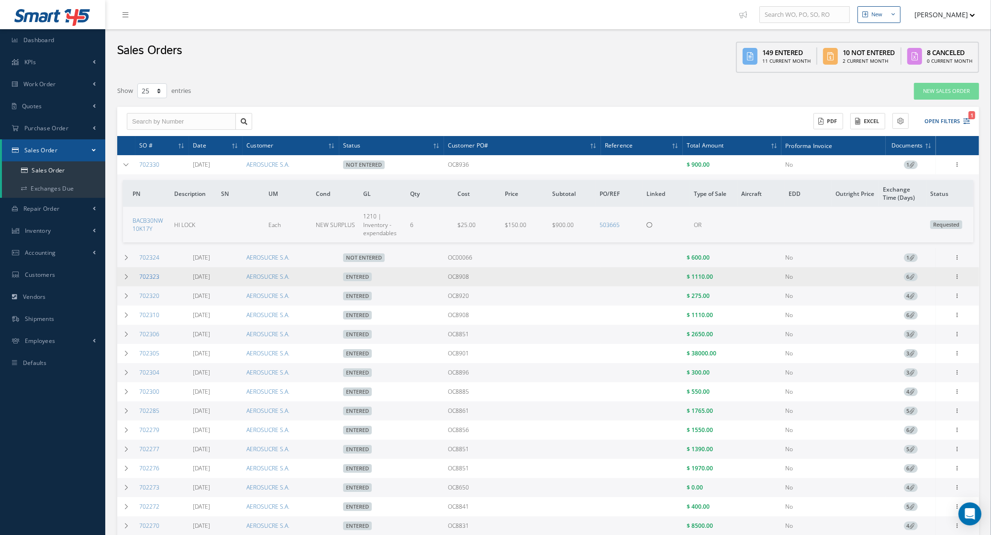
click at [151, 275] on link "702323" at bounding box center [149, 276] width 20 height 8
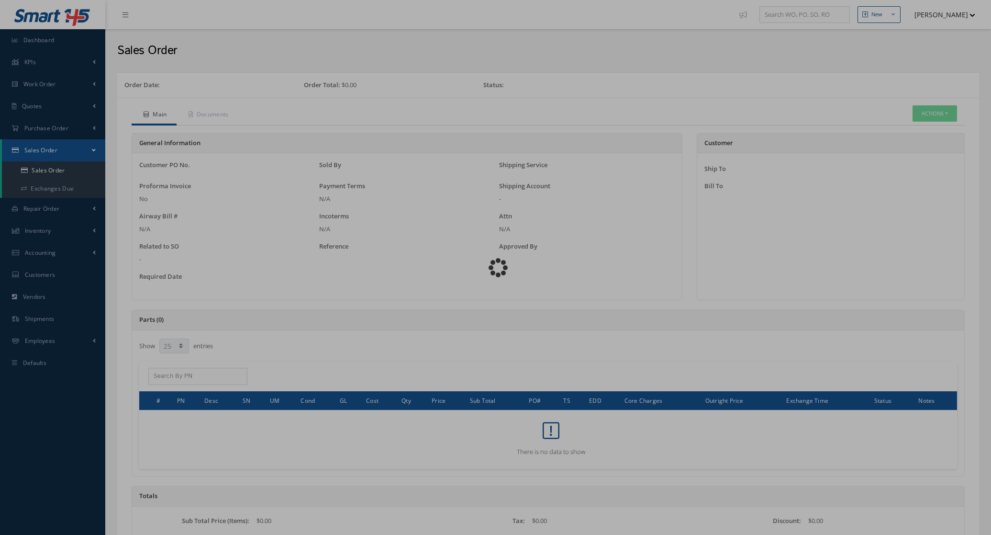
select select "25"
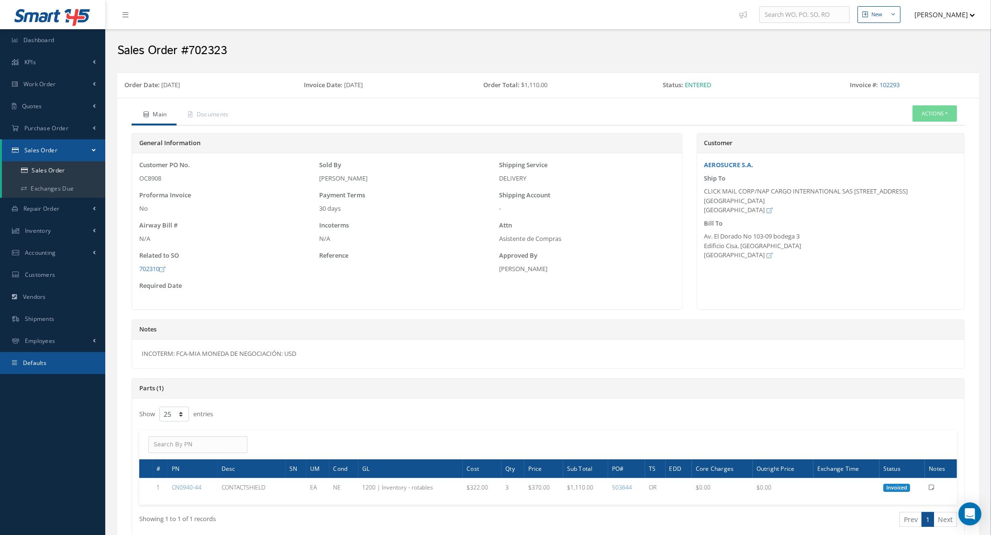
drag, startPoint x: 315, startPoint y: 360, endPoint x: 101, endPoint y: 354, distance: 213.5
click at [101, 354] on div "Smart 145 Dashboard KPIs Accounting Work Order Work Order Preview Work Order Wo…" at bounding box center [495, 367] width 991 height 735
click at [334, 355] on div "INCOTERM: FCA-MIA MONEDA DE NEGOCIACIÓN: USD" at bounding box center [548, 353] width 832 height 29
drag, startPoint x: 305, startPoint y: 360, endPoint x: 140, endPoint y: 357, distance: 165.1
click at [140, 357] on div "INCOTERM: FCA-MIA MONEDA DE NEGOCIACIÓN: USD" at bounding box center [548, 353] width 832 height 29
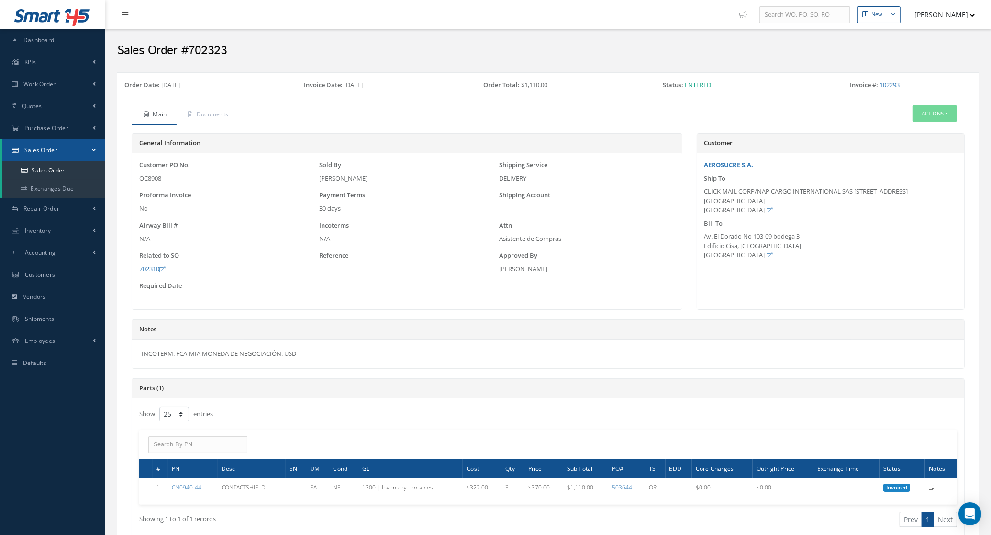
copy div "INCOTERM: FCA-MIA MONEDA DE NEGOCIACIÓN: USD"
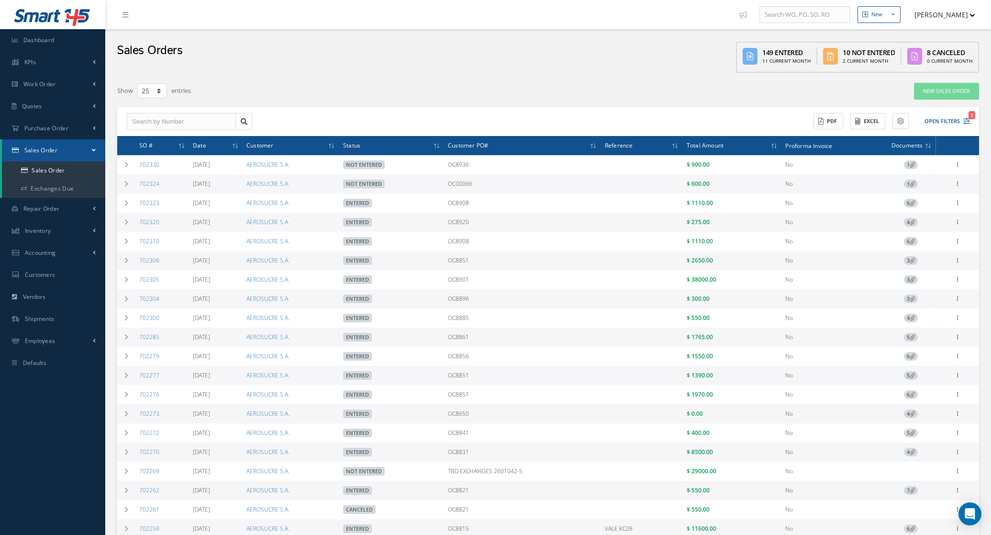
select select "25"
click at [147, 189] on td "702324" at bounding box center [162, 183] width 54 height 19
click at [146, 183] on link "702324" at bounding box center [149, 183] width 20 height 8
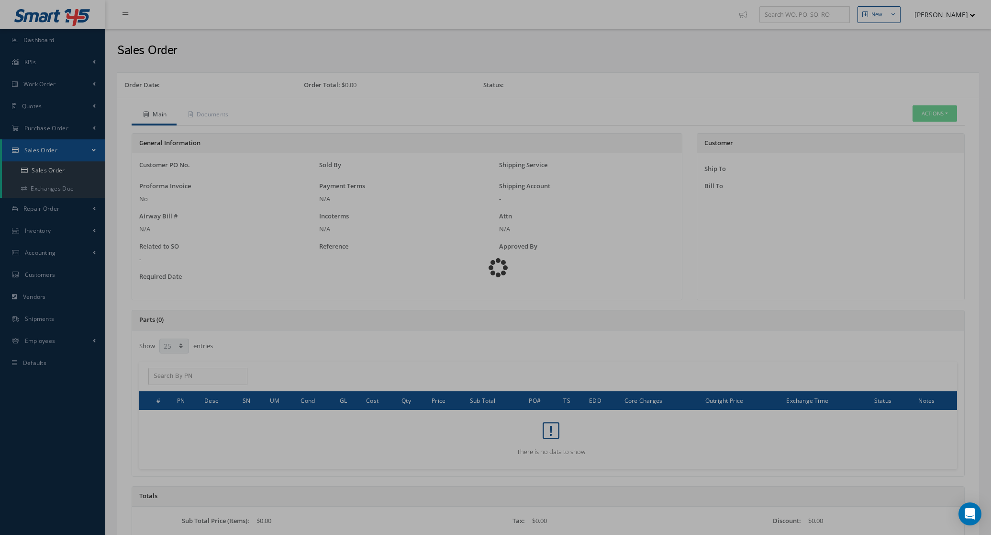
select select "25"
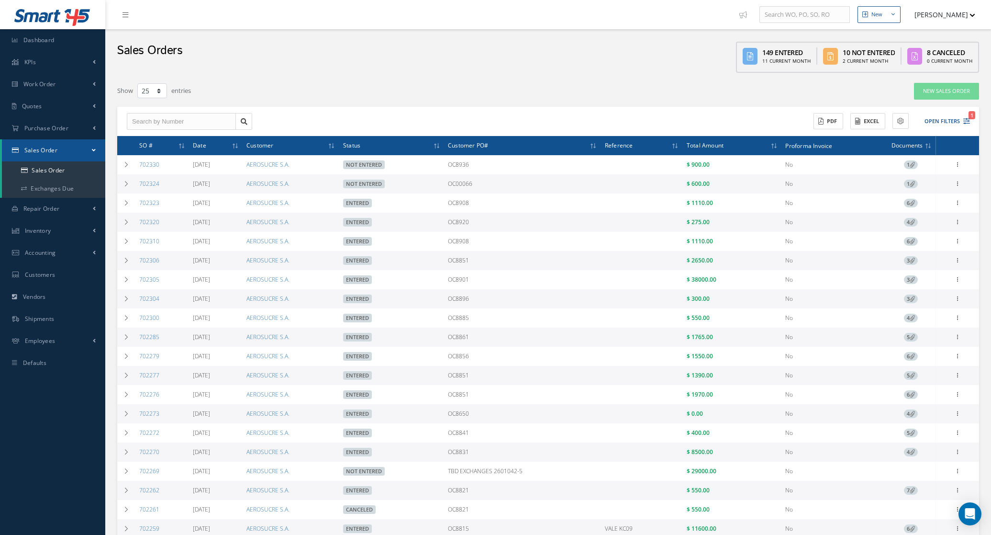
select select "25"
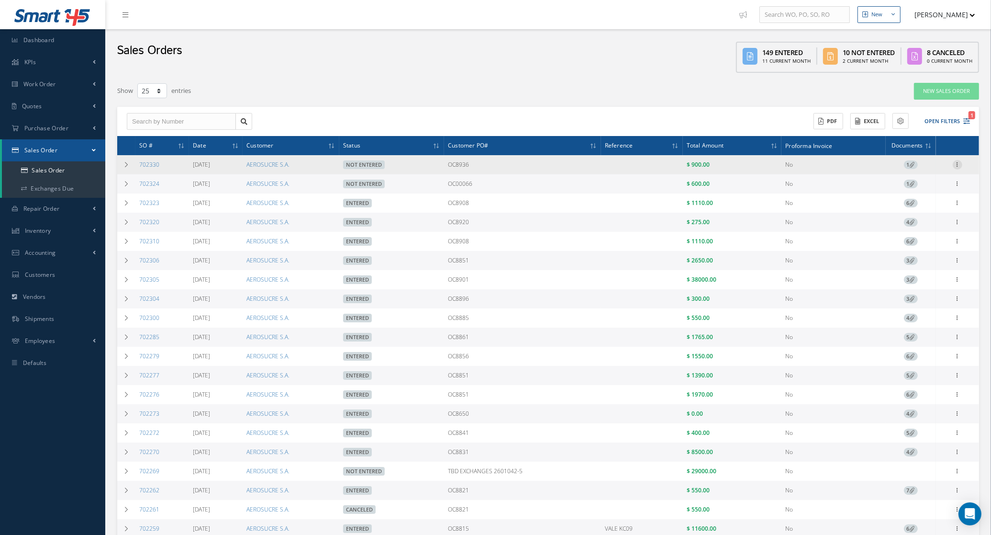
click at [962, 166] on icon at bounding box center [958, 164] width 10 height 8
click at [916, 180] on link "Edit" at bounding box center [914, 183] width 76 height 12
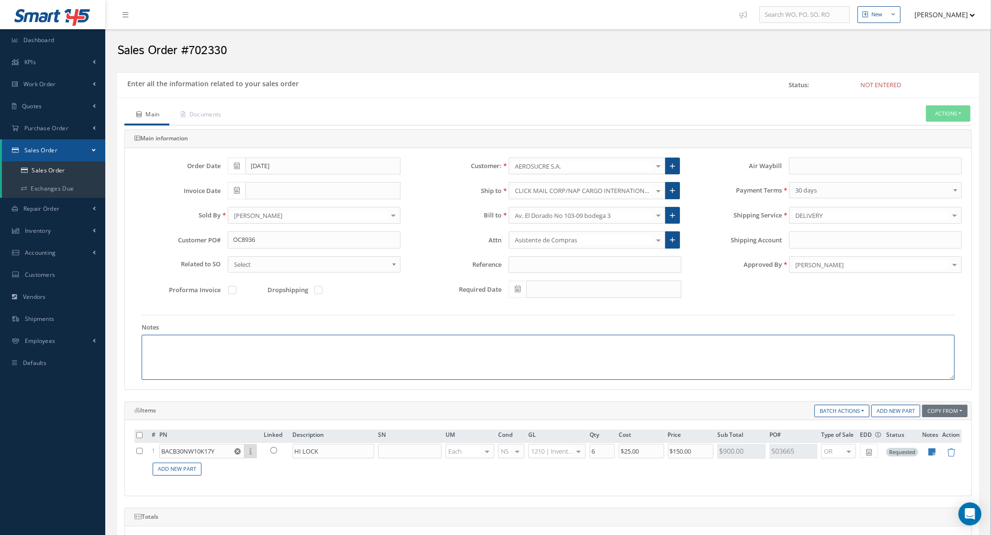
click at [240, 343] on textarea at bounding box center [548, 357] width 813 height 45
paste textarea "INCOTERM: FCA-MIA MONEDA DE NEGOCIACIÓN: USD"
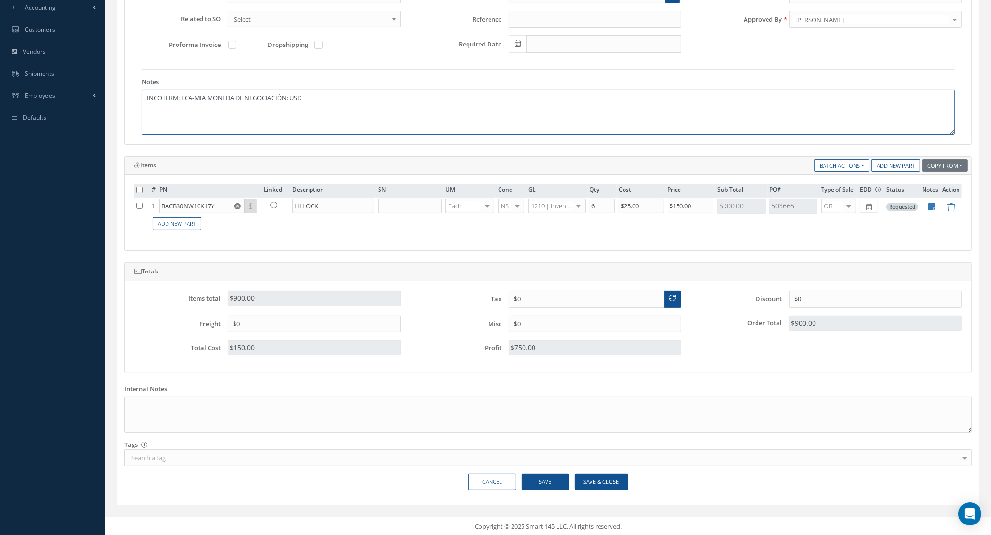
scroll to position [250, 0]
type textarea "INCOTERM: FCA-MIA MONEDA DE NEGOCIACIÓN: USD"
click at [584, 480] on button "Save & Close" at bounding box center [602, 480] width 54 height 17
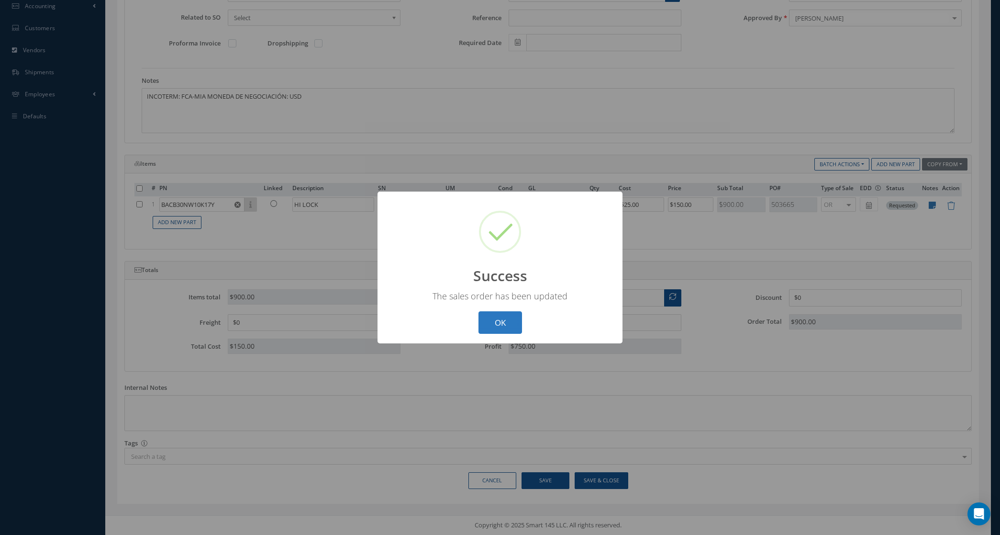
click at [516, 326] on button "OK" at bounding box center [501, 322] width 44 height 22
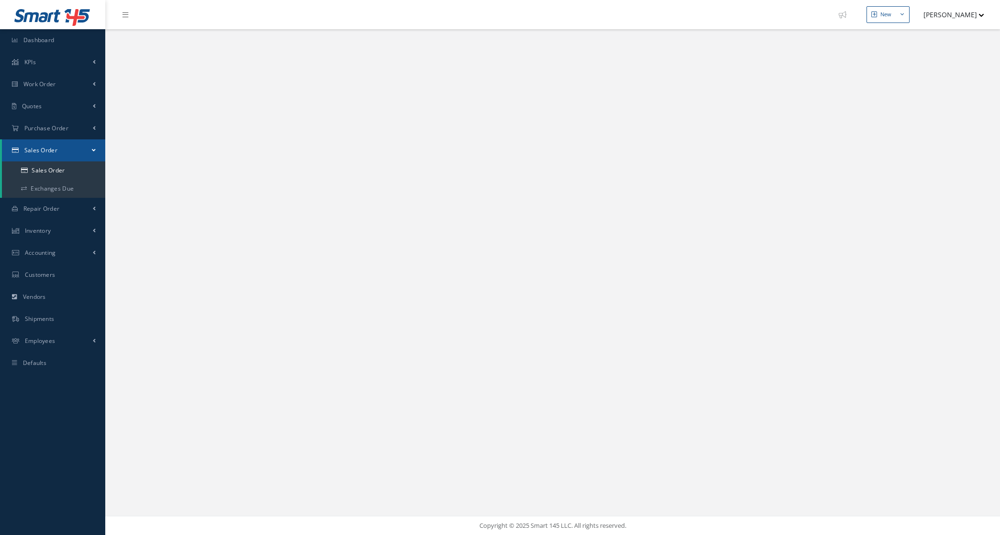
select select "25"
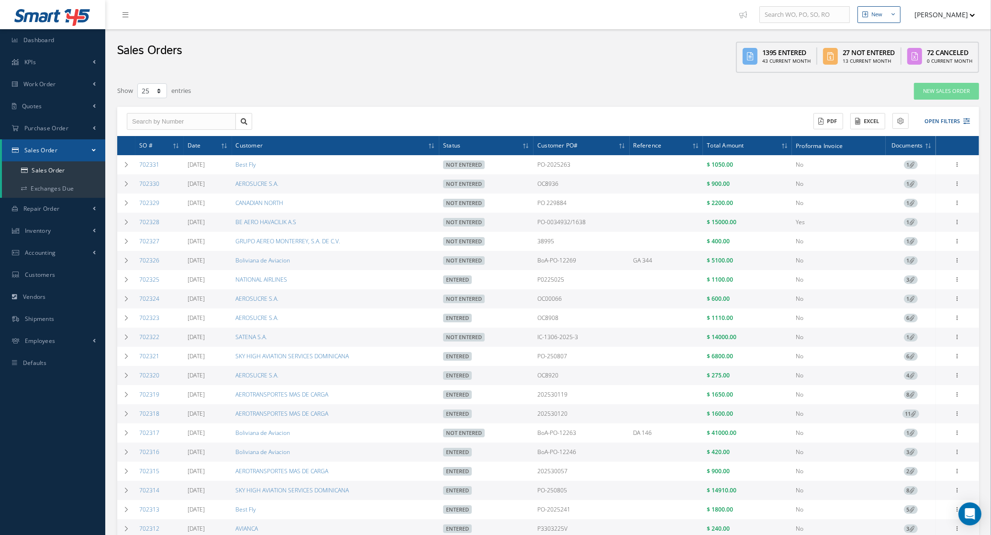
drag, startPoint x: 575, startPoint y: 183, endPoint x: 541, endPoint y: 189, distance: 34.5
click at [541, 189] on td "OC8936" at bounding box center [582, 183] width 96 height 19
click at [946, 119] on button "Open Filters" at bounding box center [943, 121] width 54 height 16
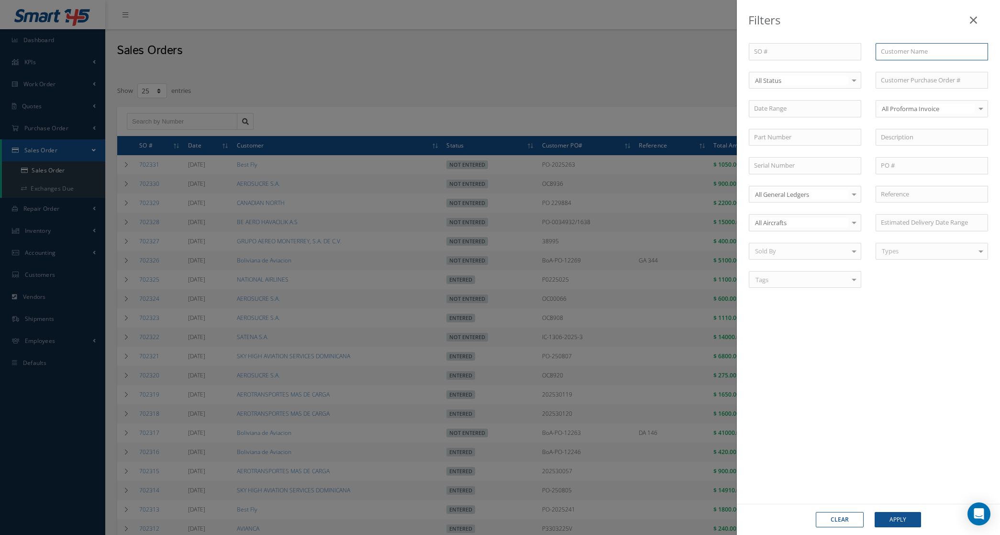
click at [925, 51] on input "text" at bounding box center [932, 51] width 112 height 17
click at [926, 70] on span "AEROSUCRE S.A." at bounding box center [904, 68] width 46 height 9
type input "AEROSUCRE S.A."
click at [909, 515] on button "Apply" at bounding box center [898, 519] width 46 height 15
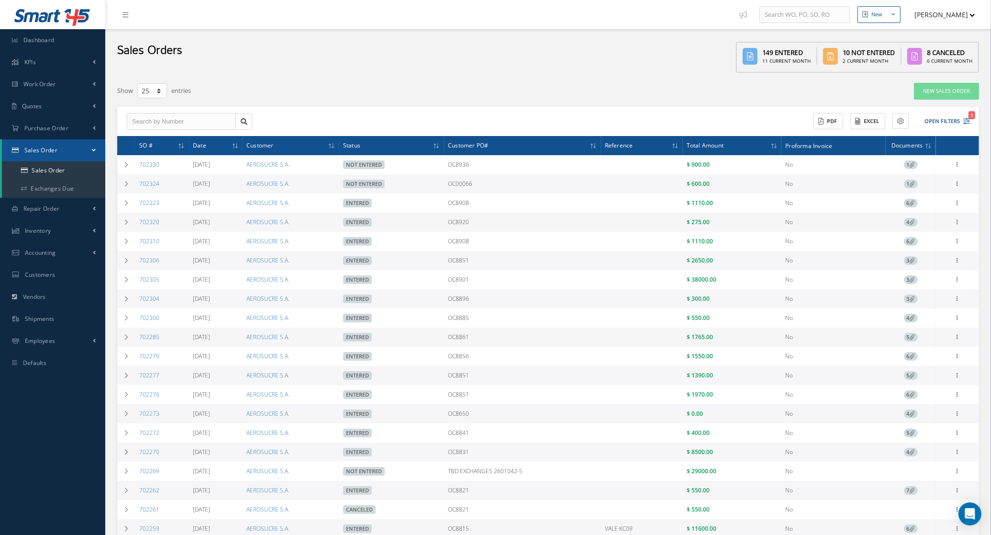
drag, startPoint x: 503, startPoint y: 190, endPoint x: 451, endPoint y: 185, distance: 52.0
click at [451, 185] on tr "702324 [DATE] AEROSUCRE S.A. Not Entered OC00066 $ 600.00 No 1 Enter/Update Edi…" at bounding box center [548, 183] width 862 height 19
copy tr "OC00066"
click at [958, 167] on icon at bounding box center [958, 164] width 10 height 8
click at [917, 206] on link "Edit" at bounding box center [914, 202] width 76 height 12
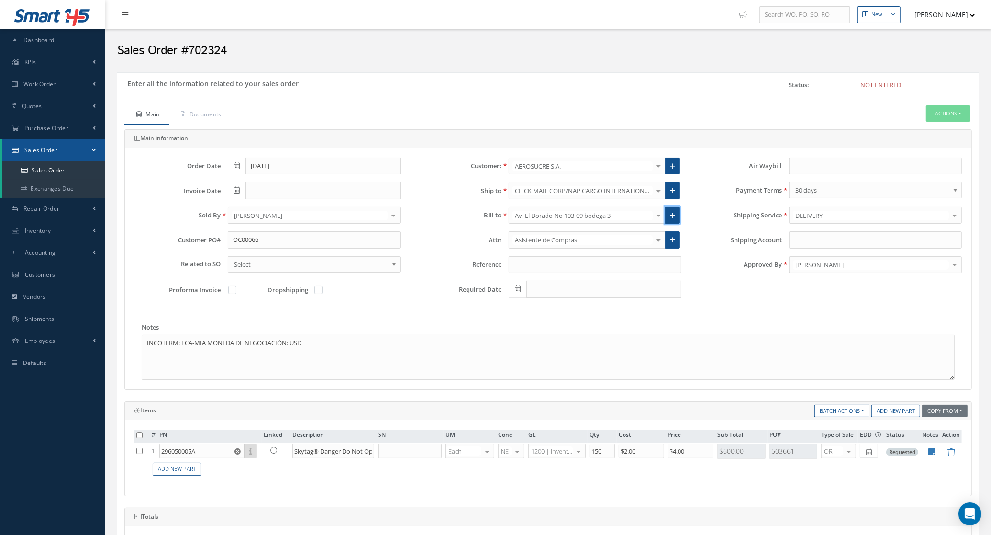
click at [669, 223] on link at bounding box center [672, 215] width 15 height 17
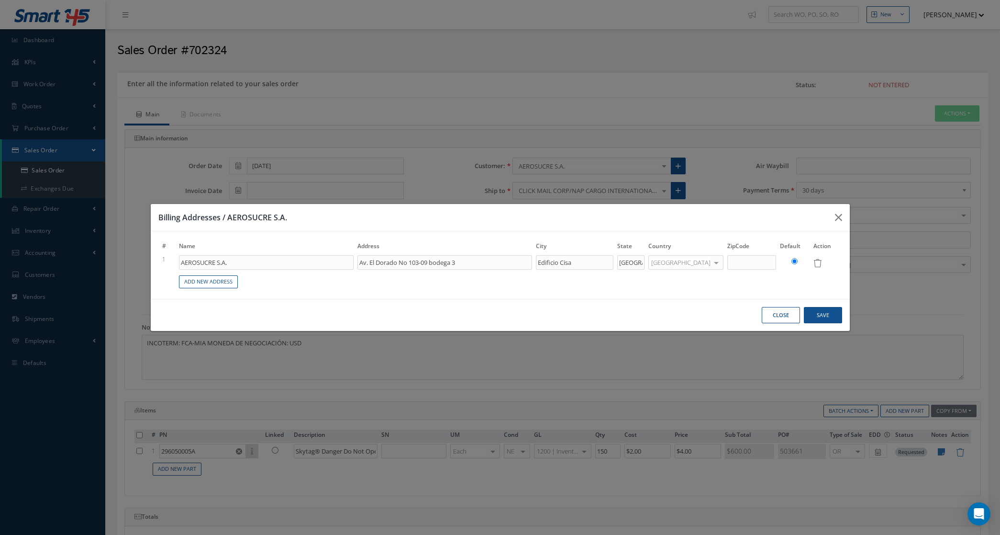
click at [768, 314] on button "Close" at bounding box center [781, 315] width 38 height 17
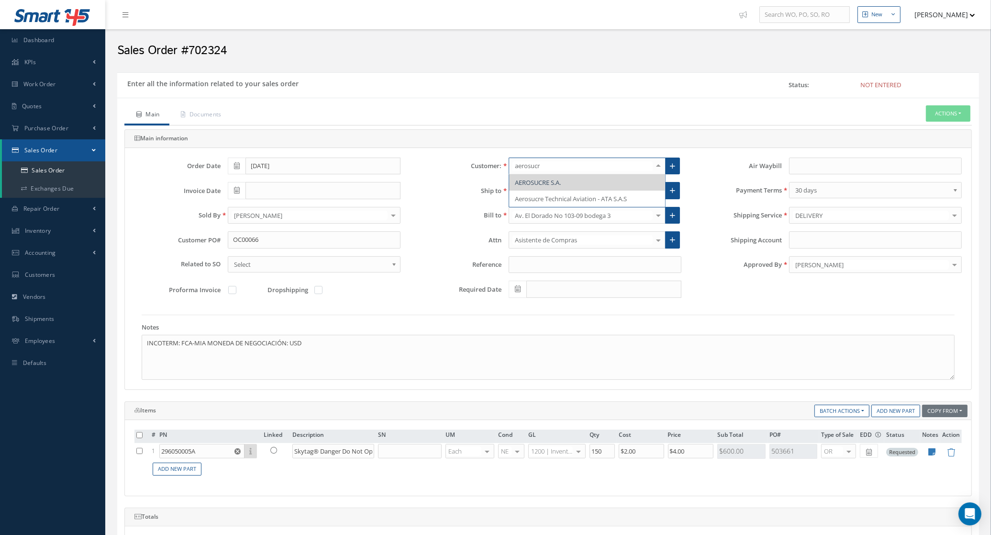
type input "aerosucre"
click at [605, 202] on span "Aerosucre Technical Aviation - ATA S.A.S" at bounding box center [571, 198] width 112 height 9
click at [829, 219] on div "Select" at bounding box center [875, 215] width 173 height 17
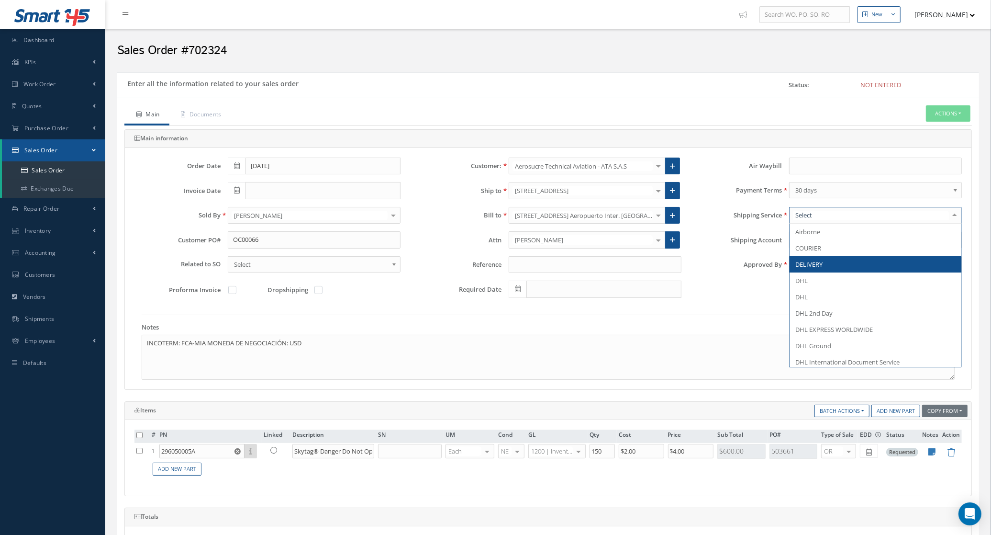
click at [831, 263] on span "DELIVERY" at bounding box center [876, 264] width 172 height 16
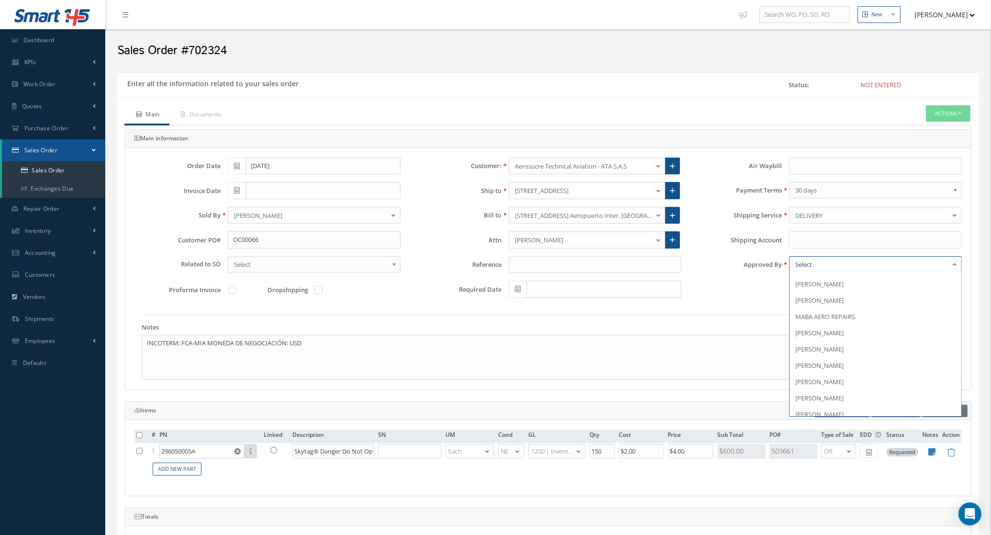
scroll to position [149, 0]
click at [833, 346] on span "[PERSON_NAME]" at bounding box center [819, 343] width 48 height 9
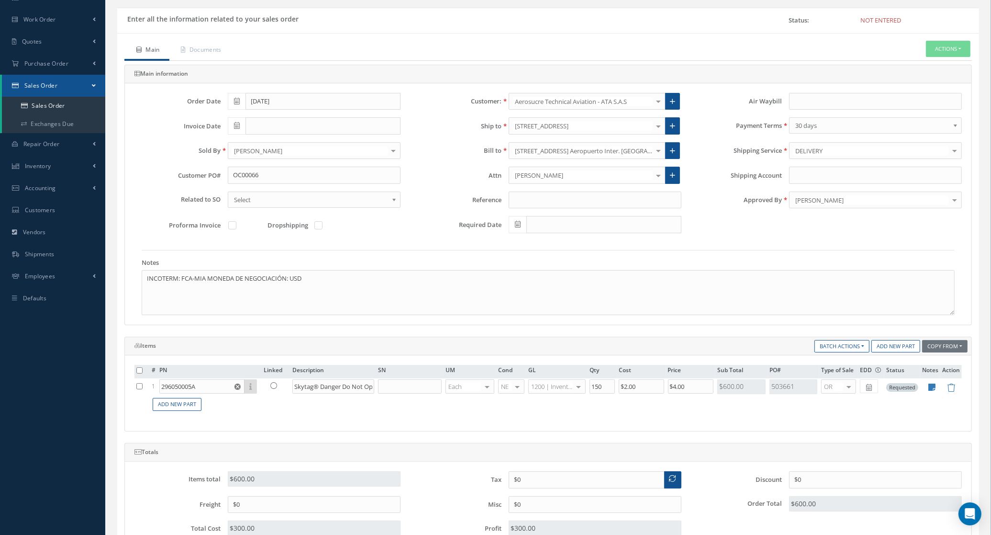
scroll to position [250, 0]
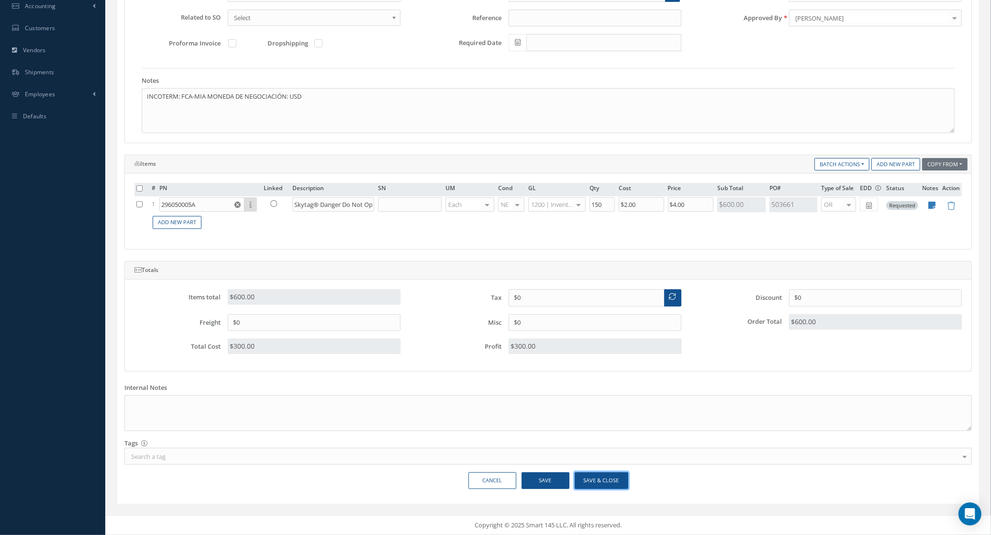
click at [621, 472] on button "Save & Close" at bounding box center [602, 480] width 54 height 17
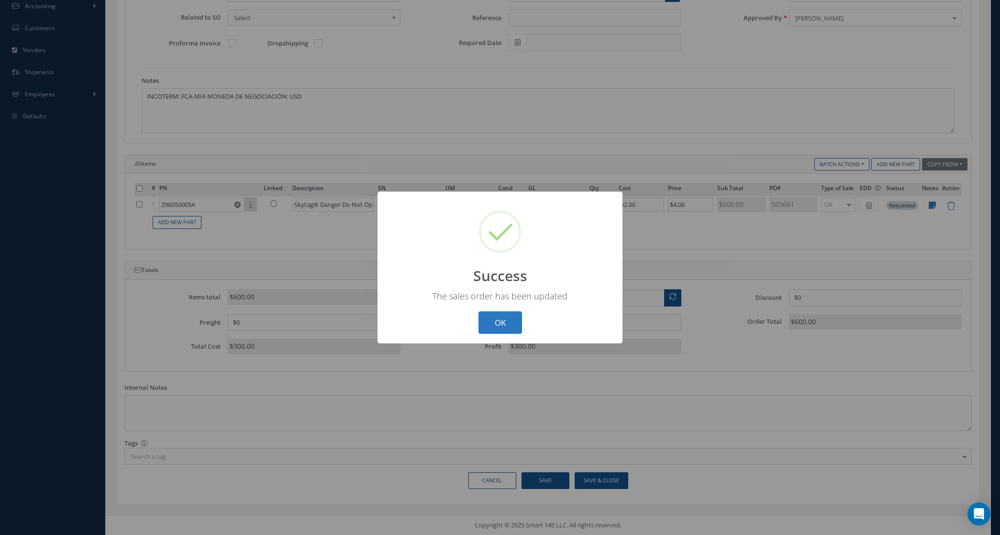
click at [486, 320] on button "OK" at bounding box center [501, 322] width 44 height 22
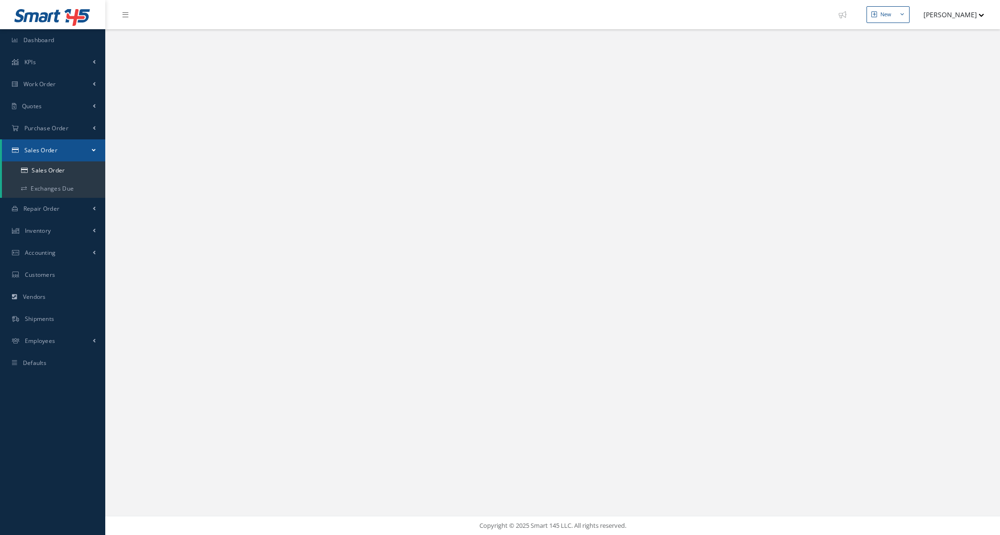
select select "25"
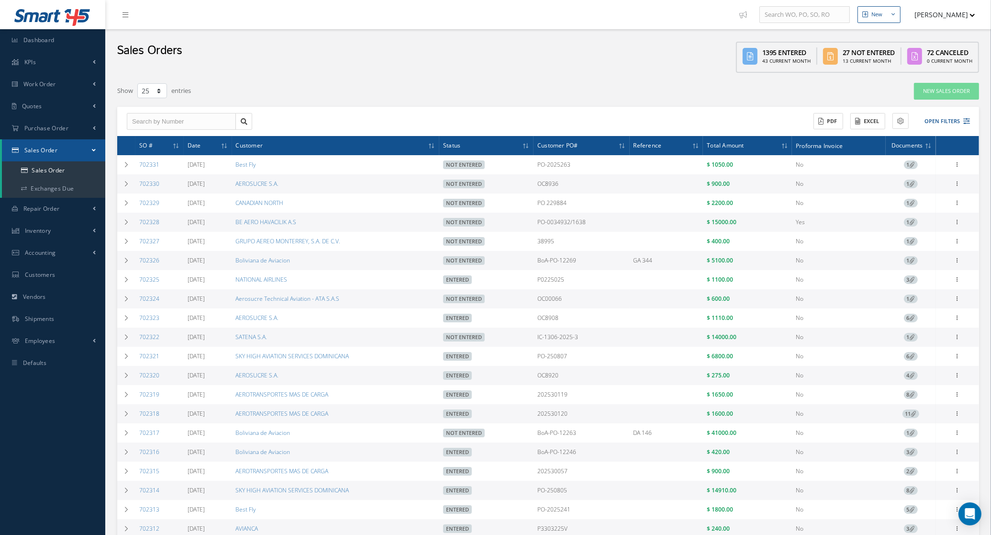
drag, startPoint x: 362, startPoint y: 300, endPoint x: 228, endPoint y: 302, distance: 134.5
click at [228, 302] on tr "702324 [DATE] Aerosucre Technical Aviation - ATA S.A.S Not Entered OC00066 $ 60…" at bounding box center [548, 298] width 862 height 19
copy tr "Aerosucre Technical Aviation - ATA S.A.S"
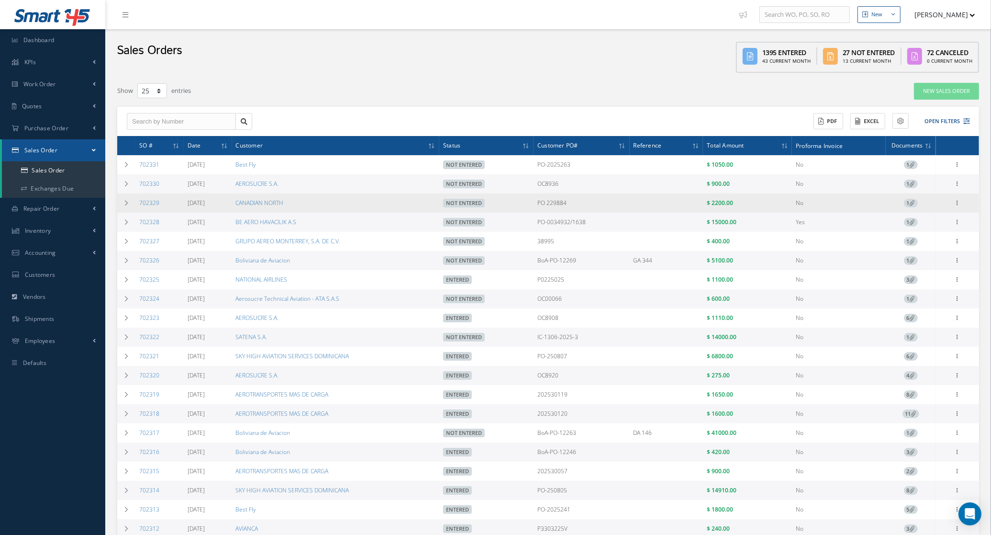
drag, startPoint x: 589, startPoint y: 202, endPoint x: 537, endPoint y: 205, distance: 52.2
click at [537, 205] on tr "702329 [DATE] CANADIAN NORTH Not Entered PO 229884 $ 2200.00 No 1 Enter/Update …" at bounding box center [548, 202] width 862 height 19
copy tr "PO 229884"
click at [955, 167] on icon at bounding box center [958, 164] width 10 height 8
click at [926, 220] on link "Edit" at bounding box center [914, 221] width 76 height 12
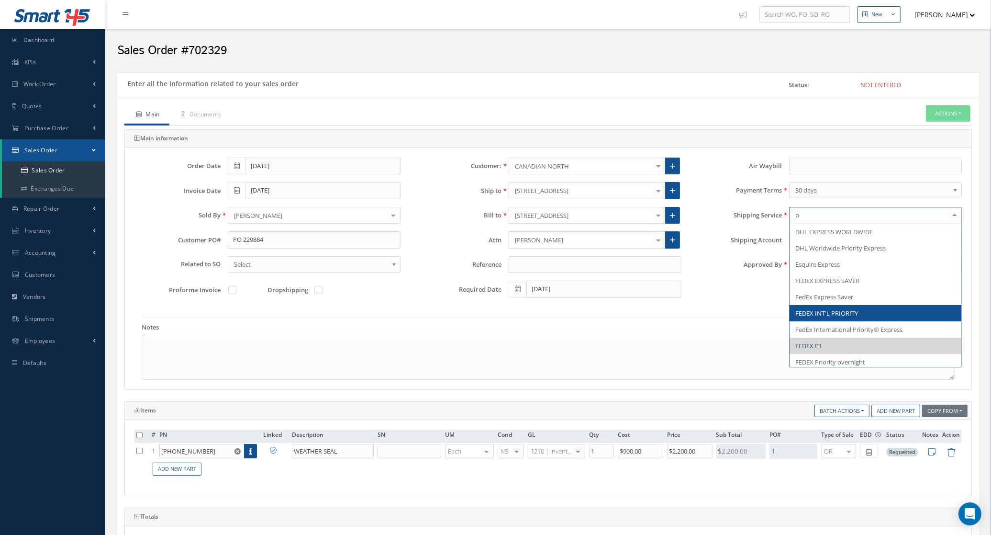
type input "pi"
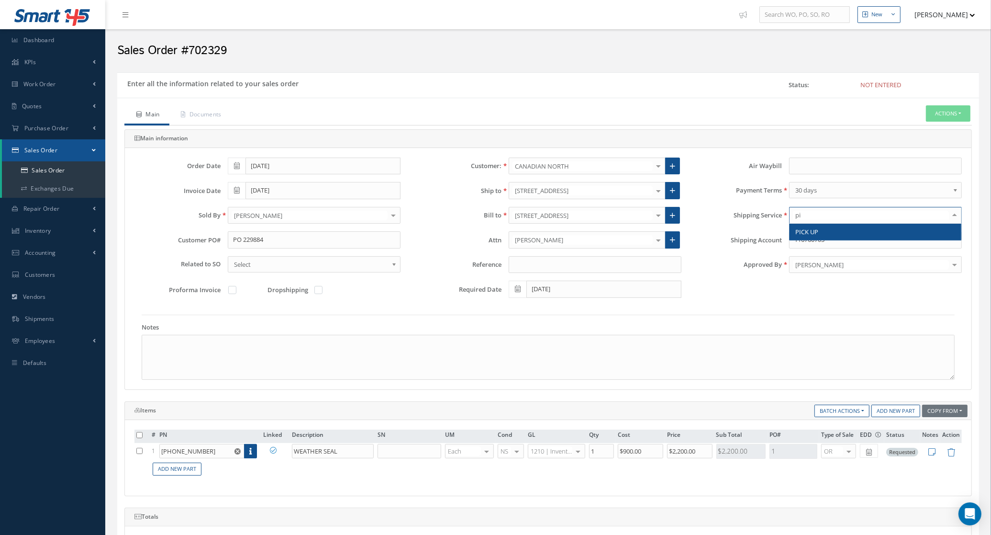
click at [809, 228] on span "PICK UP" at bounding box center [876, 231] width 172 height 16
drag, startPoint x: 842, startPoint y: 243, endPoint x: 707, endPoint y: 241, distance: 135.0
click at [707, 241] on div "Shipping Account 116760703" at bounding box center [829, 239] width 280 height 17
click at [670, 214] on icon at bounding box center [672, 215] width 5 height 7
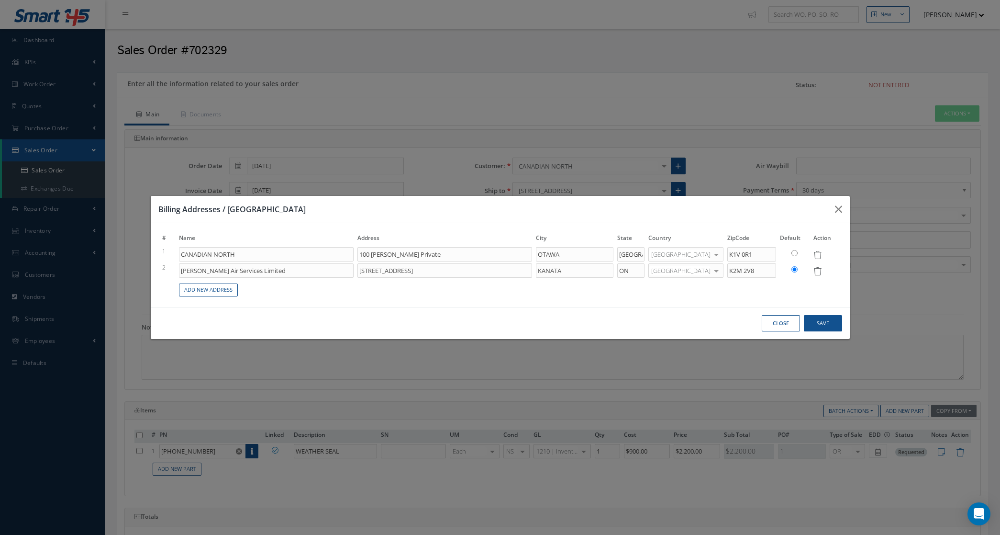
click at [780, 321] on button "Close" at bounding box center [781, 323] width 38 height 17
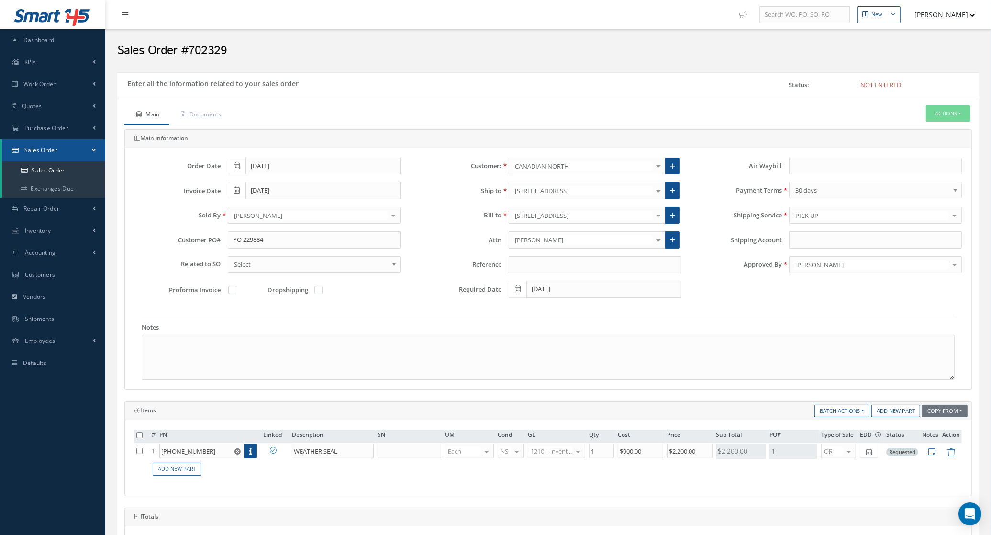
scroll to position [60, 0]
